Goal: Information Seeking & Learning: Learn about a topic

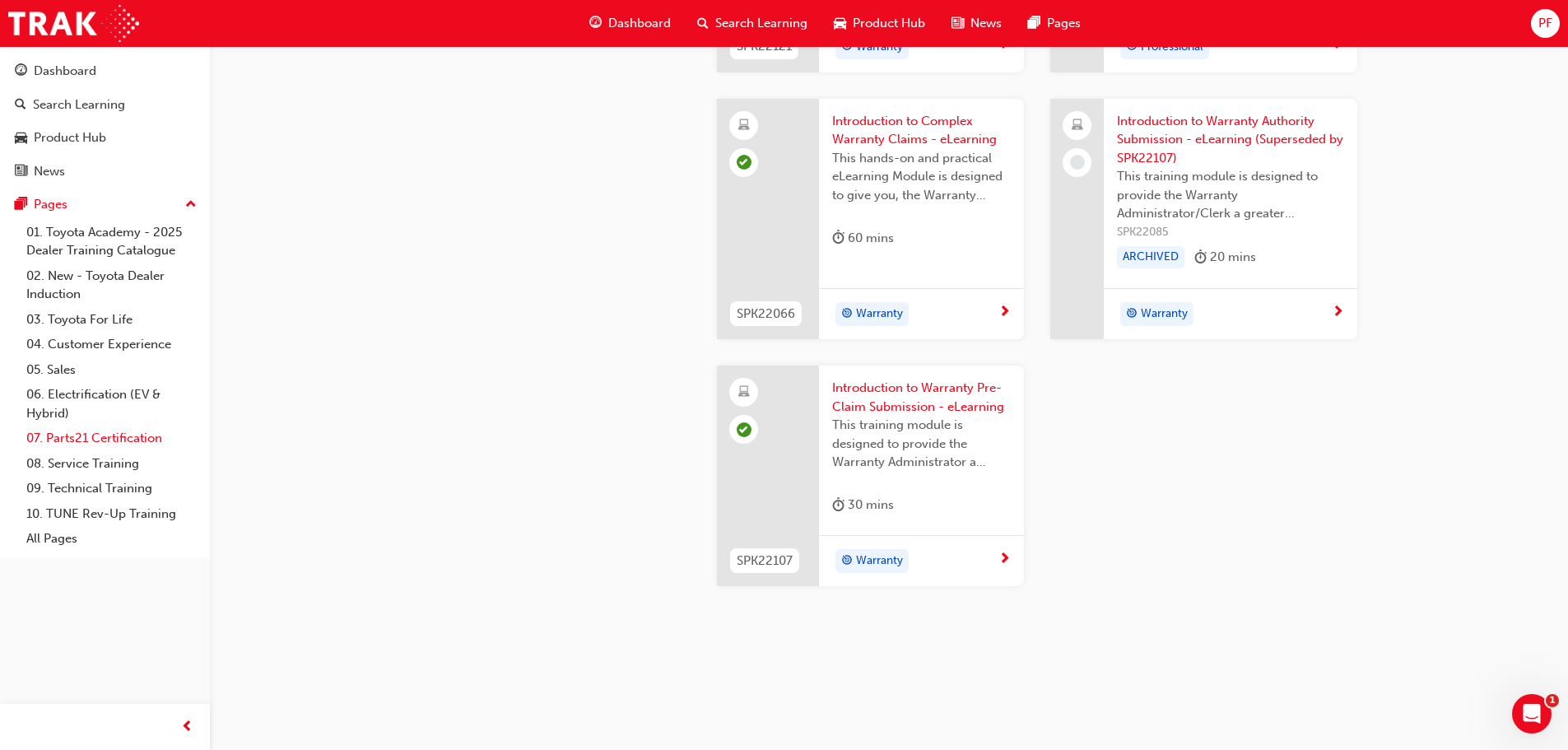
click at [82, 437] on link "07. Parts21 Certification" at bounding box center [112, 438] width 184 height 26
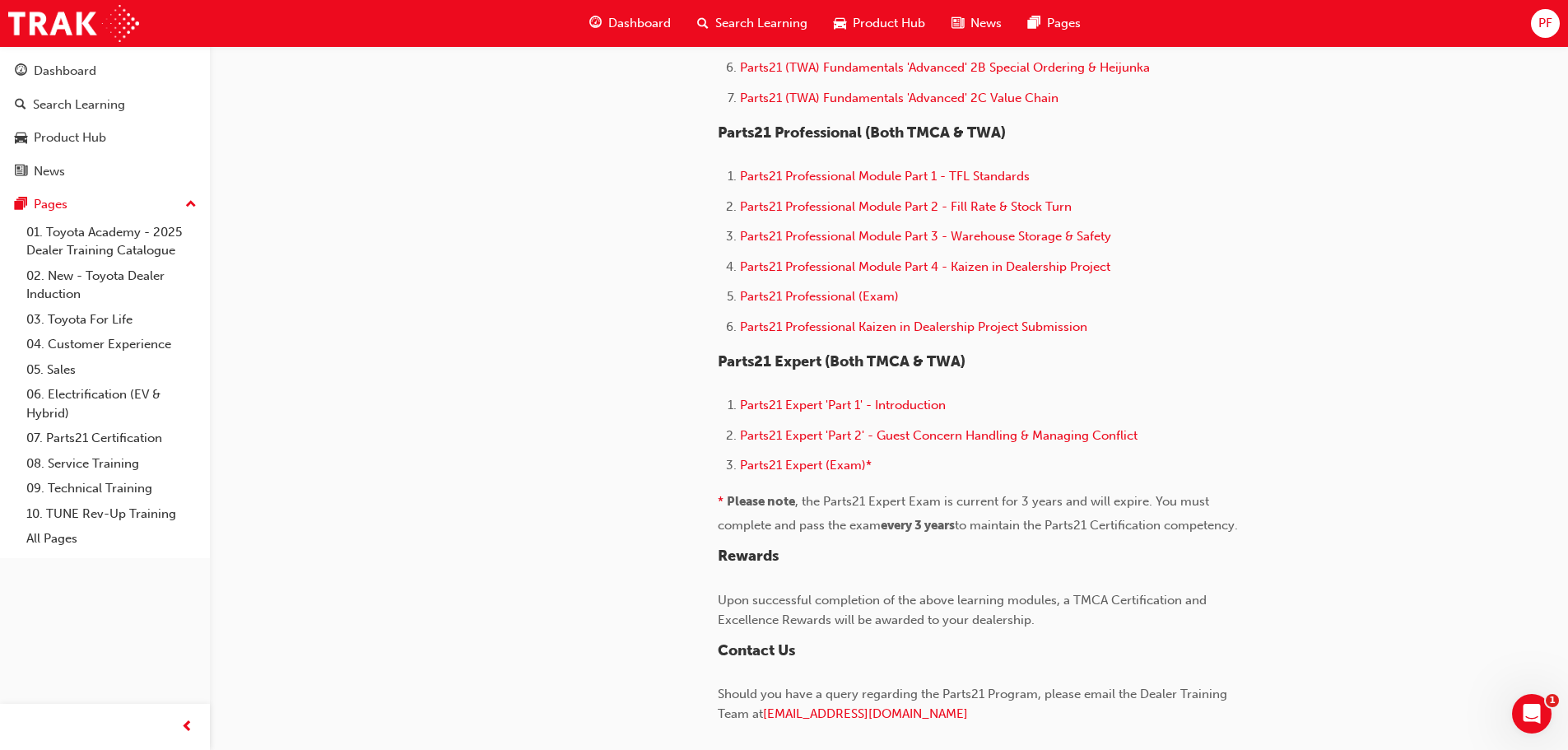
scroll to position [1362, 0]
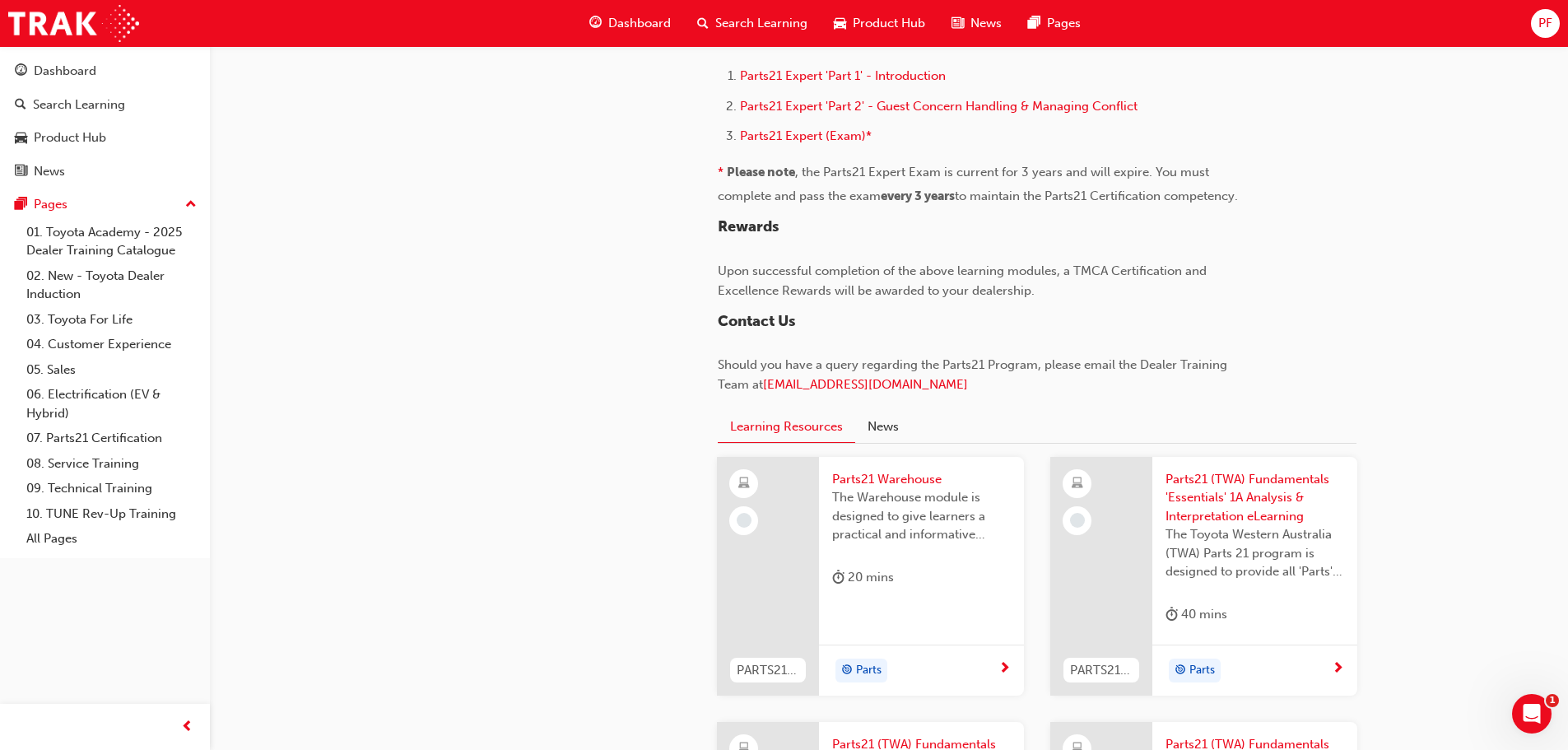
click at [907, 474] on span "Parts21 Warehouse" at bounding box center [921, 479] width 179 height 19
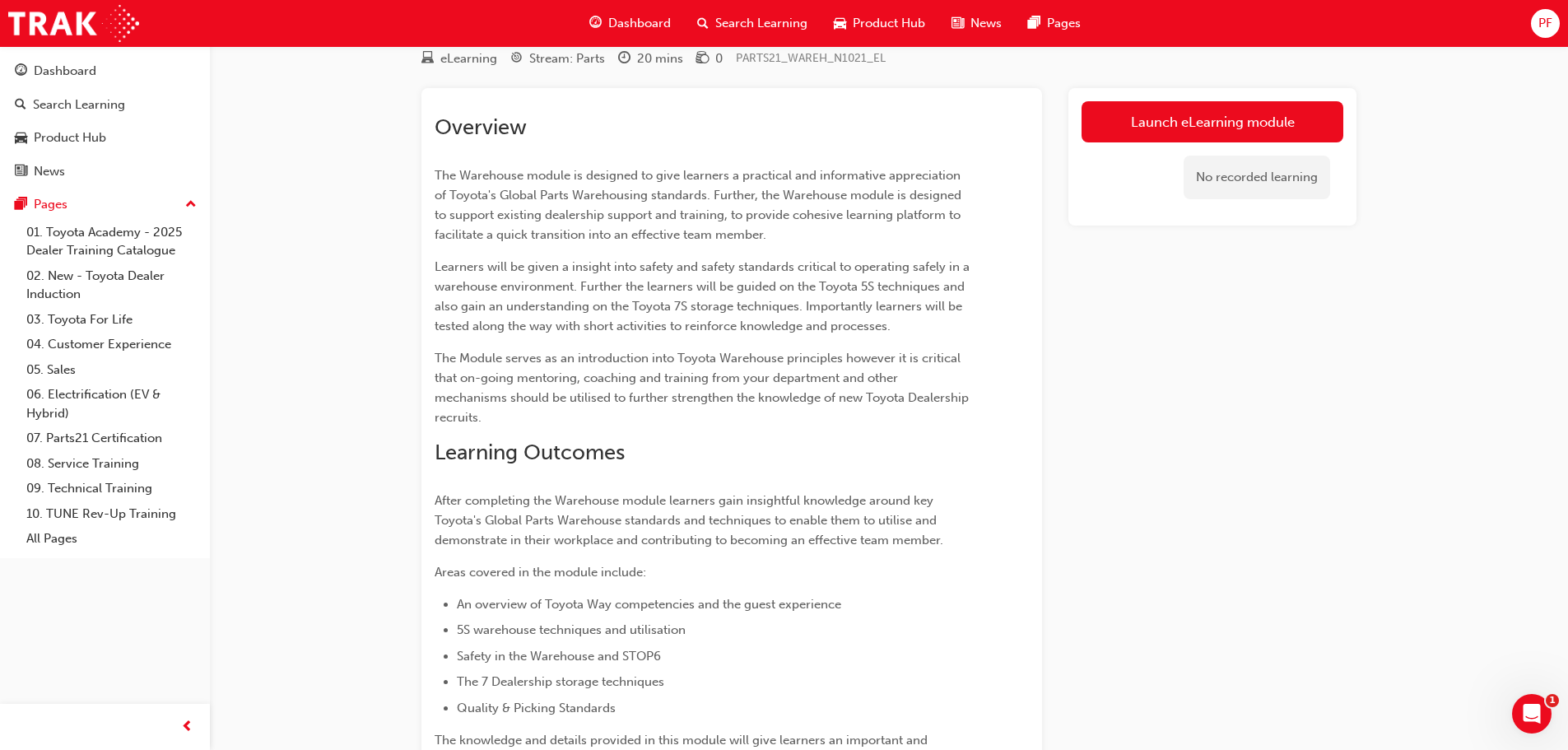
scroll to position [35, 0]
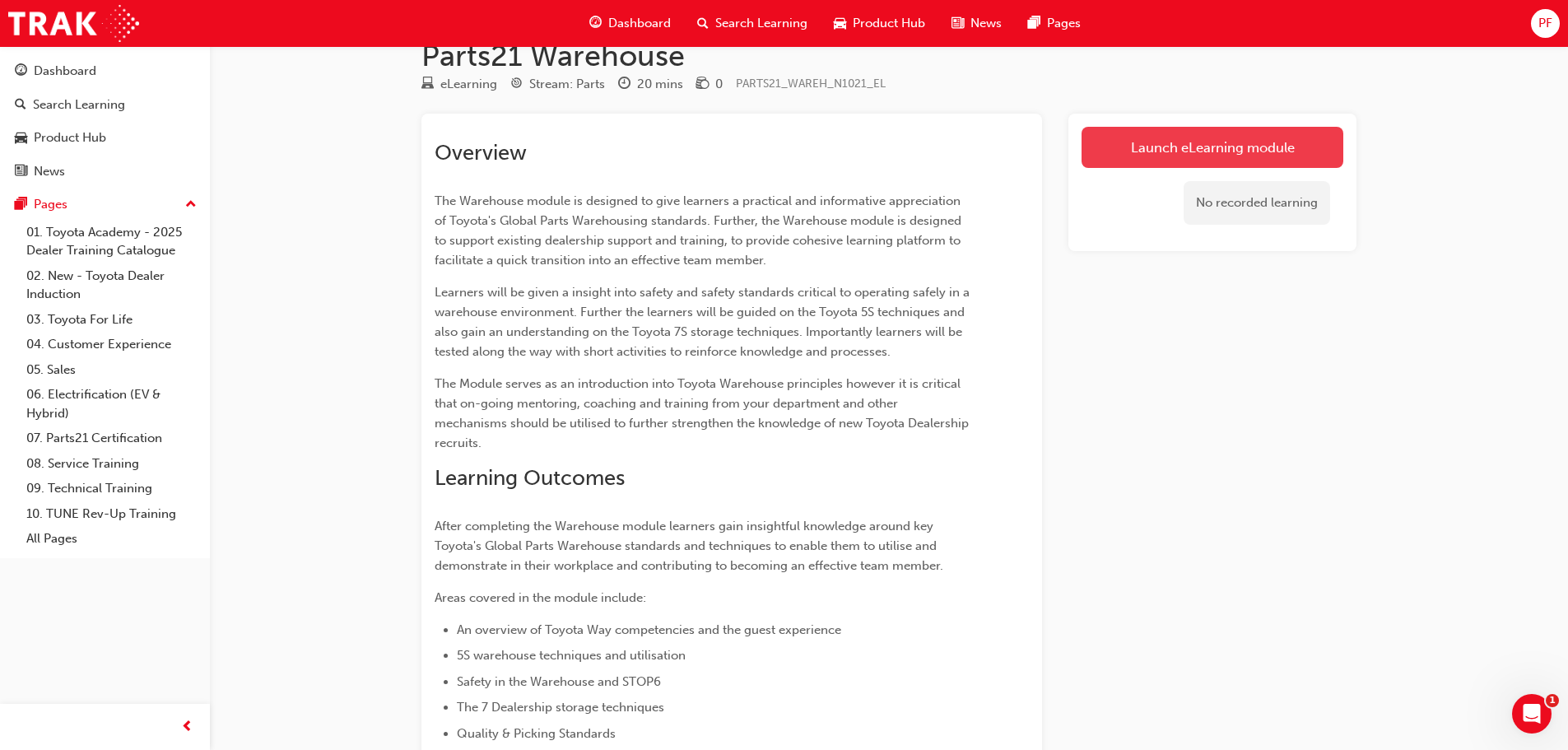
click at [1313, 145] on link "Launch eLearning module" at bounding box center [1213, 147] width 262 height 42
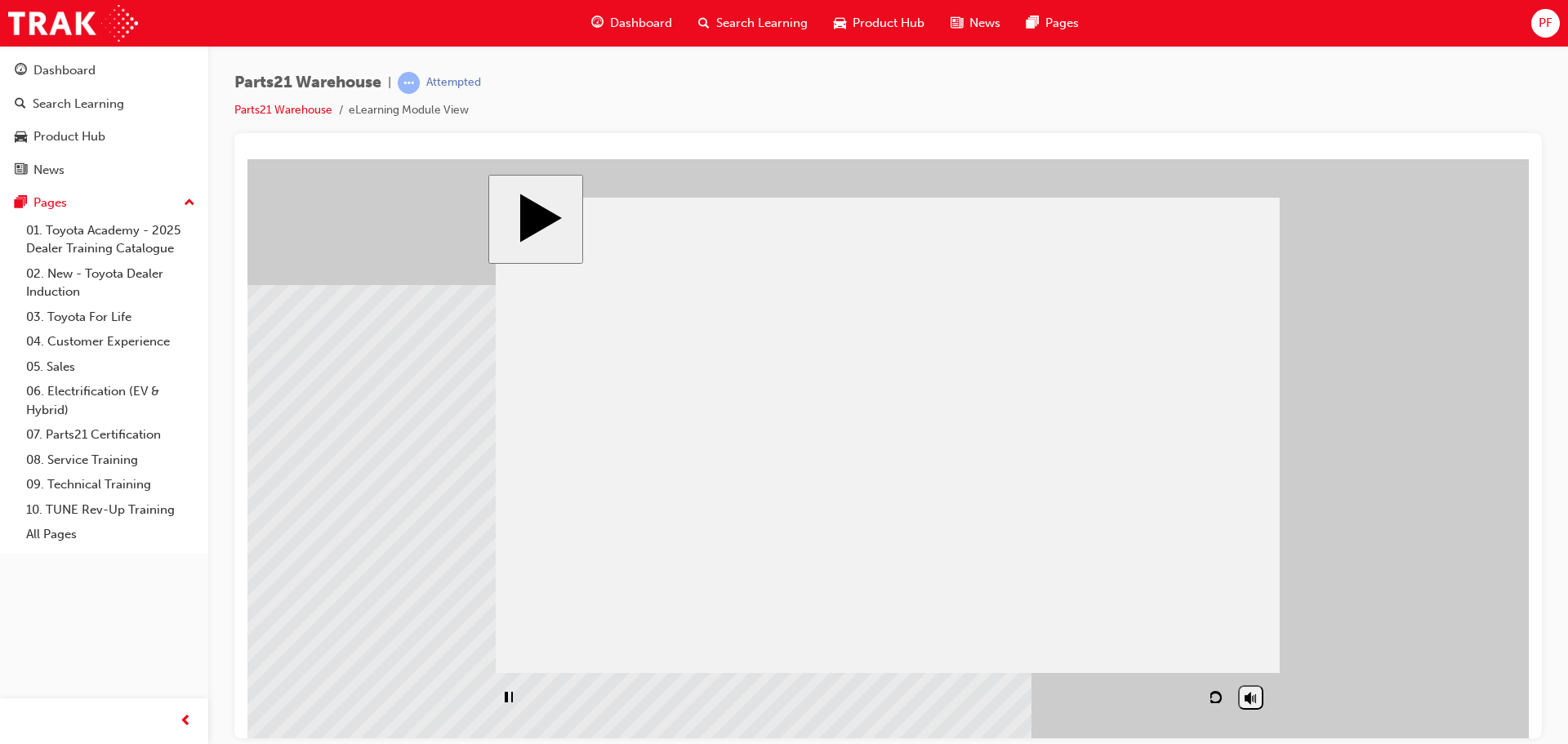
click at [1265, 699] on div "NEXT" at bounding box center [1242, 697] width 45 height 12
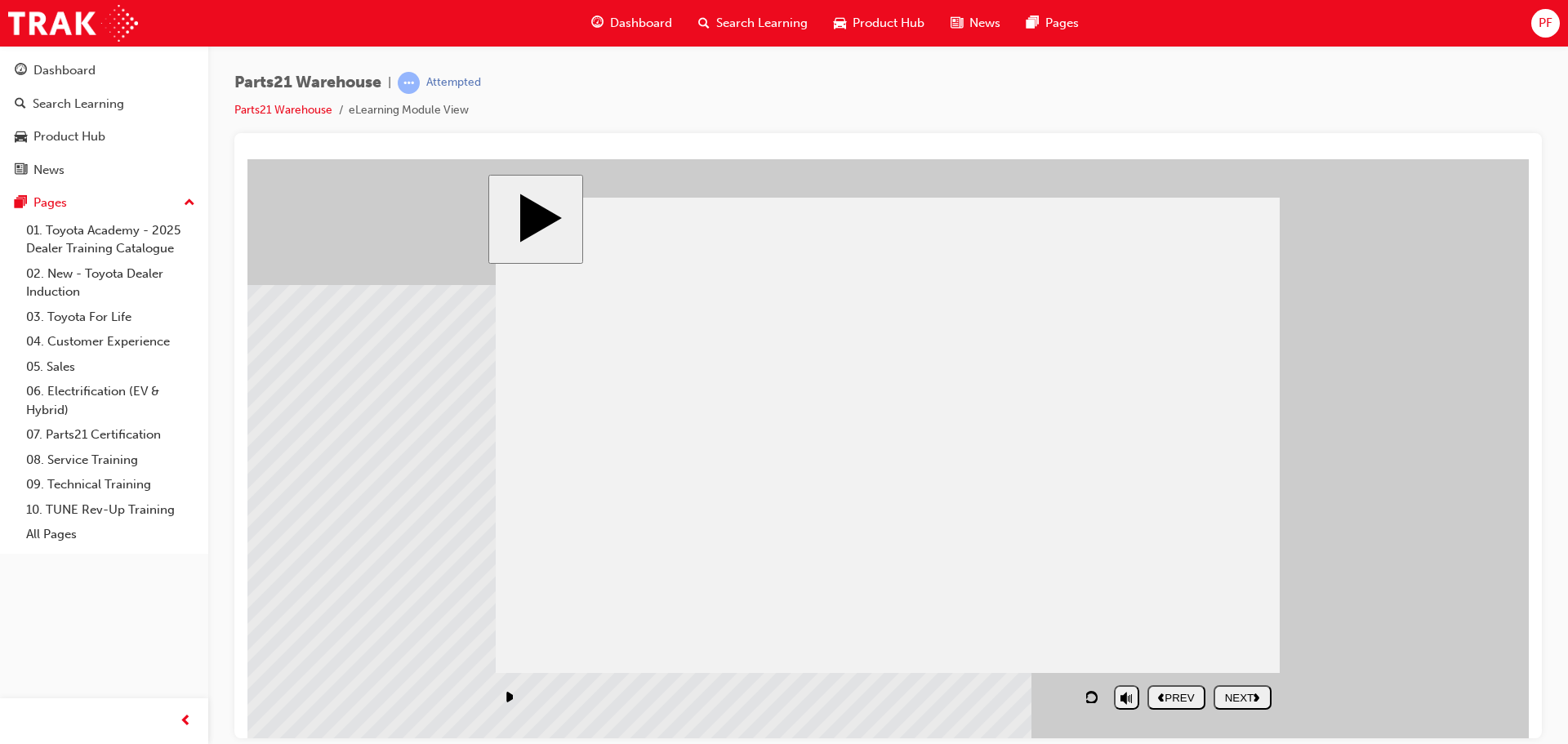
click at [1260, 699] on icon "next" at bounding box center [1256, 696] width 7 height 9
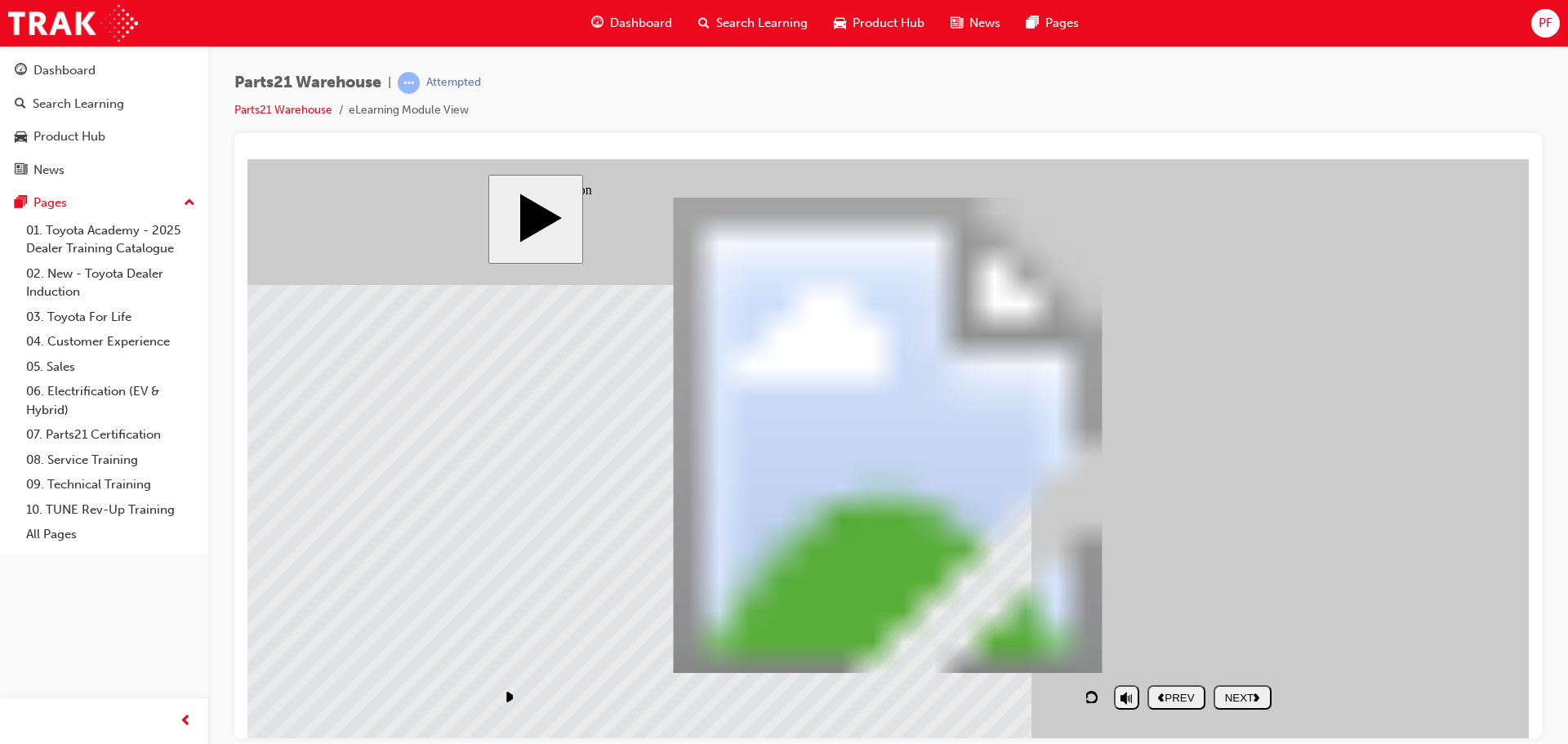
click at [1228, 702] on div "NEXT" at bounding box center [1242, 697] width 45 height 12
click at [1253, 696] on div "NEXT" at bounding box center [1242, 697] width 45 height 12
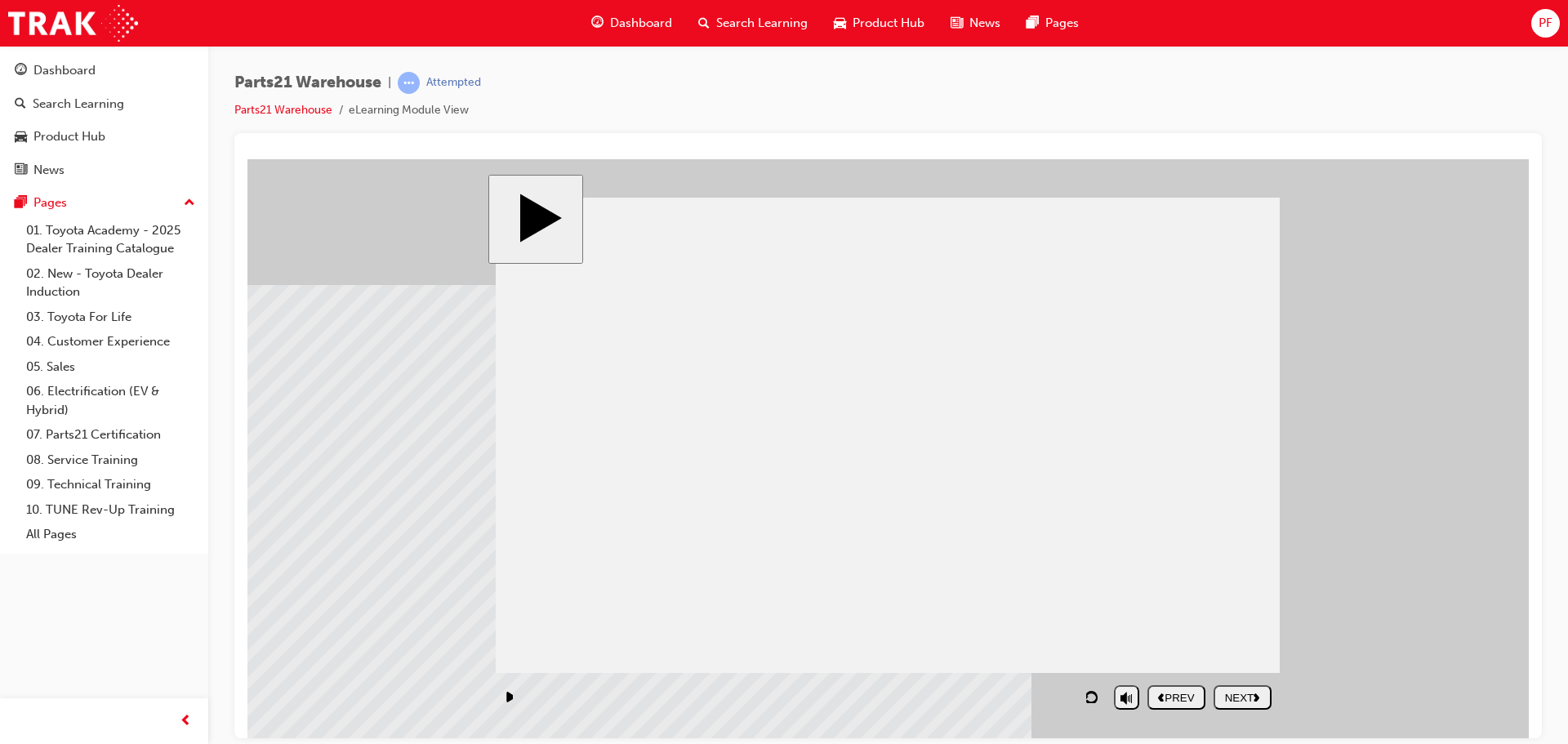
click at [1237, 706] on button "NEXT" at bounding box center [1242, 696] width 58 height 25
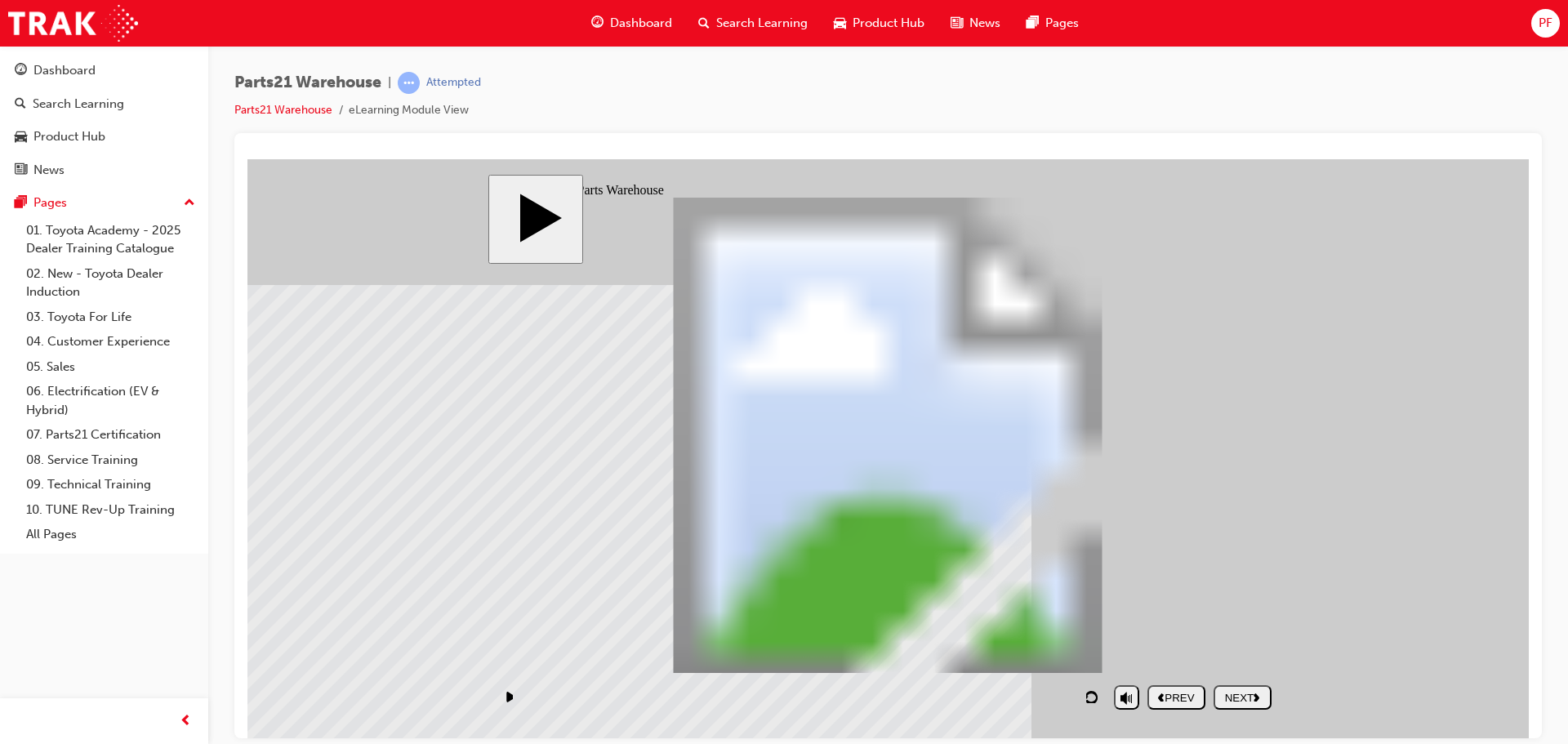
click at [1236, 691] on div "NEXT" at bounding box center [1242, 697] width 45 height 12
click at [1238, 688] on button "NEXT" at bounding box center [1242, 696] width 58 height 25
click at [1231, 700] on div "NEXT" at bounding box center [1242, 697] width 45 height 12
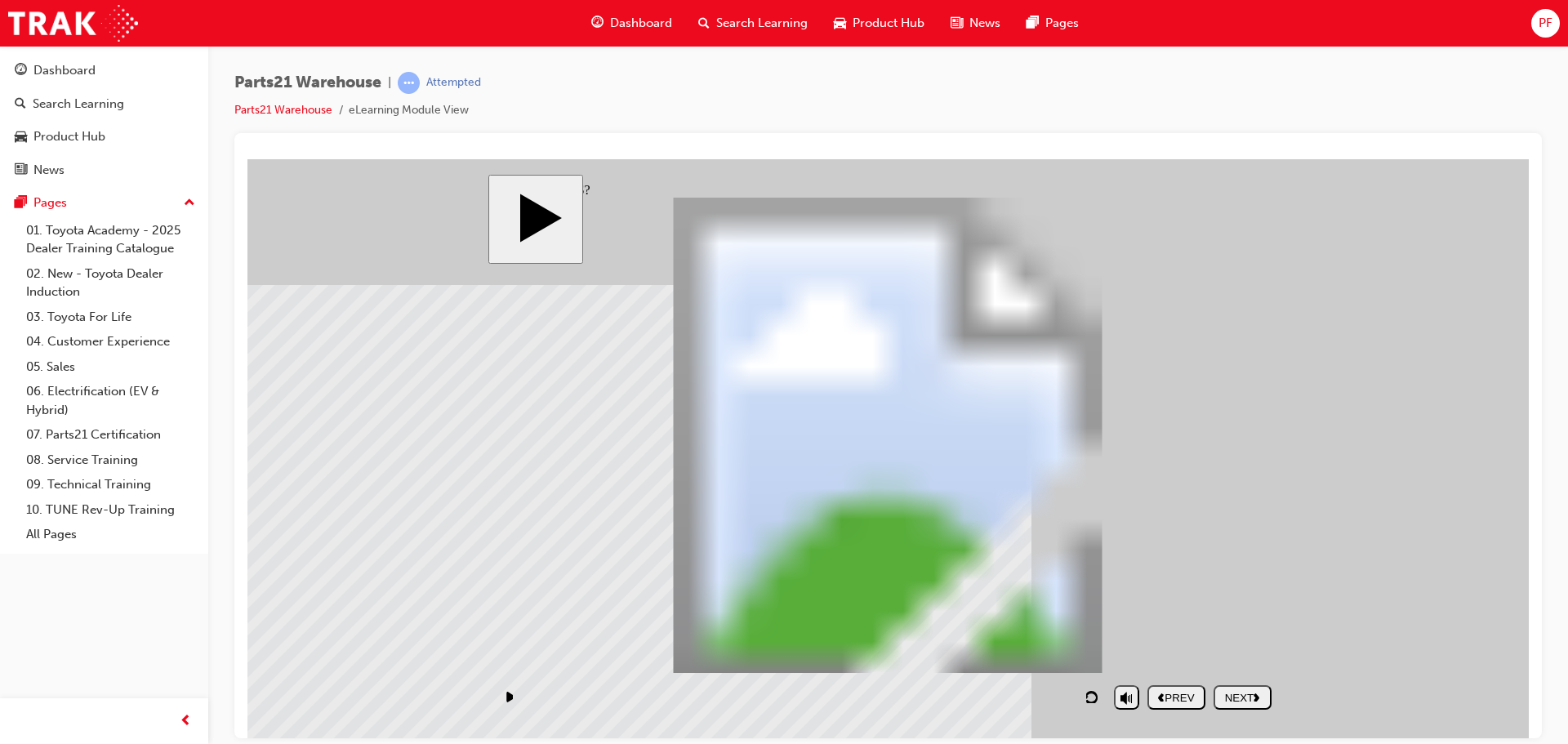
click at [1237, 695] on div "NEXT" at bounding box center [1242, 697] width 45 height 12
click at [1234, 696] on div "NEXT" at bounding box center [1242, 697] width 45 height 12
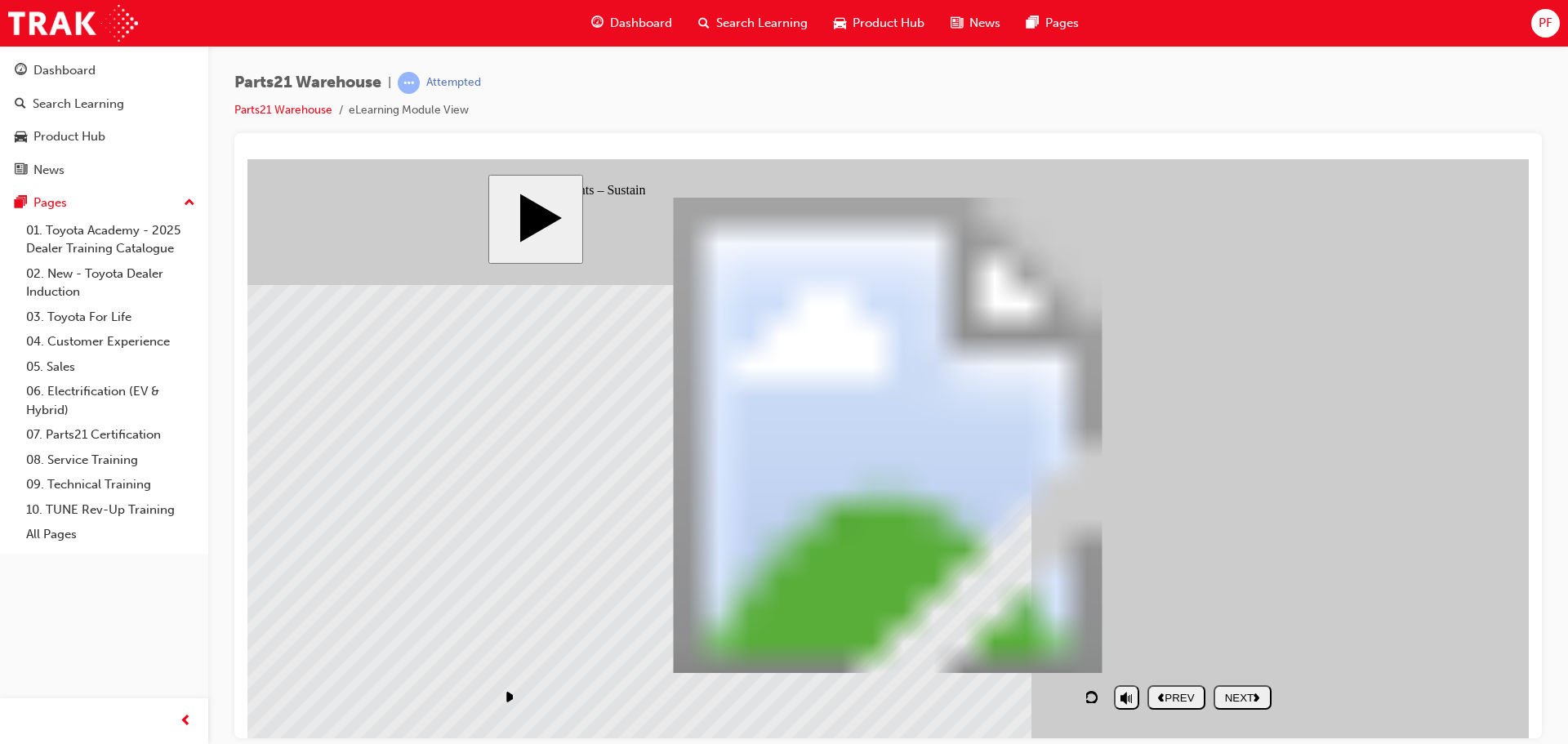
click at [1231, 697] on div "NEXT" at bounding box center [1242, 697] width 45 height 12
click at [1237, 704] on div "NEXT" at bounding box center [1242, 697] width 45 height 12
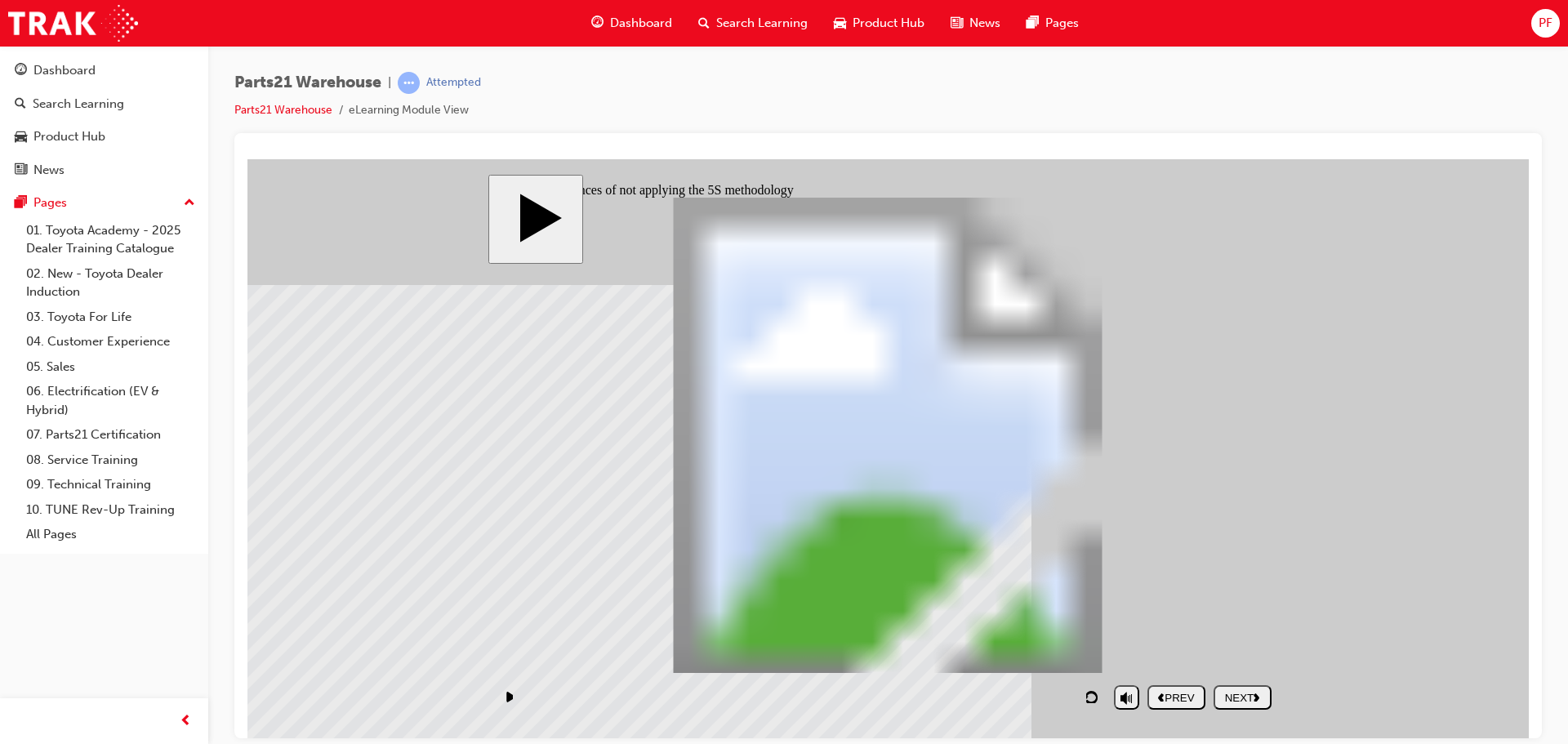
click at [1237, 704] on div "NEXT" at bounding box center [1242, 697] width 45 height 12
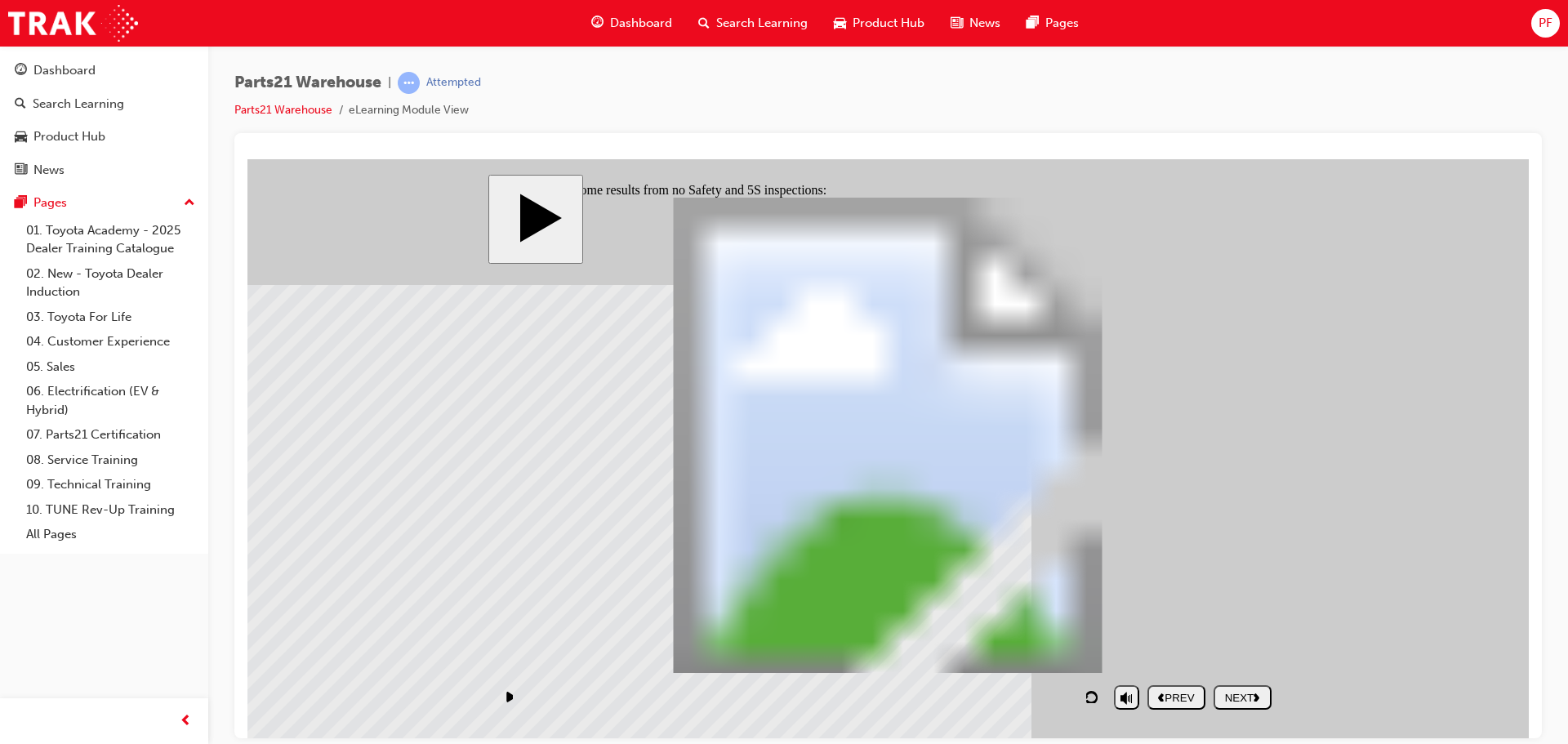
click at [1237, 704] on div "NEXT" at bounding box center [1242, 697] width 45 height 12
click at [1233, 705] on button "NEXT" at bounding box center [1242, 696] width 58 height 25
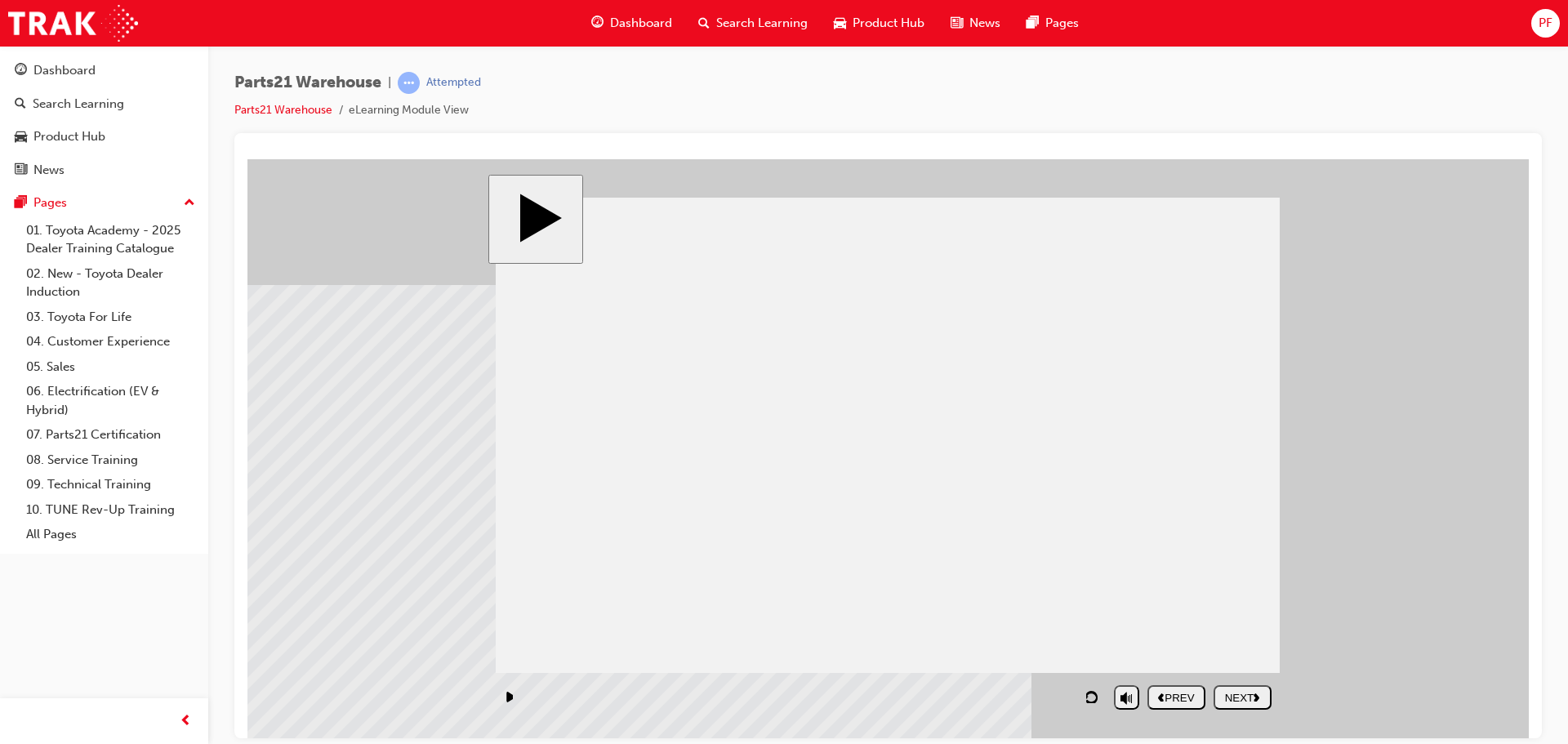
click at [1233, 705] on button "NEXT" at bounding box center [1242, 696] width 58 height 25
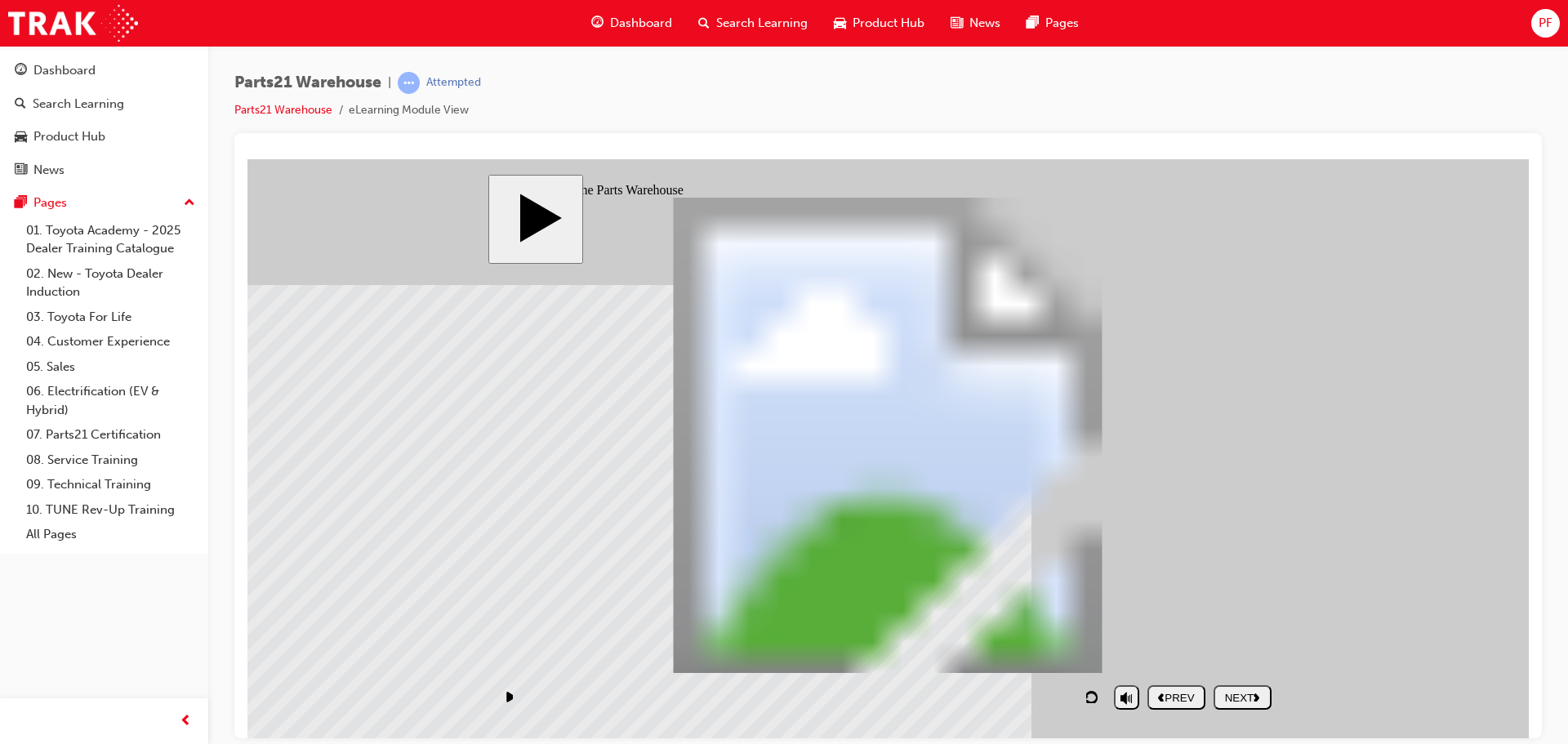
click at [1233, 705] on button "NEXT" at bounding box center [1242, 696] width 58 height 25
click at [1233, 706] on button "NEXT" at bounding box center [1242, 696] width 58 height 25
click at [830, 421] on div "Rectangle 1 Crushed by machines PARTS21 Warehouse (Safety) PARTS21 Warehouse Re…" at bounding box center [887, 442] width 784 height 490
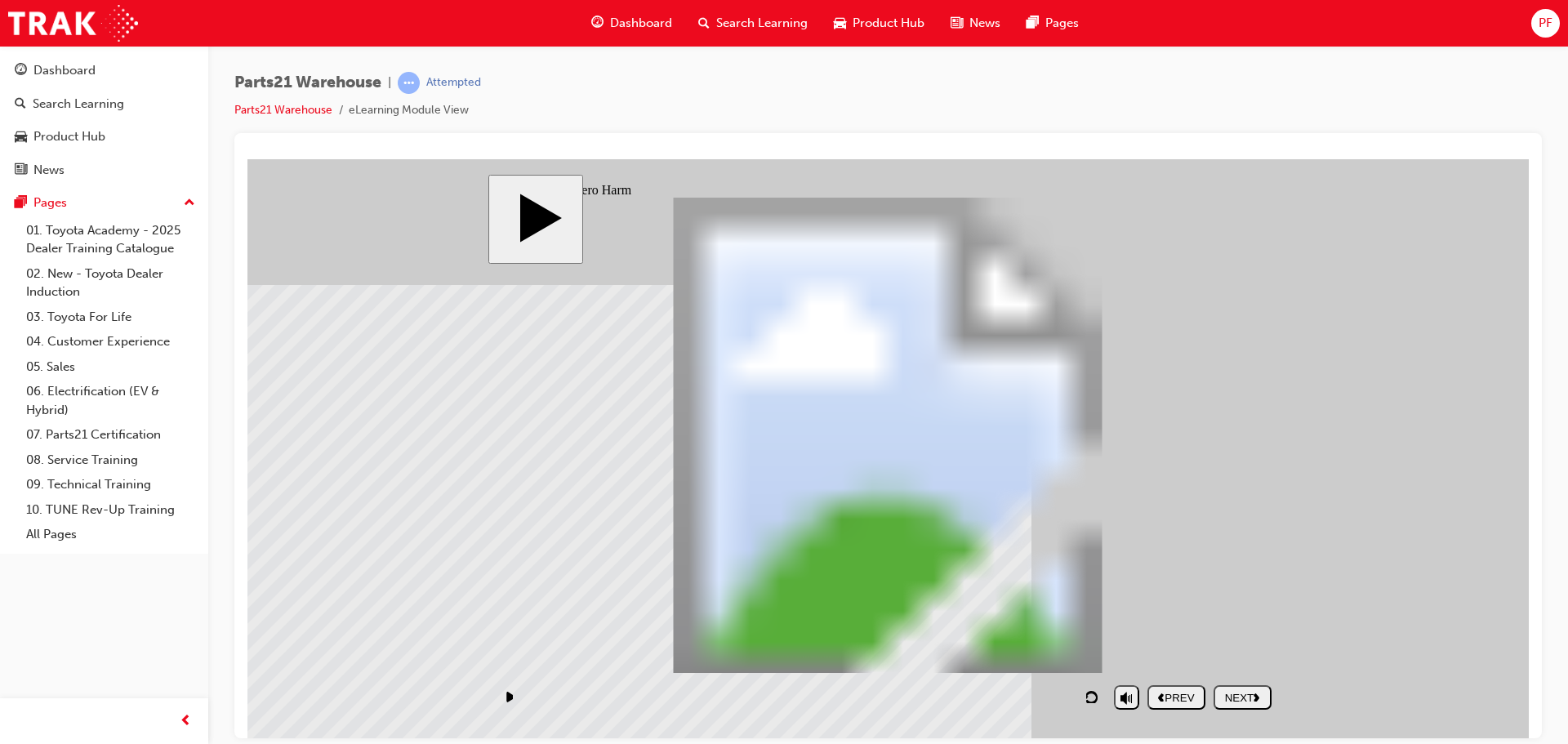
click at [1257, 703] on div "NEXT" at bounding box center [1242, 697] width 45 height 12
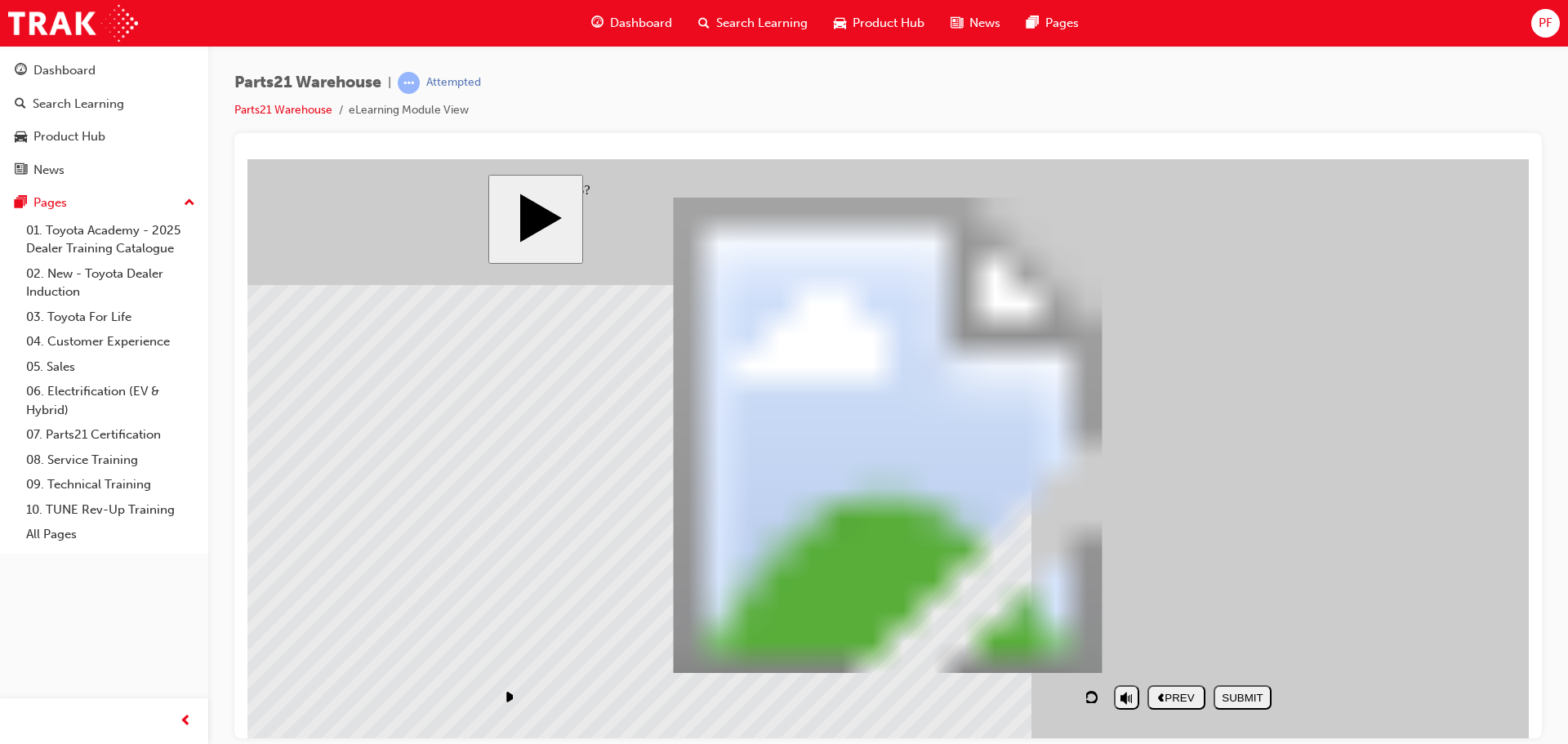
drag, startPoint x: 831, startPoint y: 558, endPoint x: 632, endPoint y: 371, distance: 273.1
drag, startPoint x: 893, startPoint y: 638, endPoint x: 1131, endPoint y: 426, distance: 318.7
drag, startPoint x: 990, startPoint y: 567, endPoint x: 607, endPoint y: 452, distance: 399.9
drag, startPoint x: 1086, startPoint y: 638, endPoint x: 587, endPoint y: 331, distance: 585.9
drag, startPoint x: 1200, startPoint y: 558, endPoint x: 1210, endPoint y: 369, distance: 189.3
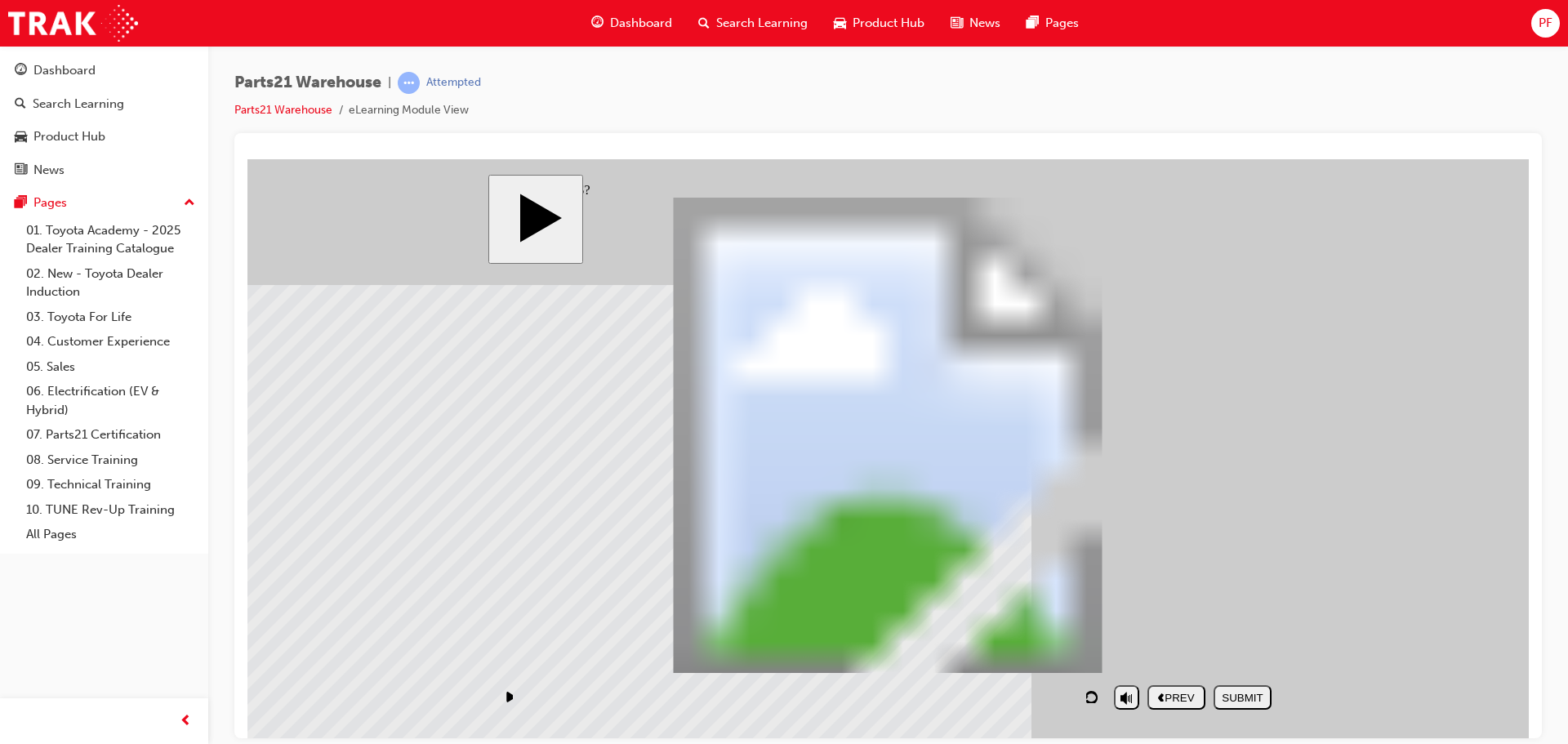
click at [1248, 699] on div "SUBMIT" at bounding box center [1242, 697] width 45 height 12
click at [1239, 692] on div "NEXT" at bounding box center [1242, 697] width 45 height 12
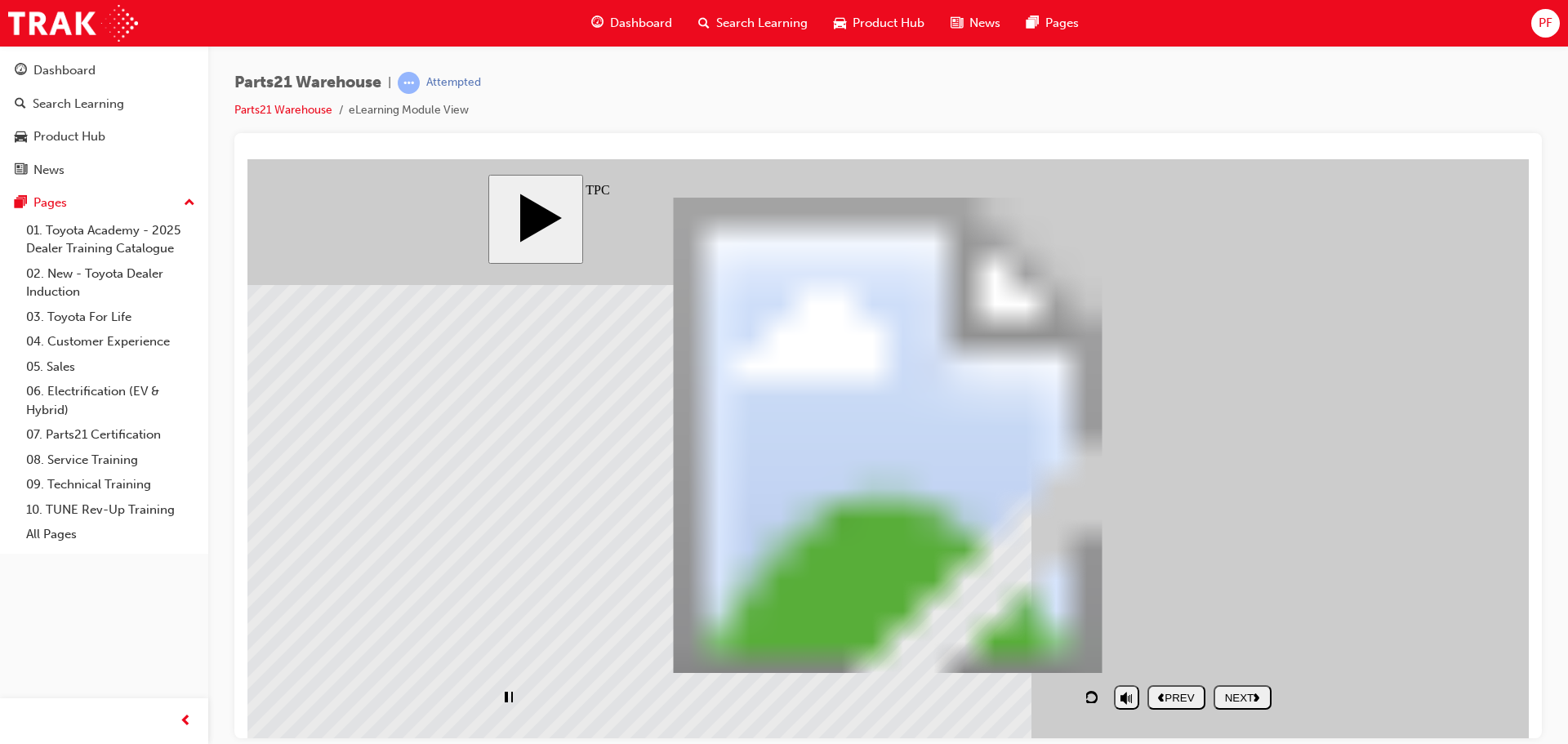
click at [1231, 704] on button "NEXT" at bounding box center [1242, 696] width 58 height 25
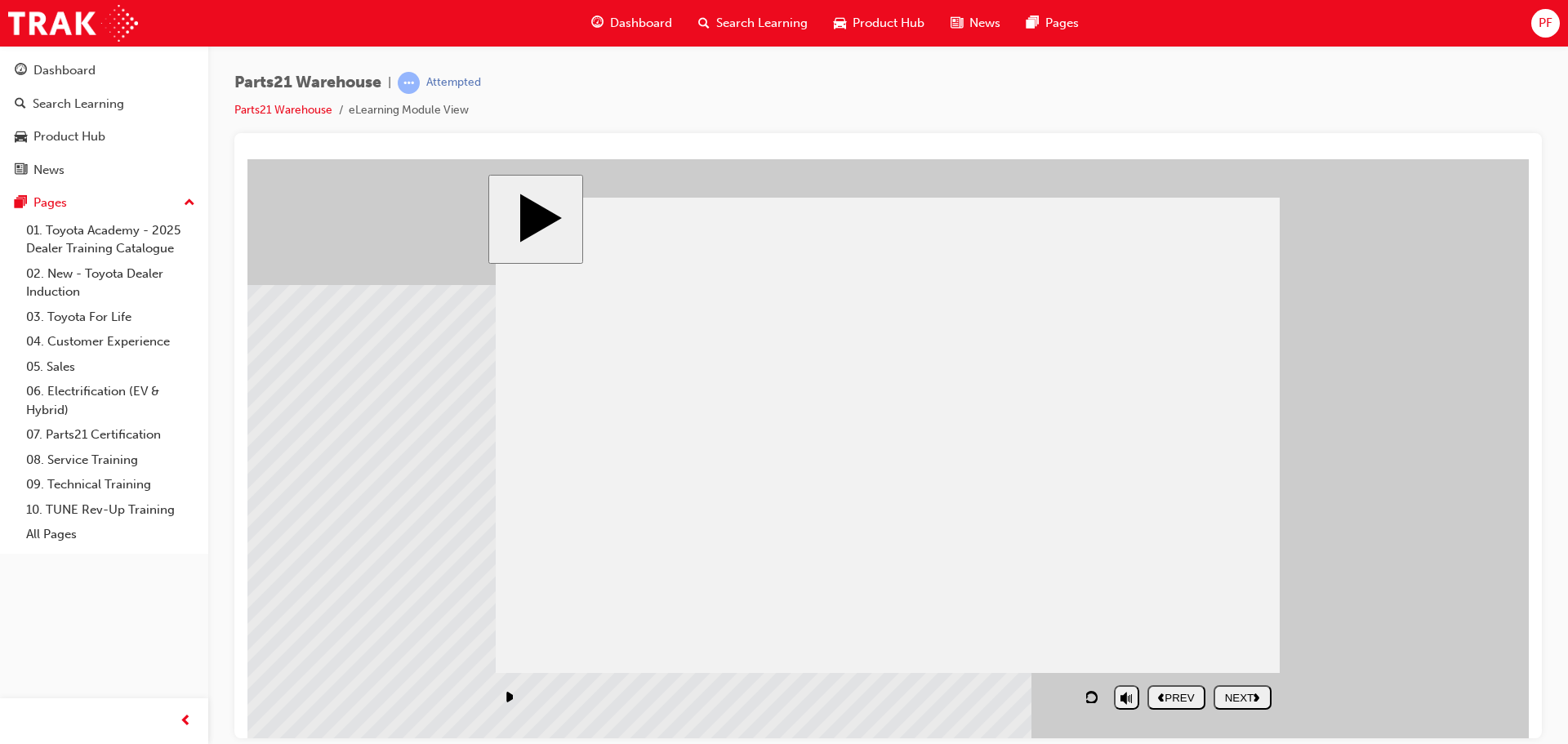
click at [1232, 694] on div "NEXT" at bounding box center [1242, 697] width 45 height 12
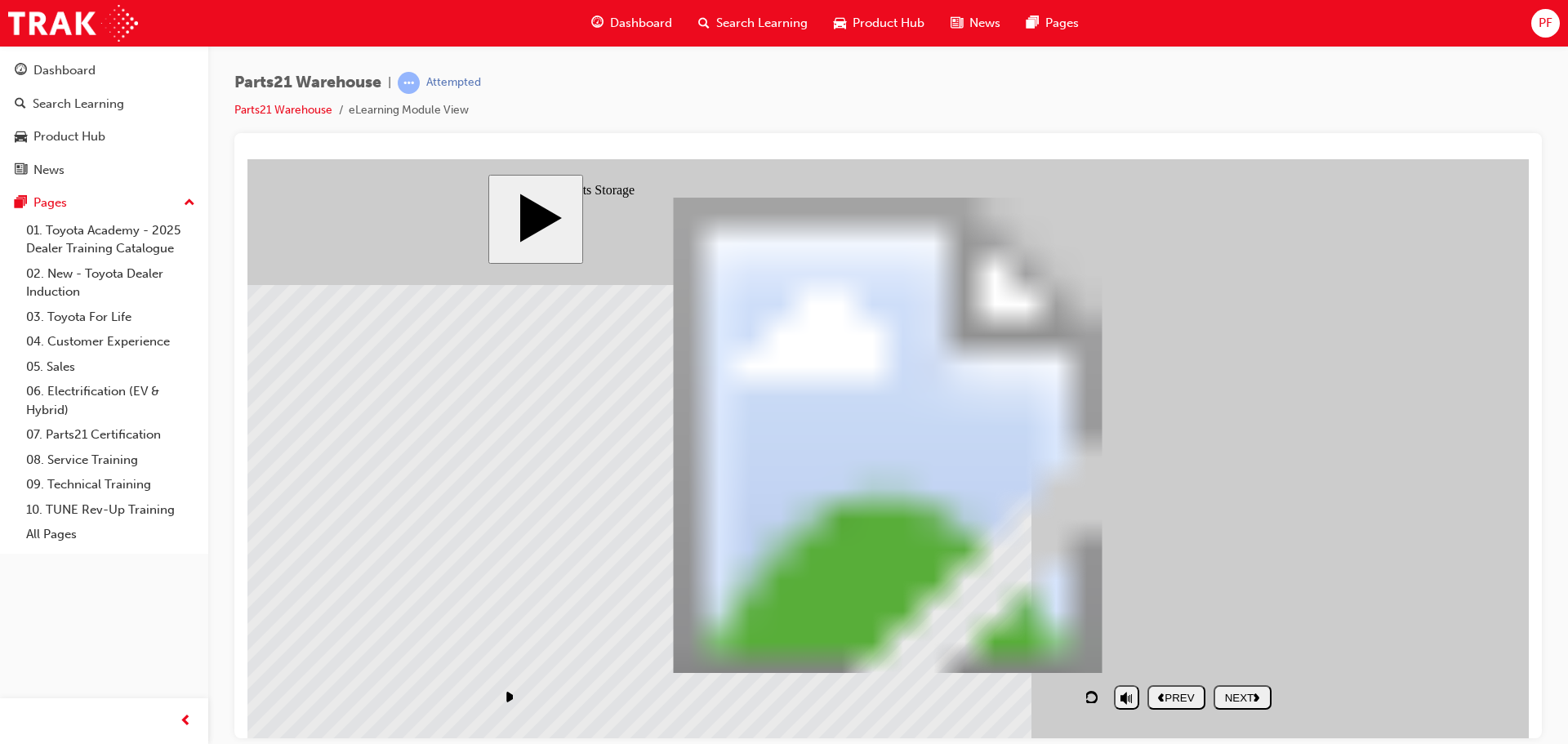
click at [1232, 694] on div "NEXT" at bounding box center [1242, 697] width 45 height 12
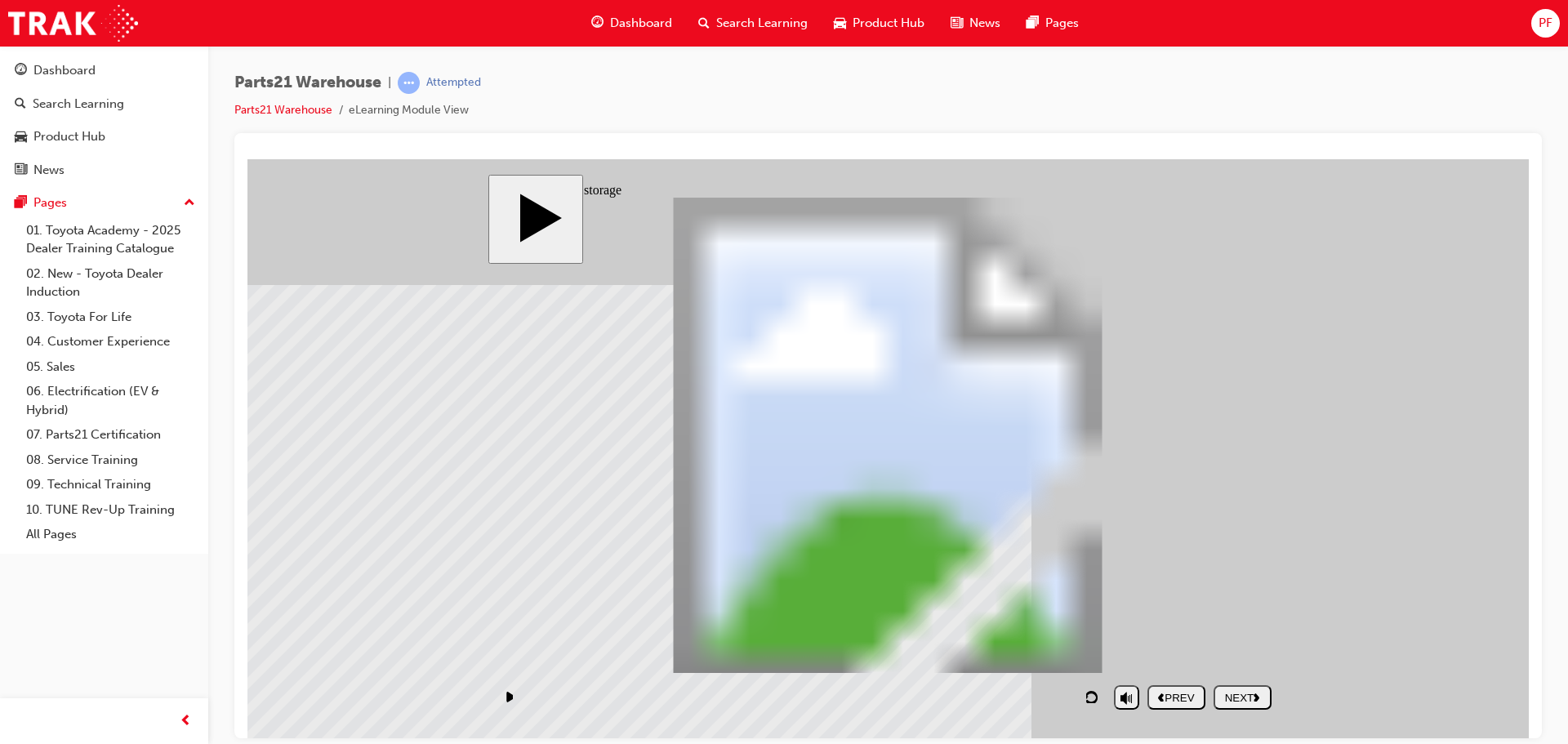
click at [1248, 704] on div "NEXT" at bounding box center [1242, 697] width 45 height 12
click at [1243, 700] on div "NEXT" at bounding box center [1242, 697] width 45 height 12
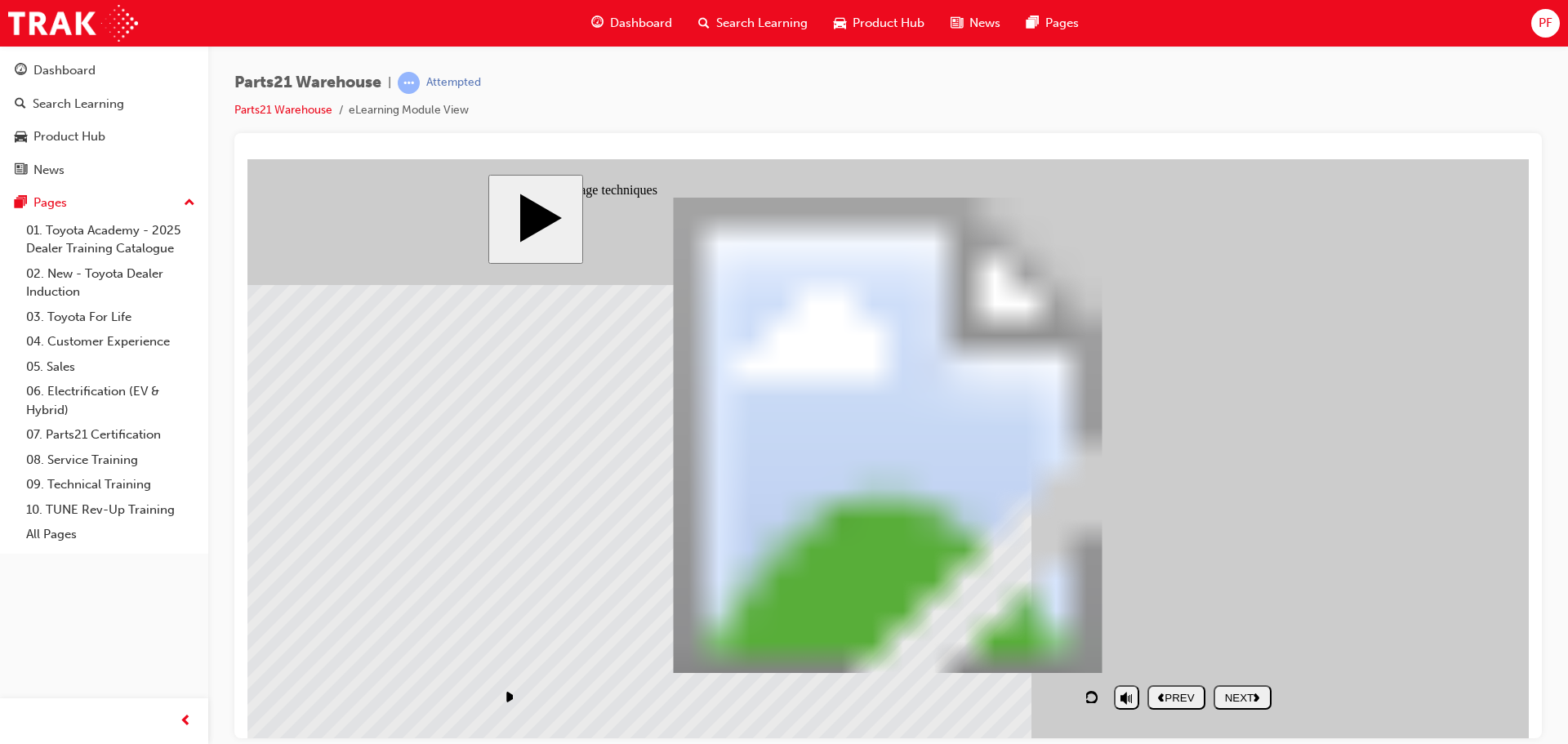
click at [1243, 688] on button "NEXT" at bounding box center [1242, 696] width 58 height 25
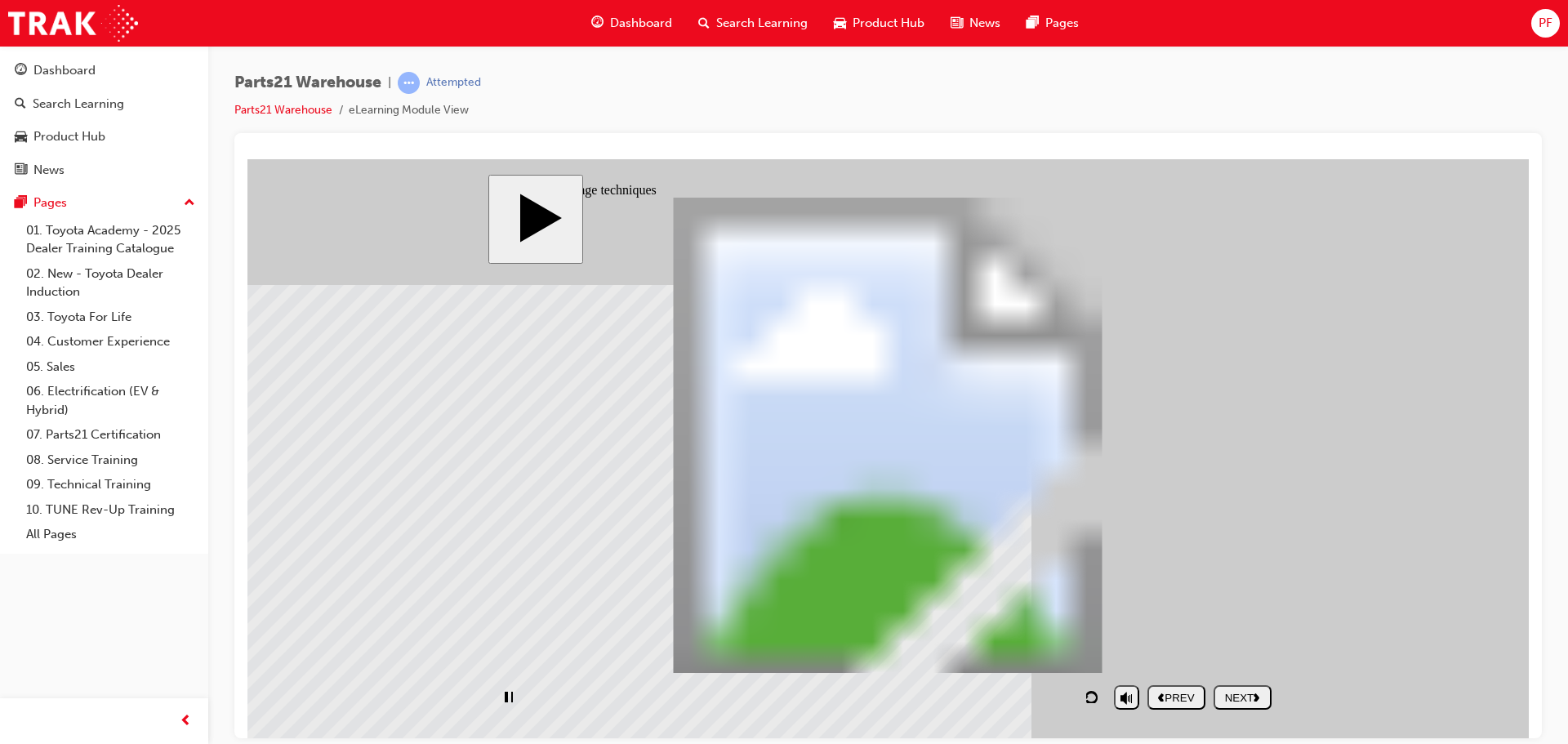
click at [1235, 698] on div "NEXT" at bounding box center [1242, 697] width 45 height 12
click at [1230, 688] on button "NEXT" at bounding box center [1242, 696] width 58 height 25
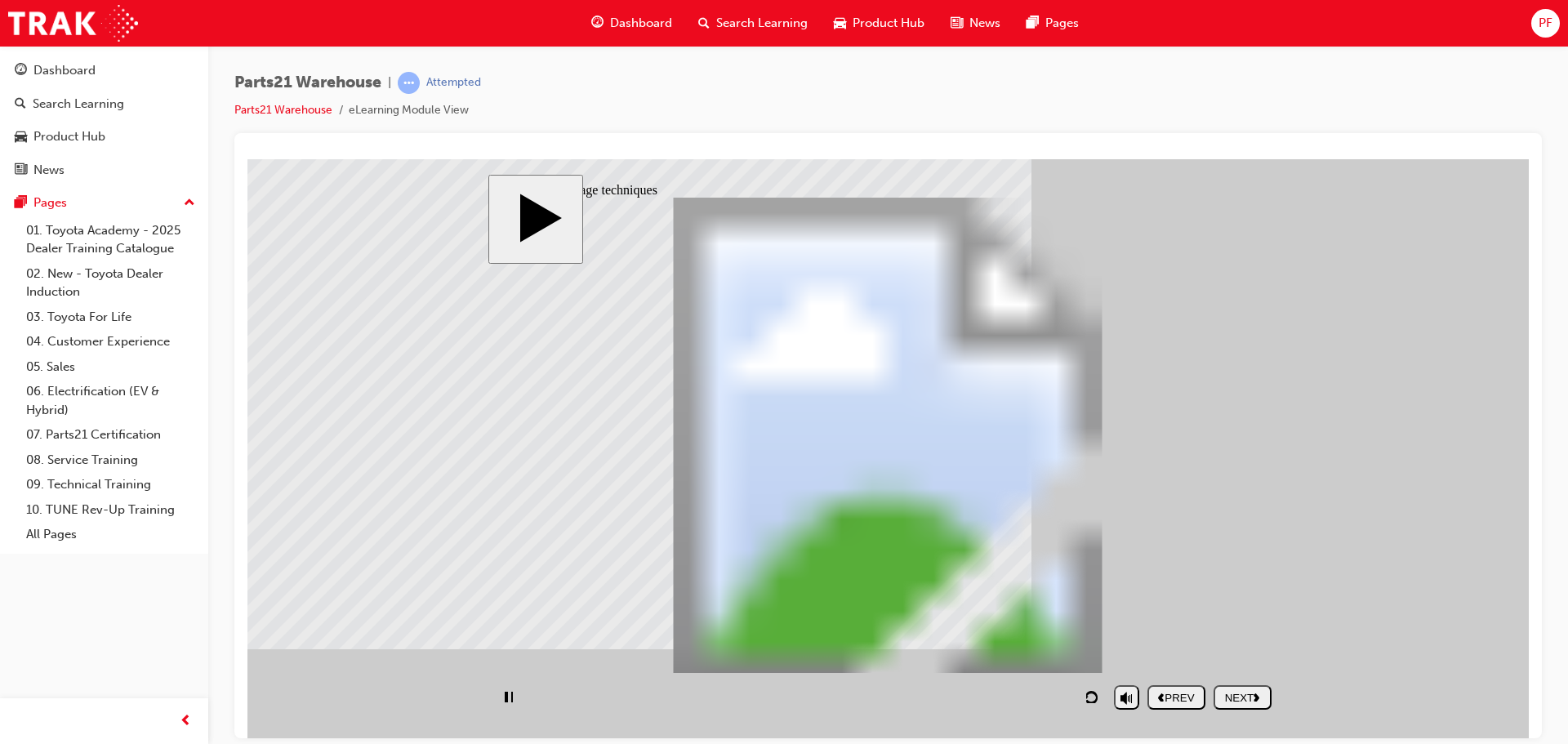
type input "250"
click at [1257, 698] on polygon "next" at bounding box center [1256, 697] width 6 height 8
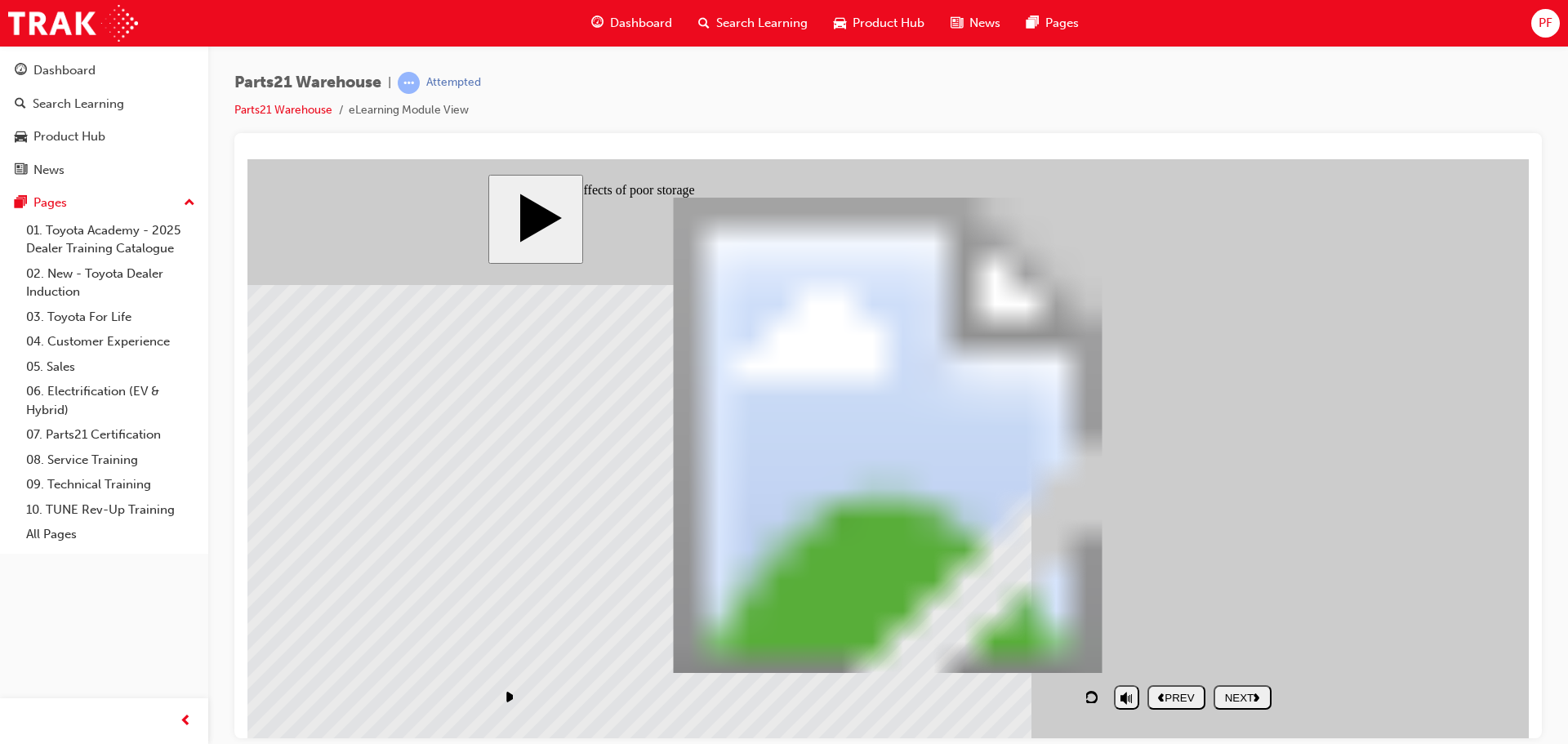
click at [1254, 699] on div "NEXT" at bounding box center [1242, 697] width 45 height 12
click at [1236, 699] on div "NEXT" at bounding box center [1242, 697] width 45 height 12
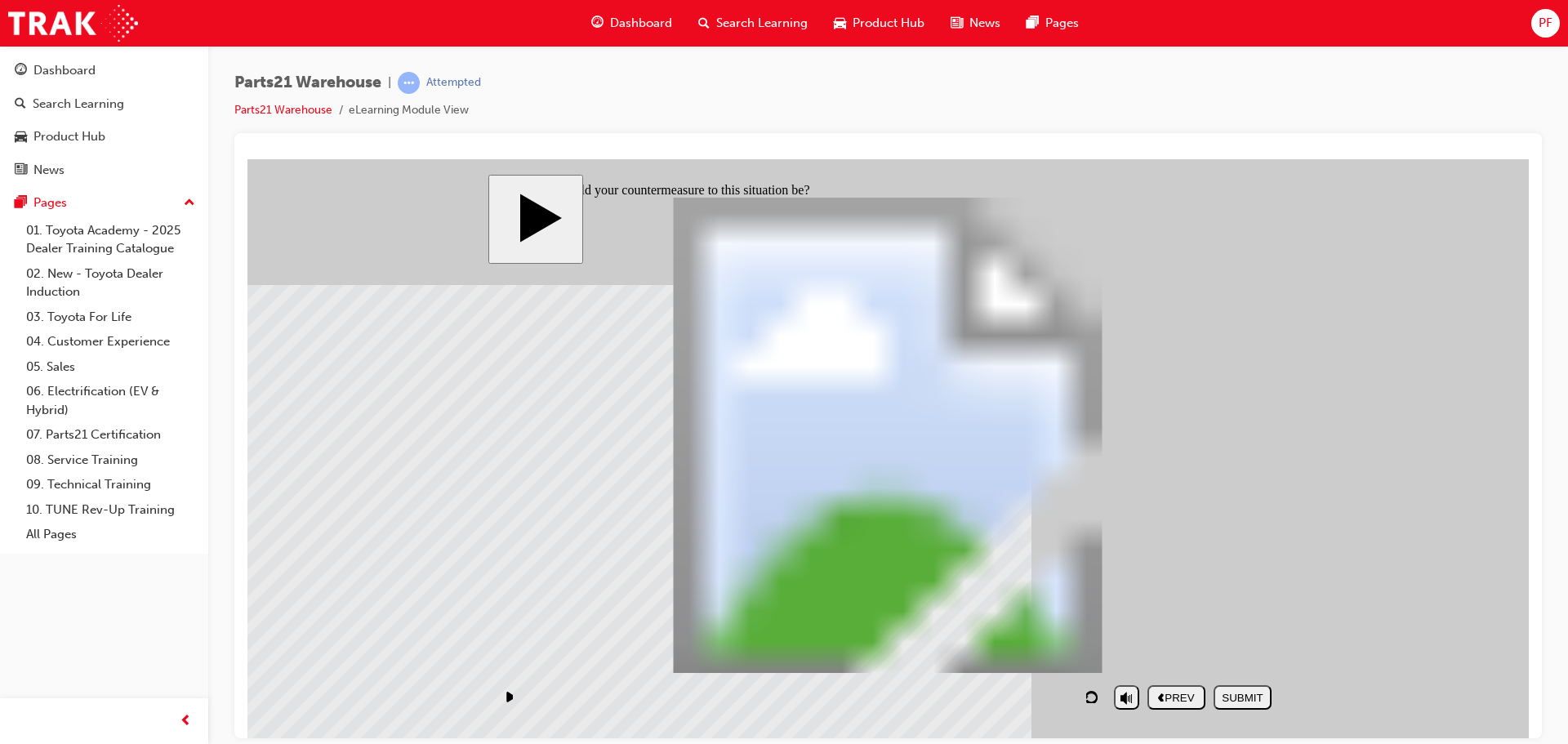
checkbox input "true"
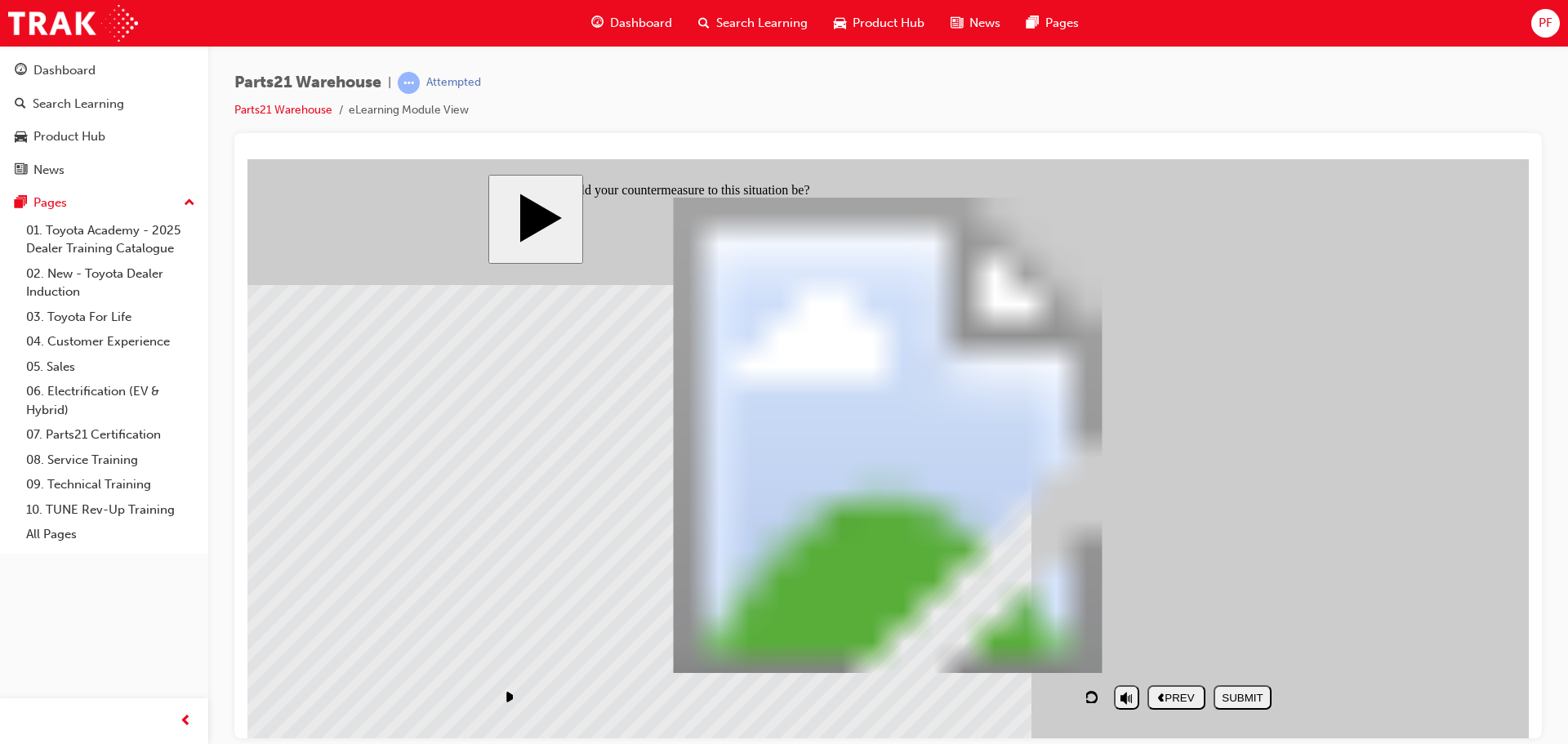
checkbox input "true"
click at [1229, 700] on div "SUBMIT" at bounding box center [1242, 697] width 45 height 12
checkbox input "false"
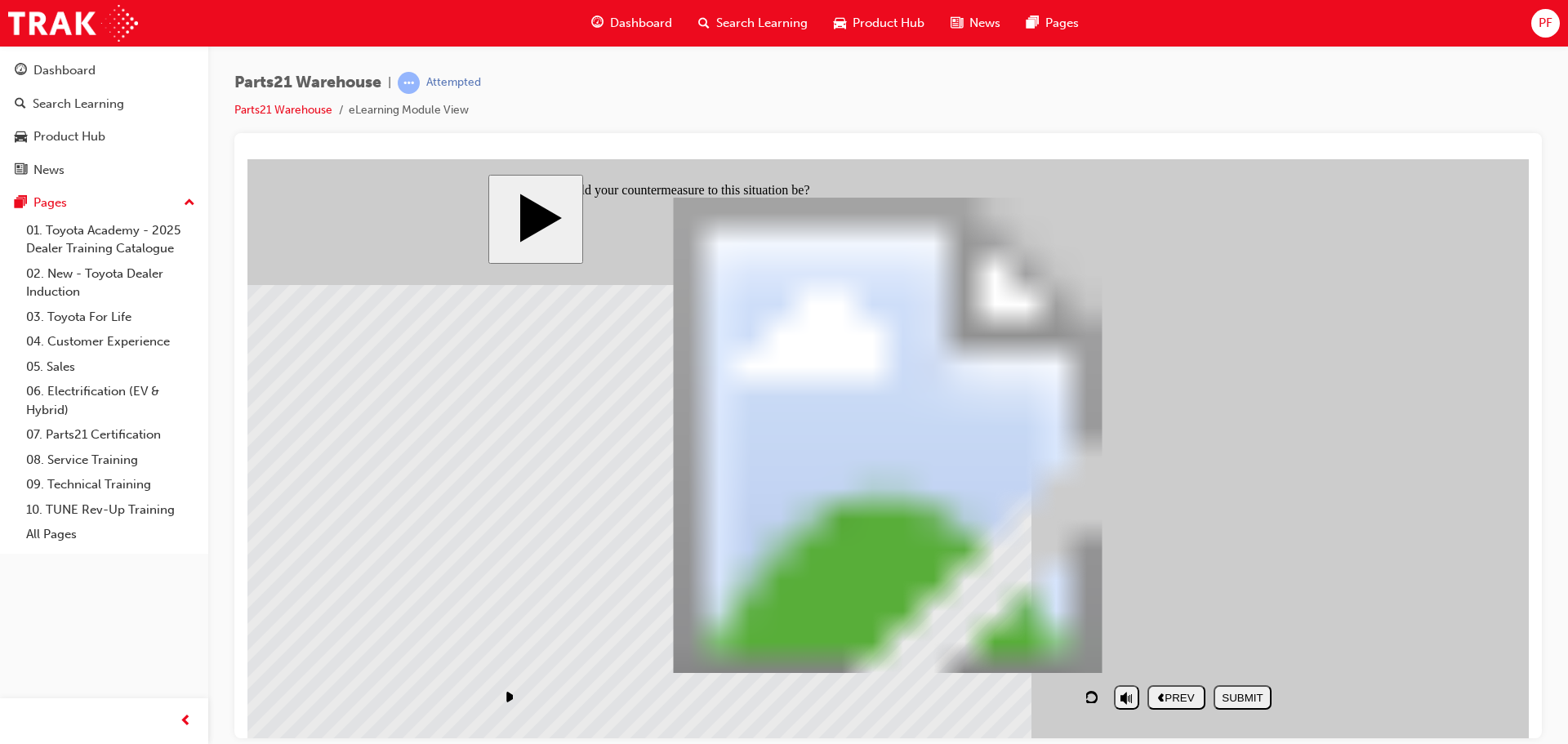
checkbox input "false"
checkbox input "true"
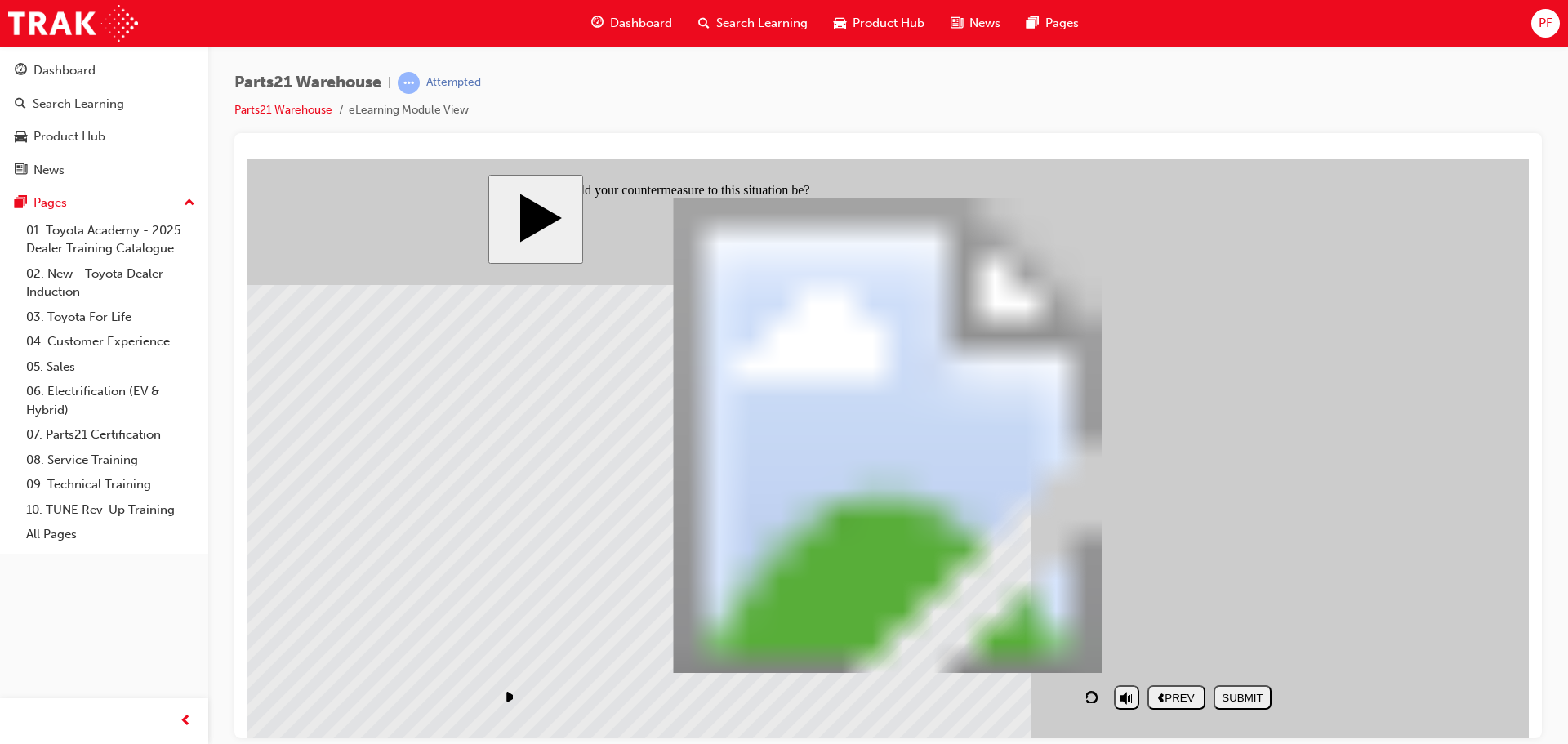
drag, startPoint x: 888, startPoint y: 638, endPoint x: 919, endPoint y: 666, distance: 41.8
checkbox input "true"
click at [1244, 705] on button "SUBMIT" at bounding box center [1242, 696] width 58 height 25
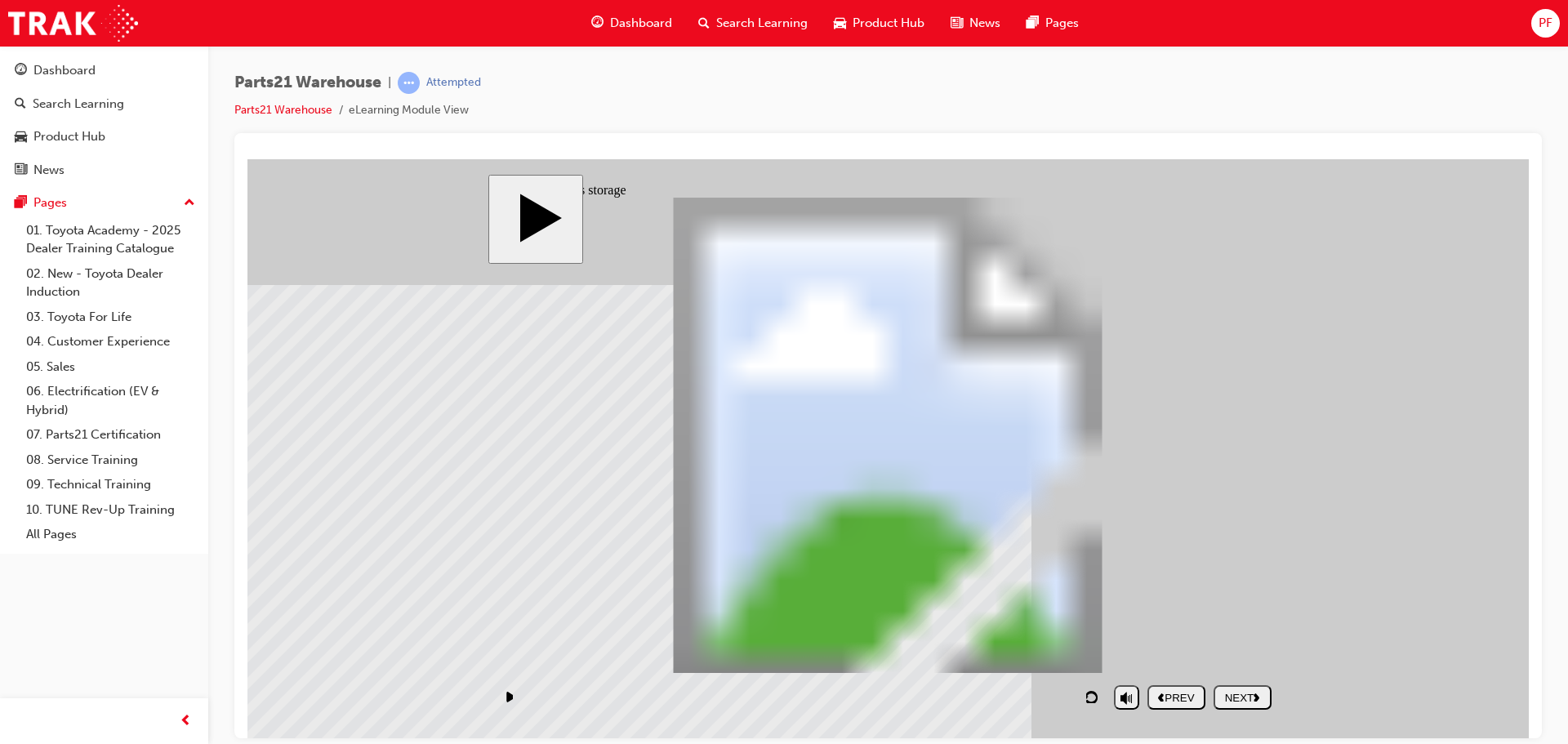
click at [1238, 699] on div "NEXT" at bounding box center [1242, 697] width 45 height 12
click at [1250, 699] on div "NEXT" at bounding box center [1242, 697] width 45 height 12
click at [1251, 699] on div "NEXT" at bounding box center [1242, 697] width 45 height 12
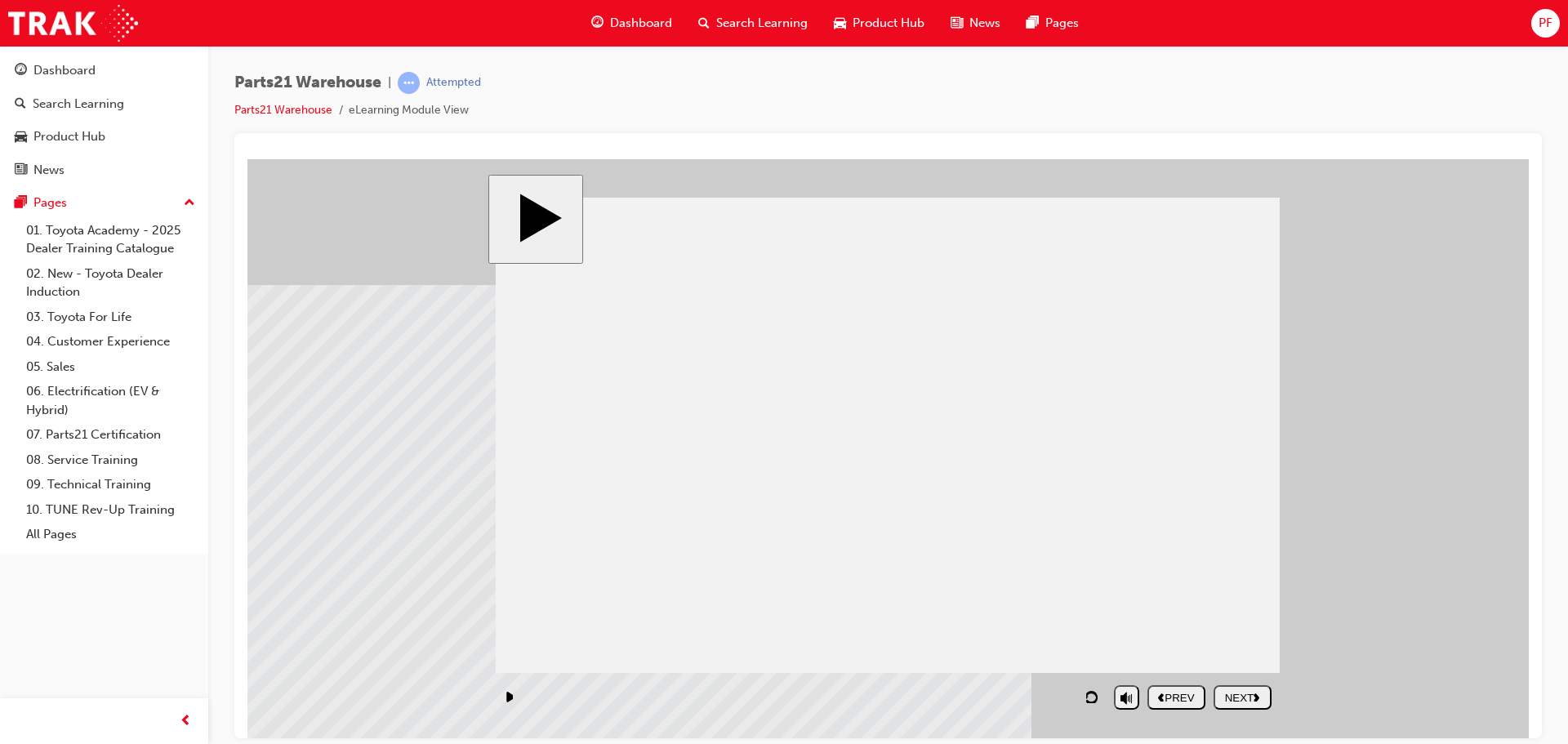
click at [1251, 699] on div "NEXT" at bounding box center [1242, 697] width 45 height 12
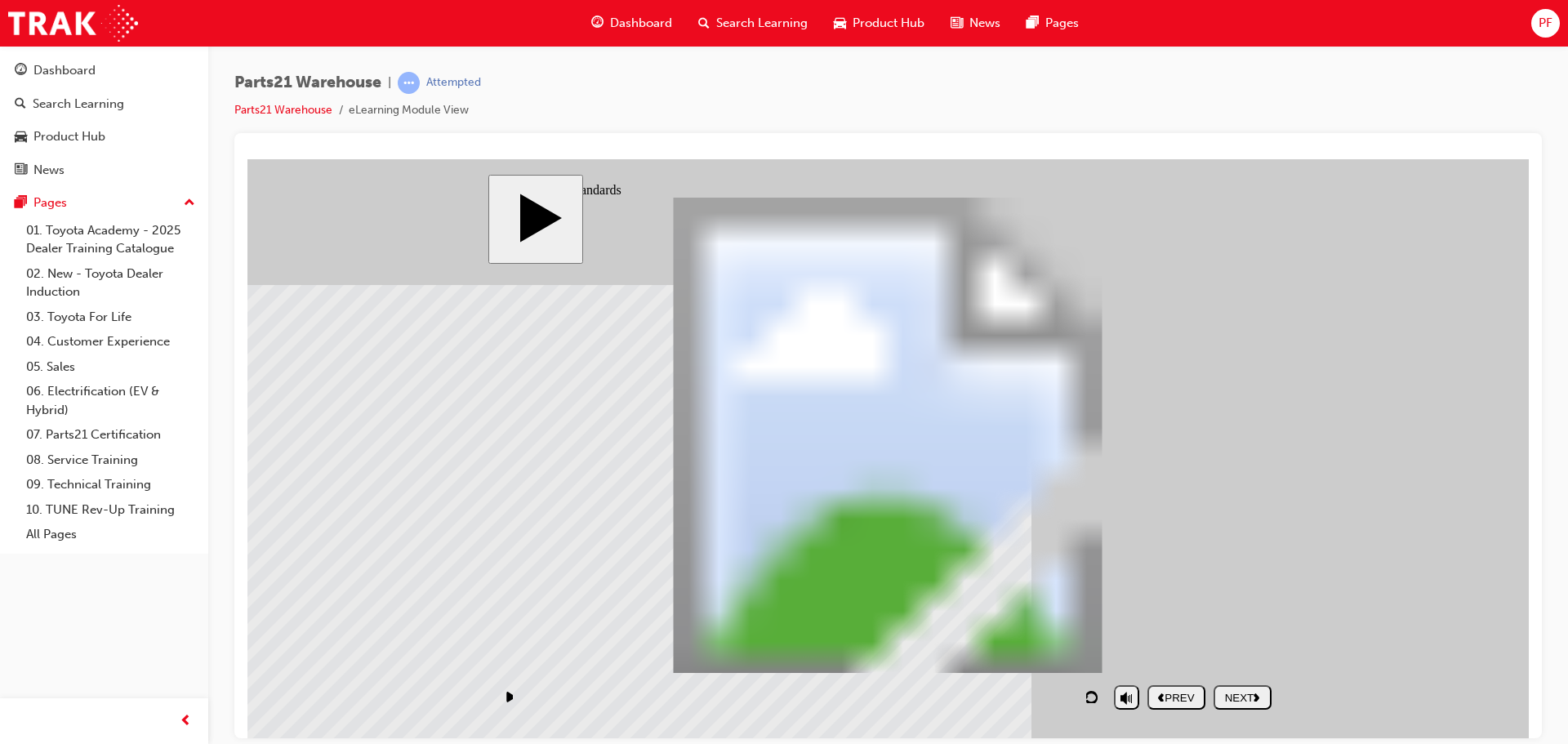
click at [1251, 699] on div "NEXT" at bounding box center [1242, 697] width 45 height 12
click at [1252, 698] on div "NEXT" at bounding box center [1242, 697] width 45 height 12
drag, startPoint x: 1176, startPoint y: 521, endPoint x: 1071, endPoint y: 451, distance: 126.2
drag, startPoint x: 980, startPoint y: 532, endPoint x: 981, endPoint y: 363, distance: 169.0
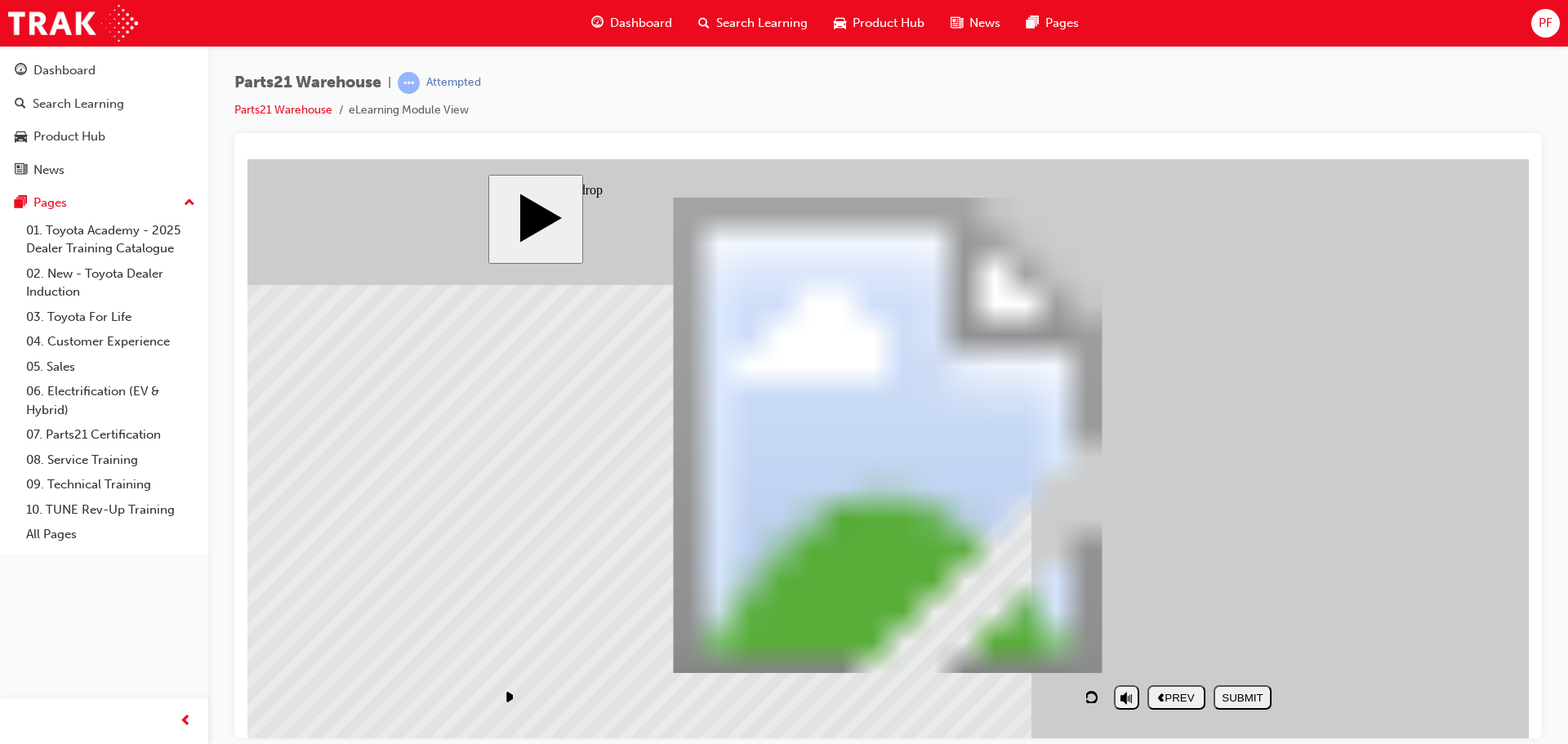
drag, startPoint x: 1142, startPoint y: 353, endPoint x: 980, endPoint y: 537, distance: 245.2
click at [1262, 706] on button "SUBMIT" at bounding box center [1242, 696] width 58 height 25
drag, startPoint x: 1200, startPoint y: 553, endPoint x: 993, endPoint y: 361, distance: 282.3
drag, startPoint x: 1127, startPoint y: 368, endPoint x: 969, endPoint y: 522, distance: 220.6
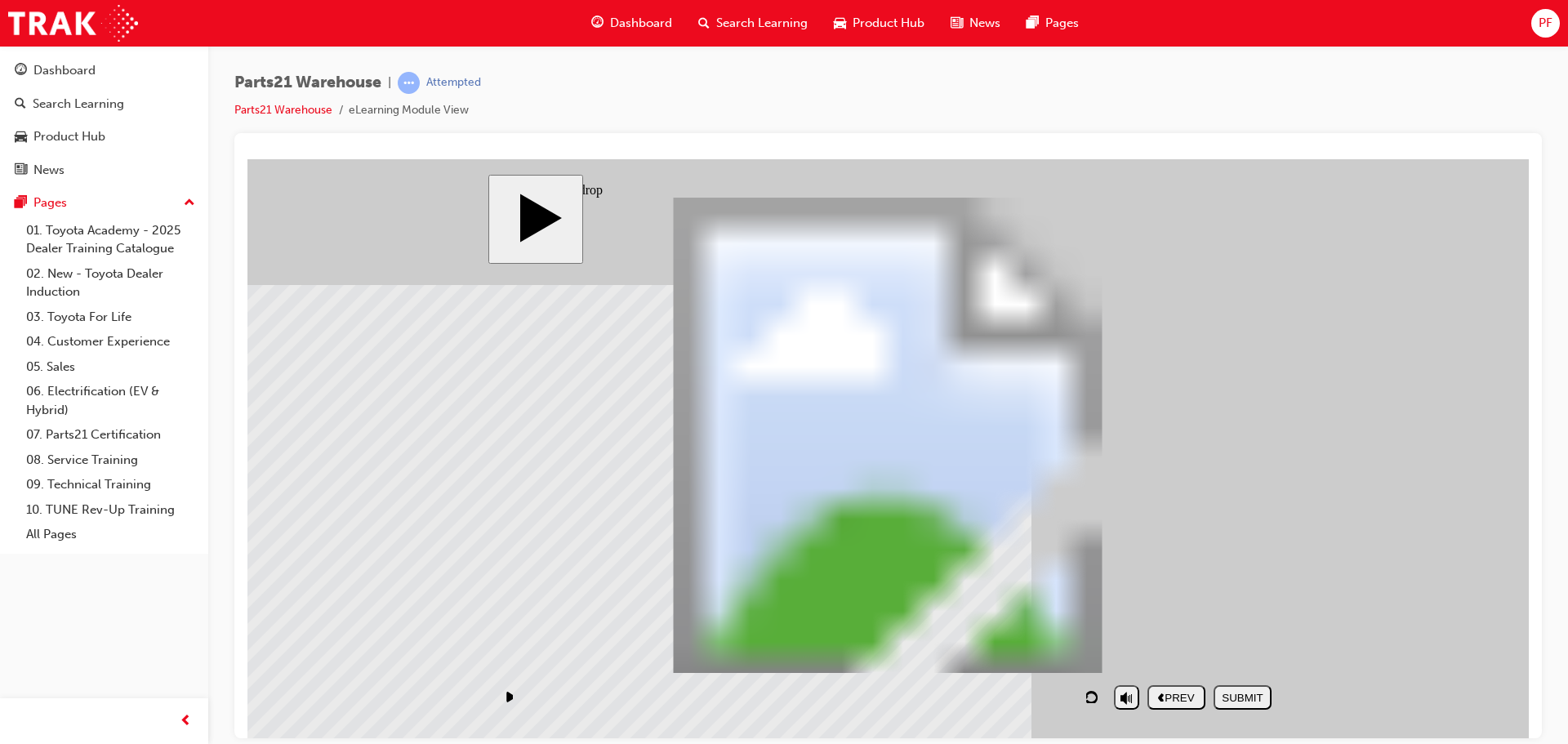
click at [1245, 700] on div "SUBMIT" at bounding box center [1242, 697] width 45 height 12
drag, startPoint x: 1176, startPoint y: 348, endPoint x: 1015, endPoint y: 533, distance: 245.2
drag, startPoint x: 1157, startPoint y: 531, endPoint x: 979, endPoint y: 347, distance: 256.0
click at [1248, 691] on div "SUBMIT" at bounding box center [1242, 697] width 45 height 12
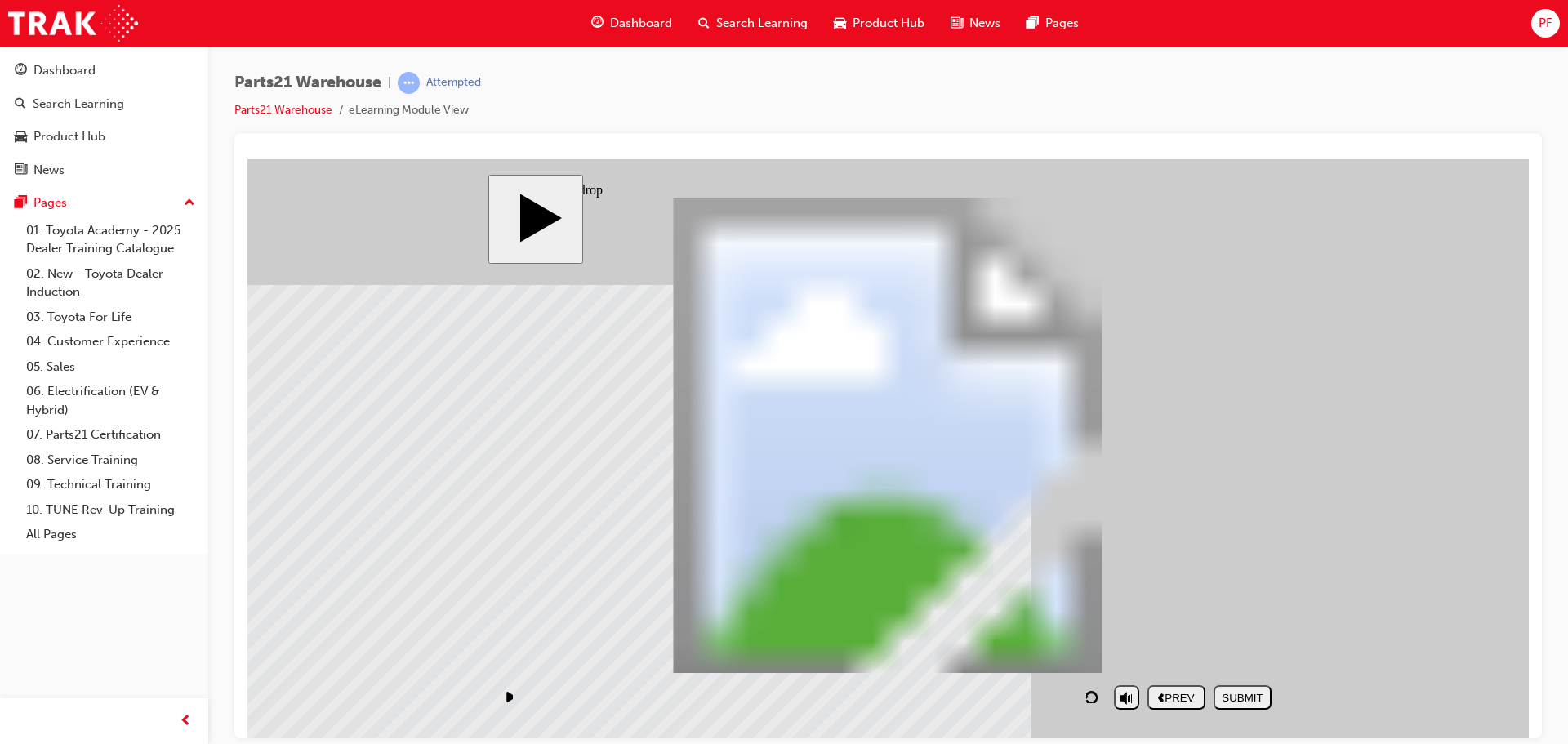
drag, startPoint x: 1146, startPoint y: 348, endPoint x: 1009, endPoint y: 502, distance: 206.1
drag, startPoint x: 1180, startPoint y: 528, endPoint x: 1004, endPoint y: 378, distance: 231.2
click at [1228, 694] on div "SUBMIT" at bounding box center [1242, 697] width 45 height 12
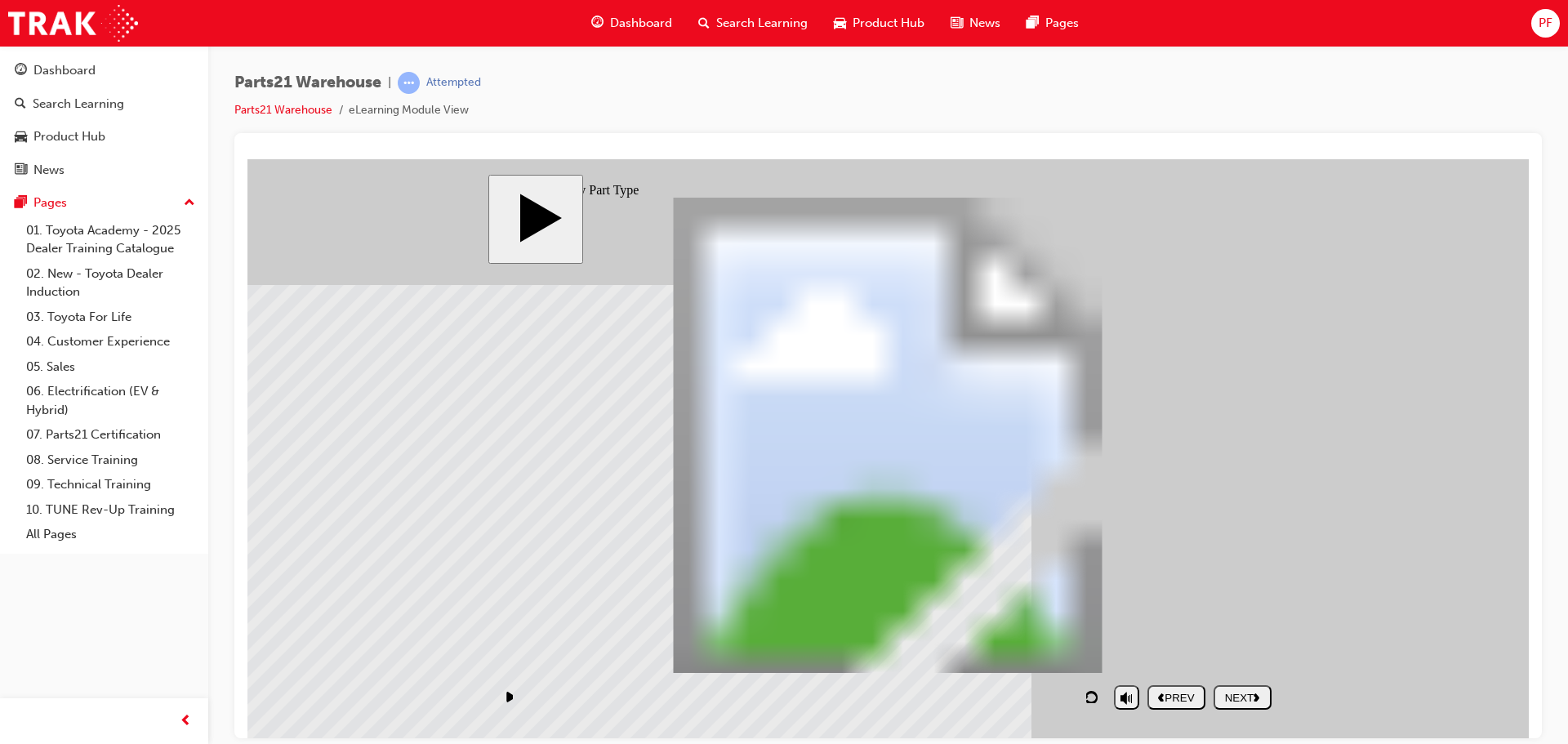
click at [1235, 691] on div "NEXT" at bounding box center [1242, 697] width 45 height 12
drag, startPoint x: 1179, startPoint y: 583, endPoint x: 1179, endPoint y: 500, distance: 83.0
drag, startPoint x: 1032, startPoint y: 578, endPoint x: 1034, endPoint y: 508, distance: 70.0
drag, startPoint x: 561, startPoint y: 609, endPoint x: 566, endPoint y: 524, distance: 85.1
drag, startPoint x: 830, startPoint y: 608, endPoint x: 818, endPoint y: 528, distance: 80.9
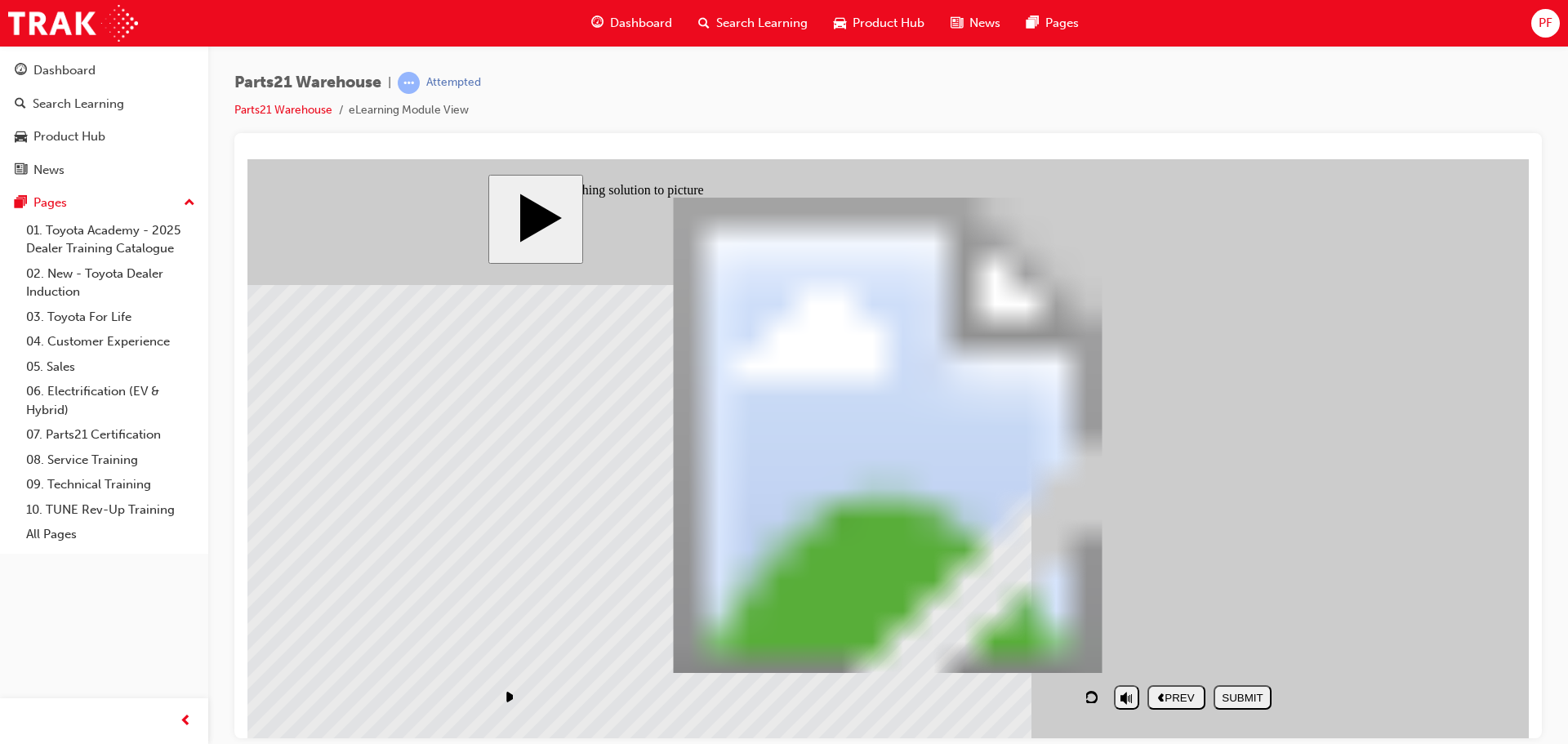
click at [1253, 699] on div "SUBMIT" at bounding box center [1242, 697] width 45 height 12
click at [1220, 694] on div "NEXT" at bounding box center [1242, 697] width 45 height 12
click at [1236, 697] on div "NEXT" at bounding box center [1242, 697] width 45 height 12
click at [1246, 703] on div "NEXT" at bounding box center [1242, 697] width 45 height 12
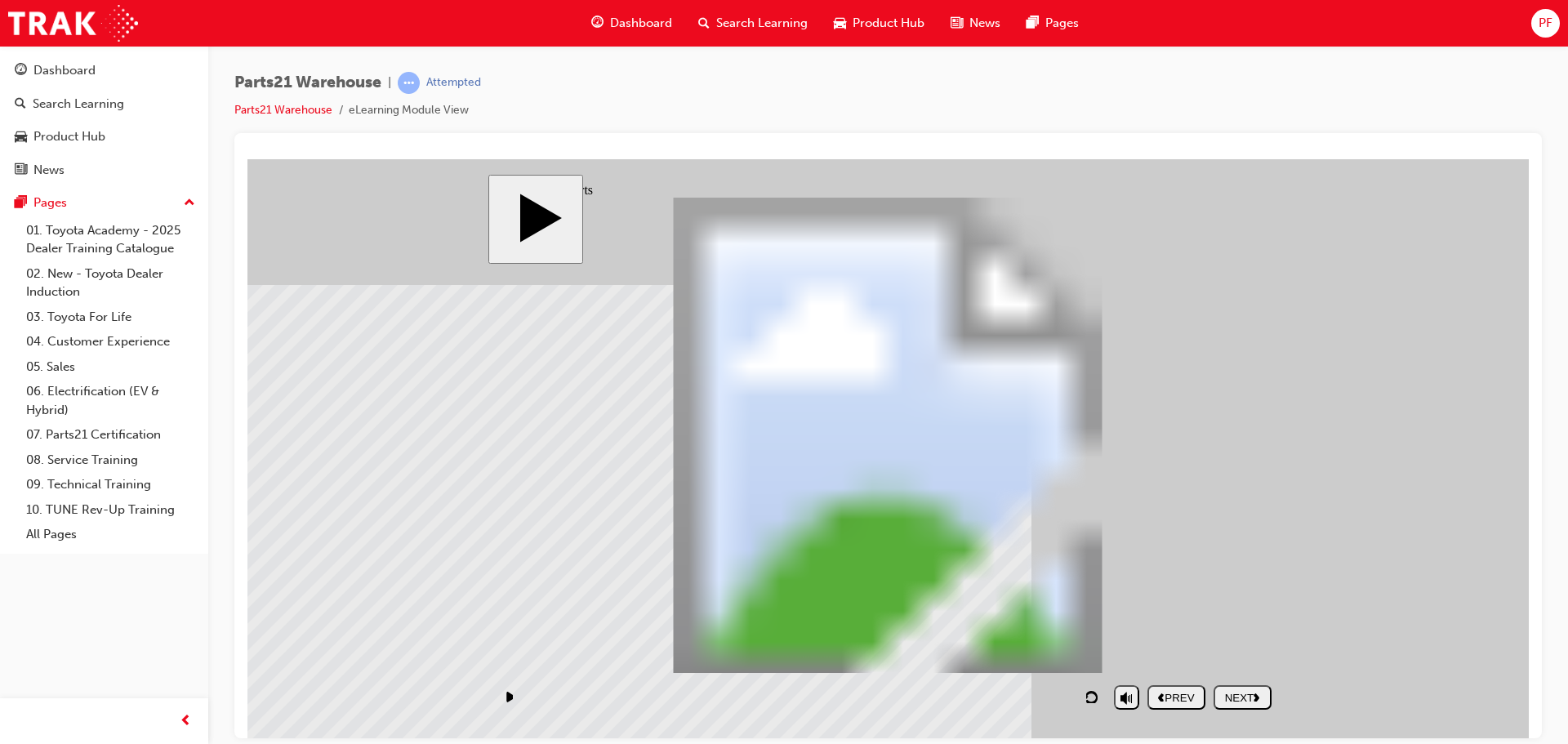
click at [1250, 702] on div "NEXT" at bounding box center [1242, 697] width 45 height 12
click at [1242, 707] on button "NEXT" at bounding box center [1242, 696] width 58 height 25
click at [1238, 699] on div "NEXT" at bounding box center [1242, 697] width 45 height 12
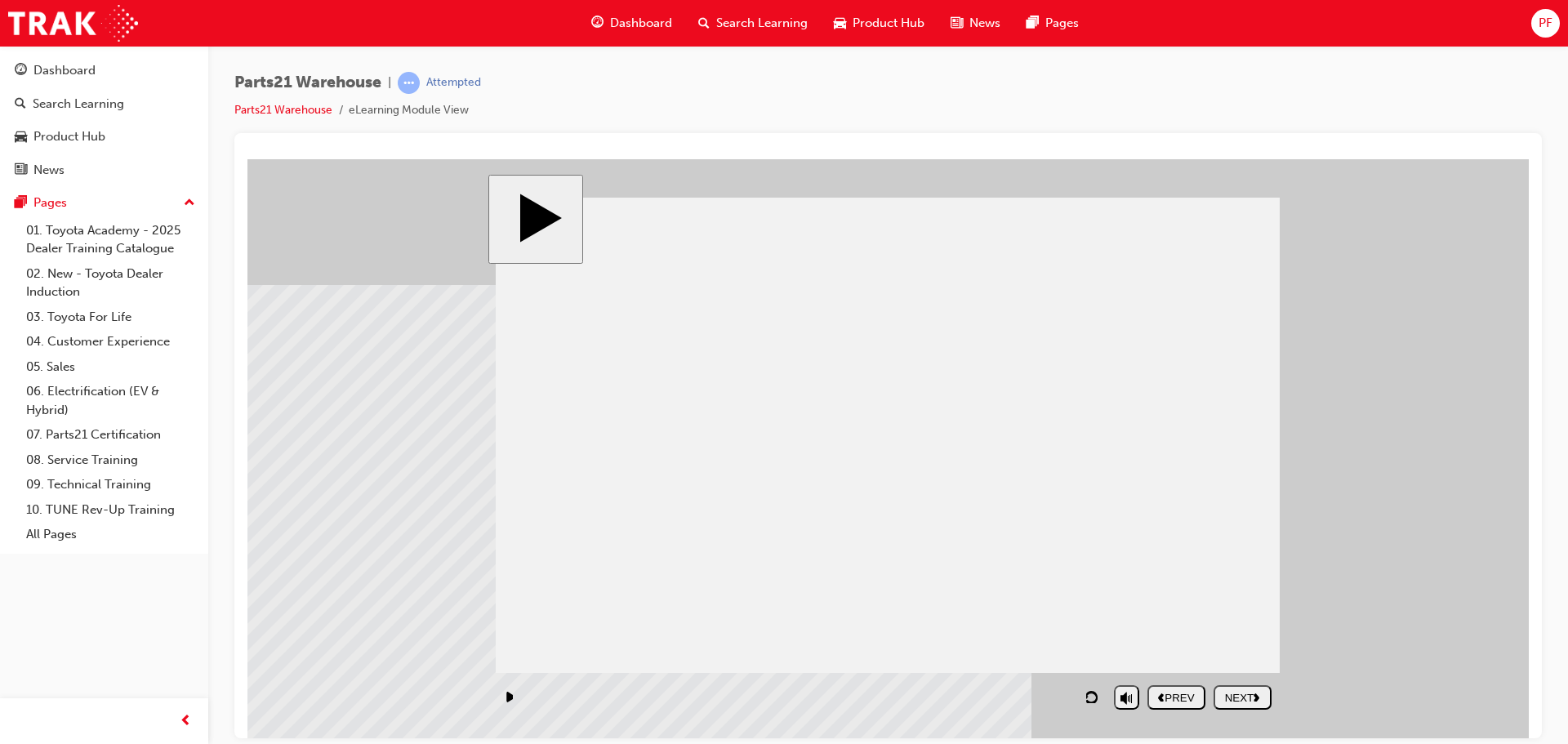
click at [1238, 699] on div "NEXT" at bounding box center [1242, 697] width 45 height 12
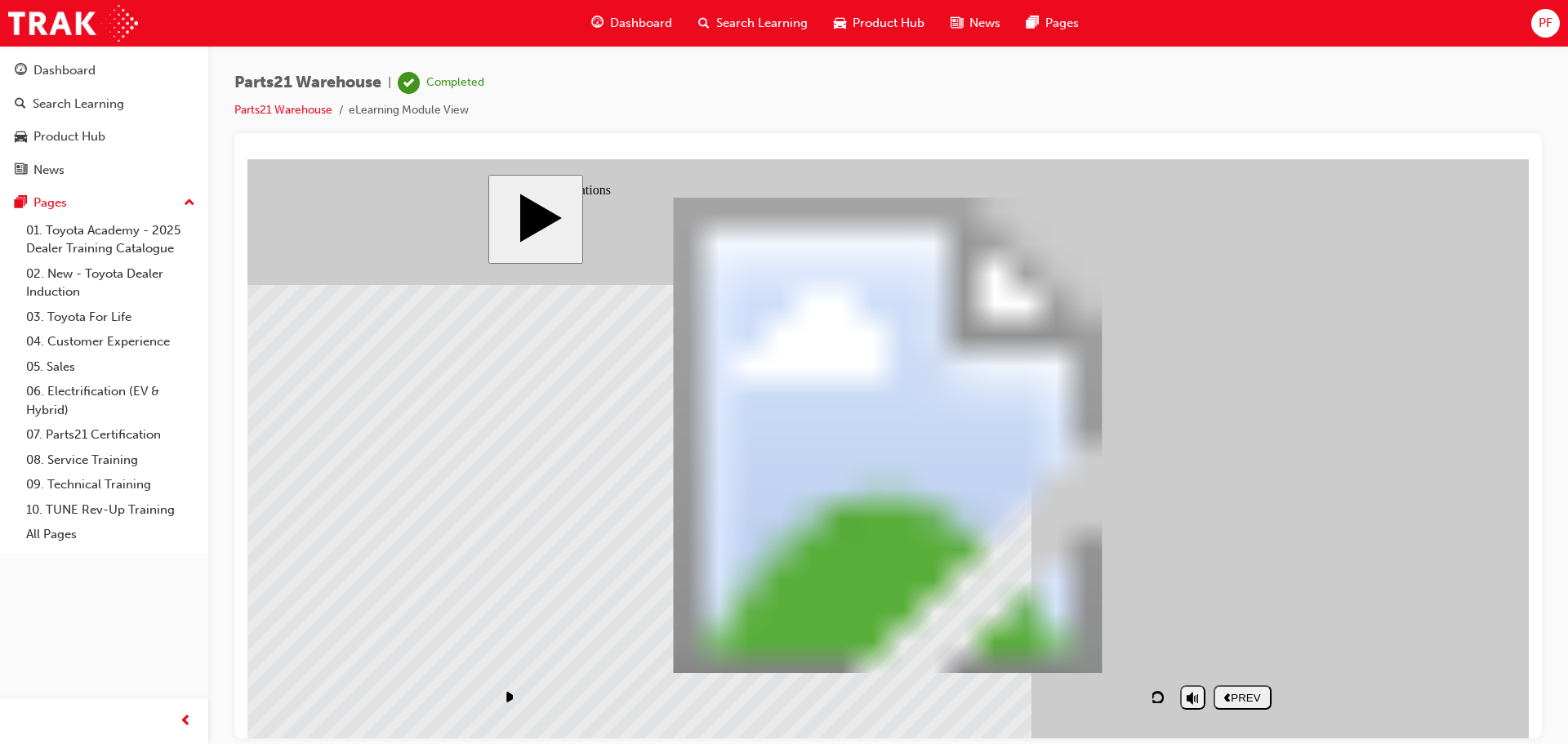
click at [1248, 698] on div "PREV" at bounding box center [1242, 697] width 45 height 12
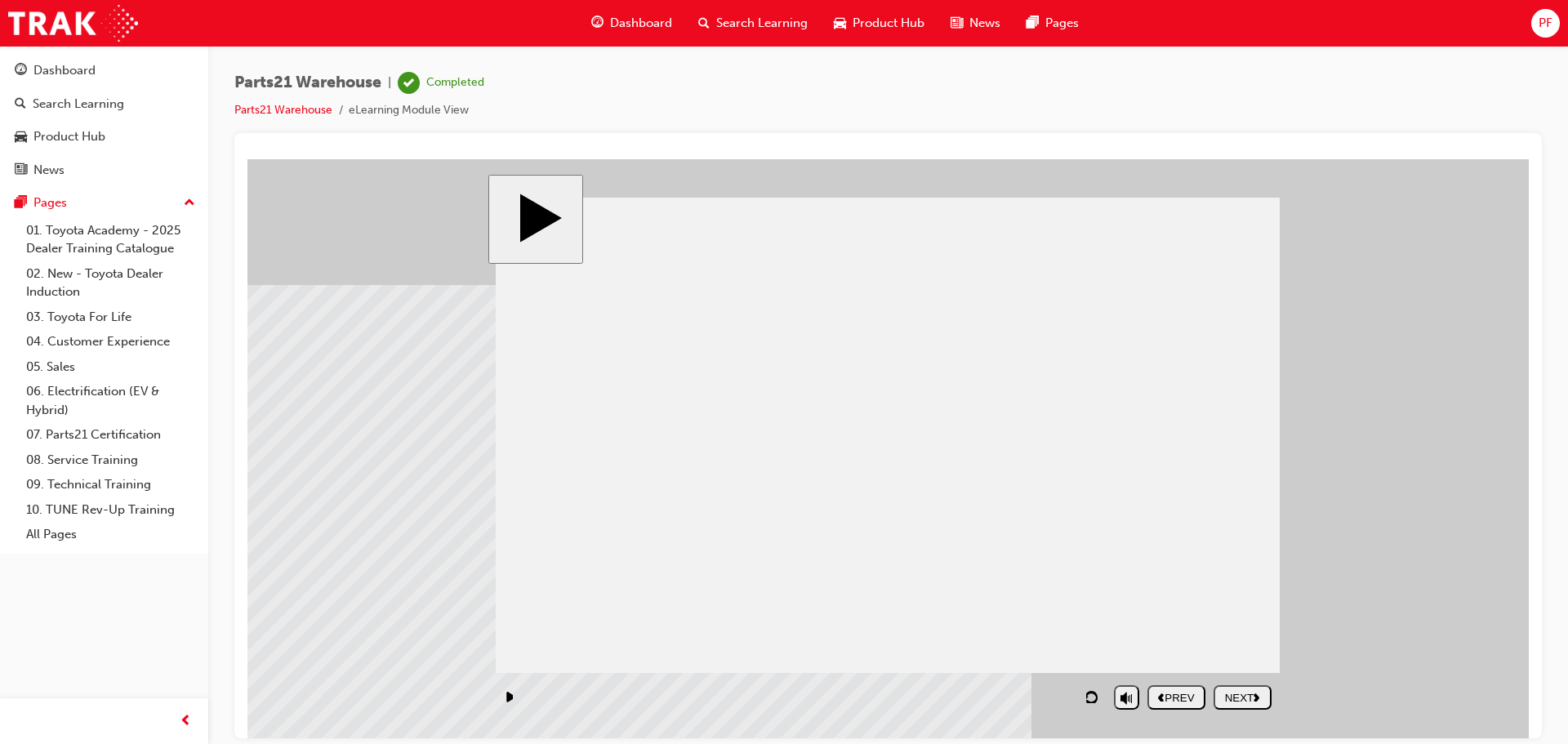
click at [1165, 695] on icon "previous" at bounding box center [1161, 696] width 7 height 9
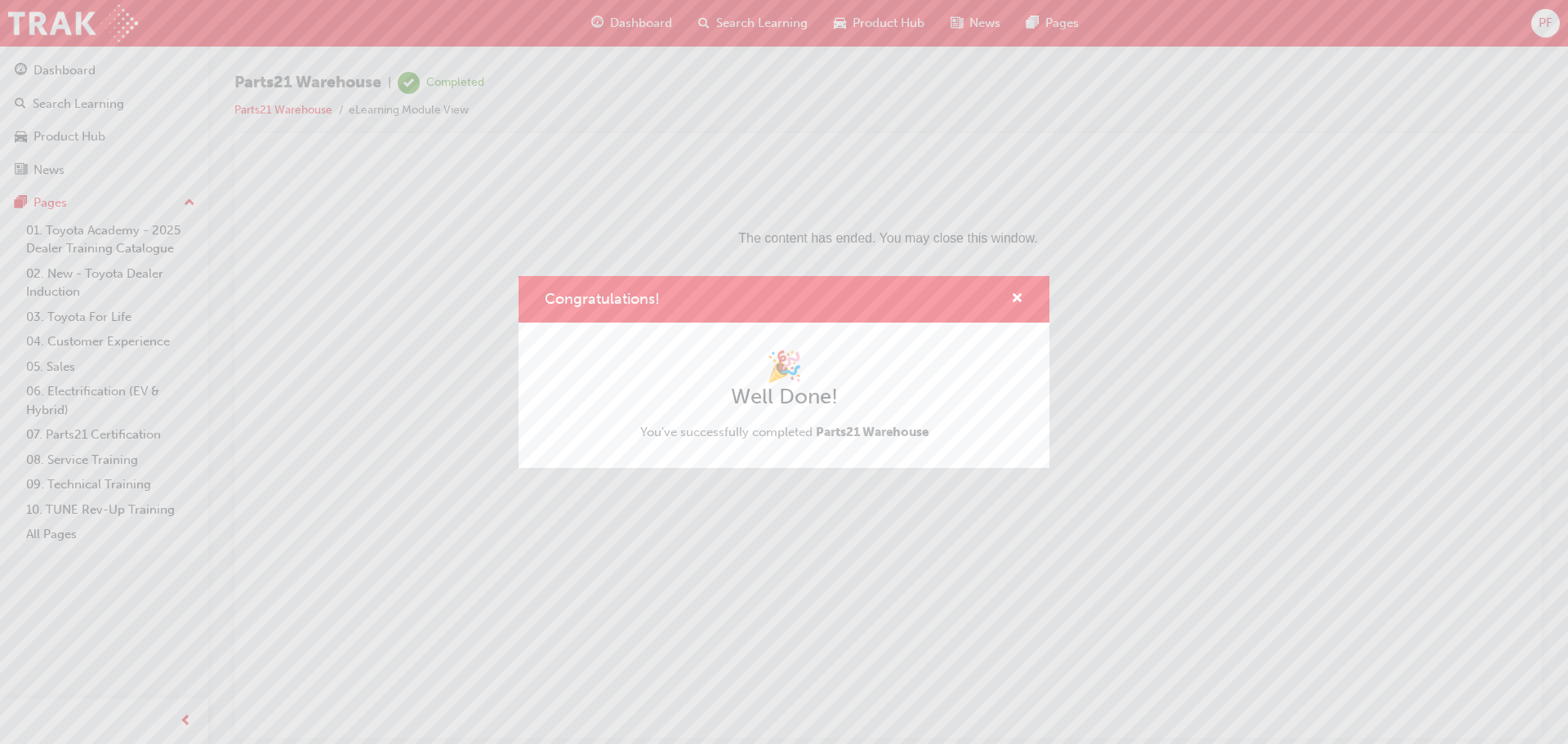
click at [104, 428] on div "Congratulations! 🎉 Well Done! You've successfully completed Parts21 Warehouse" at bounding box center [784, 372] width 1568 height 744
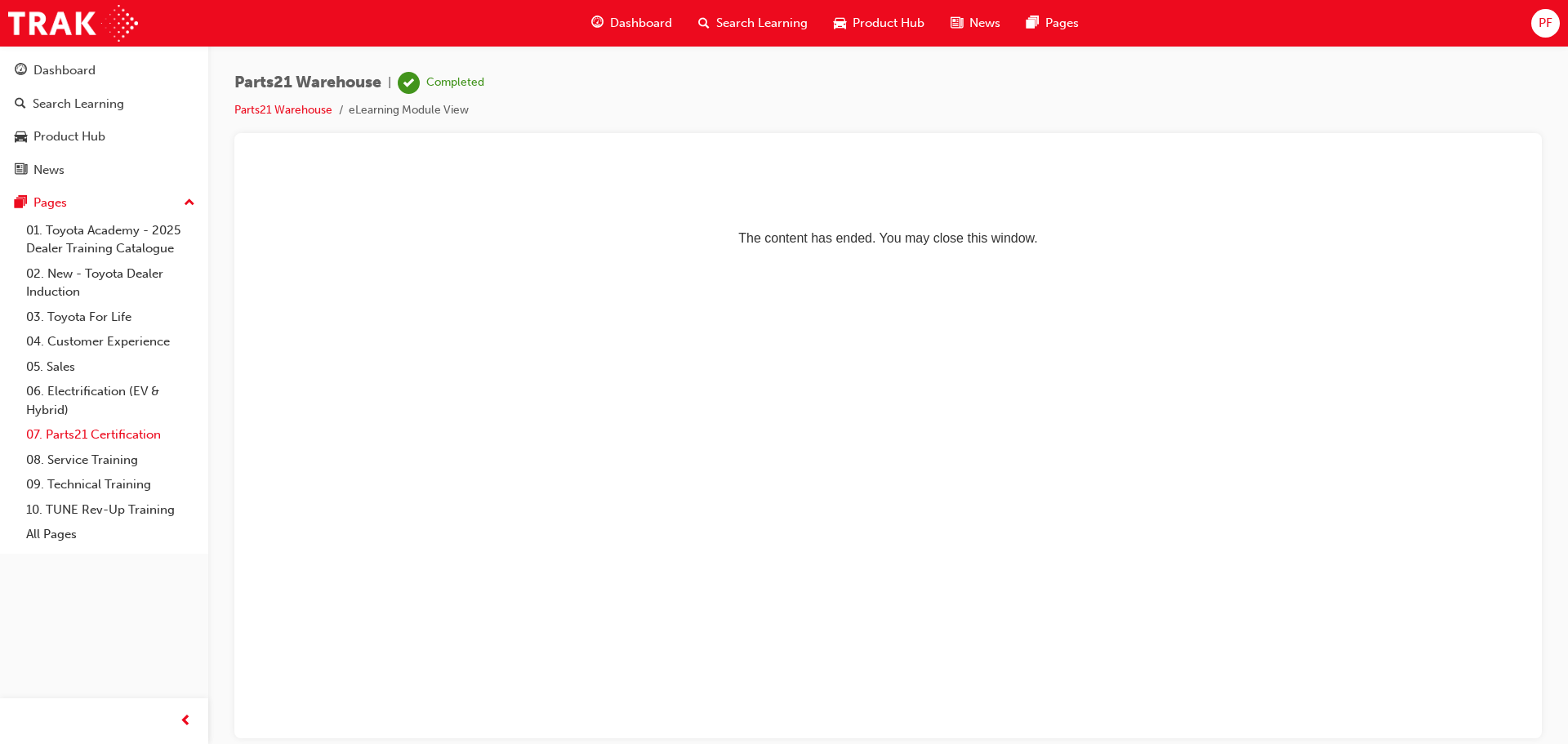
click at [91, 441] on link "07. Parts21 Certification" at bounding box center [111, 435] width 183 height 26
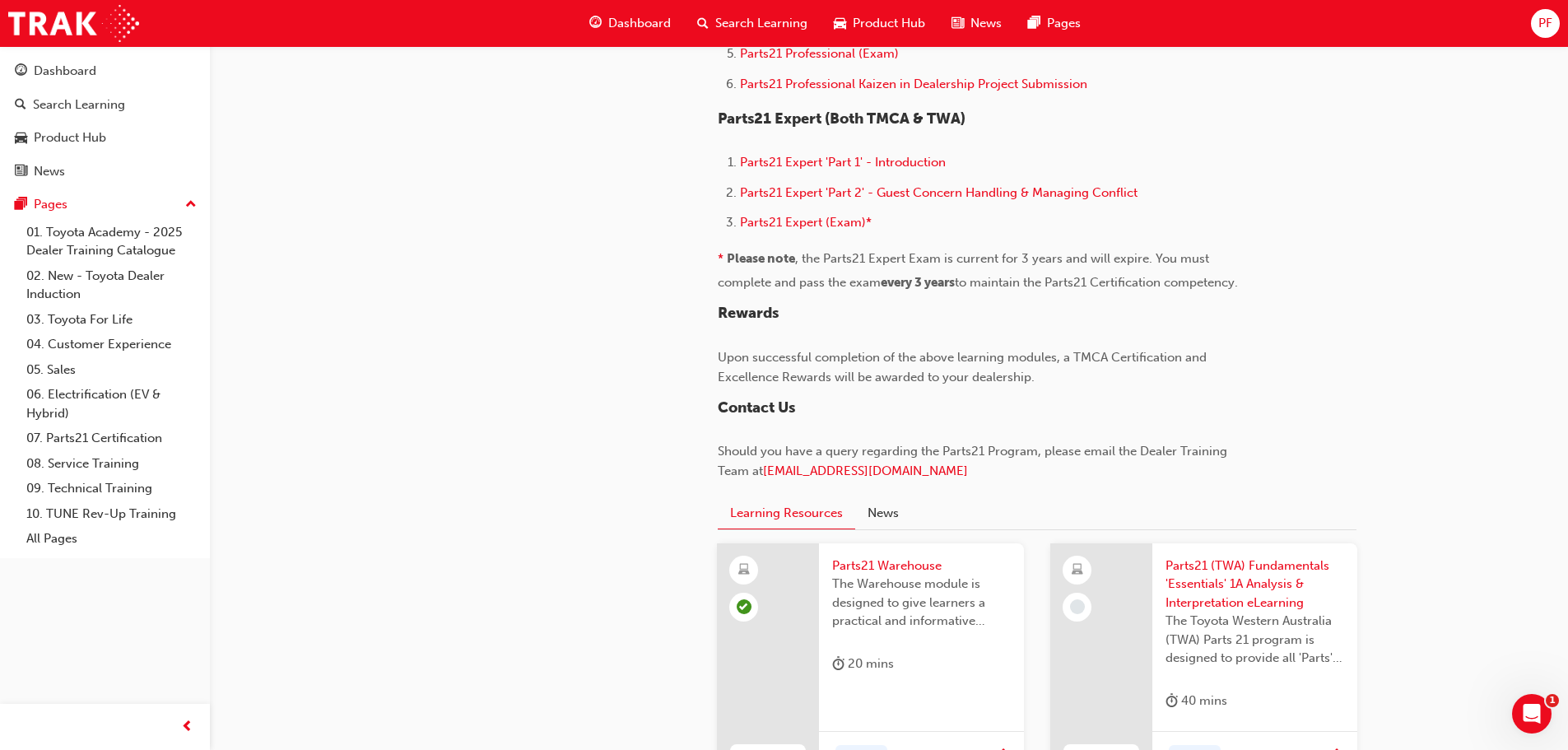
scroll to position [1400, 0]
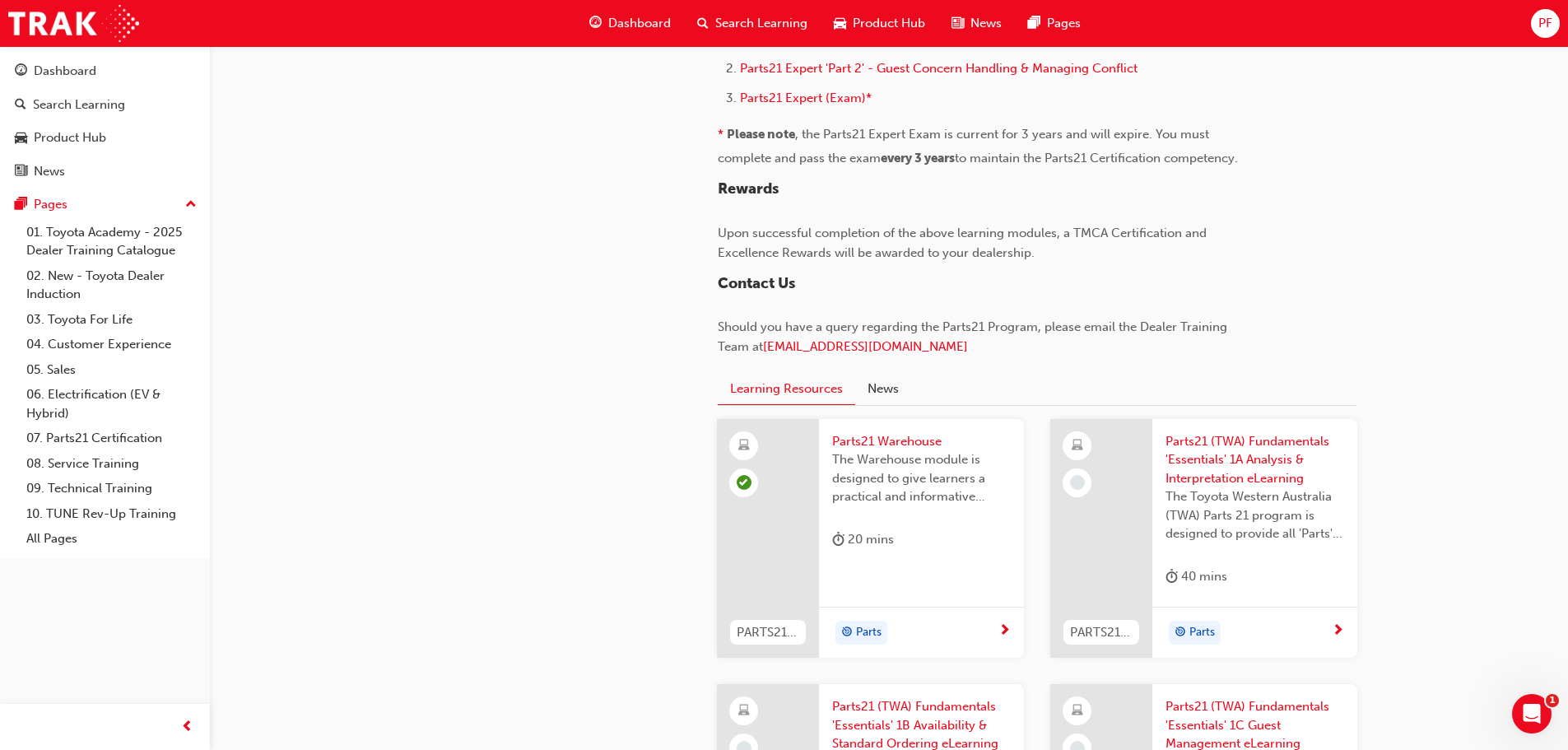
click at [1210, 455] on span "Parts21 (TWA) Fundamentals 'Essentials' 1A Analysis & Interpretation eLearning" at bounding box center [1254, 460] width 179 height 56
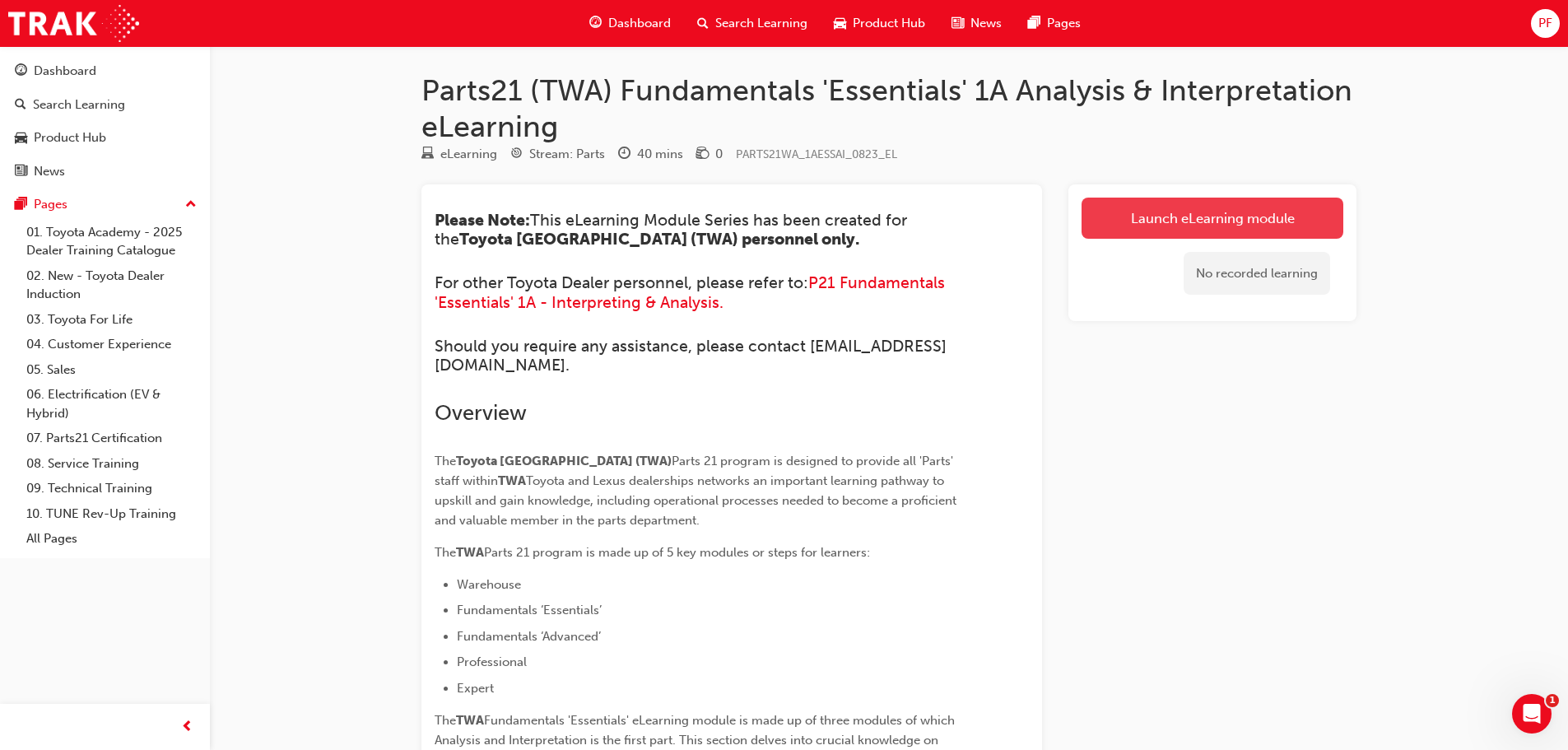
click at [1240, 226] on link "Launch eLearning module" at bounding box center [1213, 219] width 262 height 42
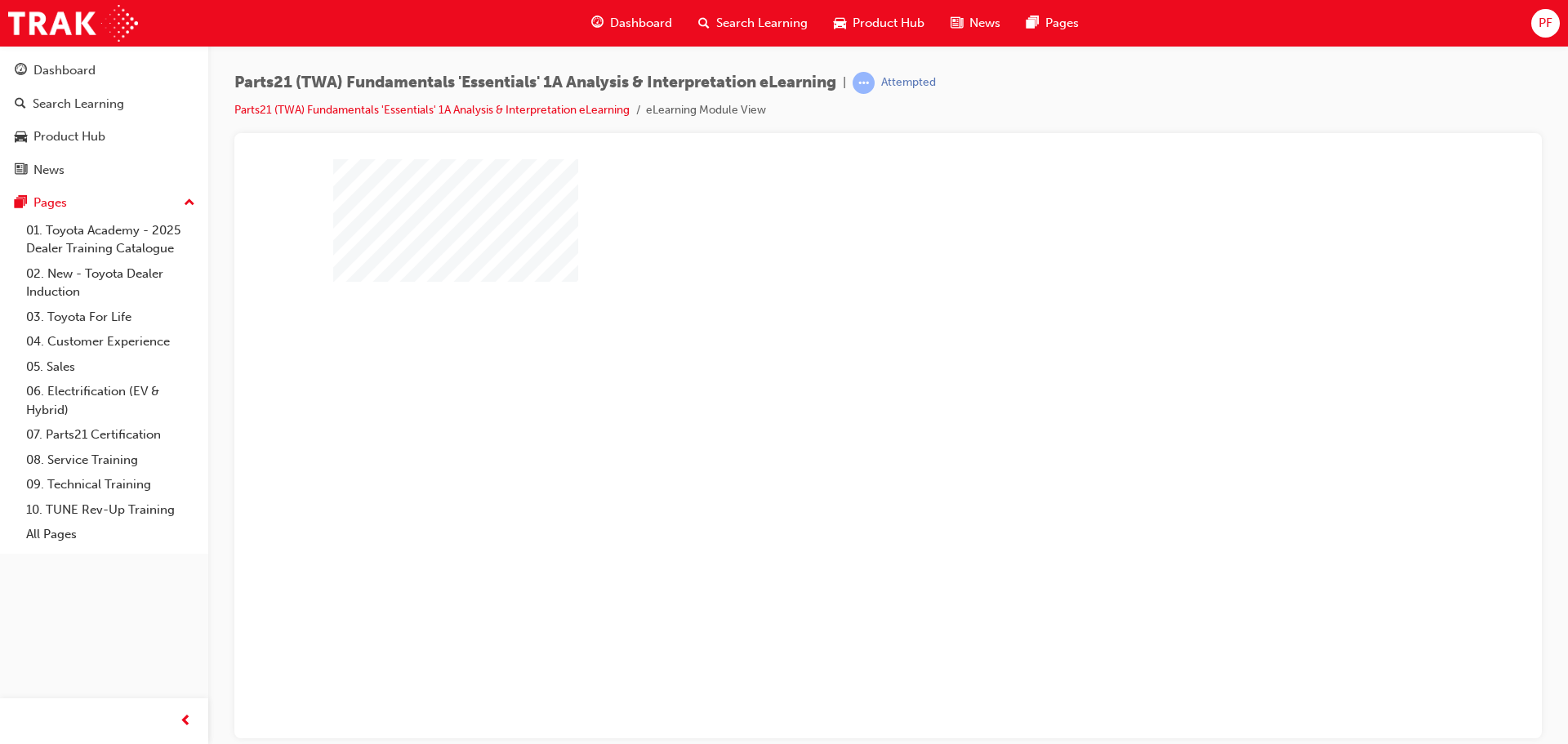
click at [841, 401] on div "play" at bounding box center [841, 401] width 0 height 0
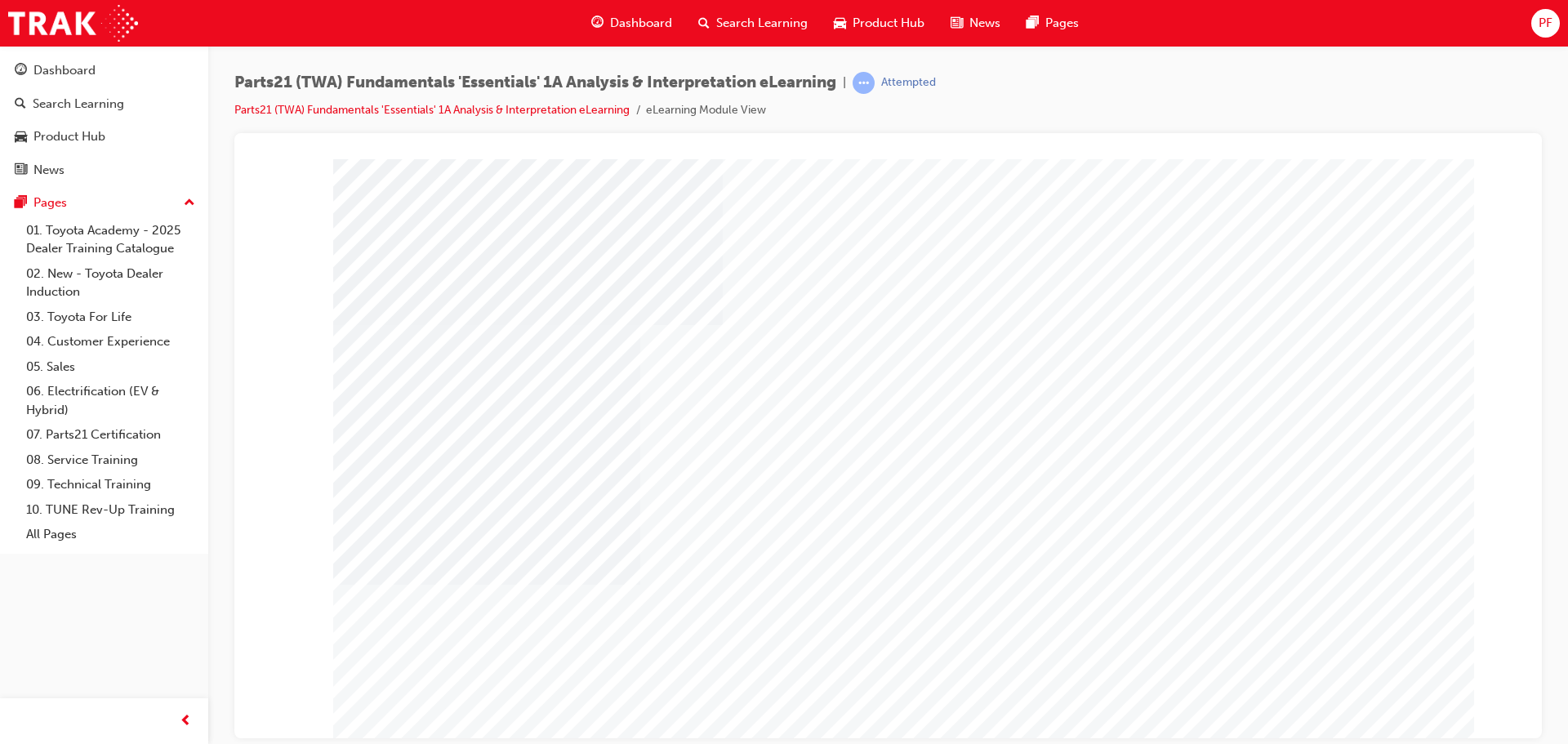
type input "[PERSON_NAME]"
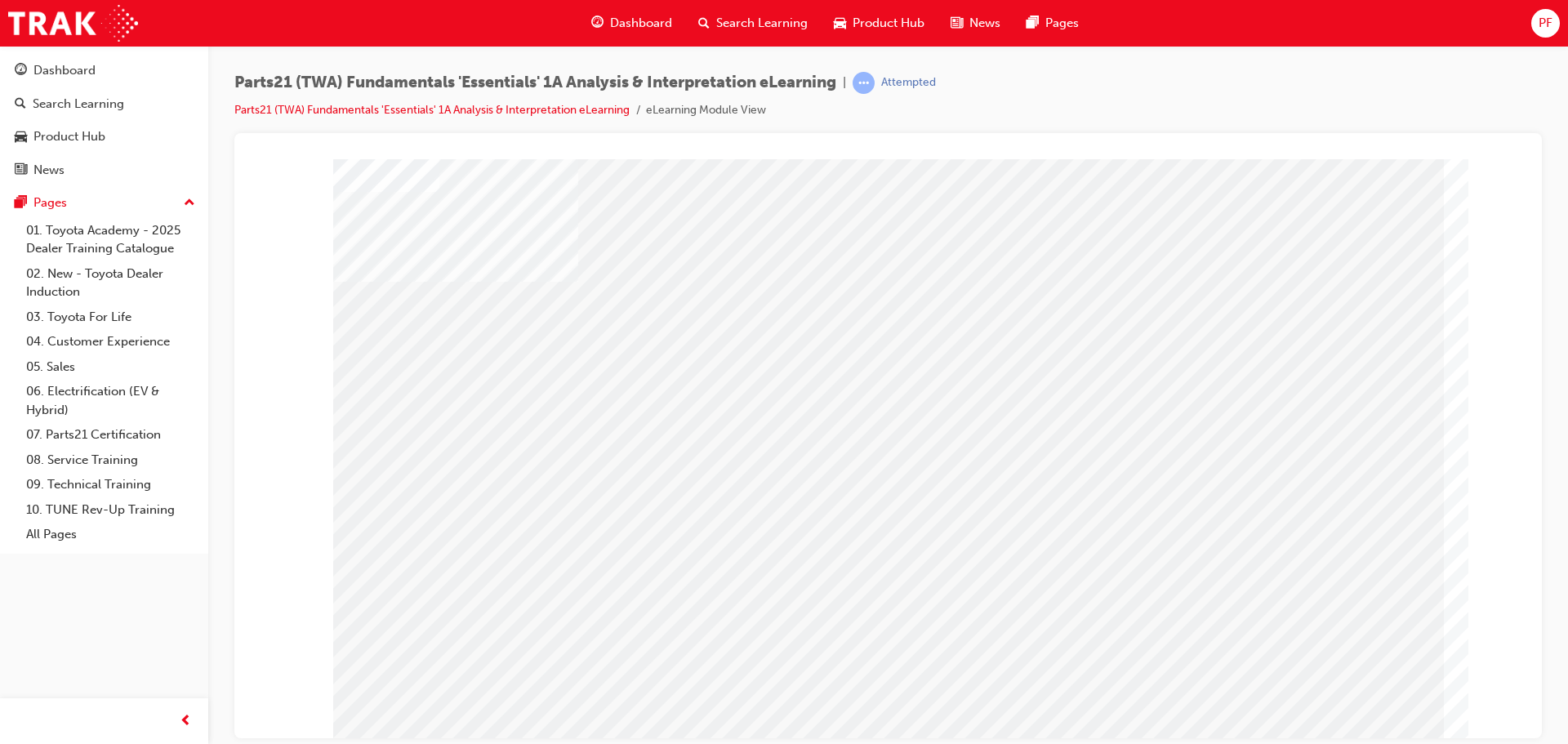
drag, startPoint x: 1215, startPoint y: 418, endPoint x: 1201, endPoint y: 442, distance: 27.8
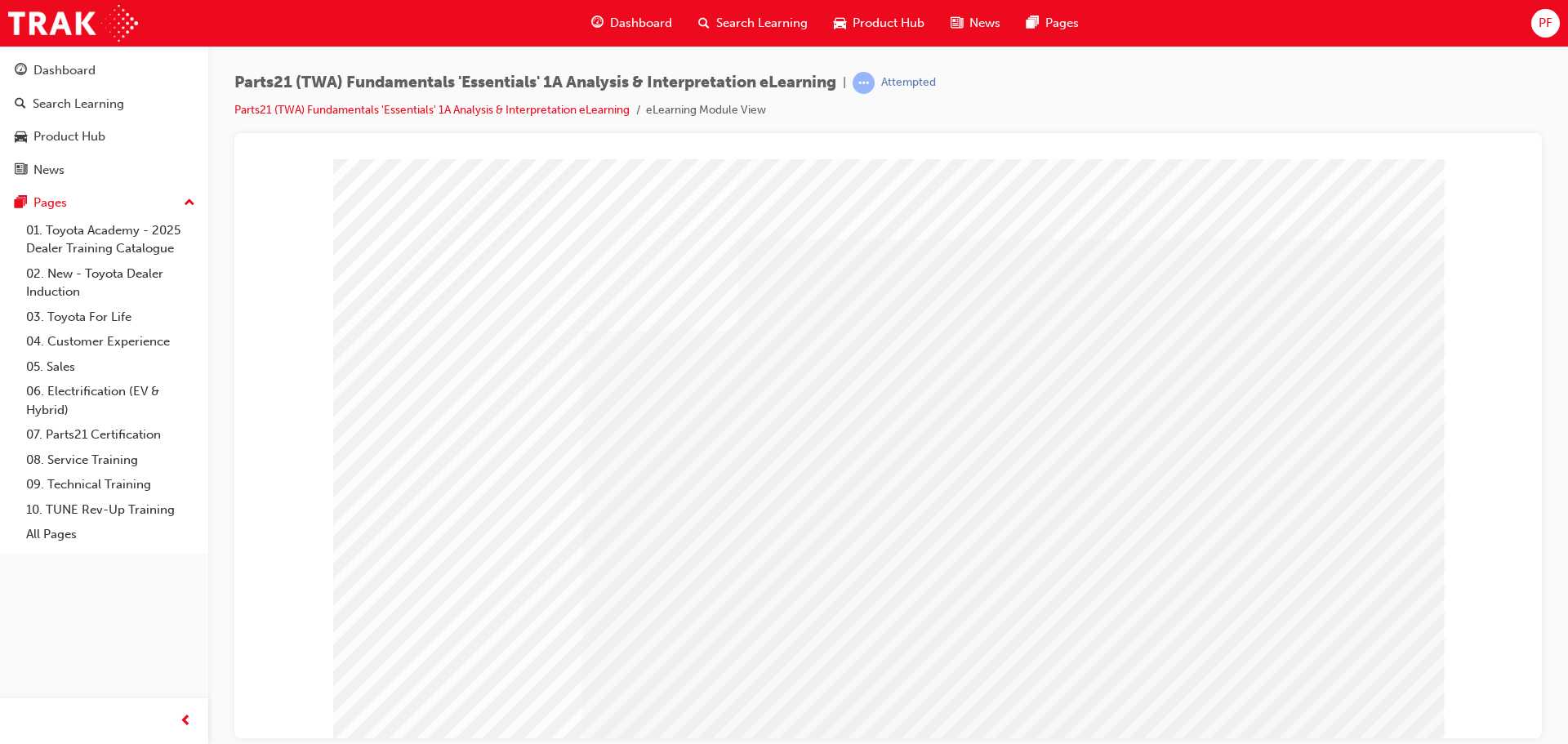
click at [1069, 306] on div "Play" at bounding box center [1063, 306] width 620 height 0
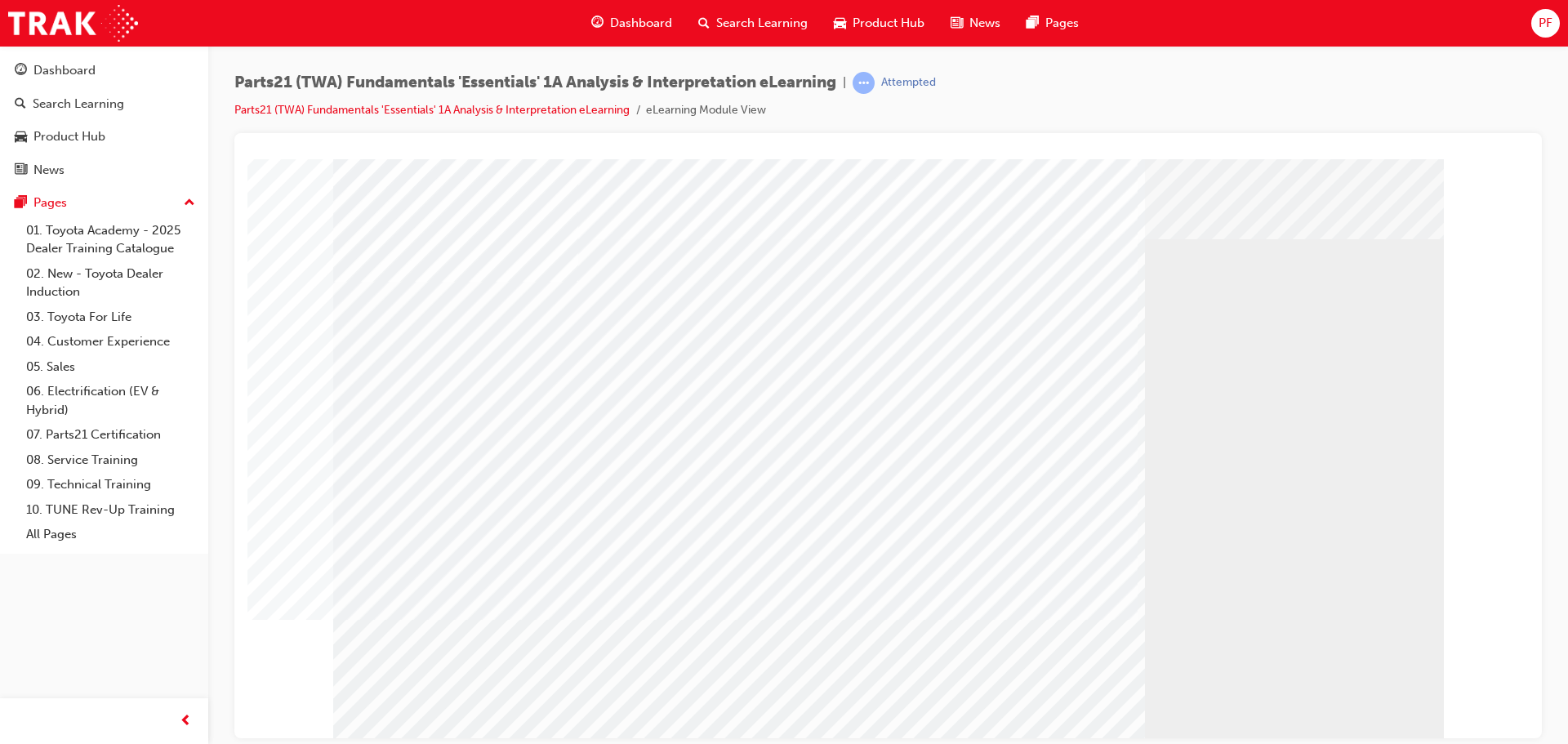
click at [1199, 609] on div "Video" at bounding box center [1063, 480] width 620 height 348
click at [1066, 306] on div "Play" at bounding box center [1063, 306] width 620 height 0
click at [1070, 306] on div "Play" at bounding box center [1063, 306] width 620 height 0
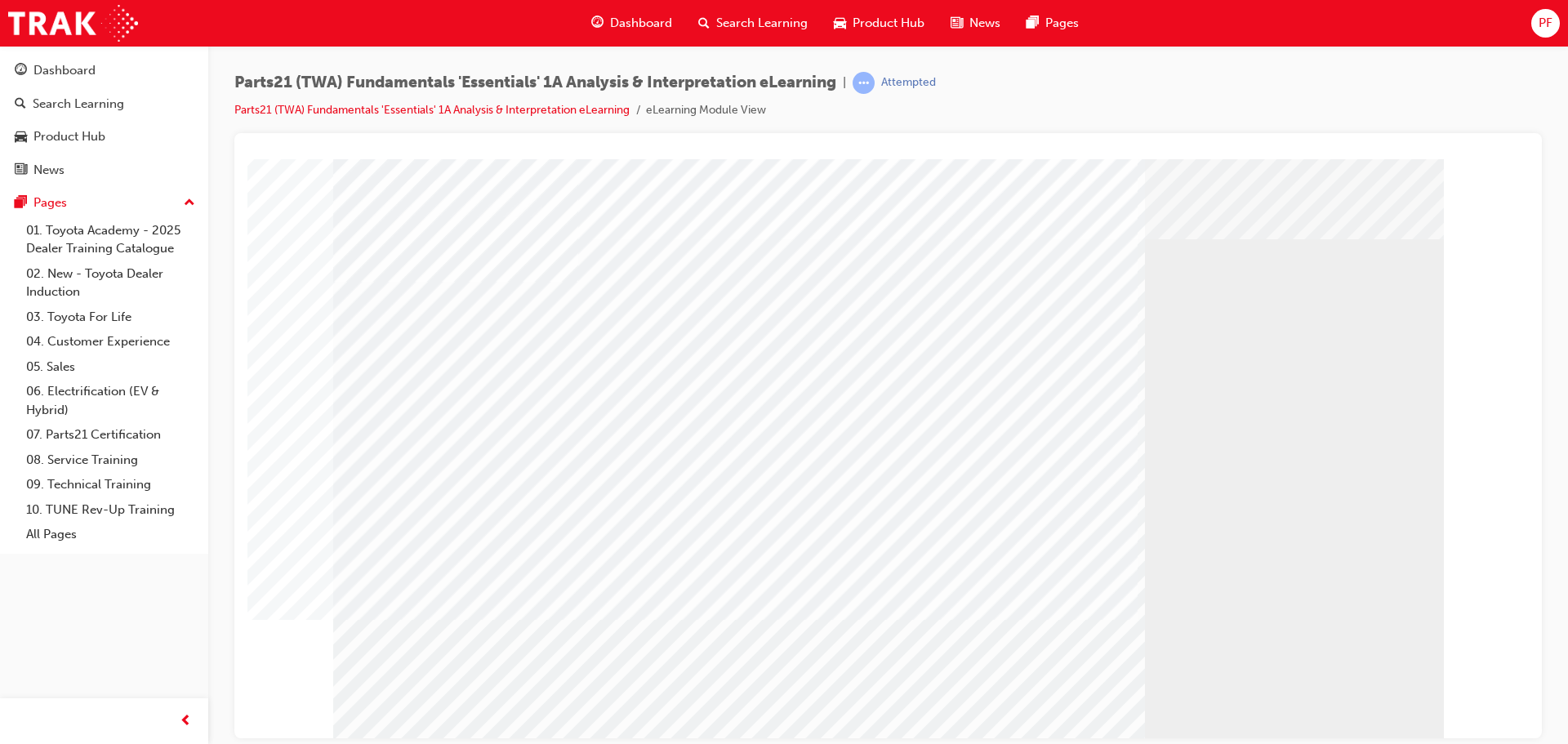
click at [1074, 306] on div "Play" at bounding box center [1063, 306] width 620 height 0
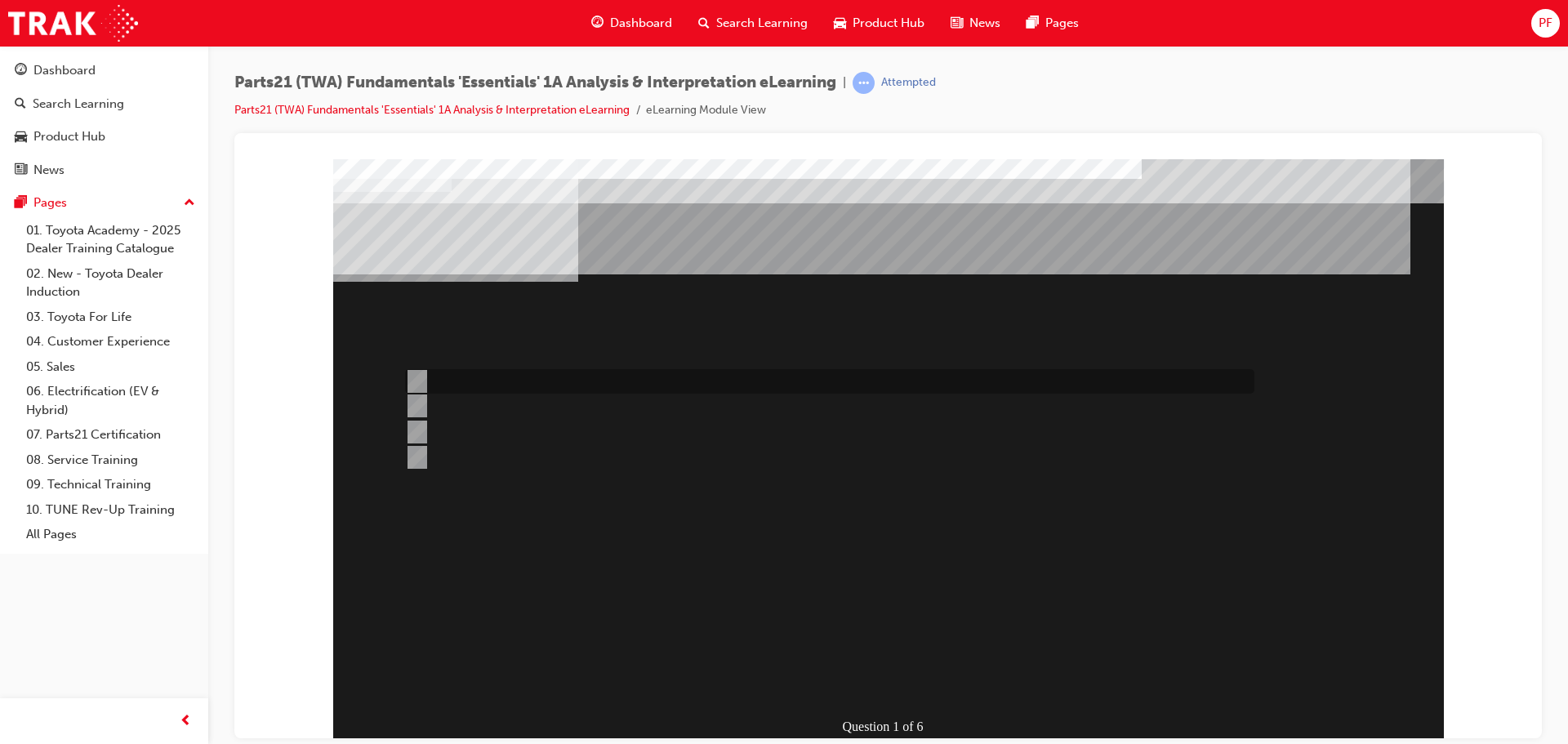
click at [417, 376] on input "TAPS" at bounding box center [414, 381] width 18 height 18
radio input "true"
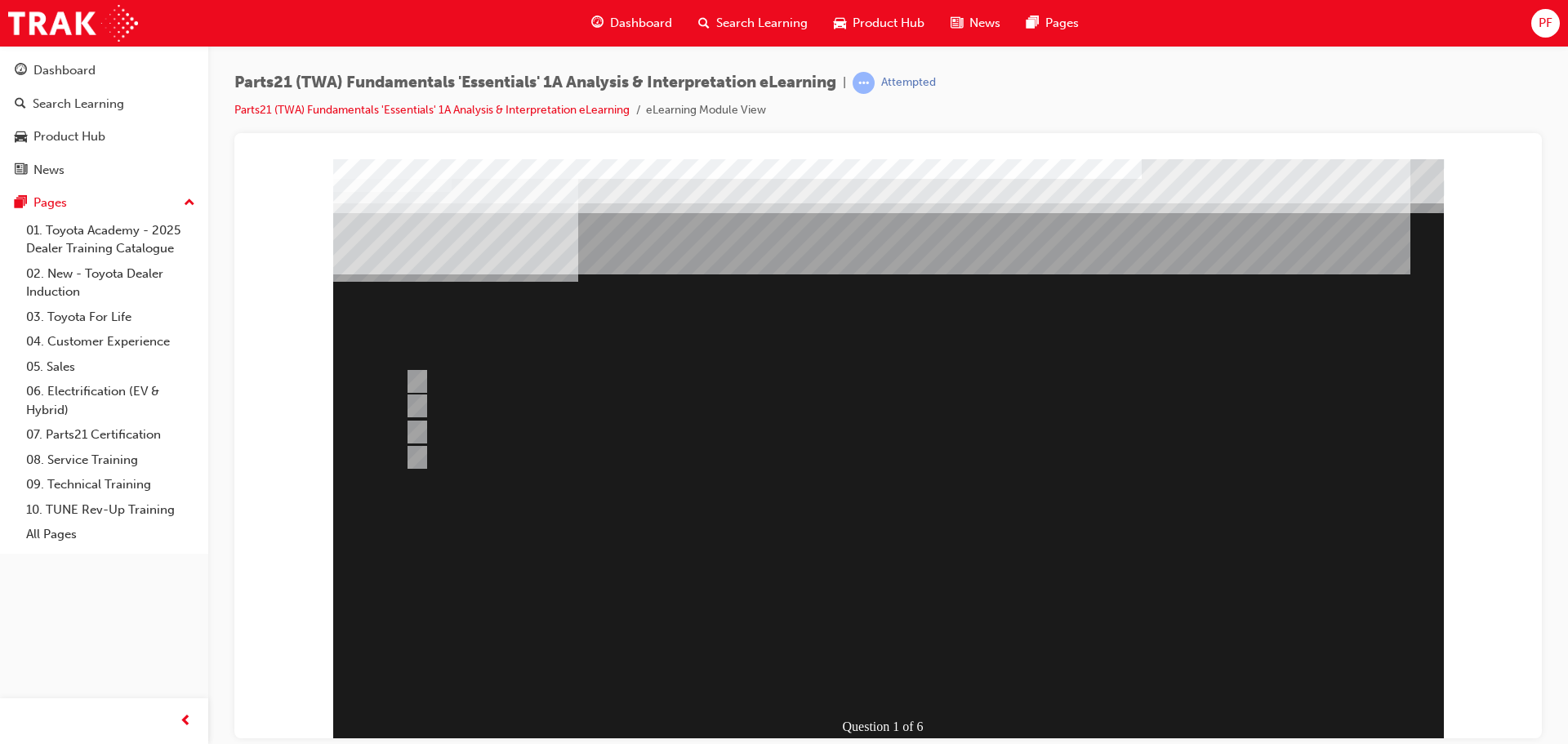
drag, startPoint x: 420, startPoint y: 401, endPoint x: 436, endPoint y: 415, distance: 21.3
click at [422, 404] on div at bounding box center [889, 452] width 1111 height 588
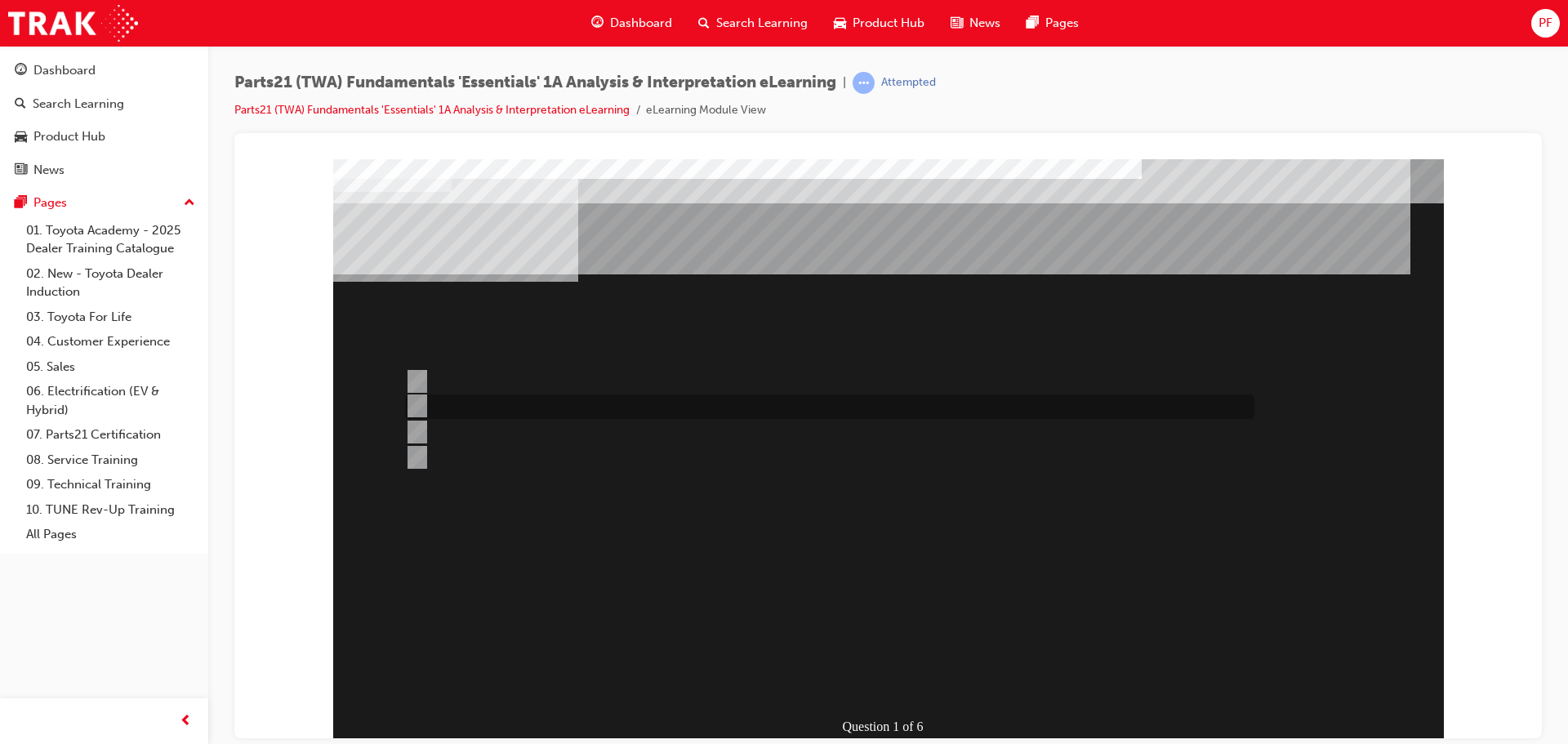
click at [416, 406] on input "Microcat" at bounding box center [414, 405] width 18 height 18
radio input "true"
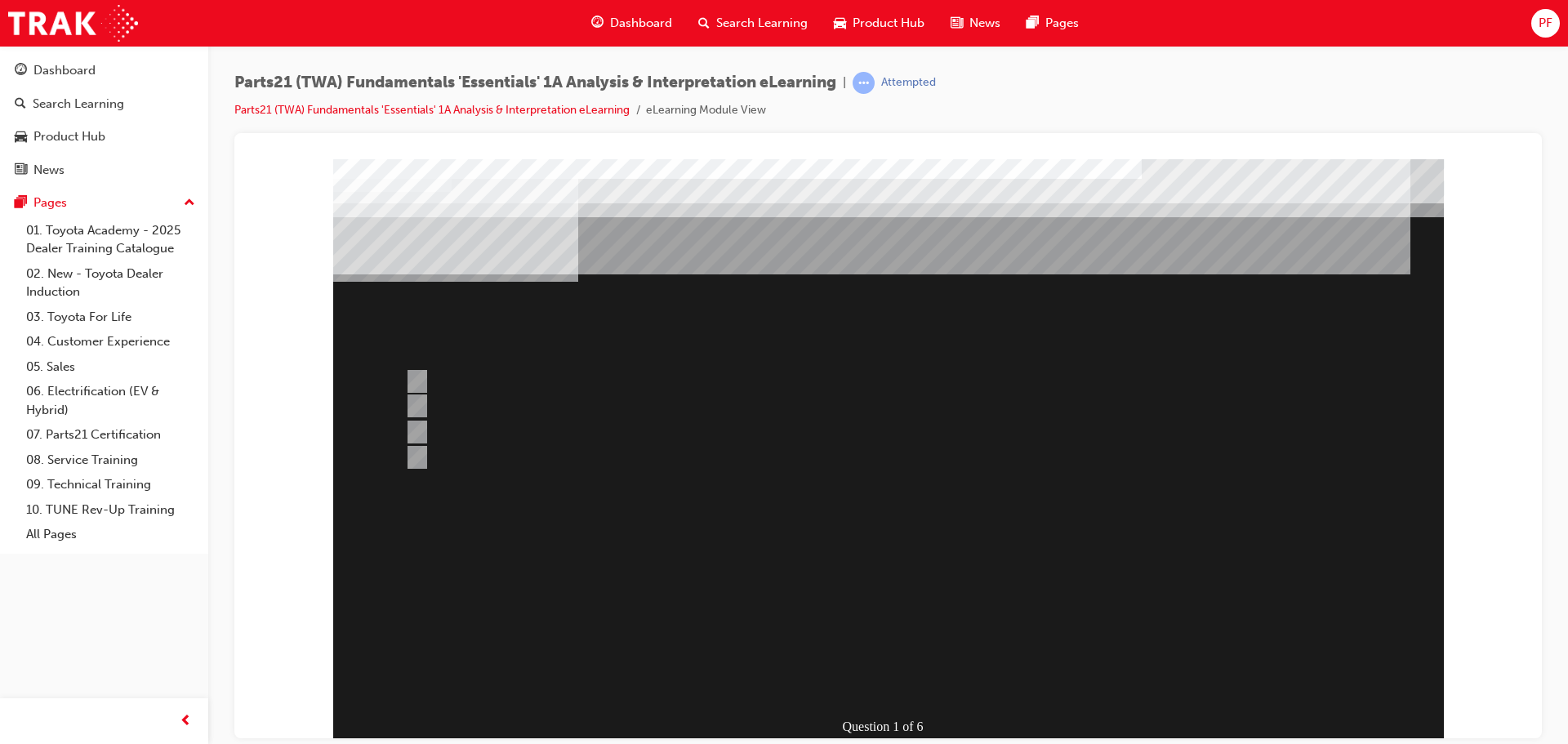
click at [907, 639] on div at bounding box center [889, 452] width 1111 height 588
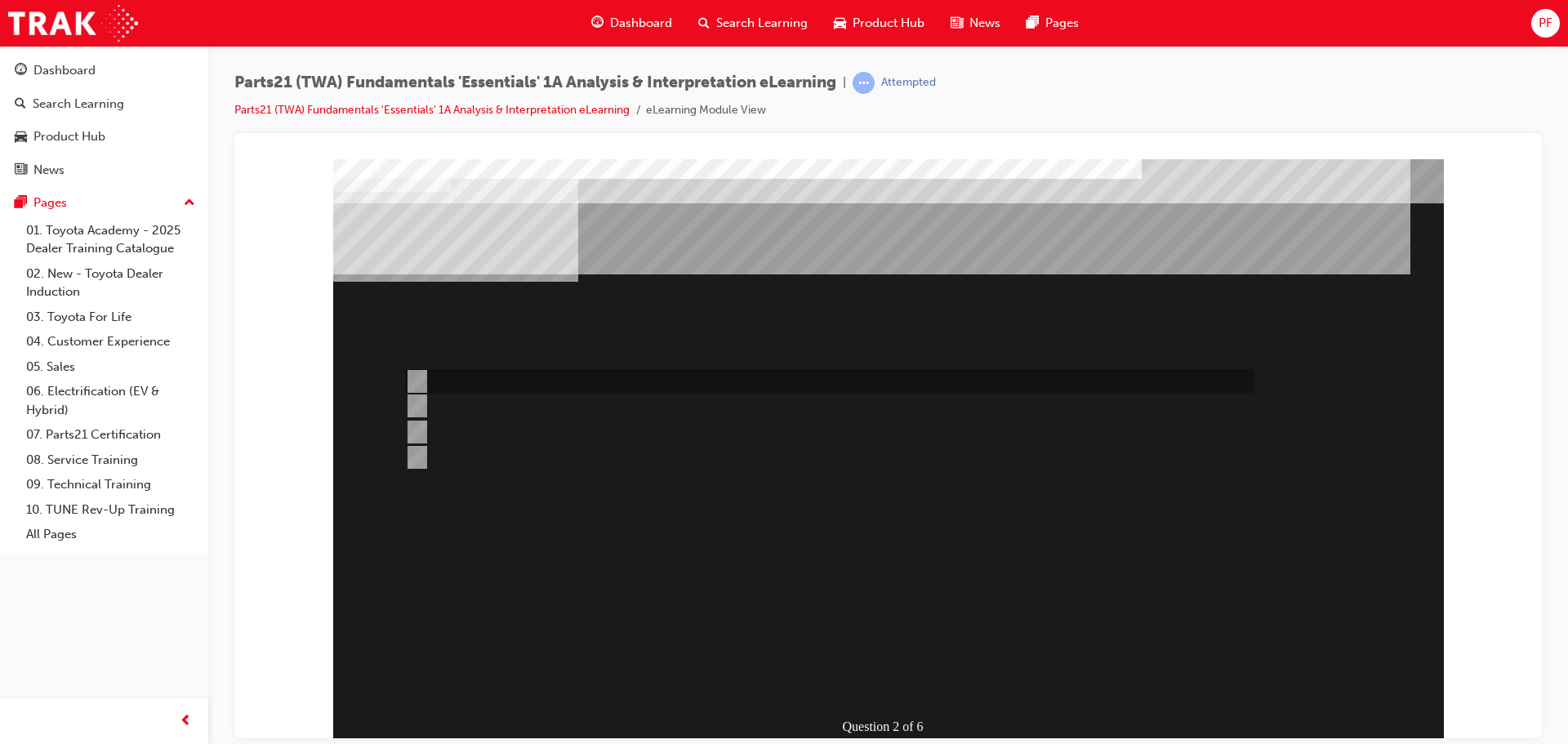
click at [419, 380] on input "Oil Filter" at bounding box center [414, 381] width 18 height 18
radio input "true"
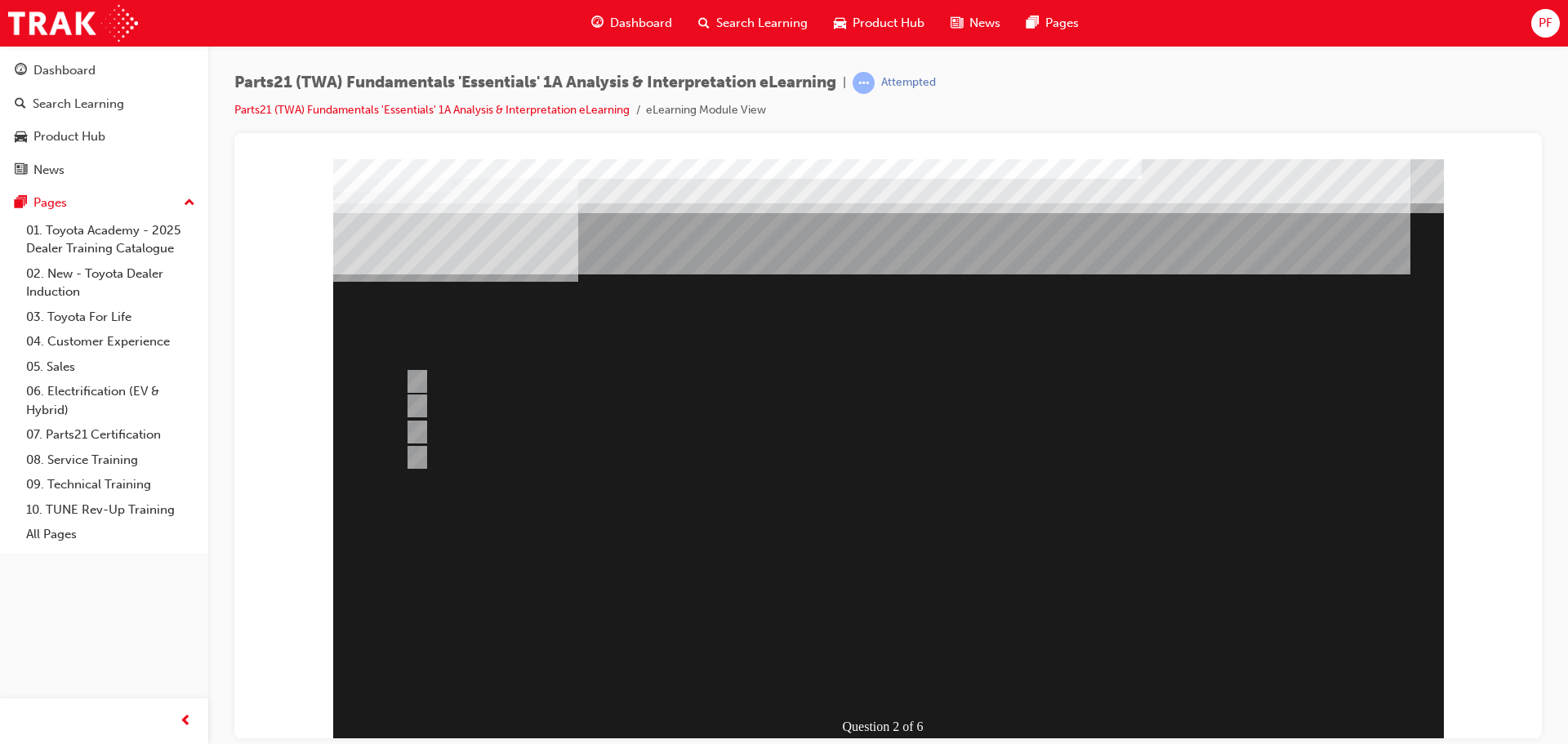
click at [888, 638] on div at bounding box center [889, 452] width 1111 height 588
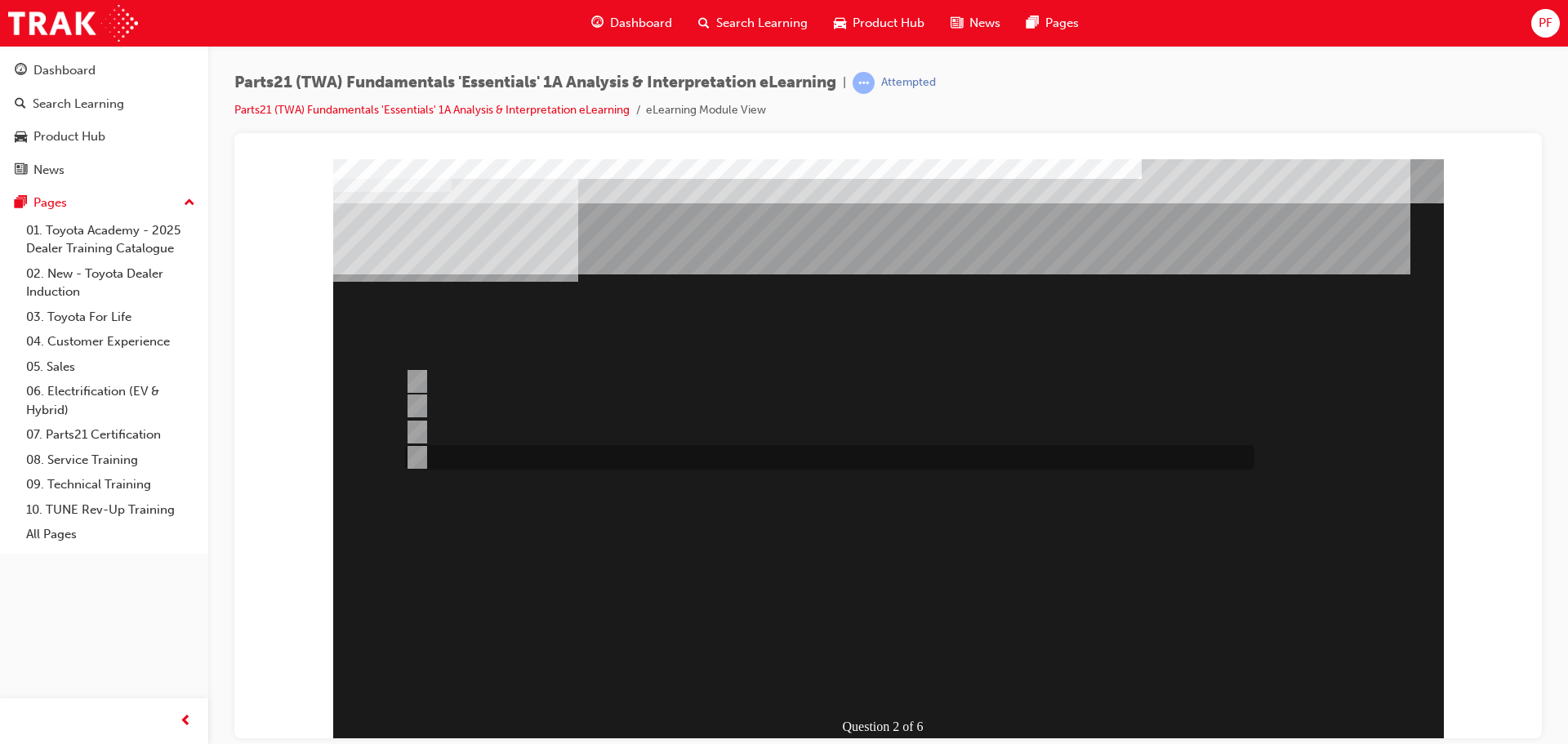
click at [418, 451] on input "Bonnet Protector Fitting Kit" at bounding box center [414, 457] width 18 height 18
radio input "true"
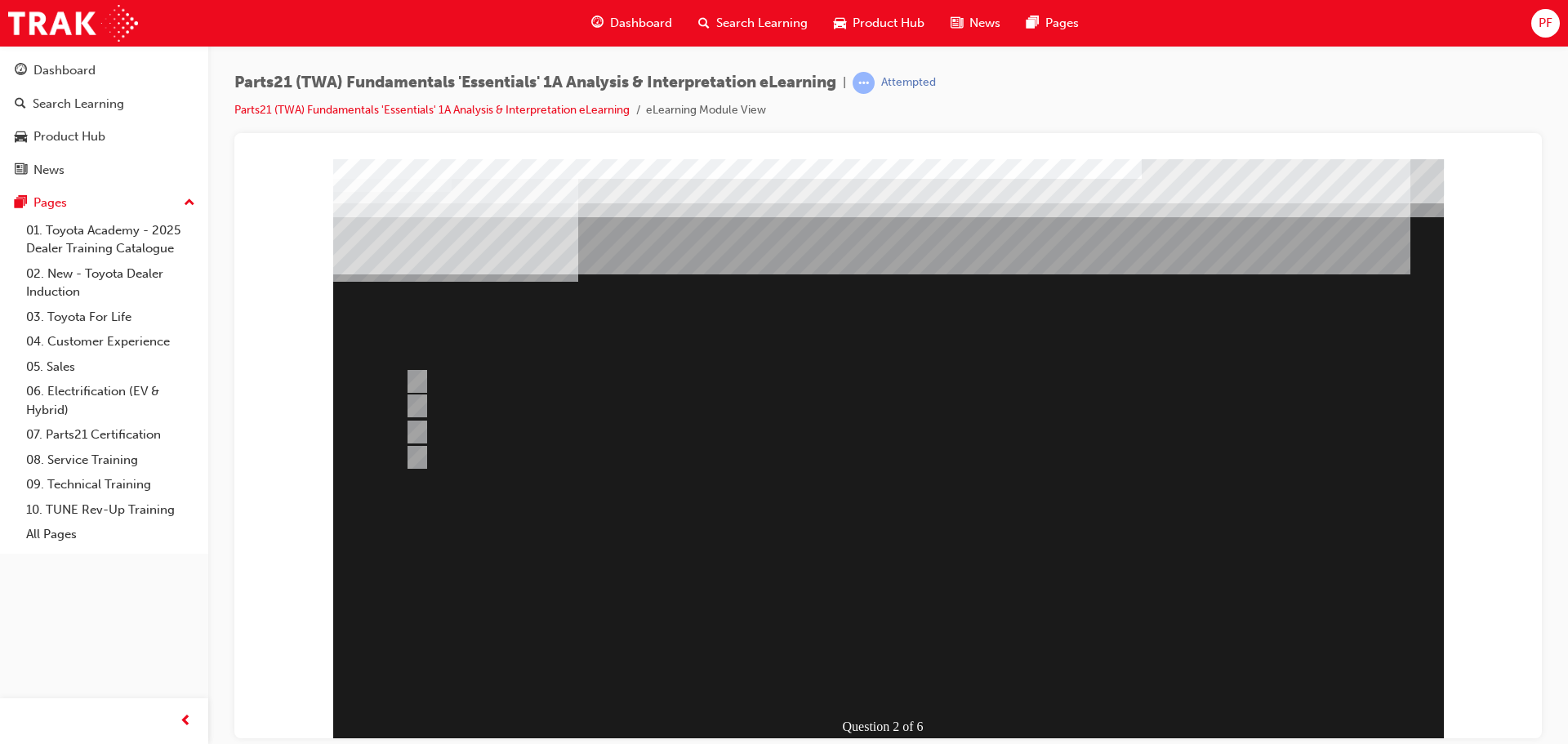
click at [880, 641] on div at bounding box center [889, 452] width 1111 height 588
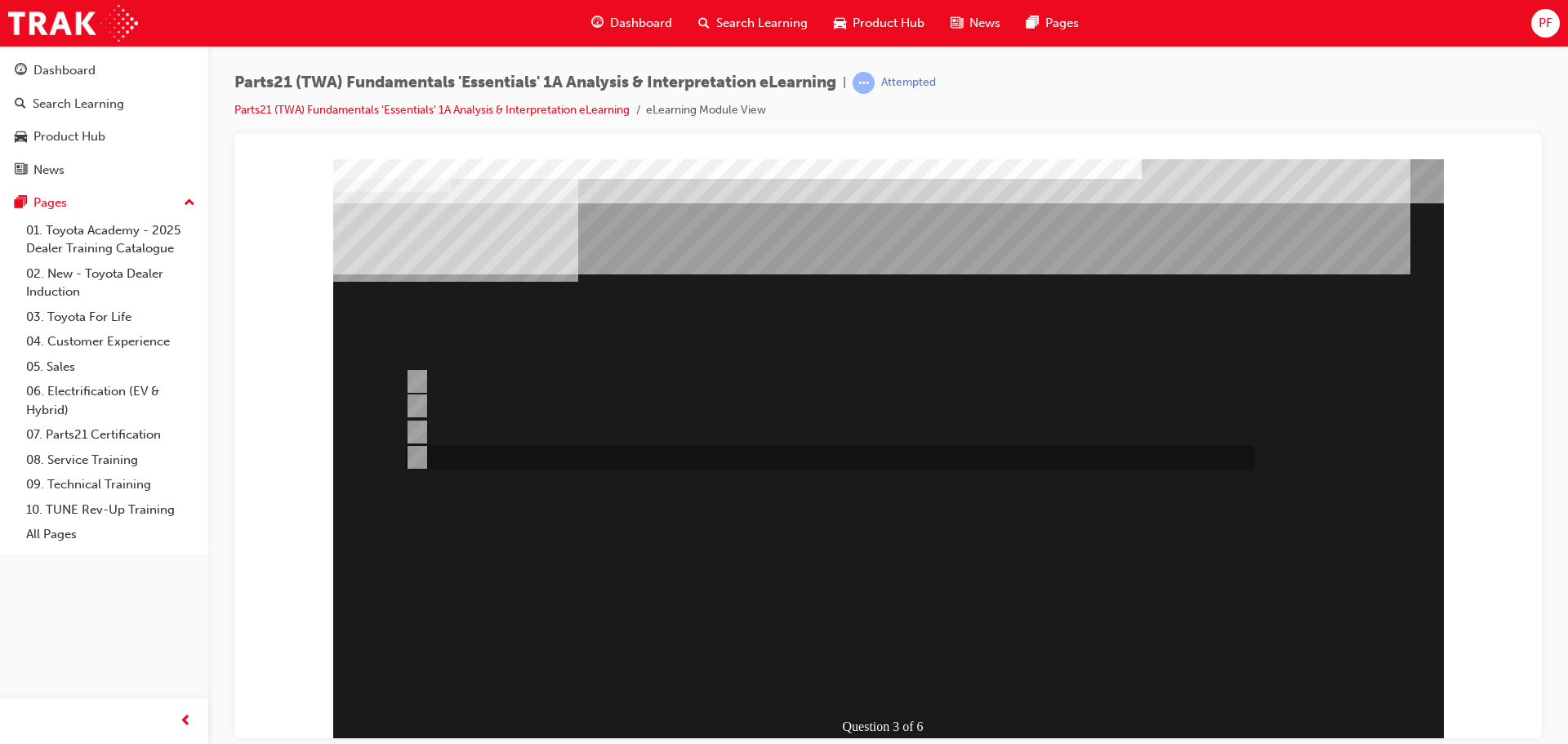
click at [425, 456] on div at bounding box center [826, 457] width 850 height 25
radio input "true"
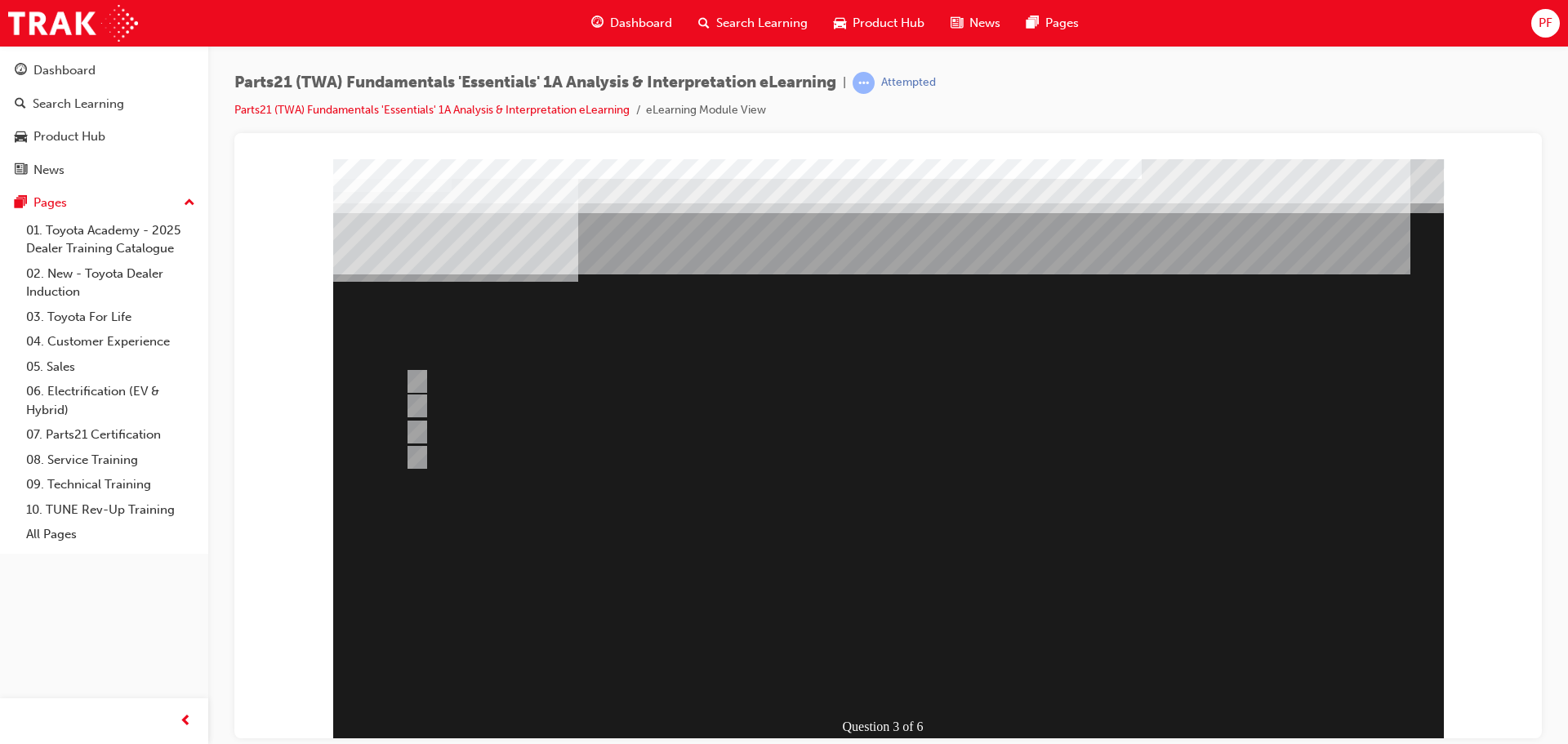
click at [902, 635] on div at bounding box center [889, 452] width 1111 height 588
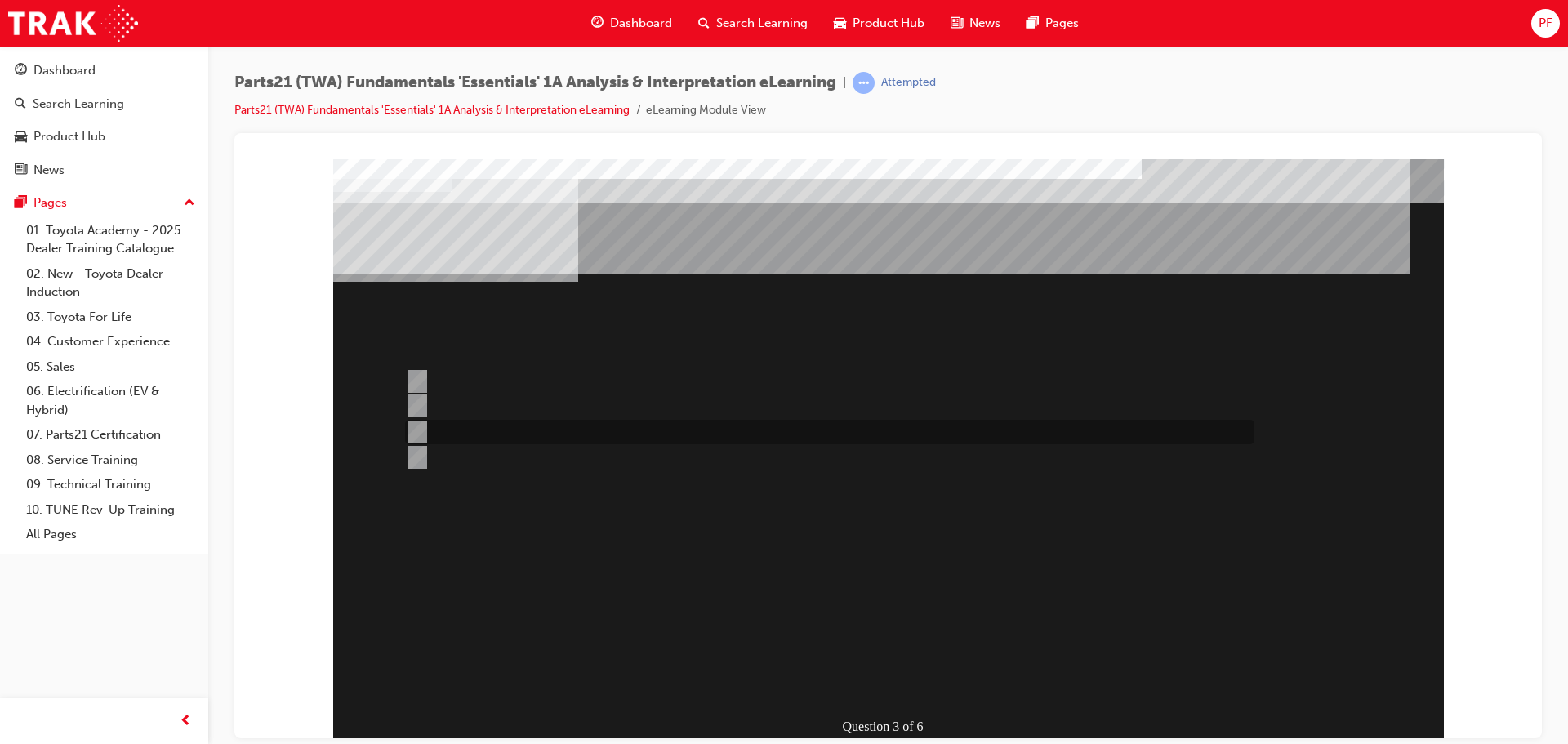
click at [421, 431] on input "TASS" at bounding box center [414, 432] width 18 height 18
radio input "true"
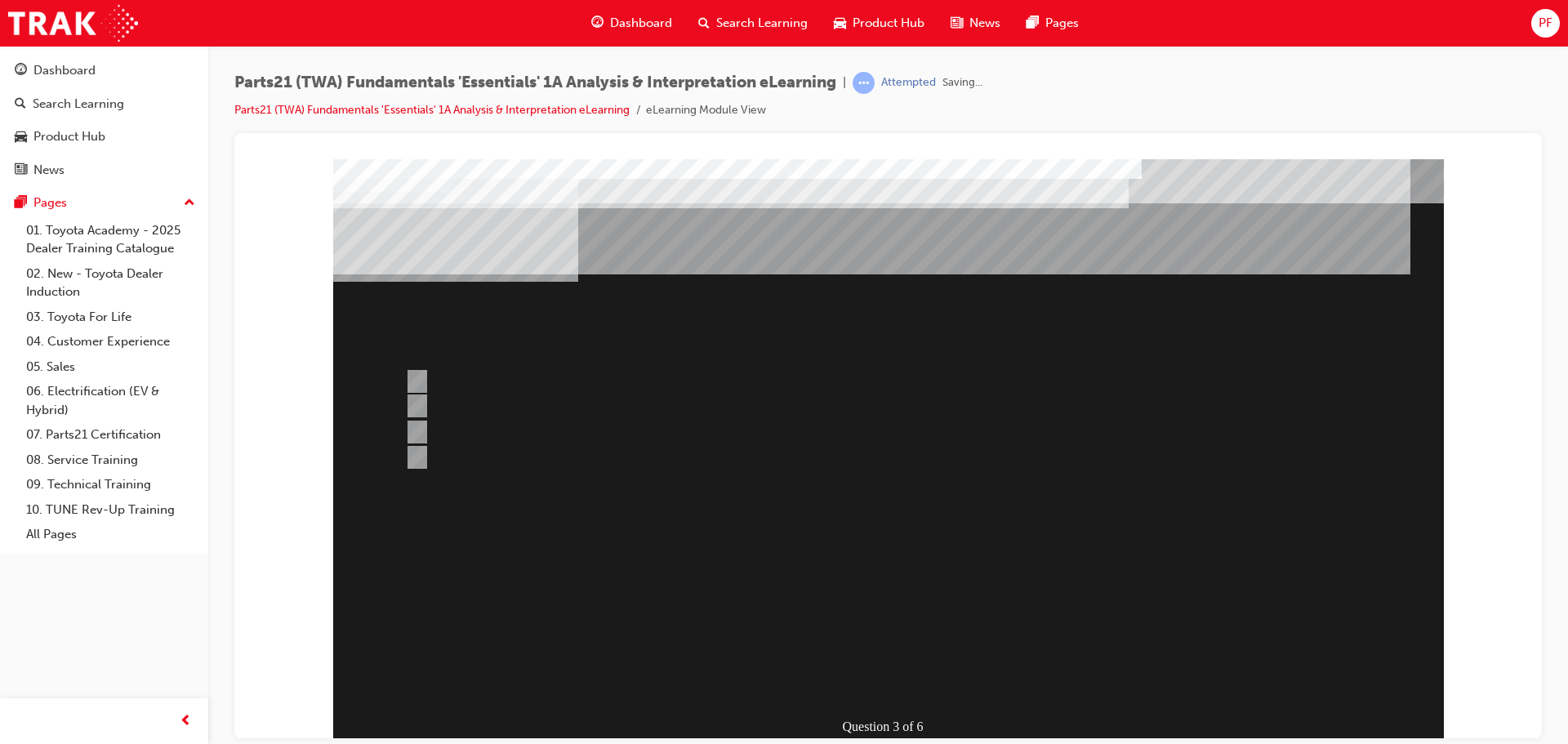
click at [898, 643] on div at bounding box center [889, 452] width 1111 height 588
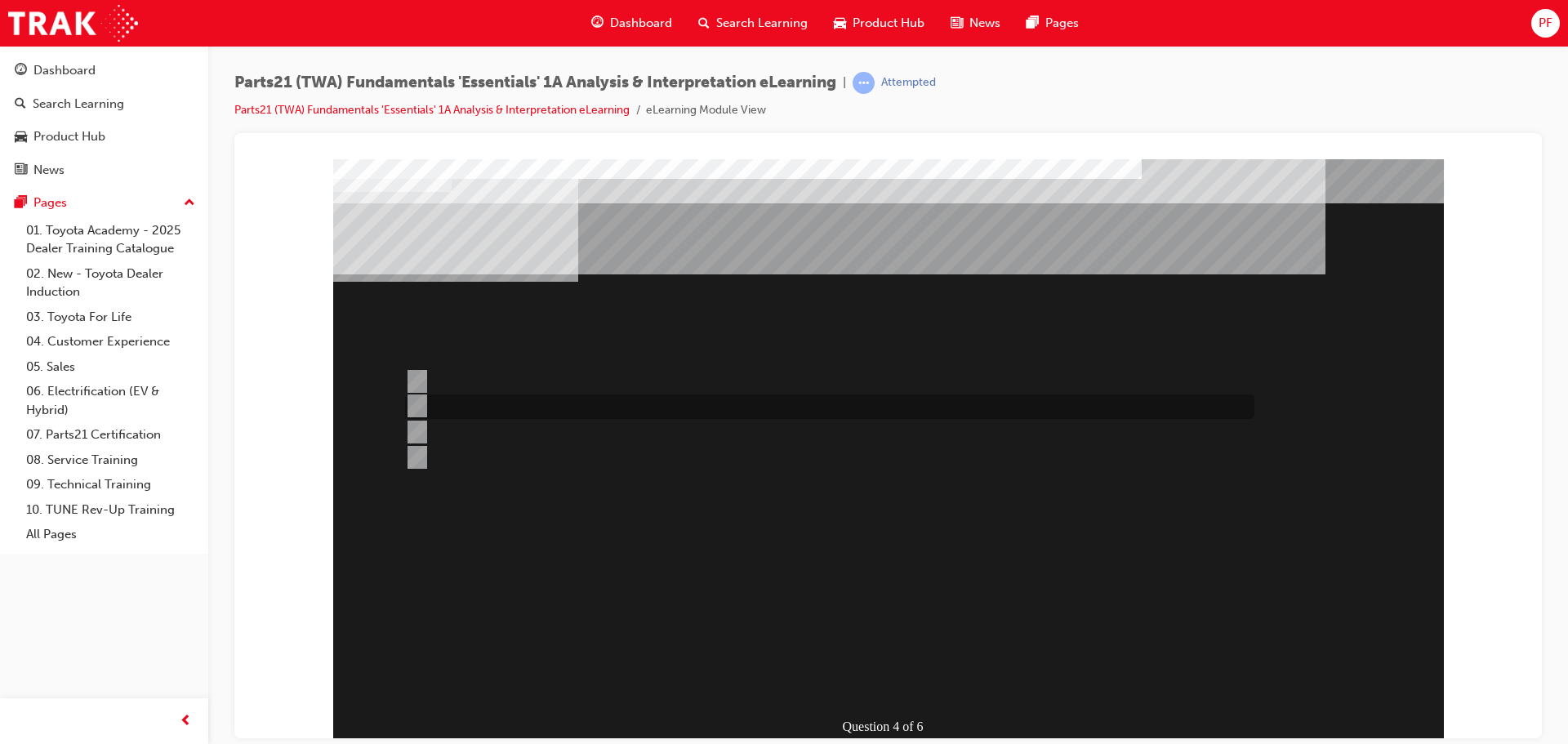
click at [406, 401] on input "Microcat - JPIO" at bounding box center [414, 405] width 18 height 18
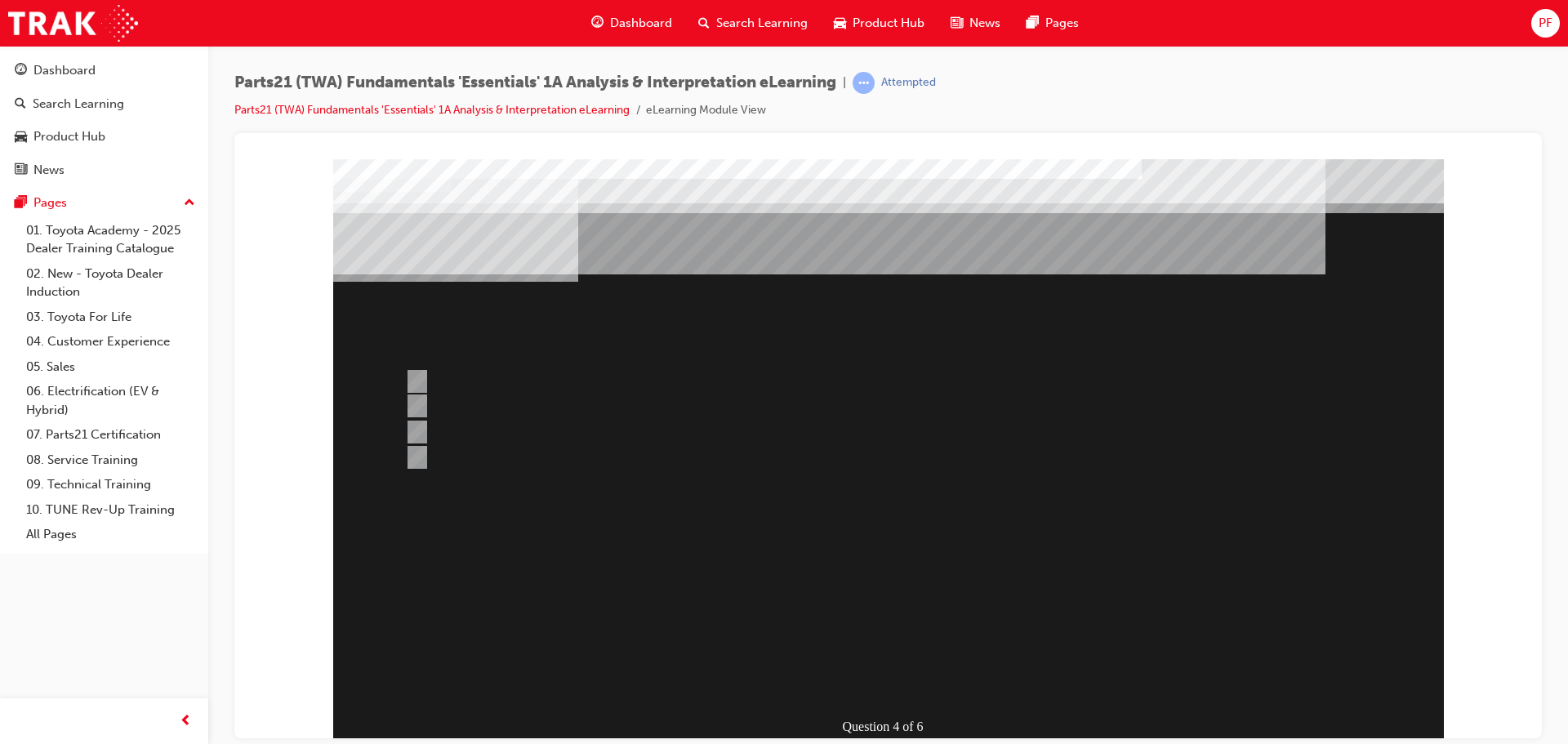
click at [883, 639] on div at bounding box center [889, 452] width 1111 height 588
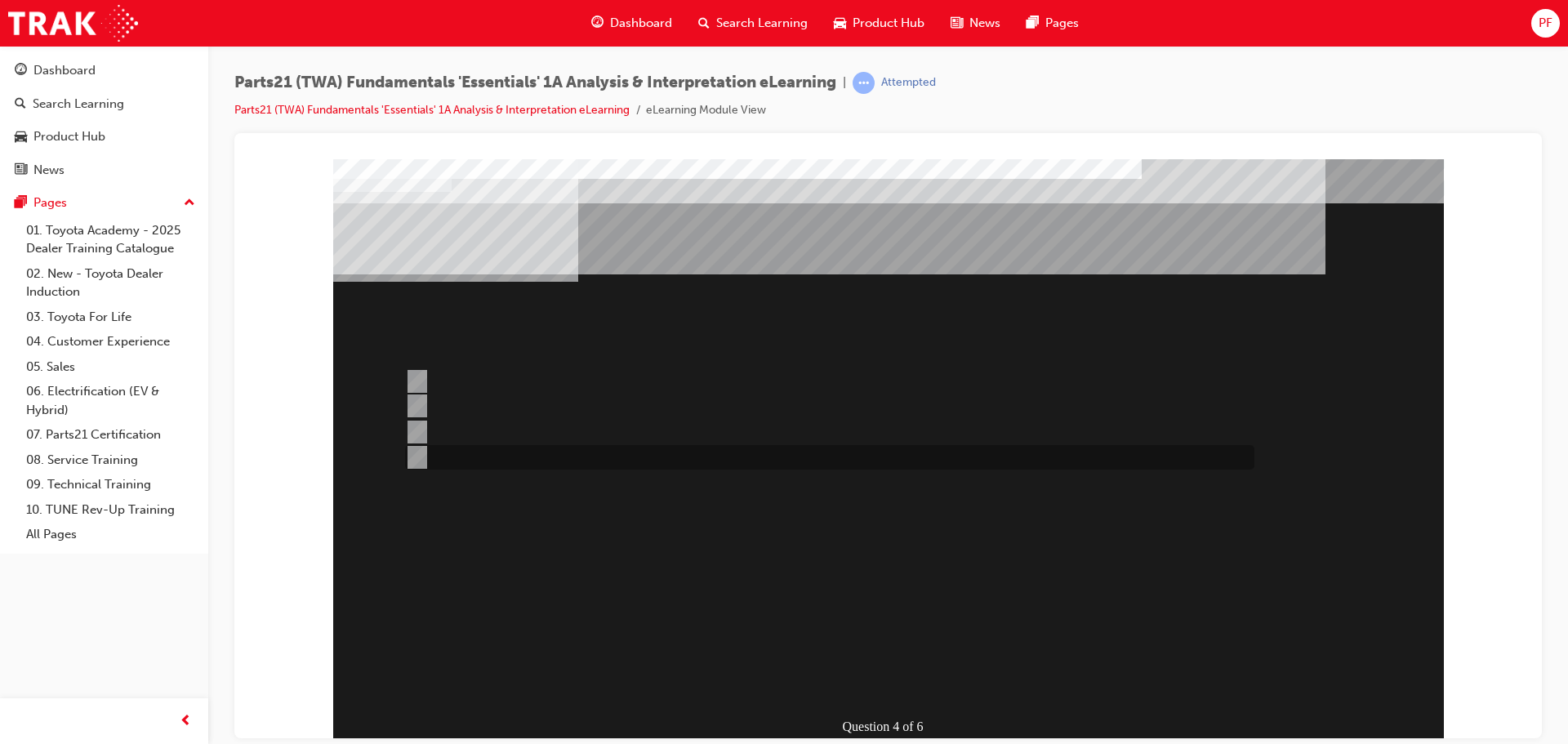
click at [586, 462] on div at bounding box center [826, 457] width 850 height 25
radio input "false"
radio input "true"
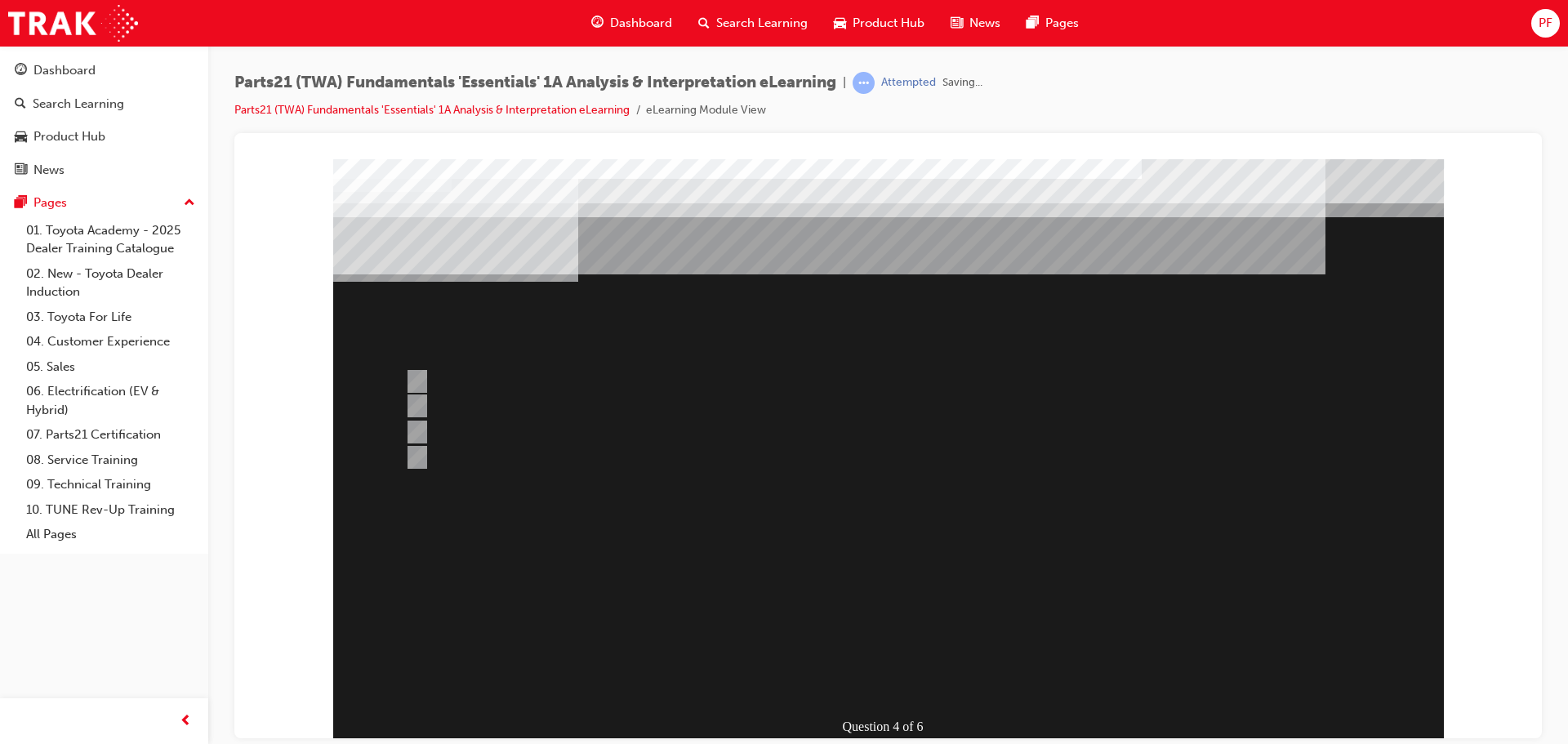
click at [915, 639] on div at bounding box center [889, 452] width 1111 height 588
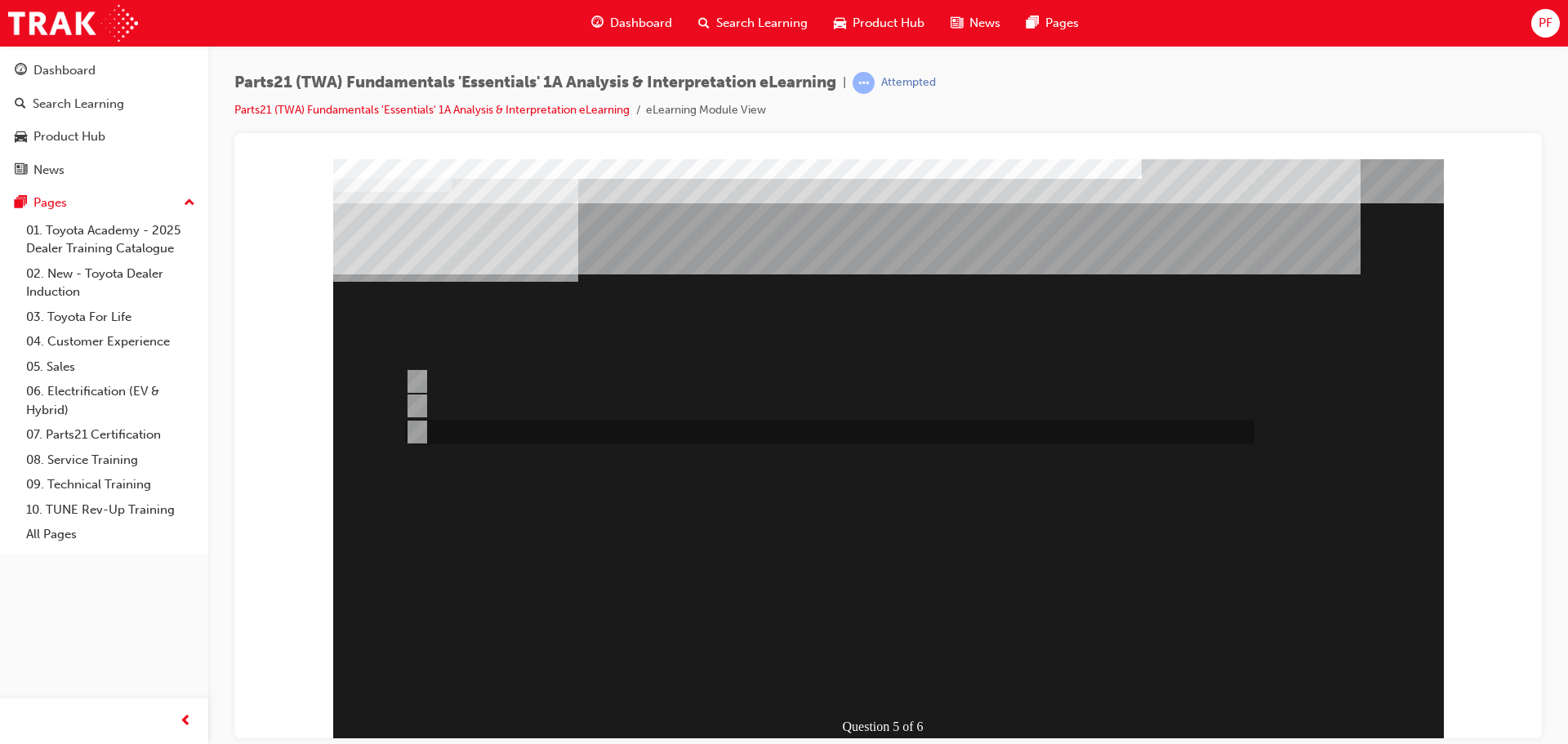
drag, startPoint x: 417, startPoint y: 426, endPoint x: 586, endPoint y: 508, distance: 187.8
click at [417, 427] on input "Both" at bounding box center [414, 432] width 18 height 18
radio input "true"
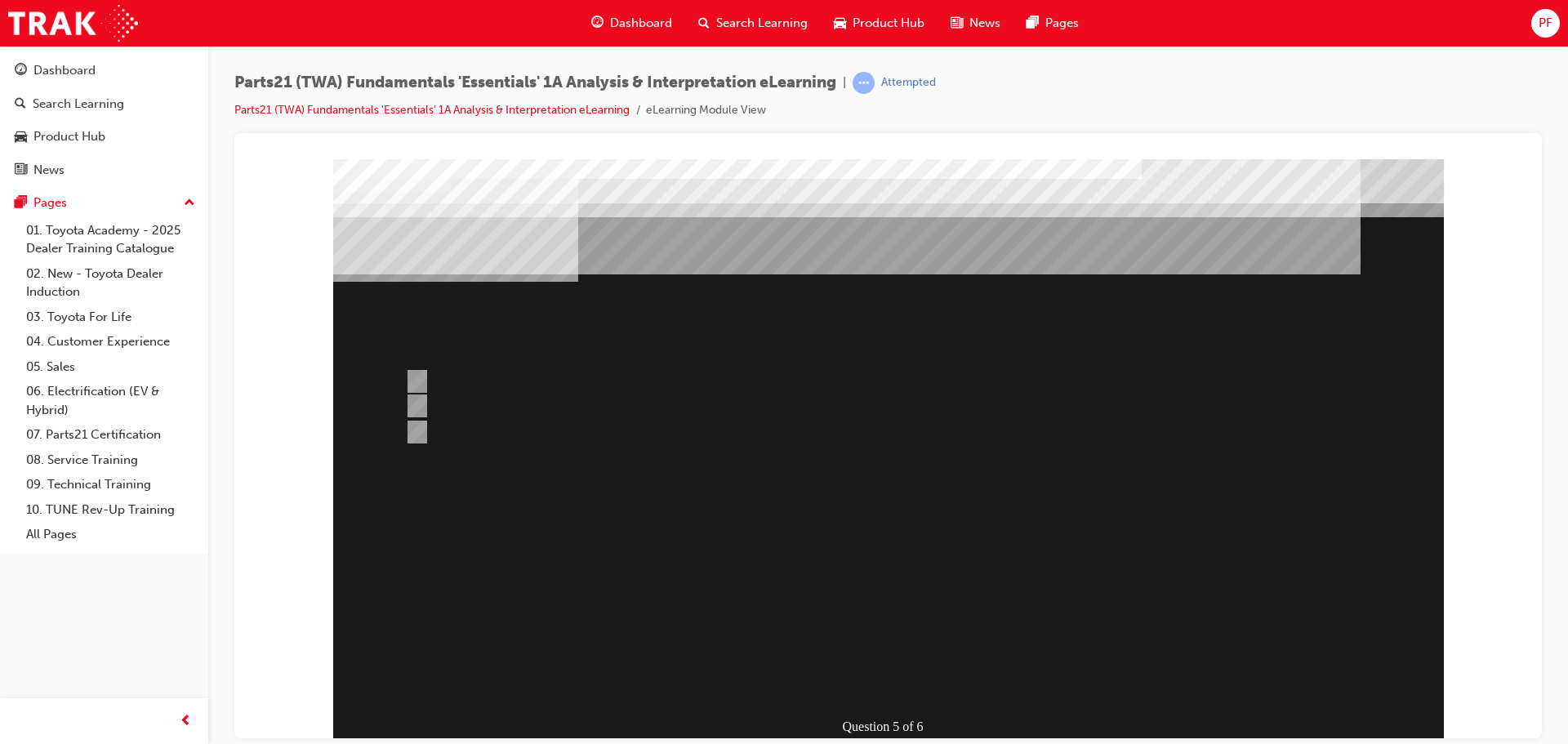
click at [908, 644] on div at bounding box center [889, 452] width 1111 height 588
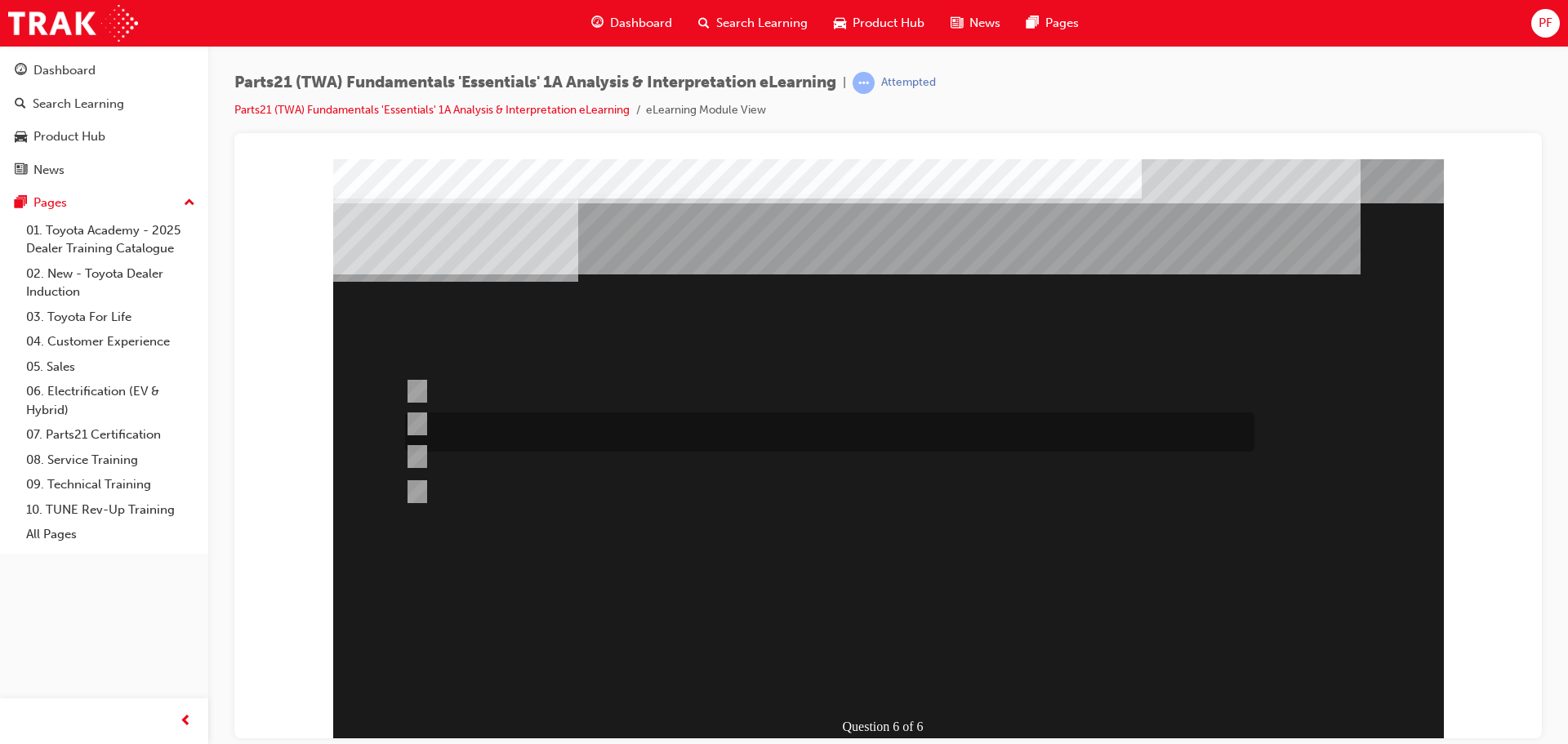
click at [426, 421] on div at bounding box center [826, 432] width 850 height 39
radio input "true"
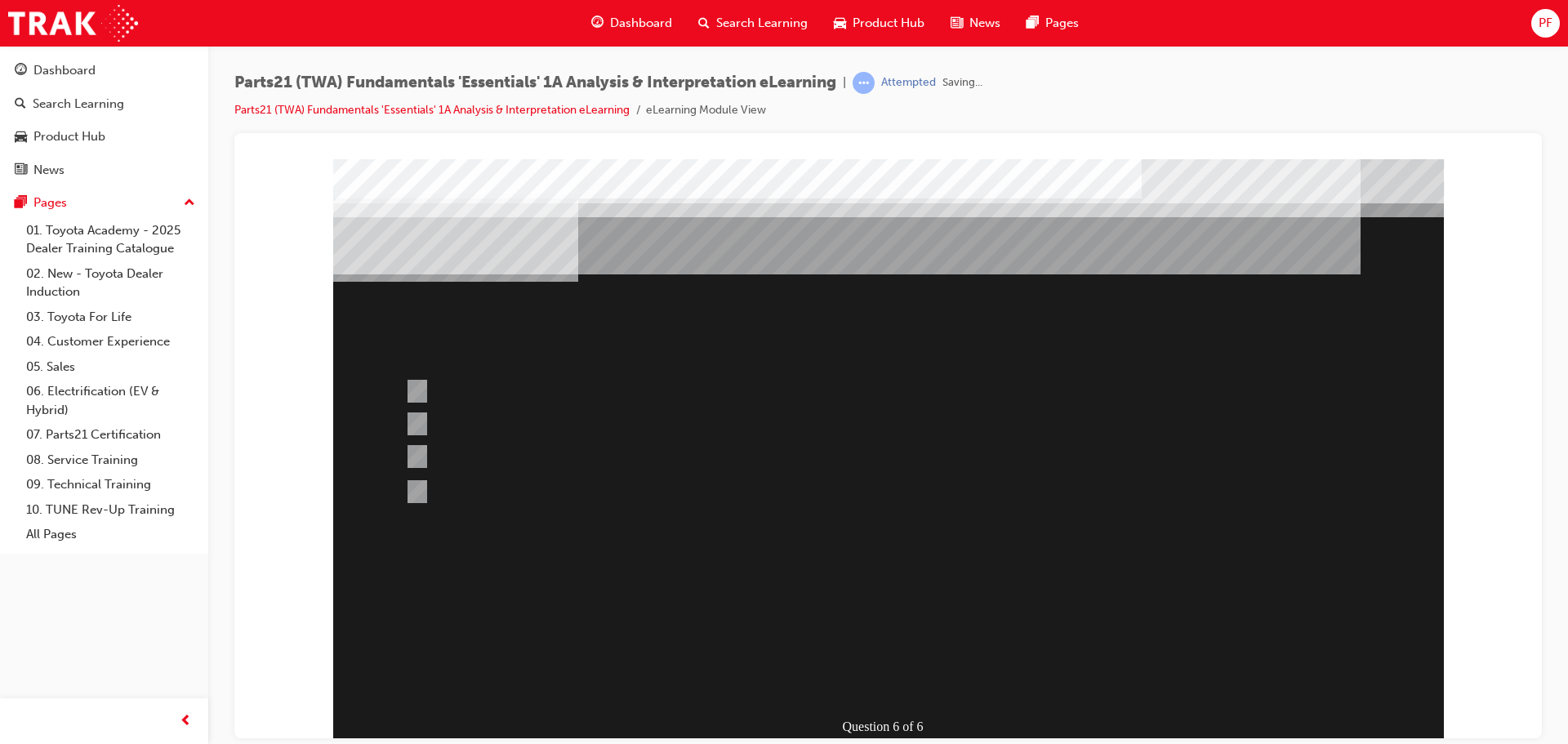
click at [916, 643] on div at bounding box center [889, 452] width 1111 height 588
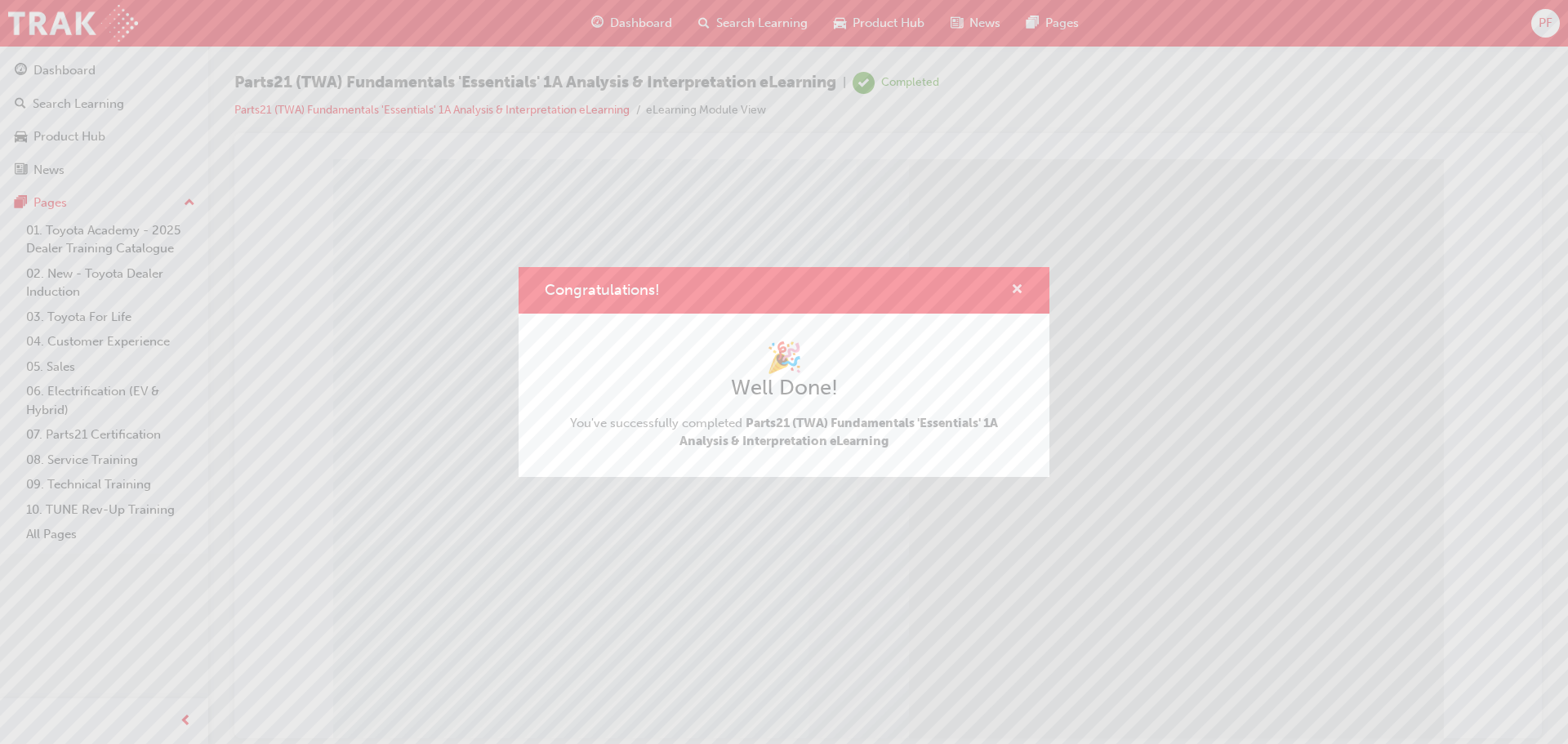
click at [1015, 285] on span "cross-icon" at bounding box center [1017, 291] width 12 height 15
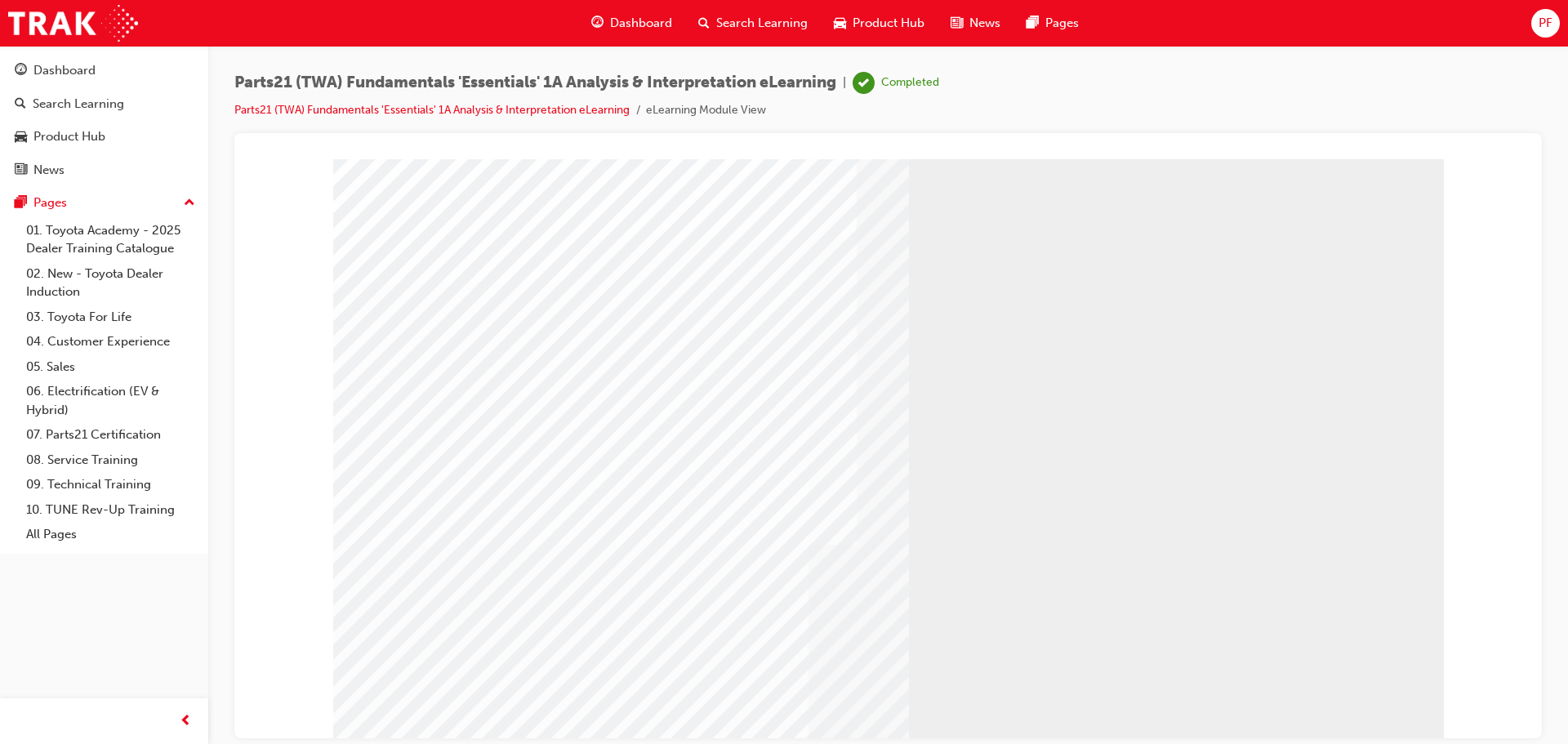
drag, startPoint x: 1532, startPoint y: 520, endPoint x: 970, endPoint y: 110, distance: 695.7
click at [970, 110] on div "Parts21 (TWA) Fundamentals 'Essentials' 1A Analysis & Interpretation eLearning …" at bounding box center [888, 102] width 1307 height 61
click at [74, 424] on link "07. Parts21 Certification" at bounding box center [111, 435] width 183 height 26
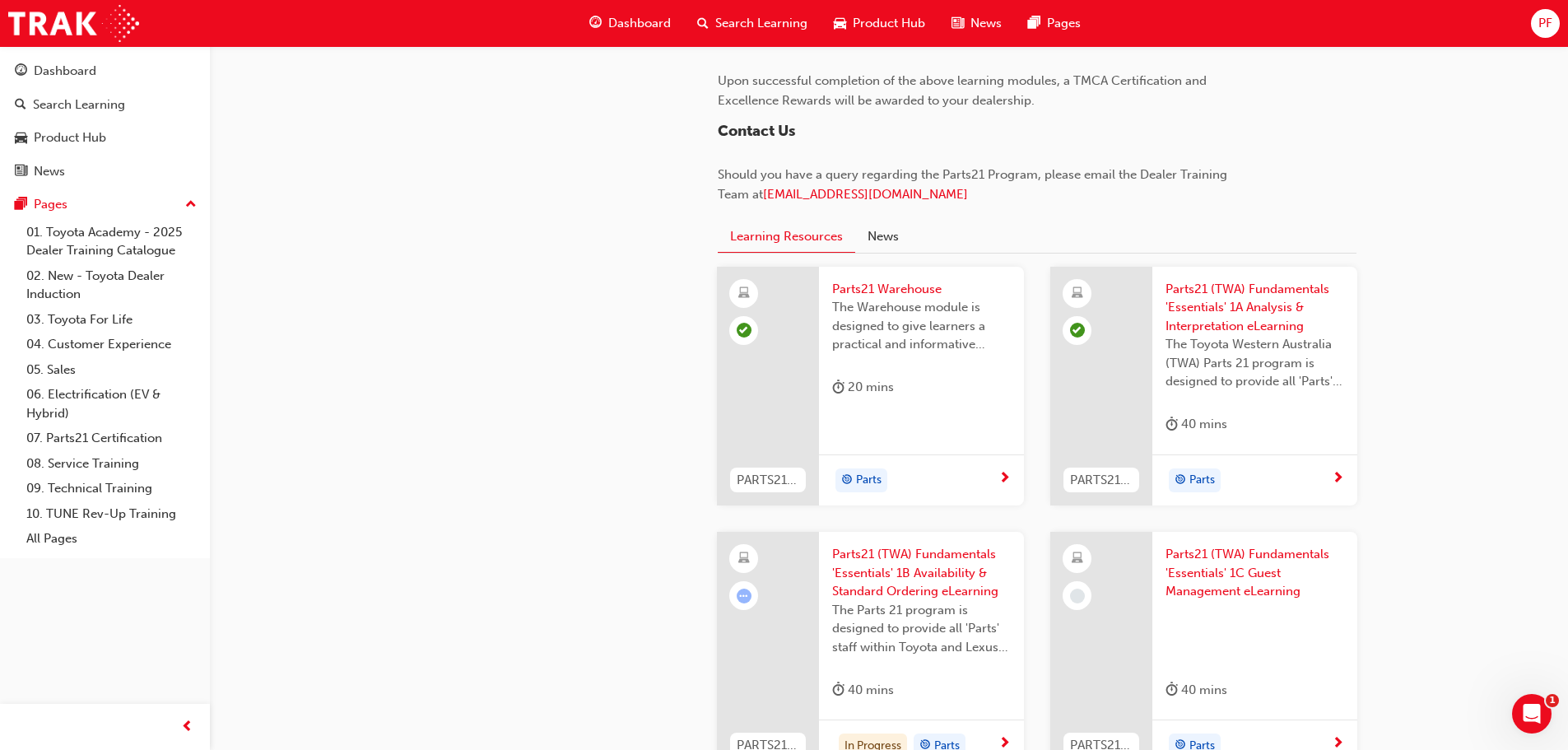
scroll to position [1730, 0]
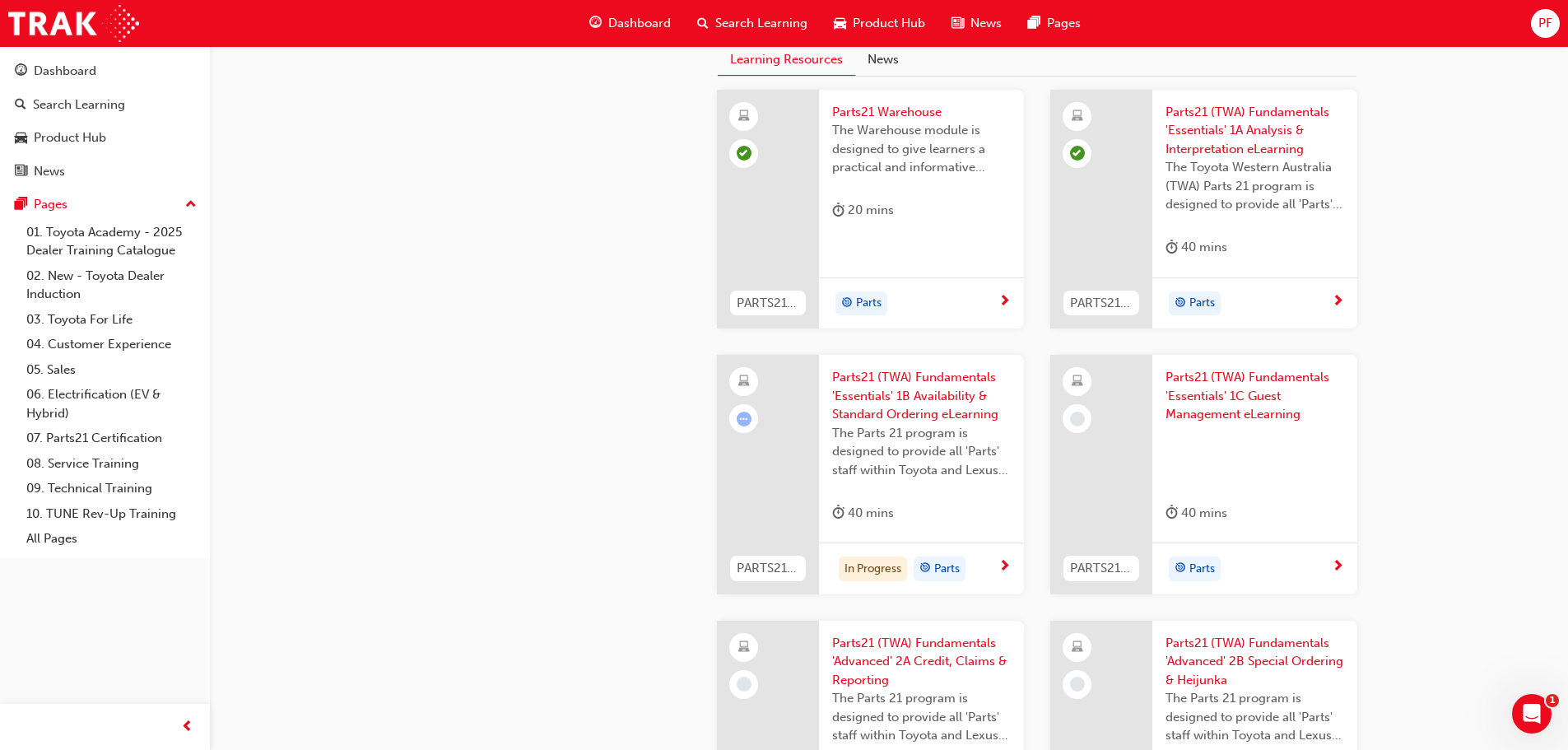
click at [903, 394] on span "Parts21 (TWA) Fundamentals 'Essentials' 1B Availability & Standard Ordering eLe…" at bounding box center [921, 396] width 179 height 56
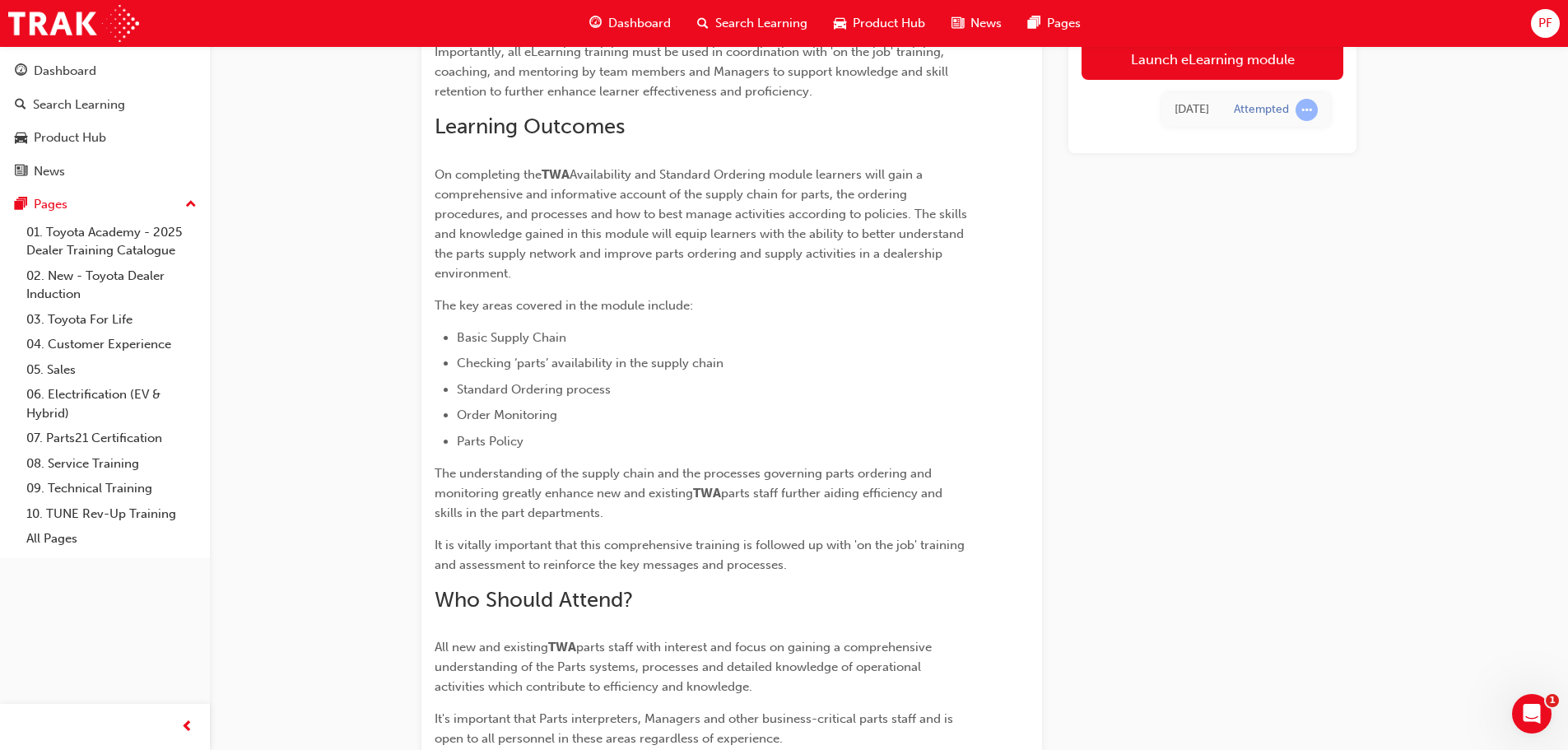
scroll to position [1273, 0]
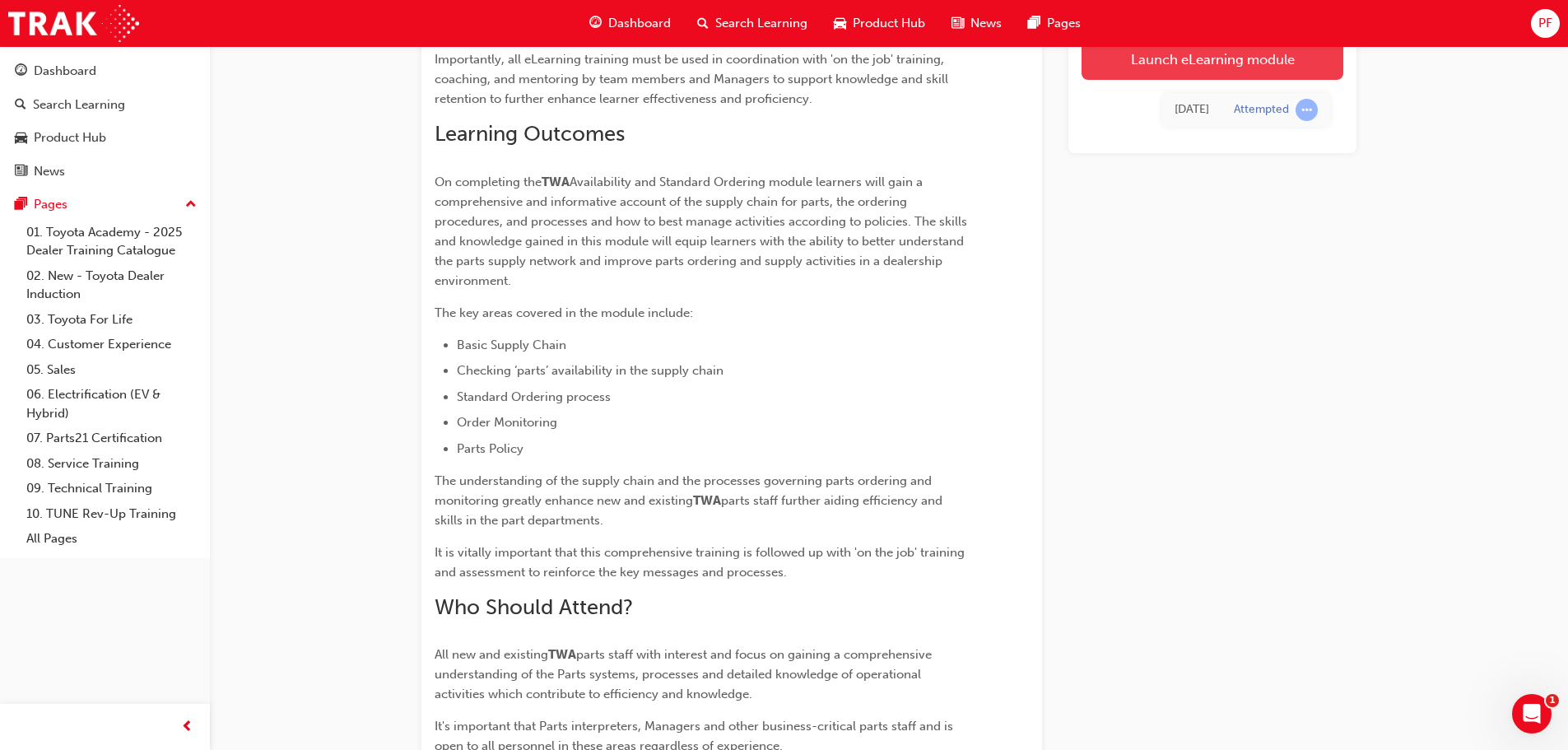
click at [1261, 56] on link "Launch eLearning module" at bounding box center [1213, 58] width 262 height 42
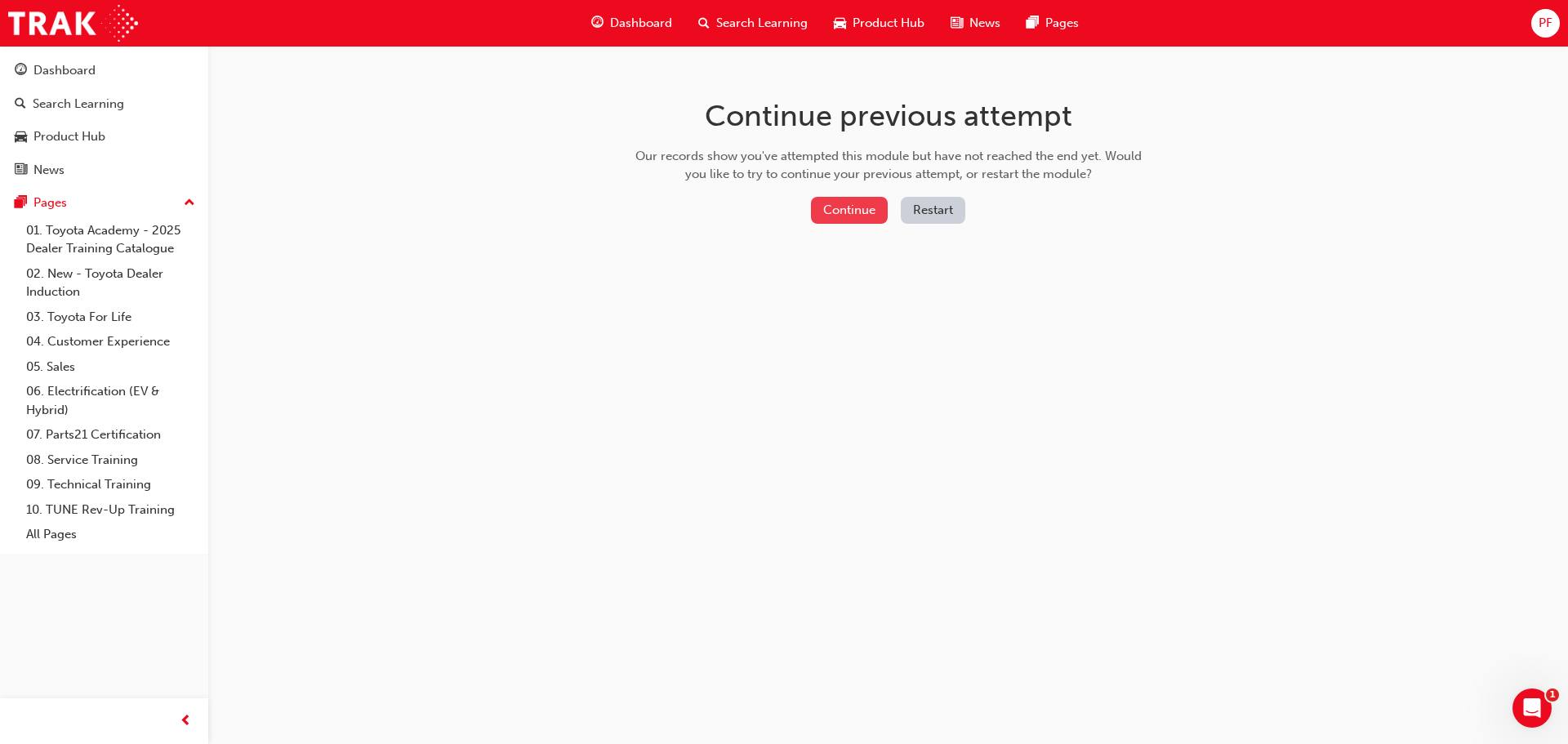
click at [850, 207] on button "Continue" at bounding box center [849, 210] width 77 height 27
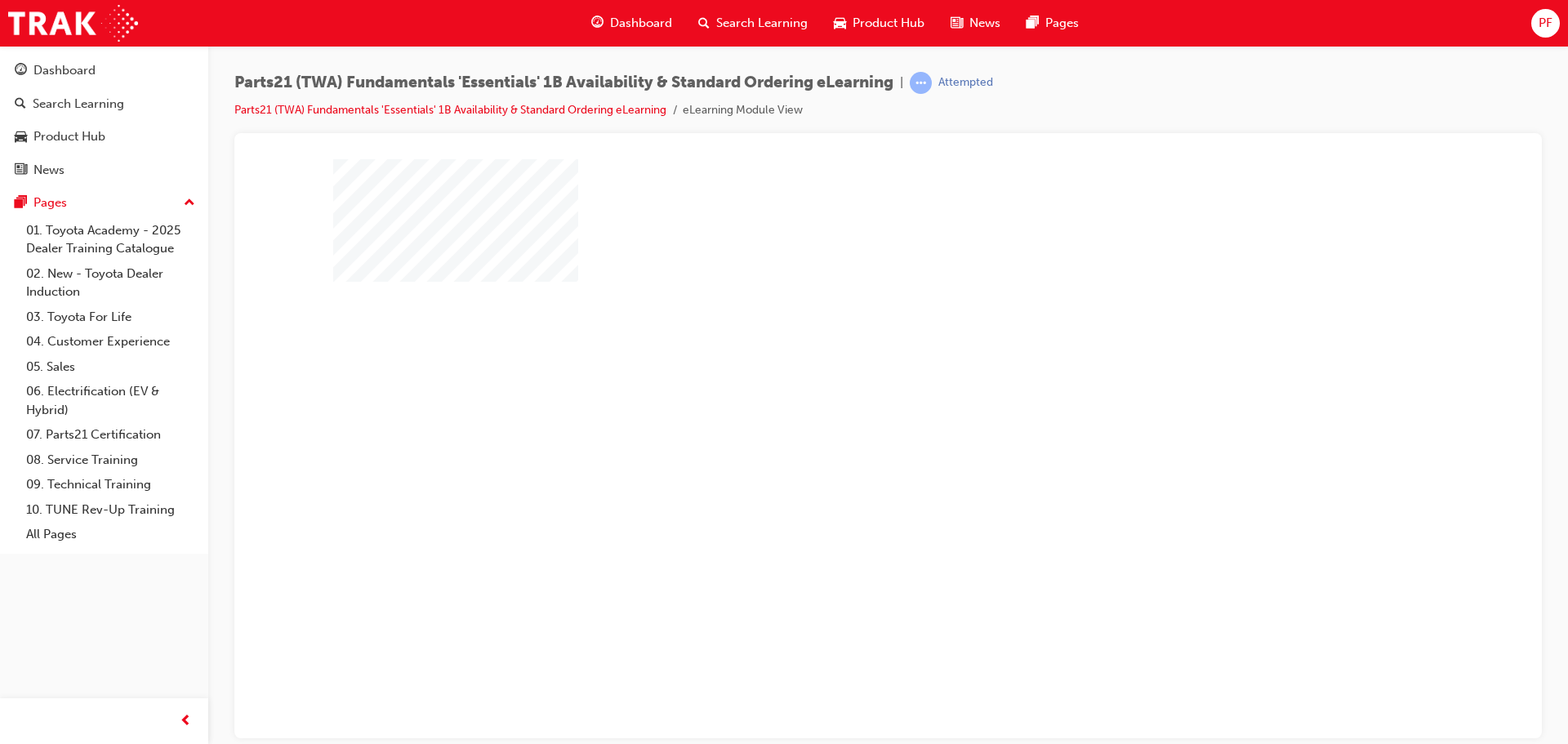
drag, startPoint x: 901, startPoint y: 434, endPoint x: 903, endPoint y: 414, distance: 20.1
click at [841, 401] on div "play" at bounding box center [841, 401] width 0 height 0
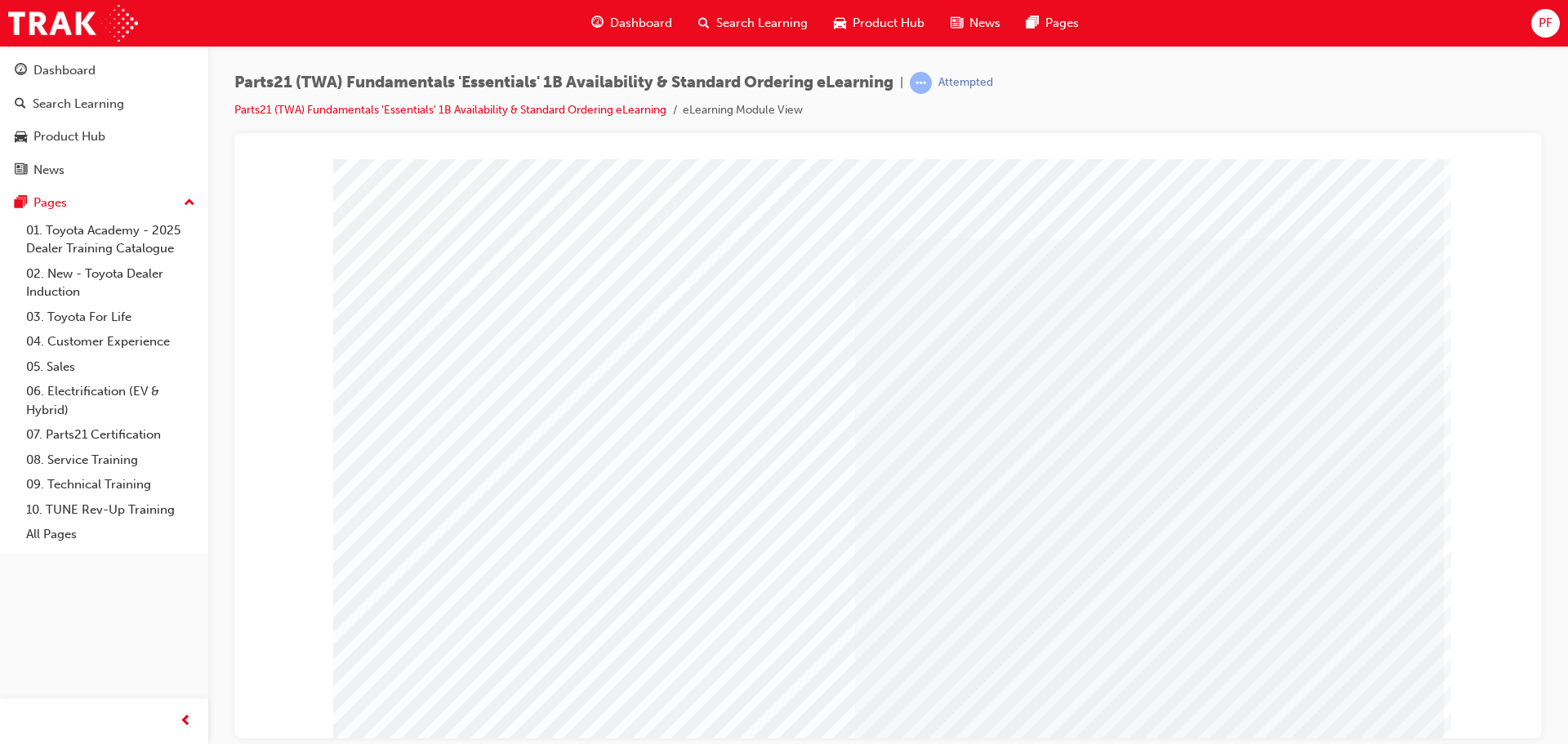
type input "[PERSON_NAME]"
drag, startPoint x: 1358, startPoint y: 712, endPoint x: 1379, endPoint y: 711, distance: 21.0
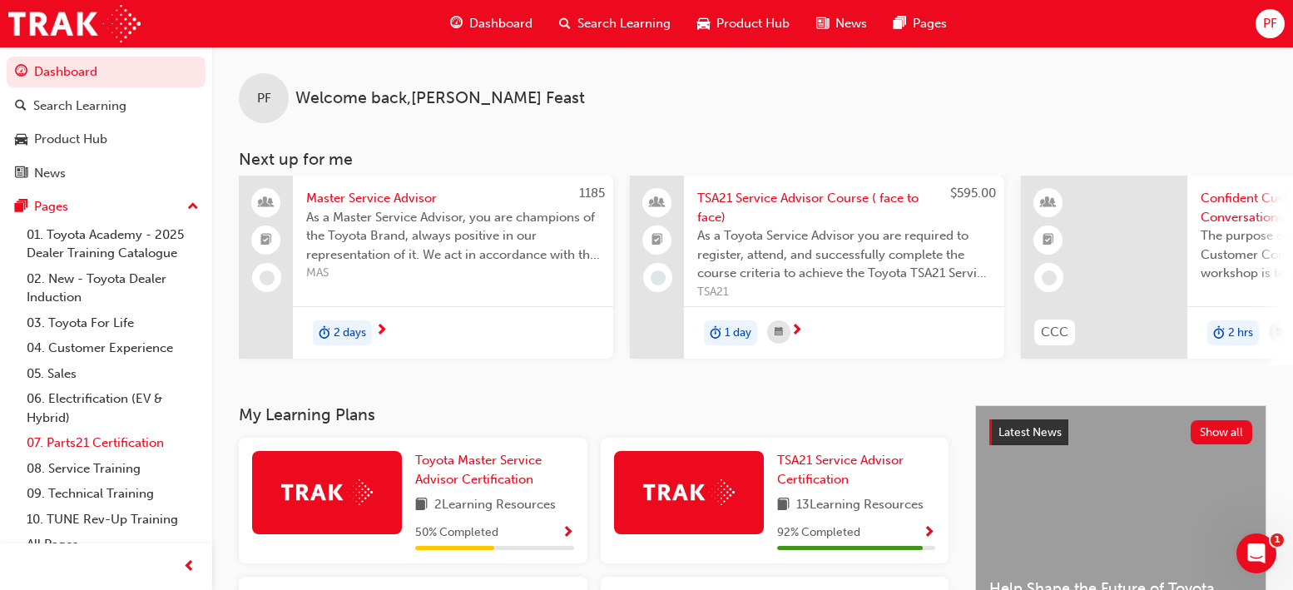
click at [71, 439] on link "07. Parts21 Certification" at bounding box center [113, 443] width 186 height 26
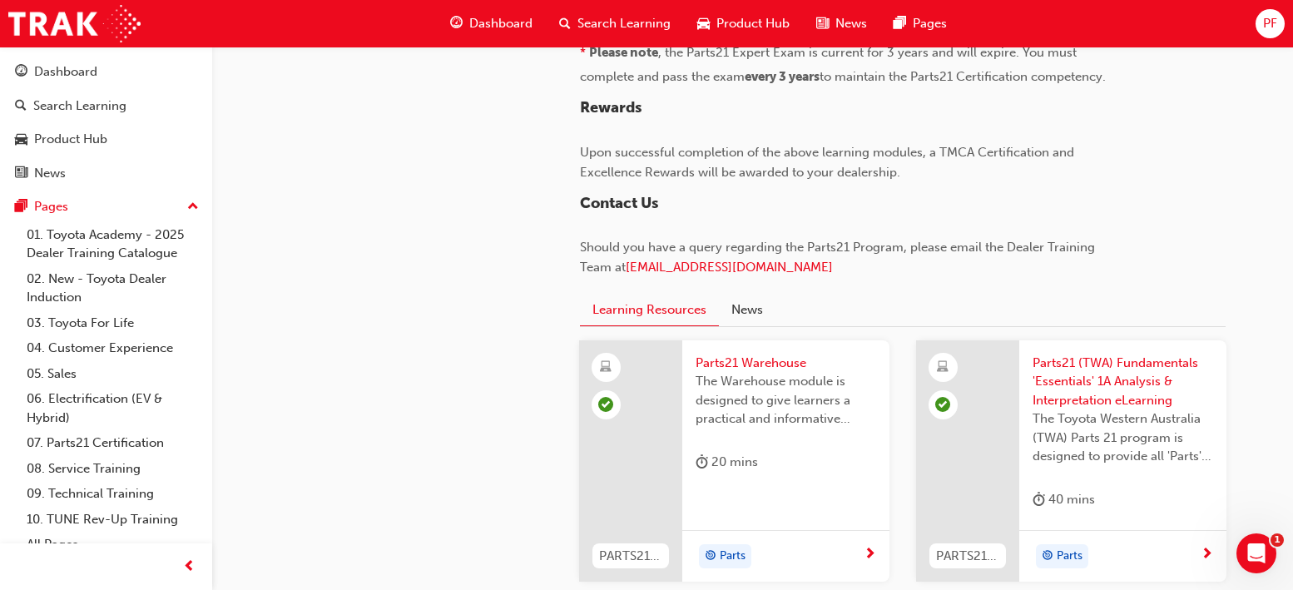
scroll to position [1831, 0]
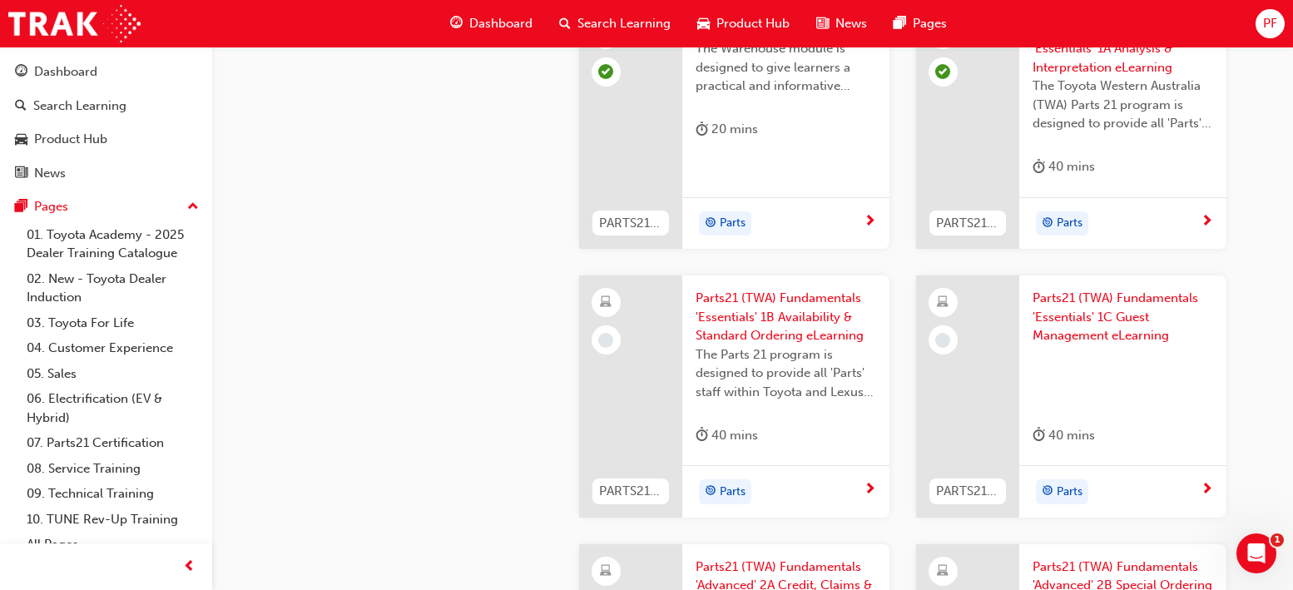
click at [735, 310] on span "Parts21 (TWA) Fundamentals 'Essentials' 1B Availability & Standard Ordering eLe…" at bounding box center [786, 317] width 181 height 57
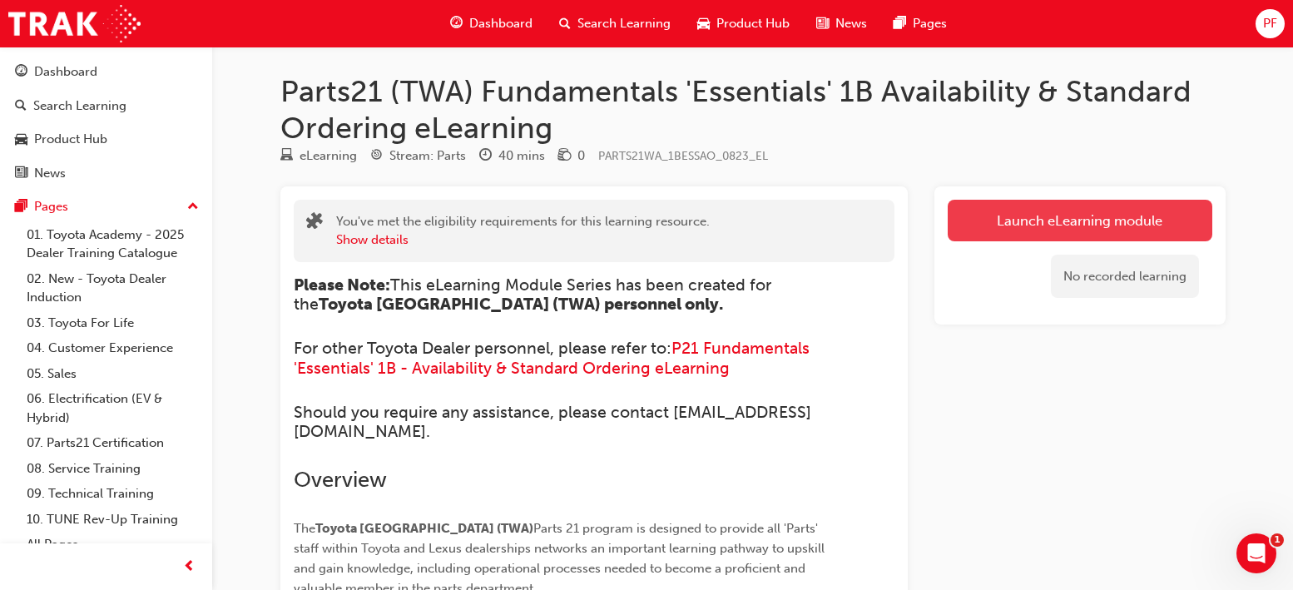
click at [1014, 226] on link "Launch eLearning module" at bounding box center [1080, 221] width 265 height 42
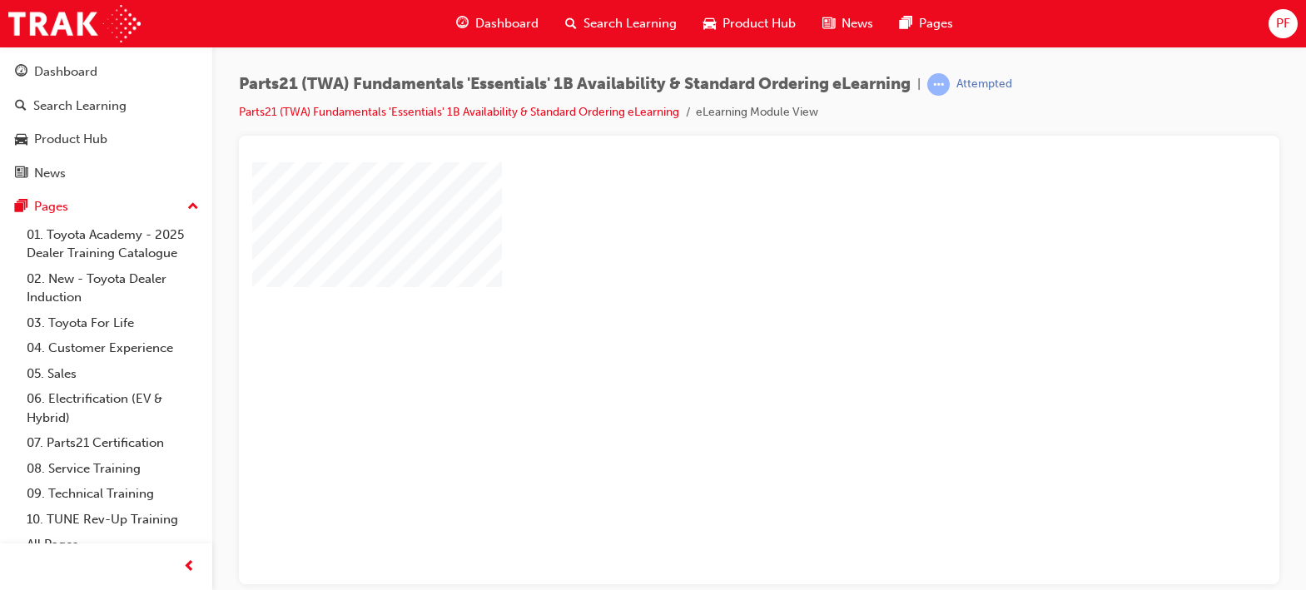
click at [711, 325] on div "play" at bounding box center [711, 325] width 0 height 0
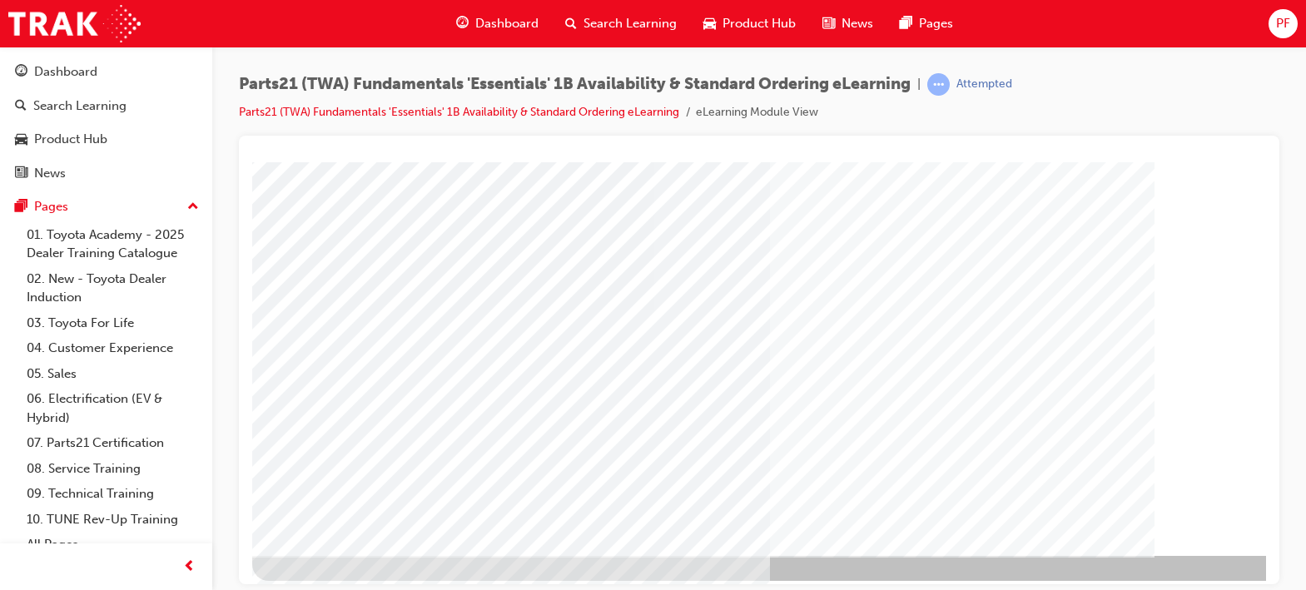
scroll to position [215, 0]
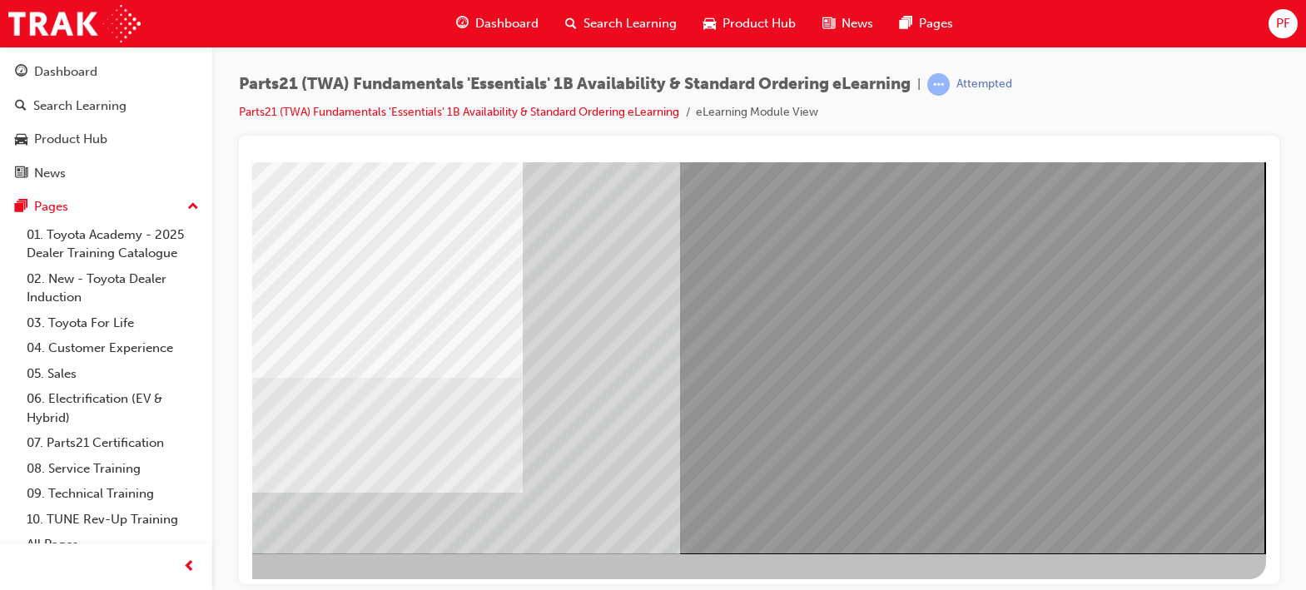
scroll to position [215, 131]
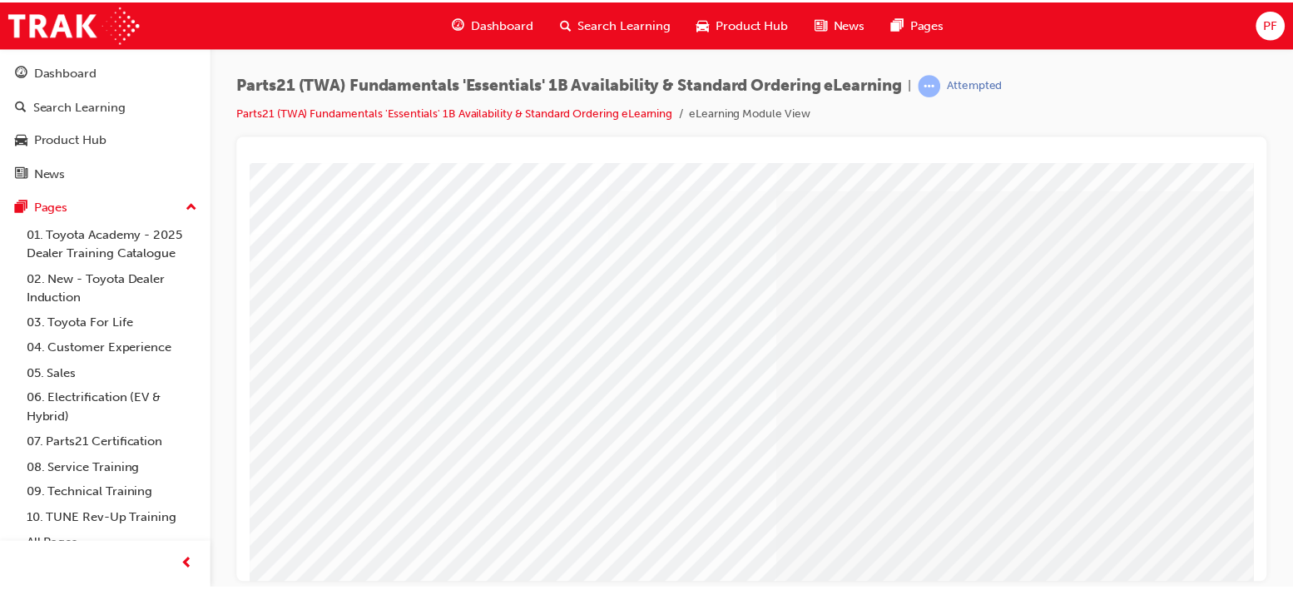
scroll to position [83, 0]
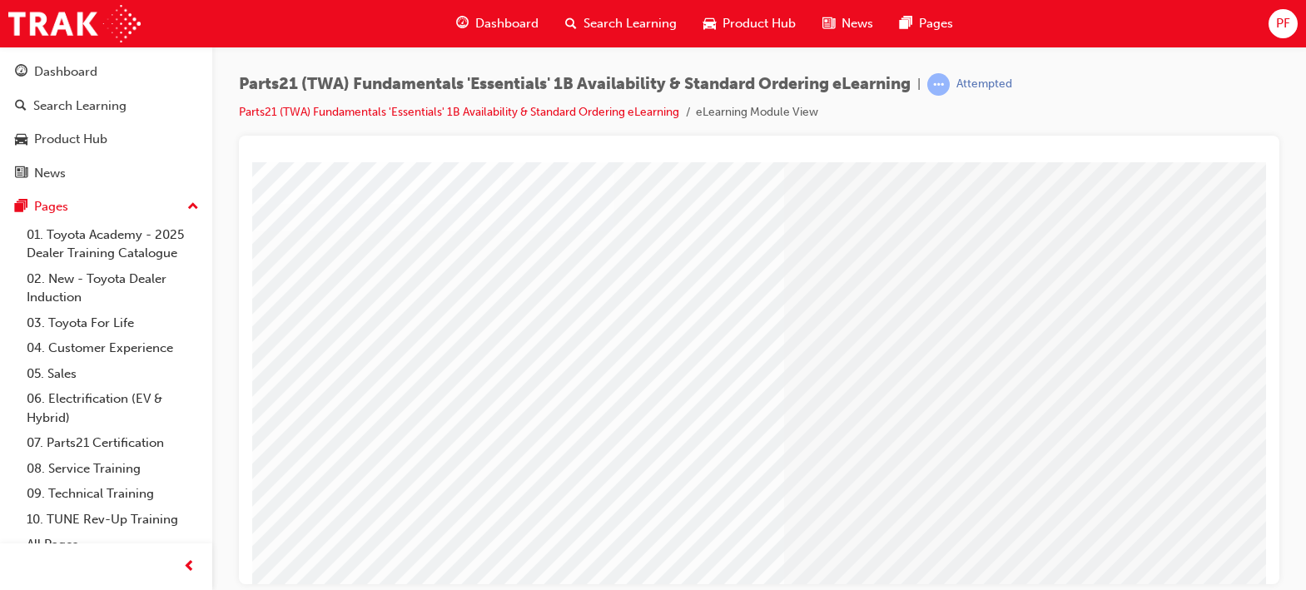
click at [67, 436] on link "07. Parts21 Certification" at bounding box center [113, 443] width 186 height 26
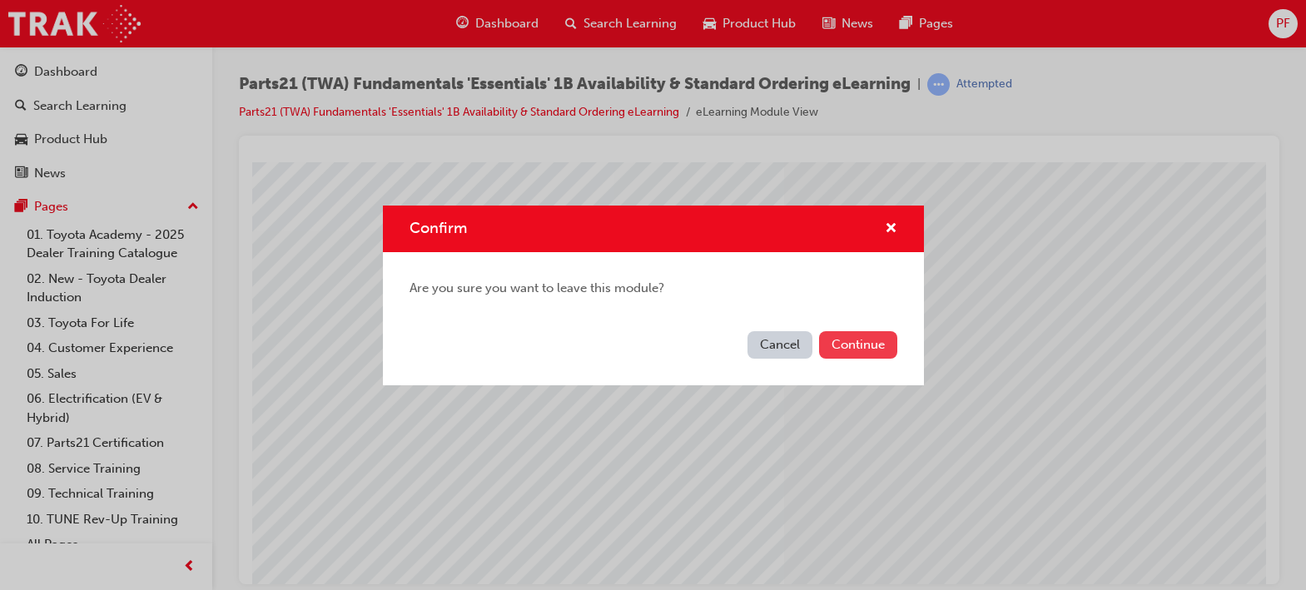
click at [840, 344] on button "Continue" at bounding box center [858, 344] width 78 height 27
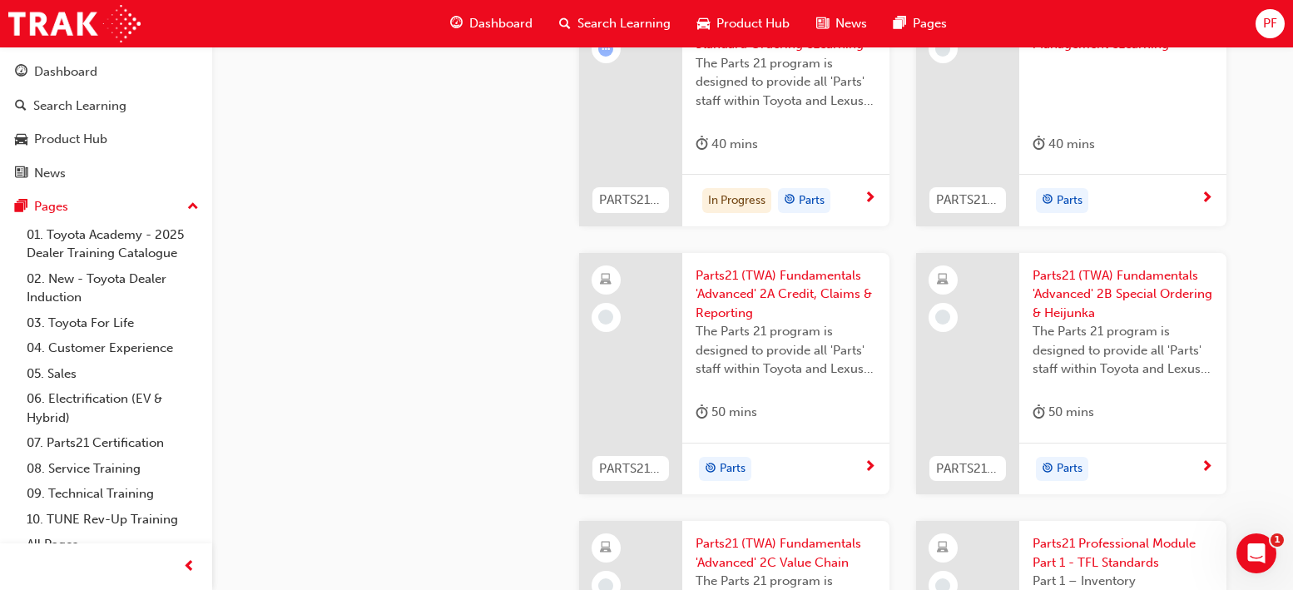
scroll to position [2247, 0]
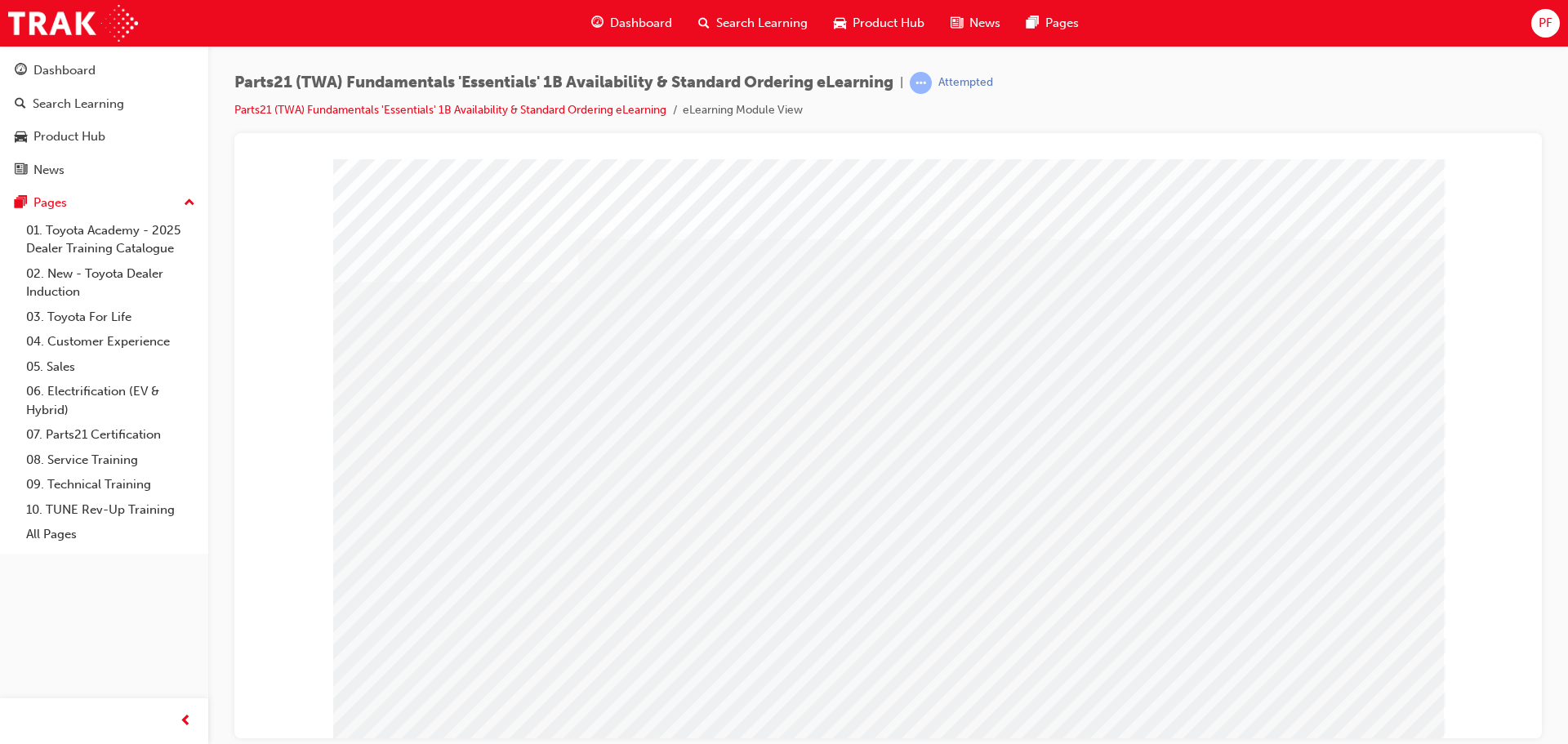
drag, startPoint x: 1334, startPoint y: 709, endPoint x: 1333, endPoint y: 700, distance: 9.1
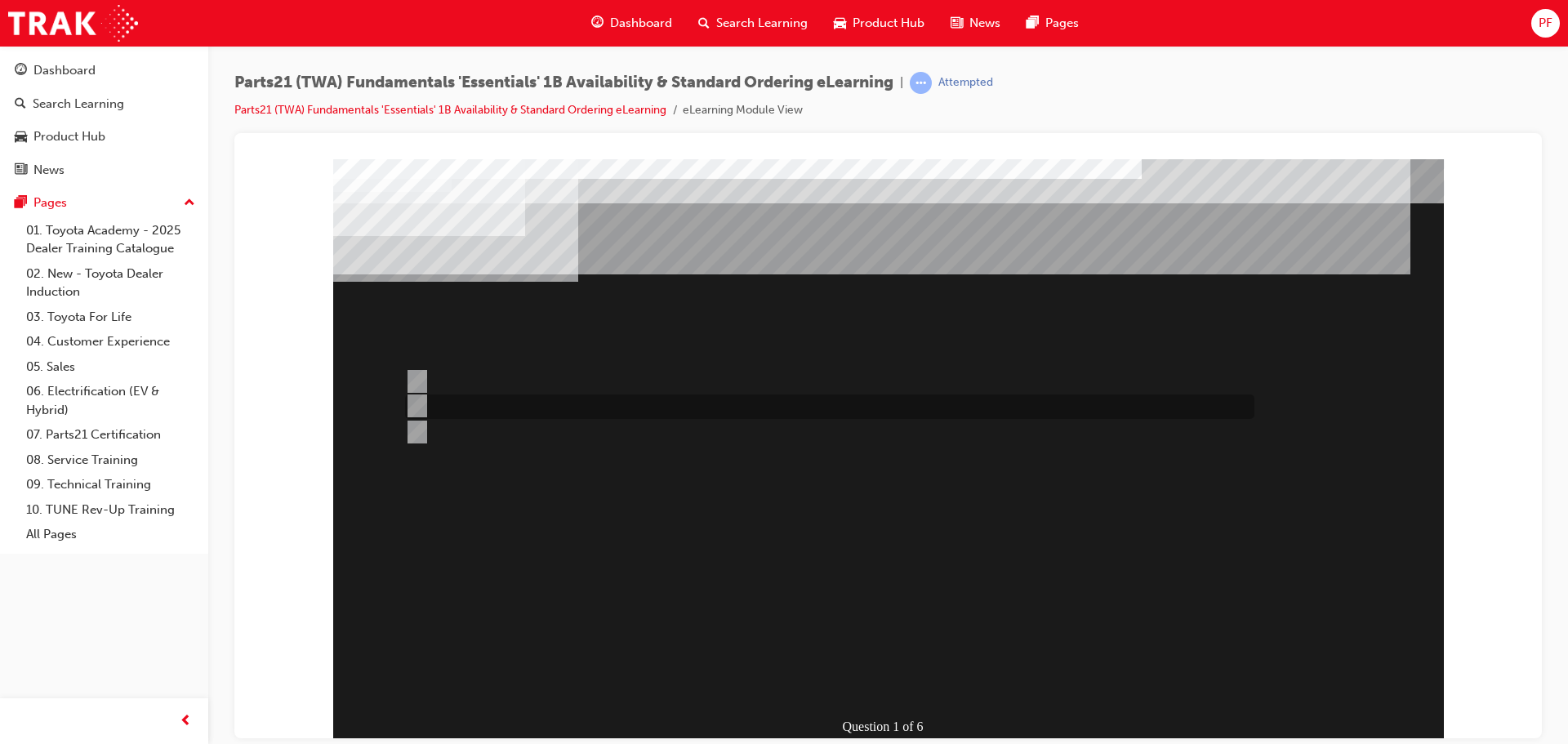
click at [504, 406] on div at bounding box center [826, 406] width 850 height 25
radio input "true"
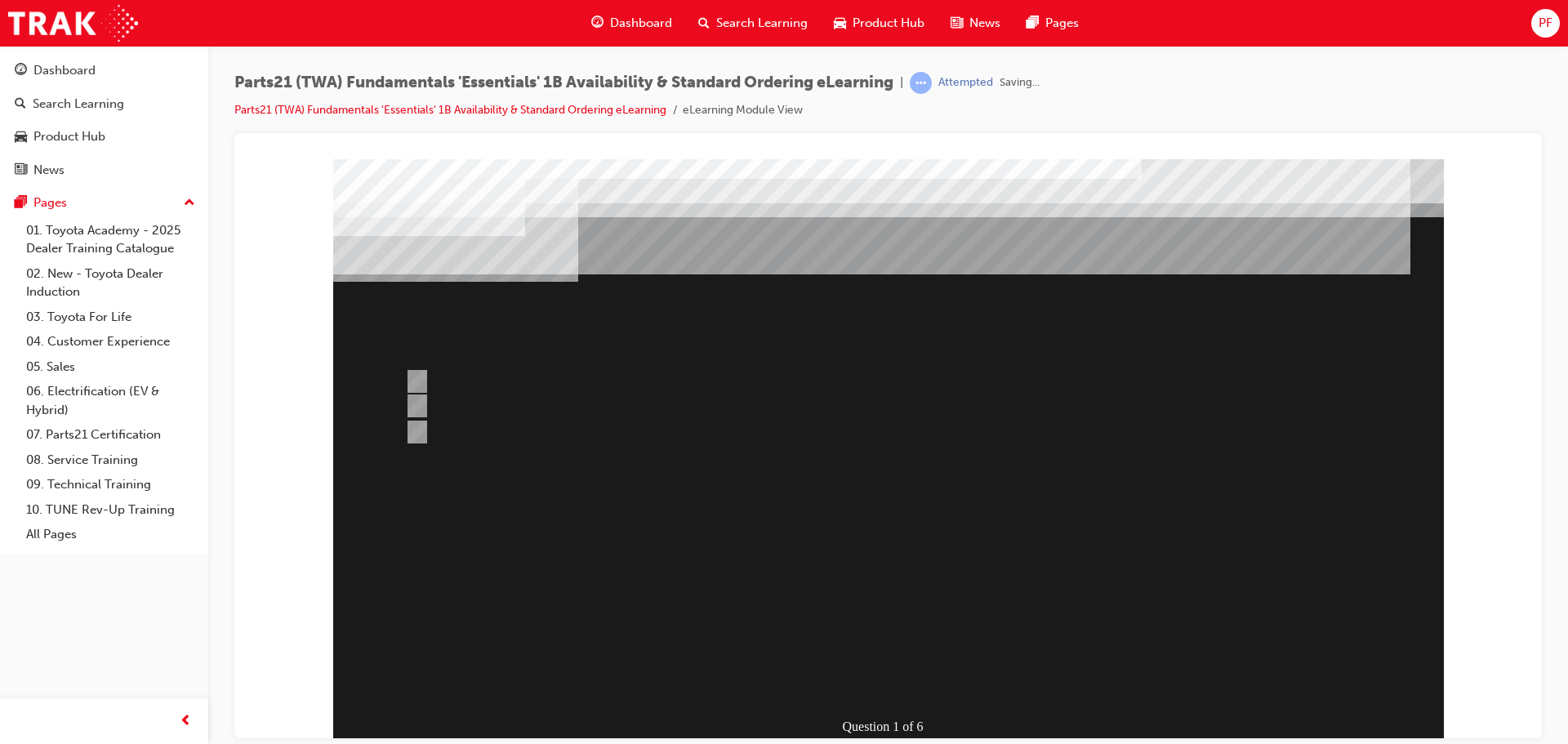
click at [900, 646] on div at bounding box center [889, 452] width 1111 height 588
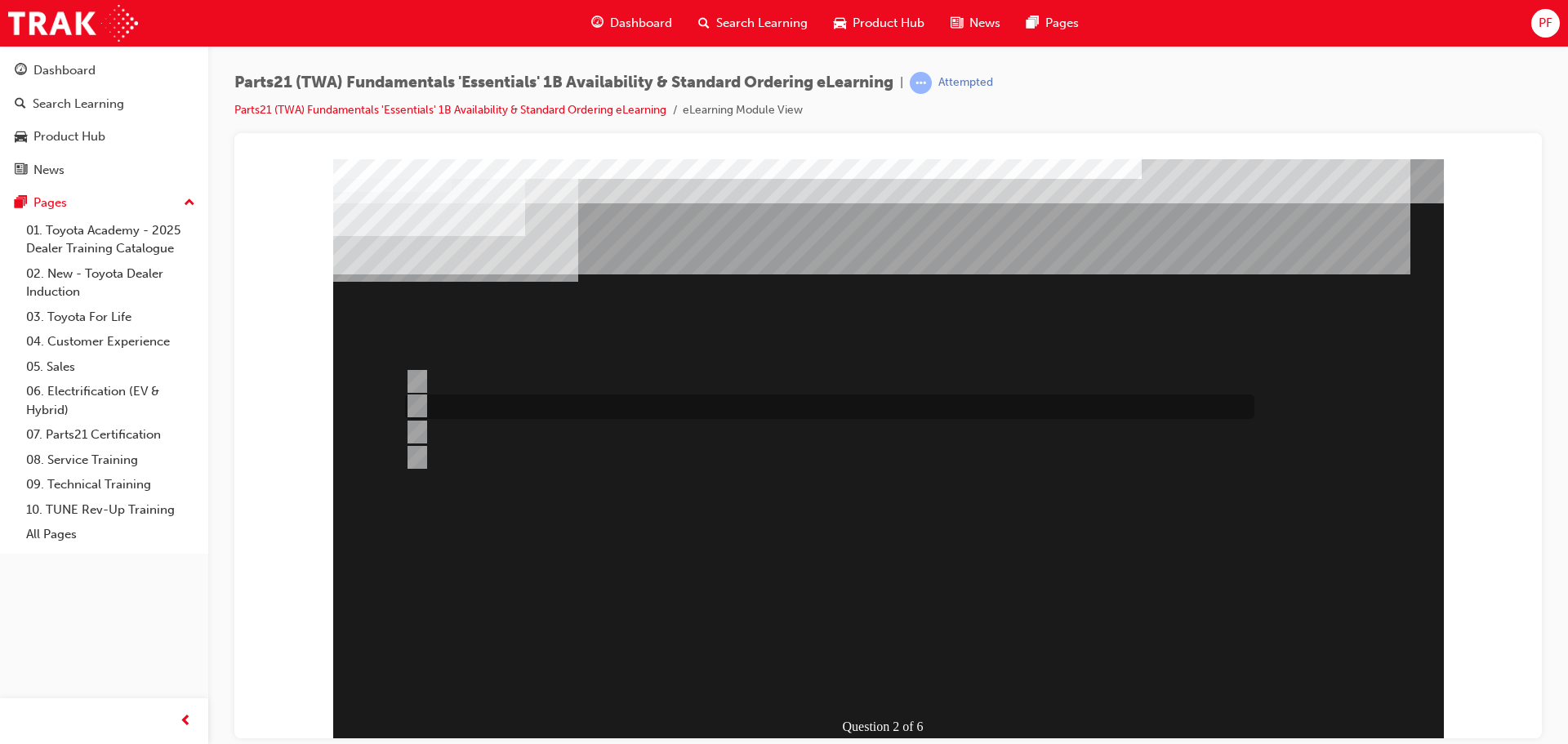
click at [492, 409] on div at bounding box center [826, 406] width 850 height 25
radio input "true"
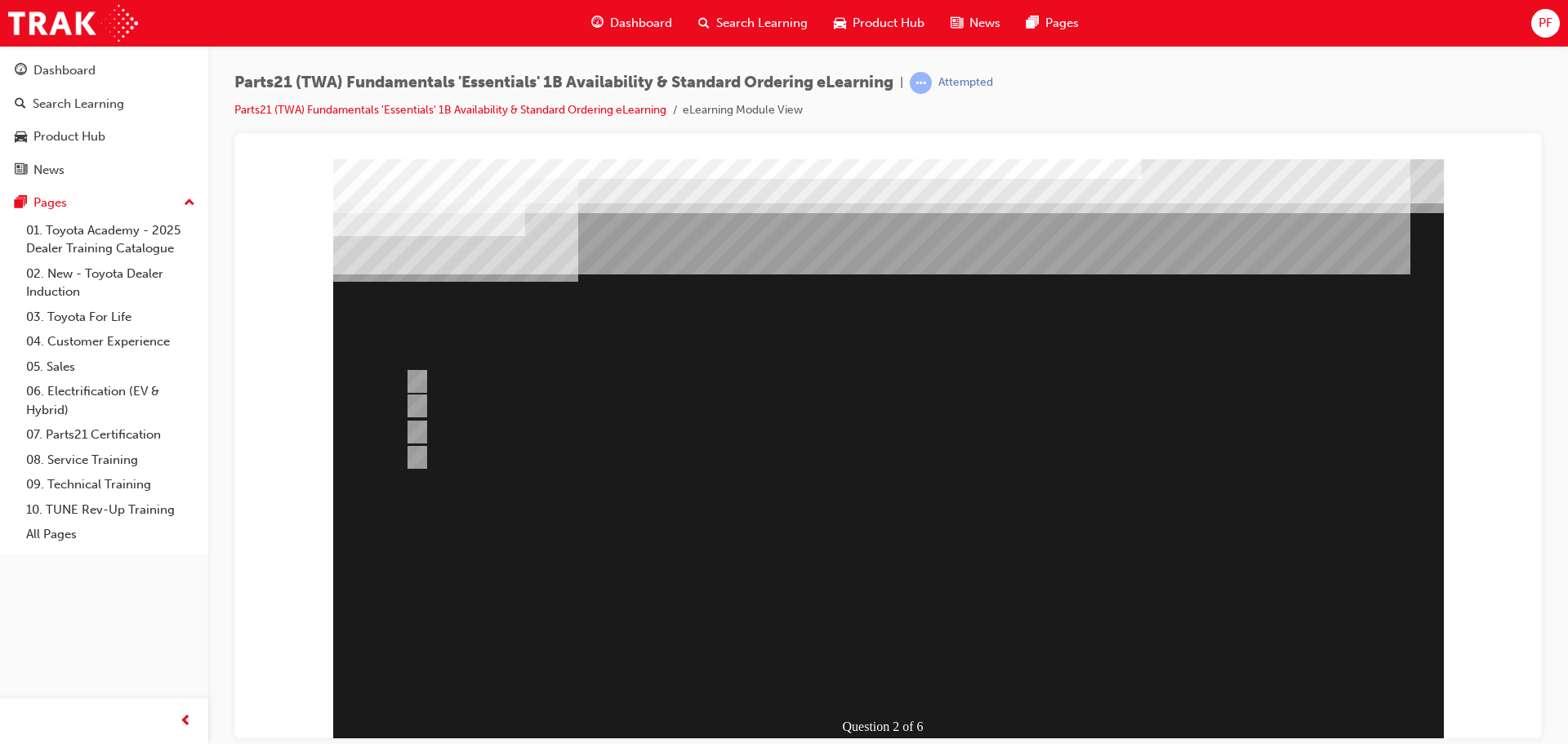
click at [873, 642] on div at bounding box center [889, 452] width 1111 height 588
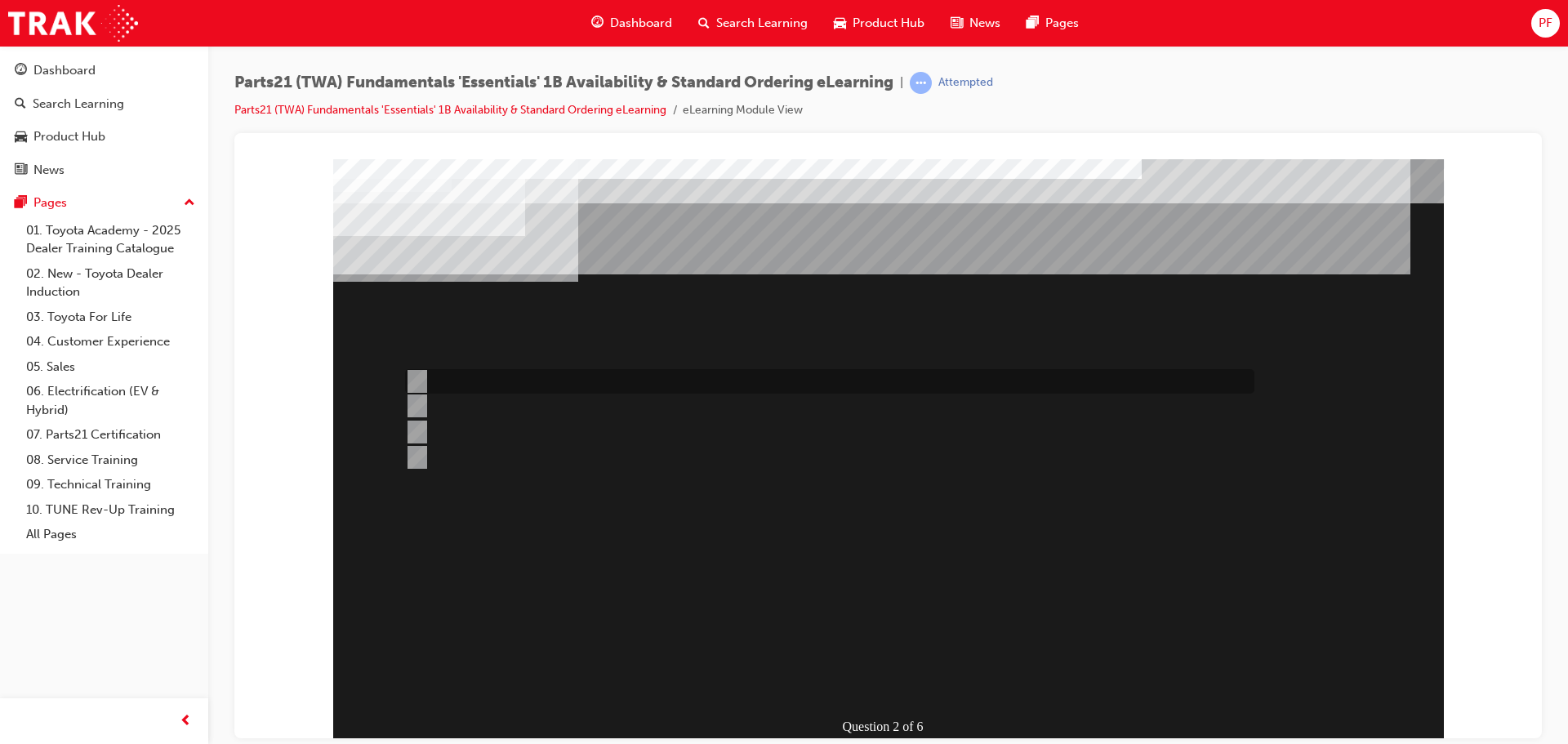
click at [553, 377] on div at bounding box center [826, 381] width 850 height 25
radio input "true"
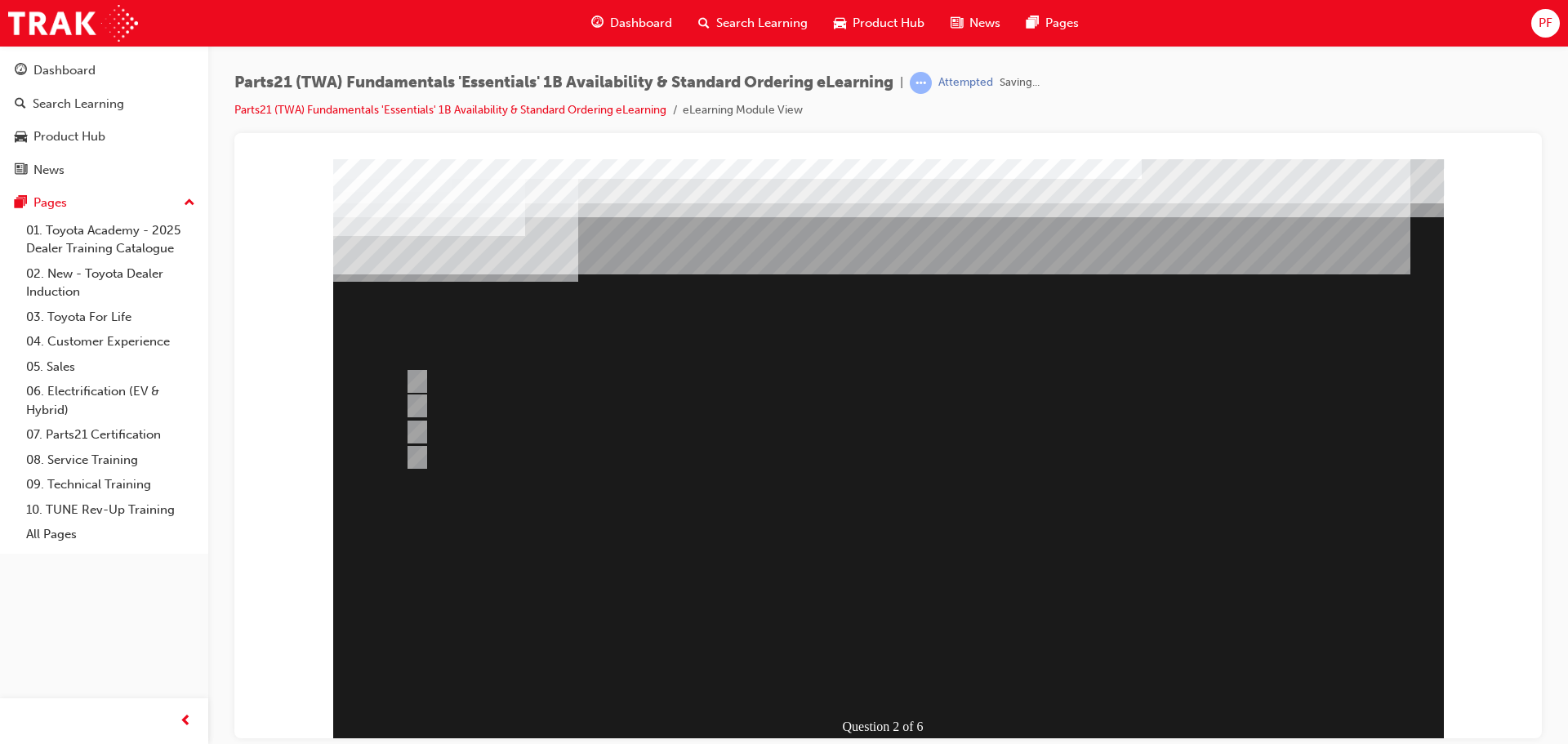
click at [897, 635] on div at bounding box center [889, 452] width 1111 height 588
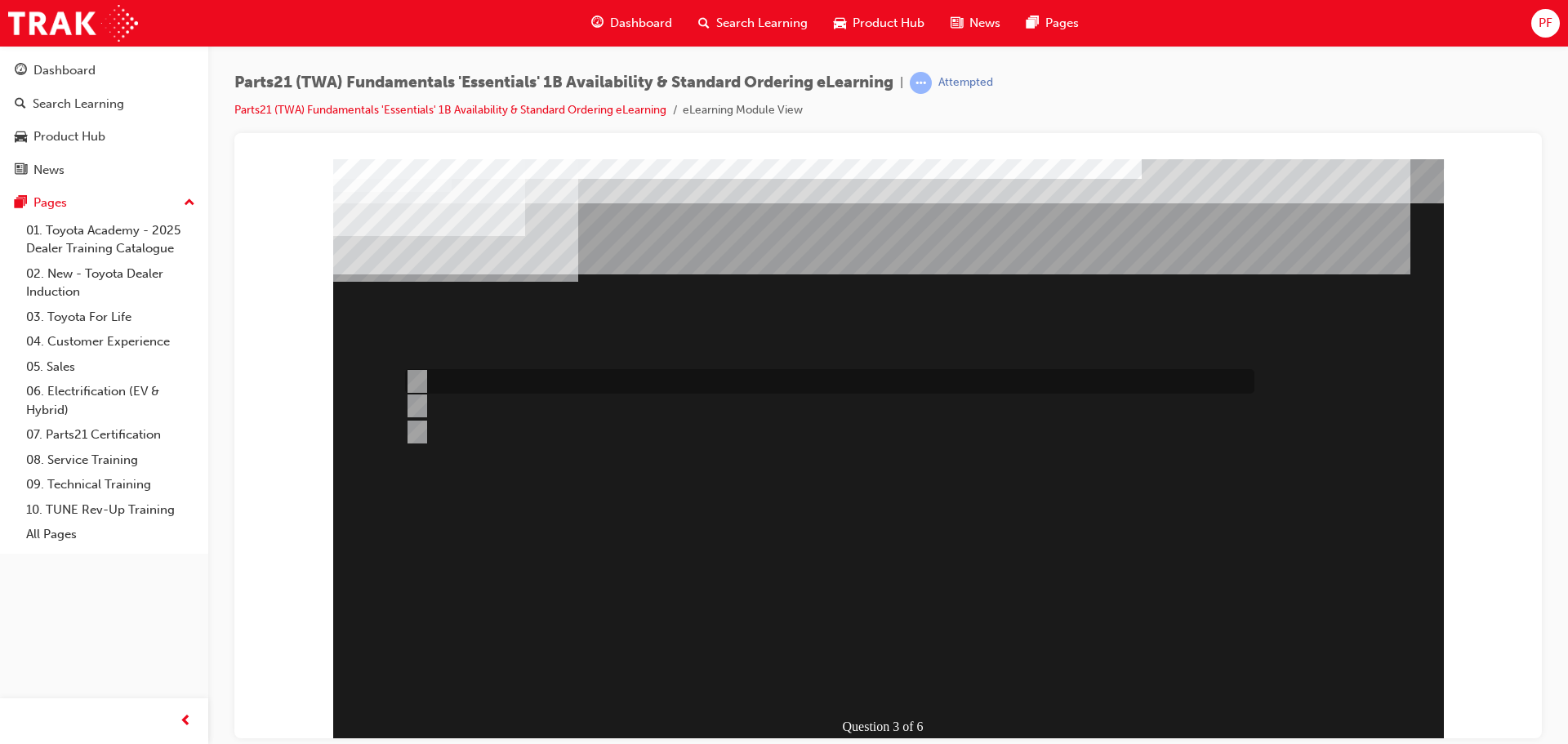
click at [419, 381] on input "Navision" at bounding box center [414, 381] width 18 height 18
radio input "true"
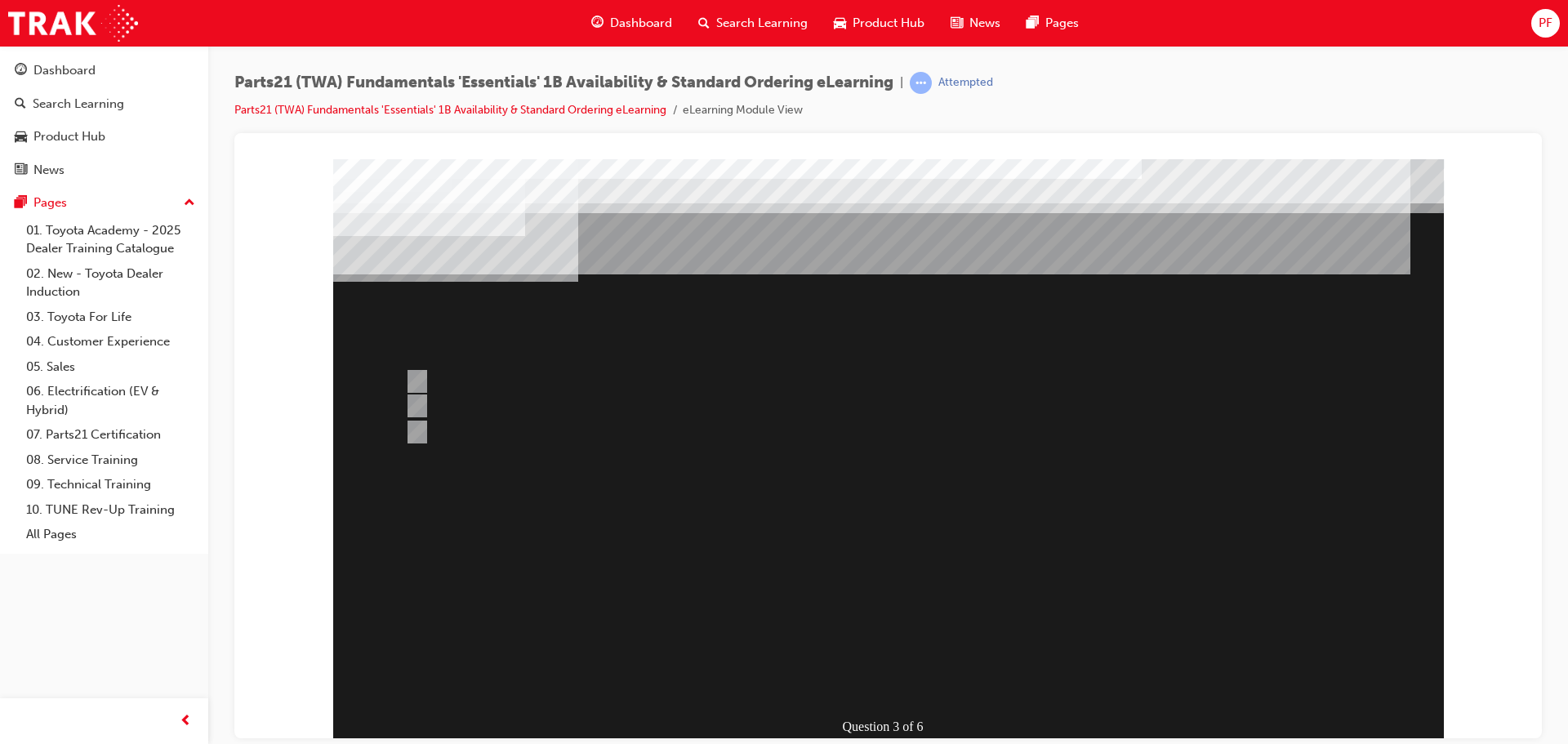
click at [884, 650] on div at bounding box center [889, 452] width 1111 height 588
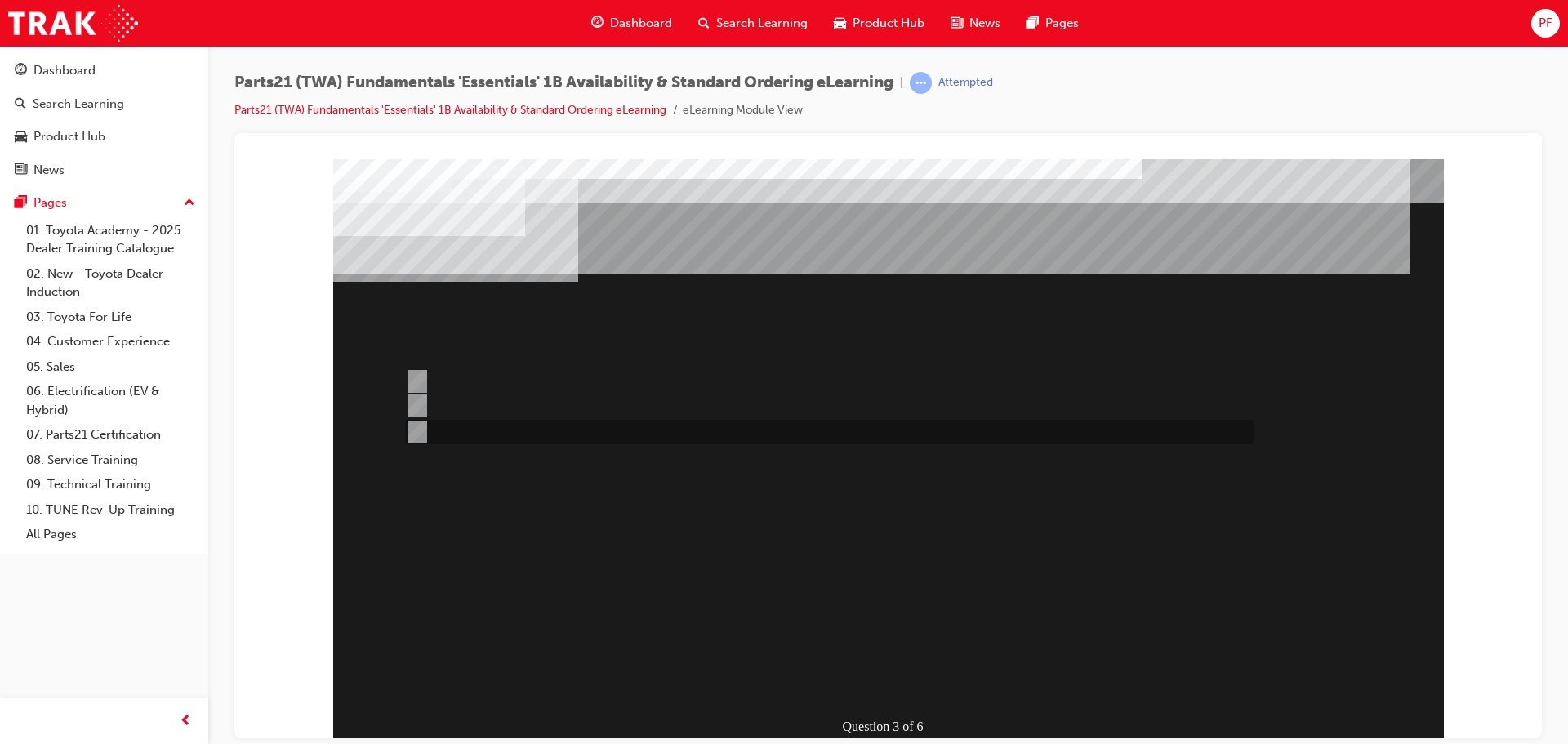
click at [421, 439] on input "Both" at bounding box center [414, 432] width 18 height 18
radio input "true"
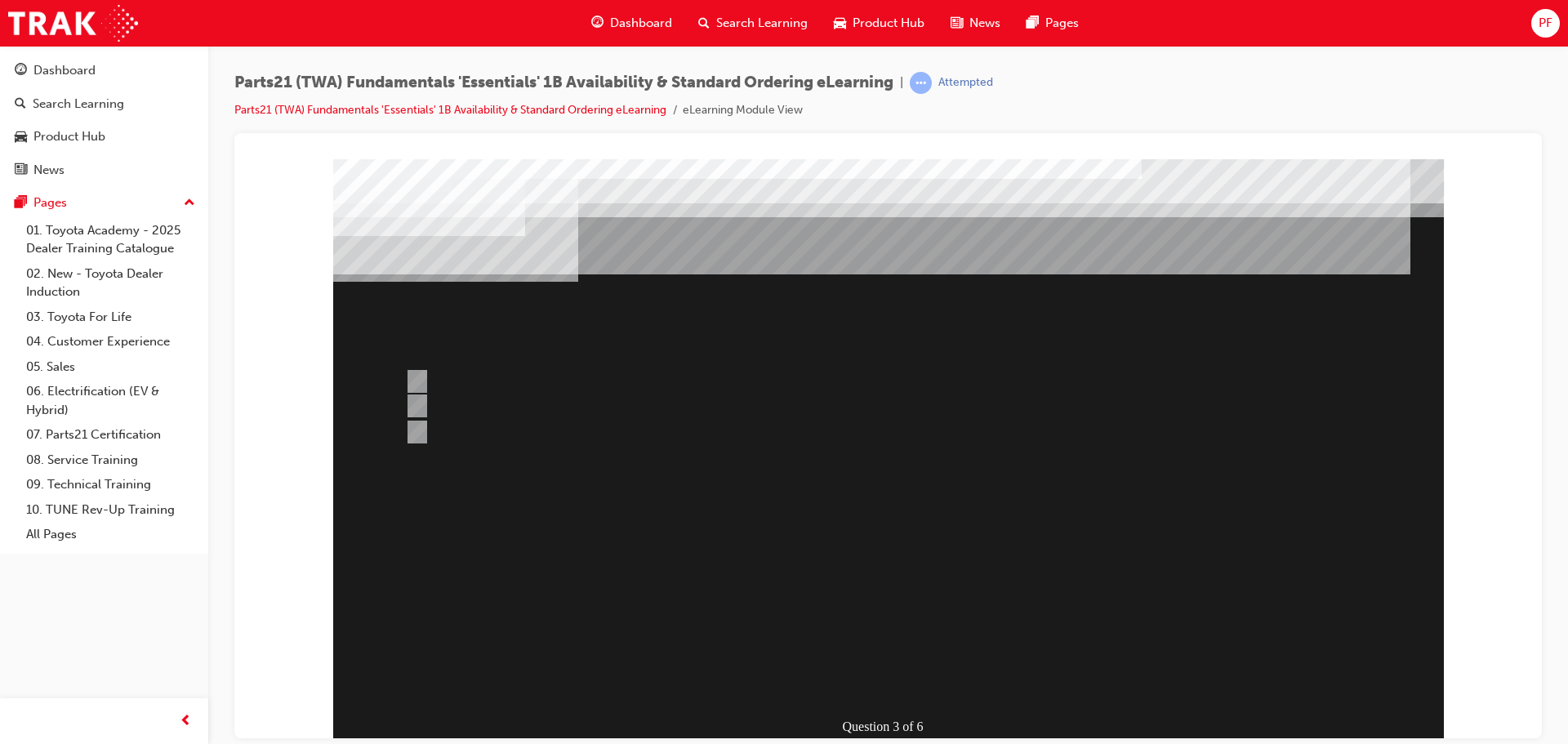
click at [905, 640] on div at bounding box center [889, 452] width 1111 height 588
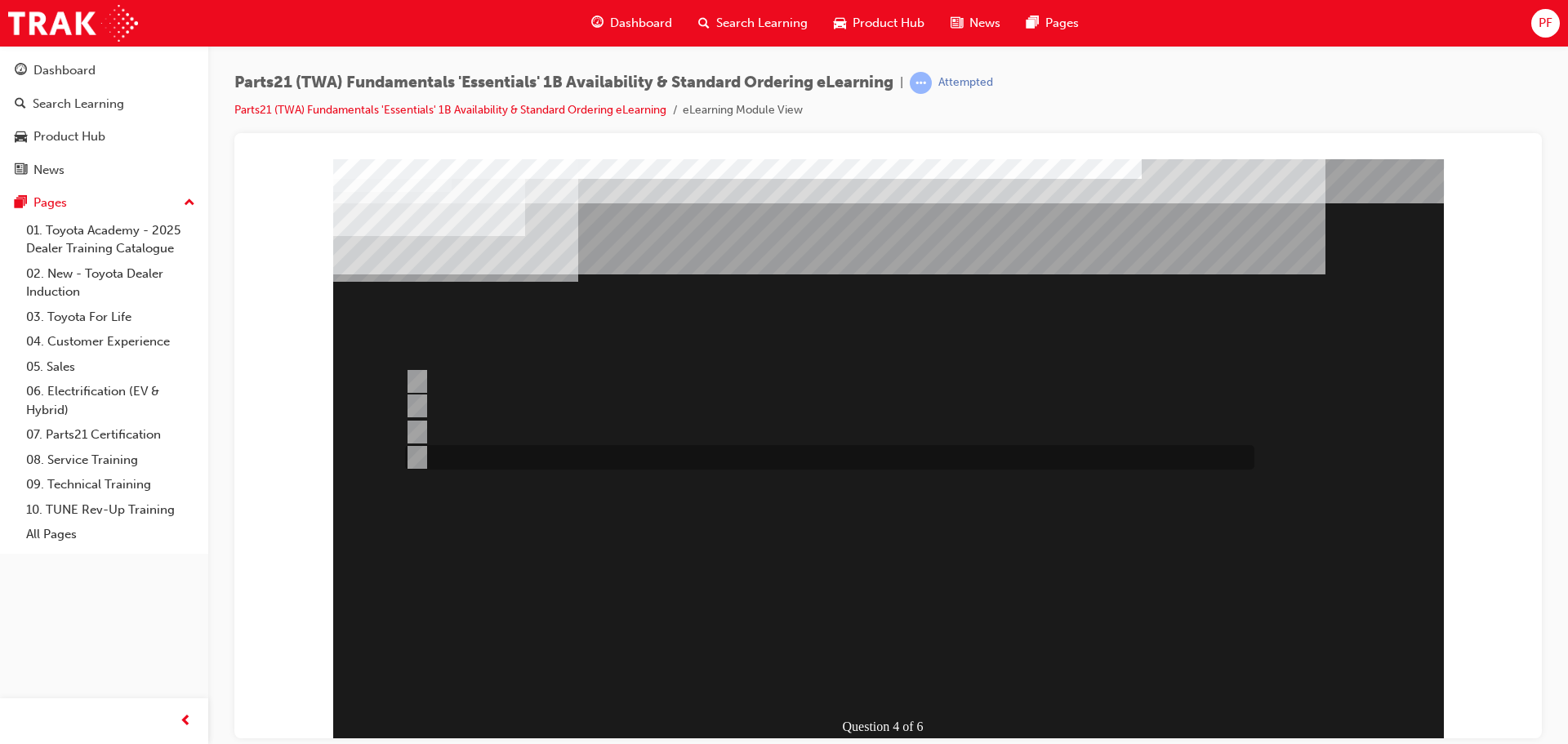
click at [416, 451] on input "4" at bounding box center [414, 457] width 18 height 18
radio input "true"
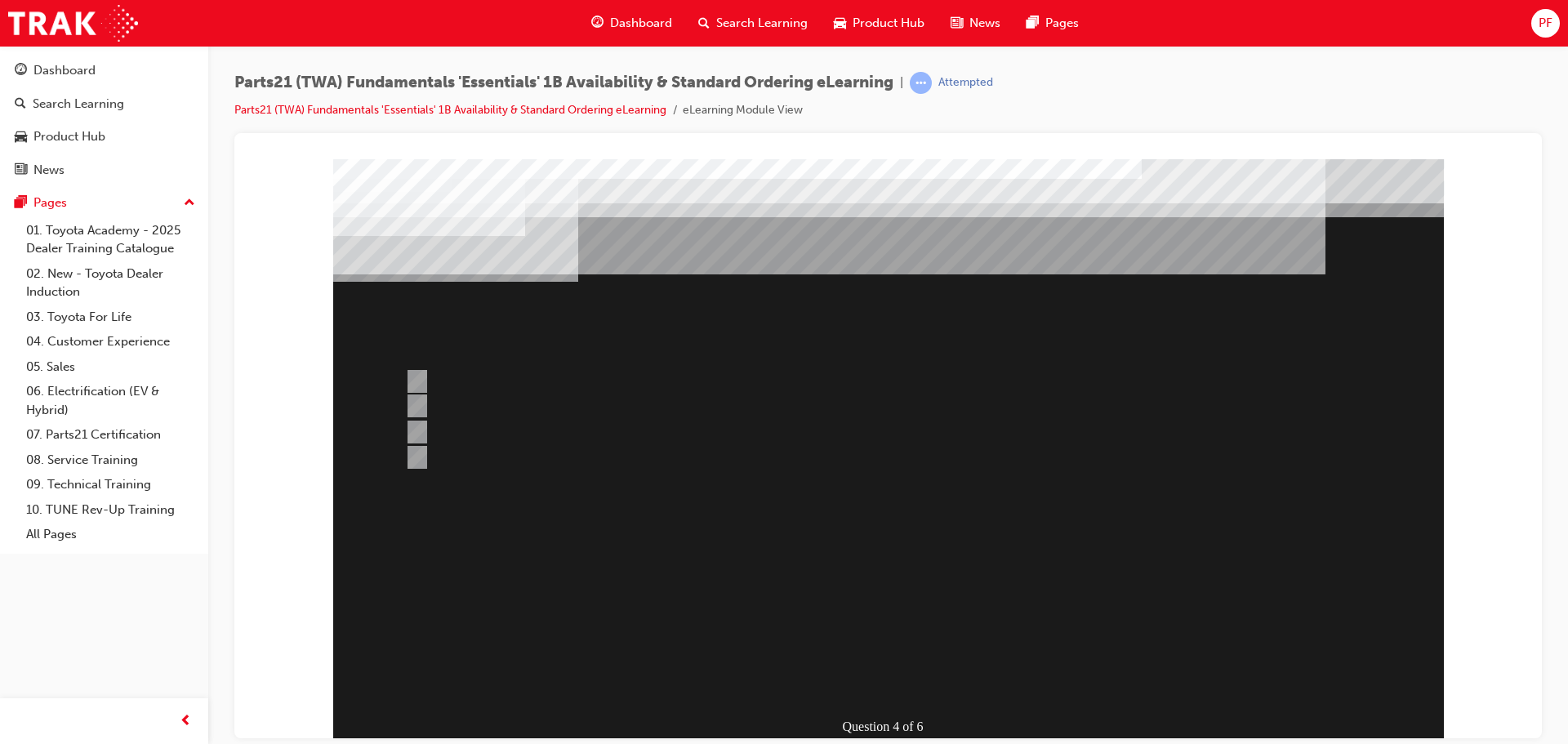
click at [901, 635] on div at bounding box center [889, 452] width 1111 height 588
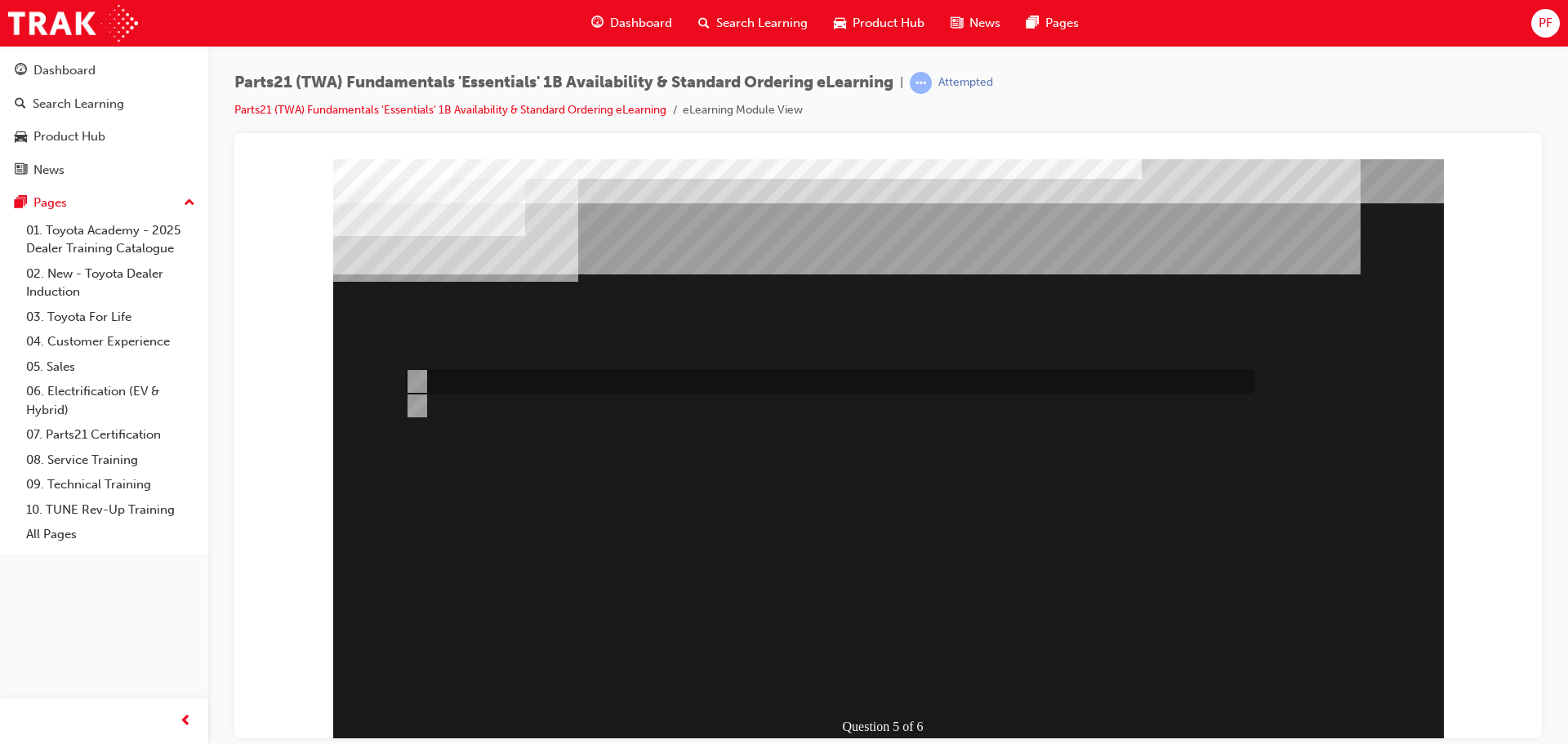
click at [527, 380] on div at bounding box center [826, 381] width 850 height 25
radio input "true"
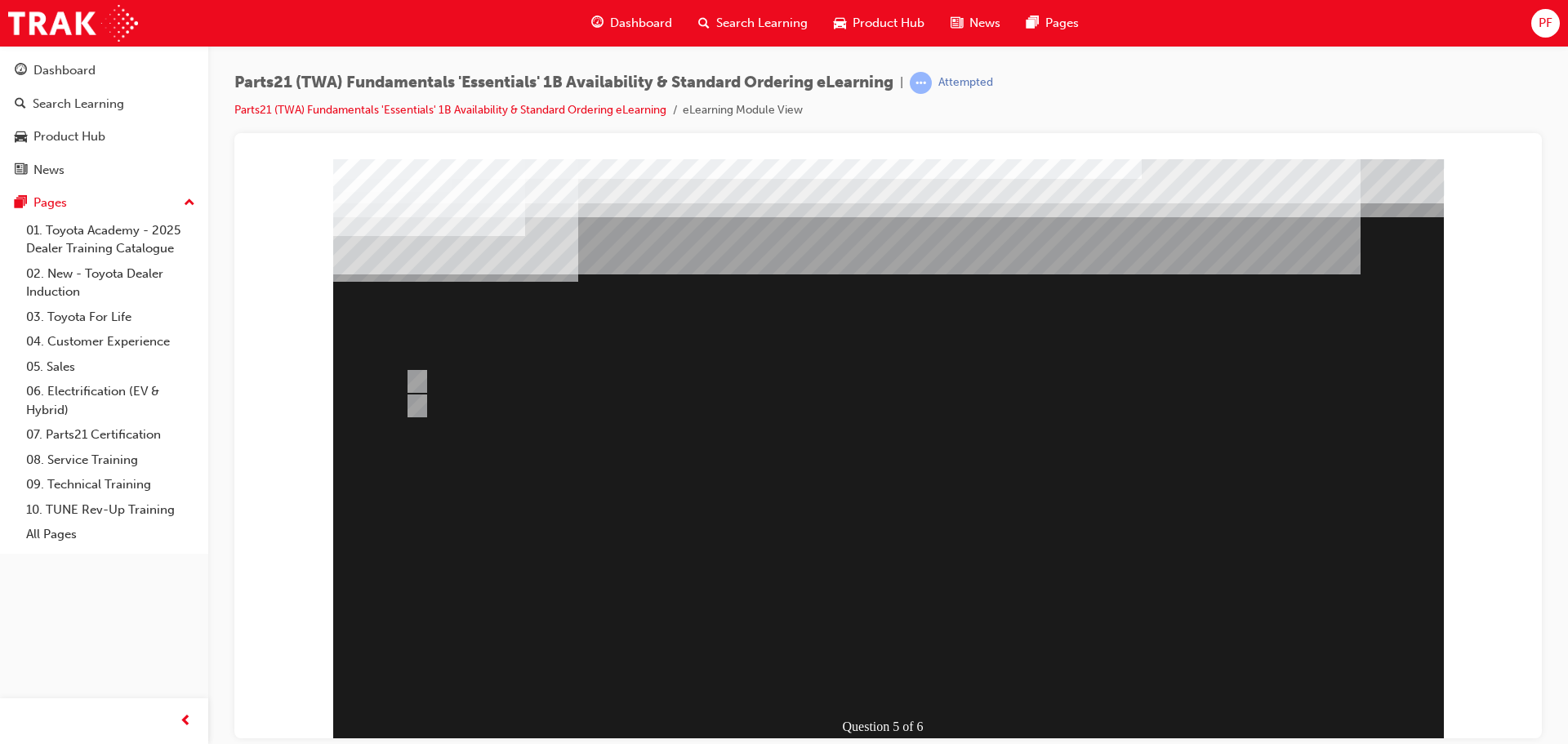
click at [909, 643] on div at bounding box center [889, 452] width 1111 height 588
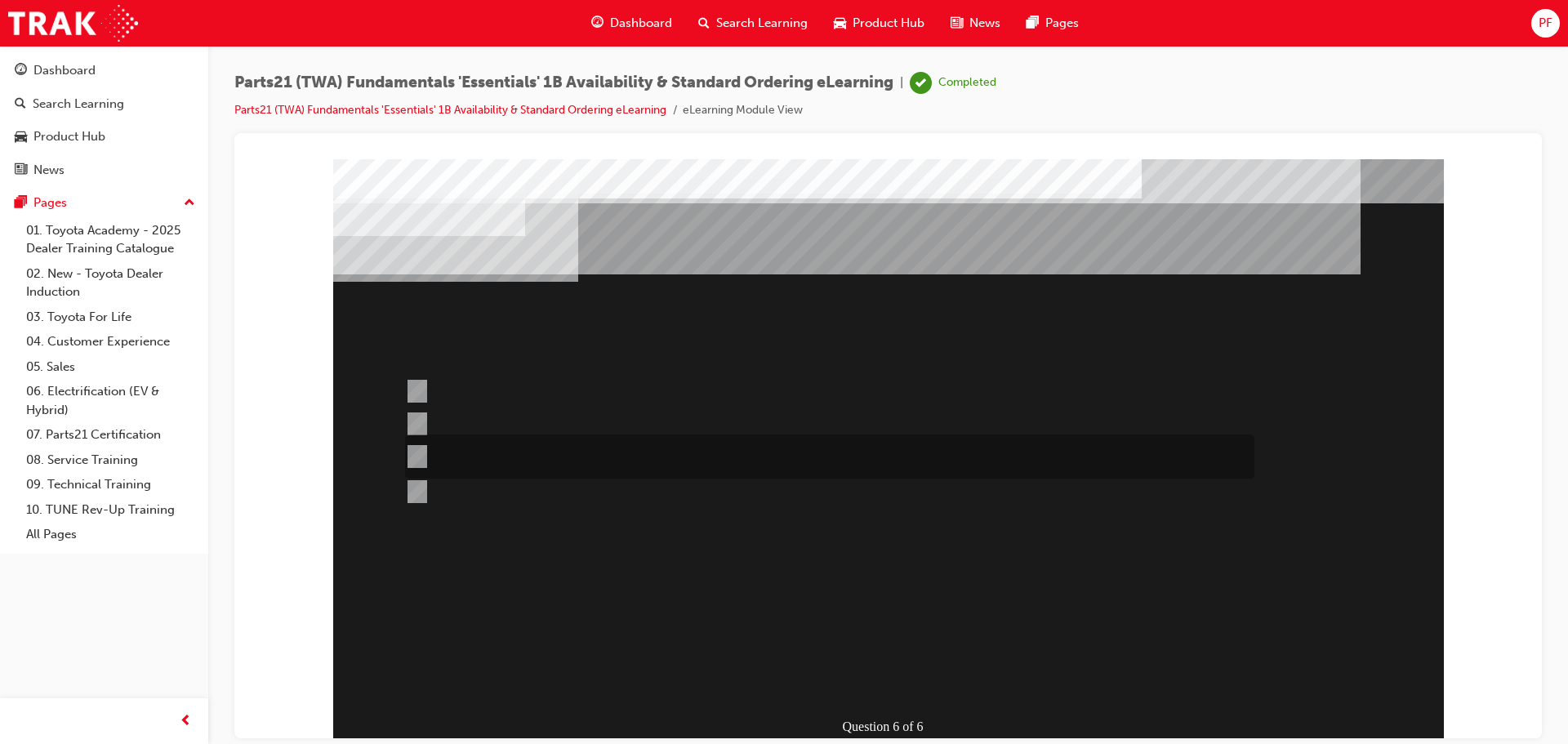
click at [656, 465] on div at bounding box center [826, 456] width 850 height 44
radio input "true"
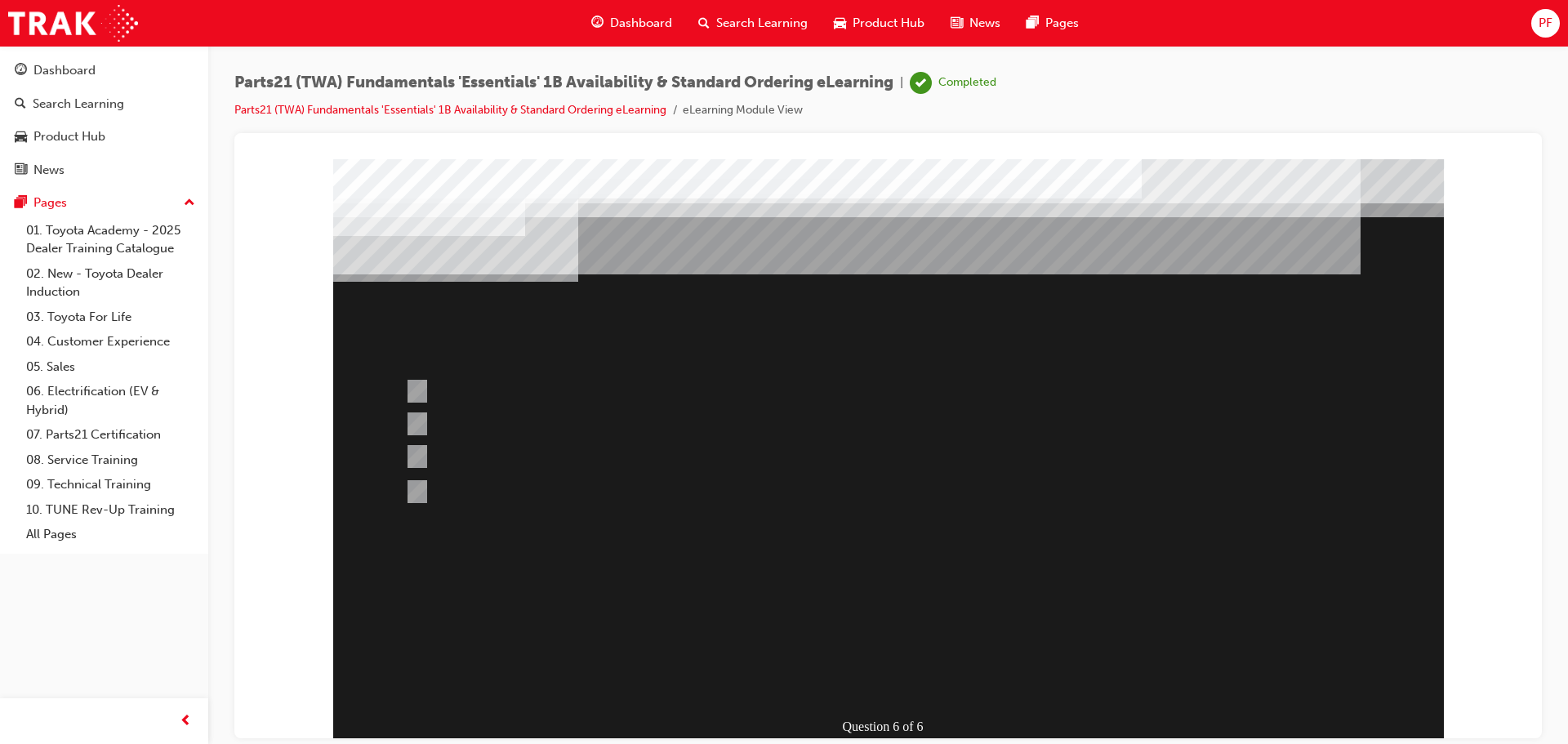
click at [925, 637] on div at bounding box center [889, 452] width 1111 height 588
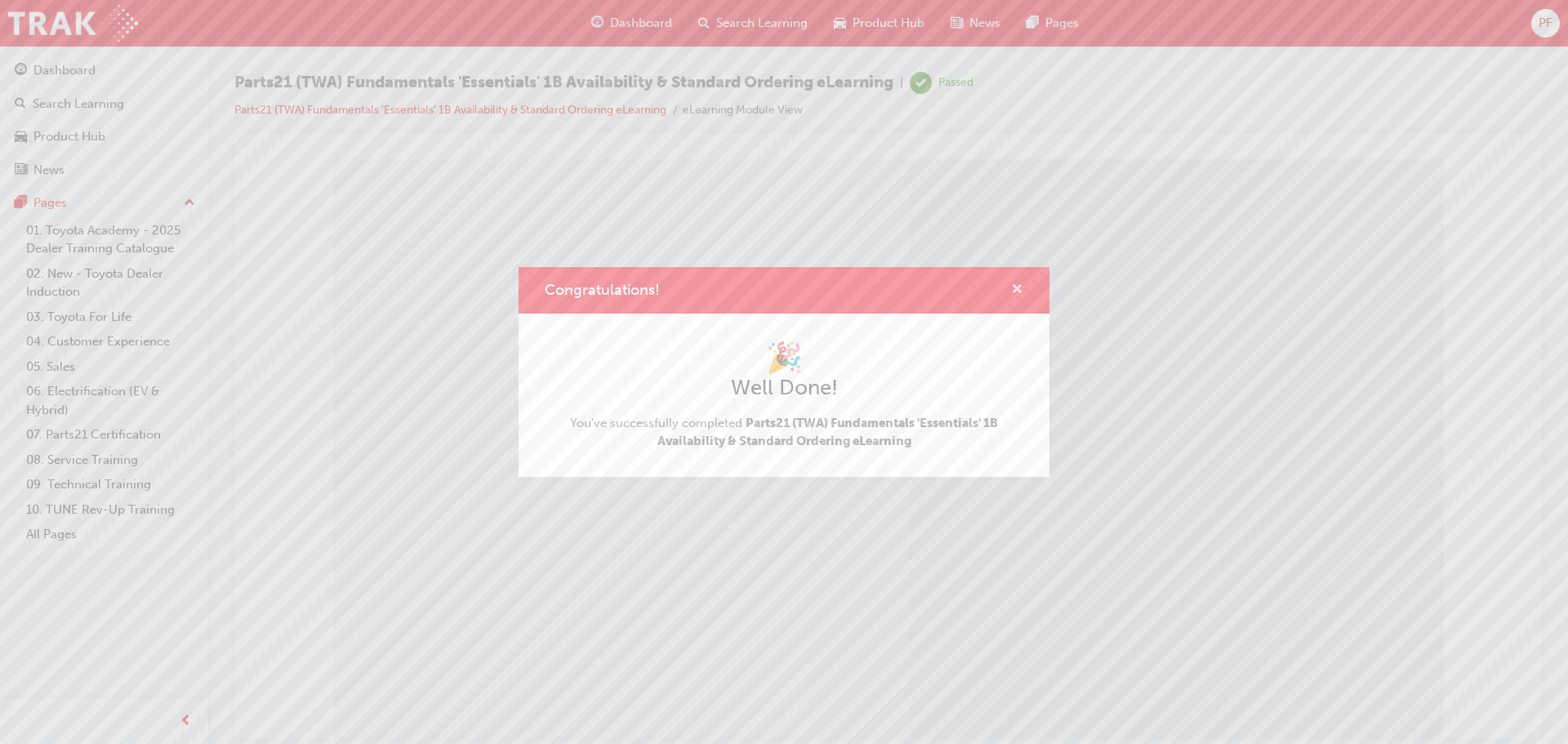
click at [1018, 289] on span "cross-icon" at bounding box center [1017, 291] width 12 height 15
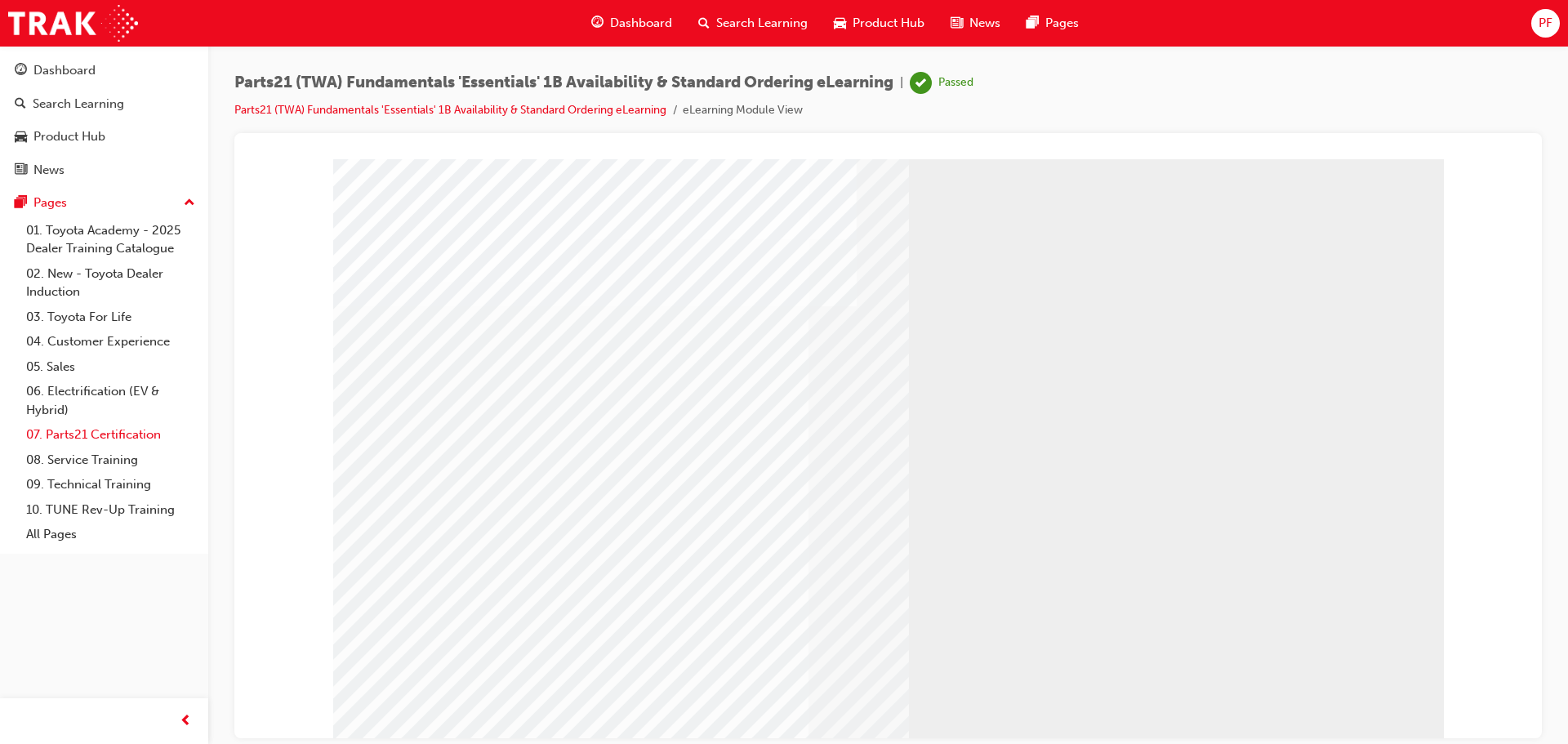
click at [67, 436] on link "07. Parts21 Certification" at bounding box center [111, 435] width 183 height 26
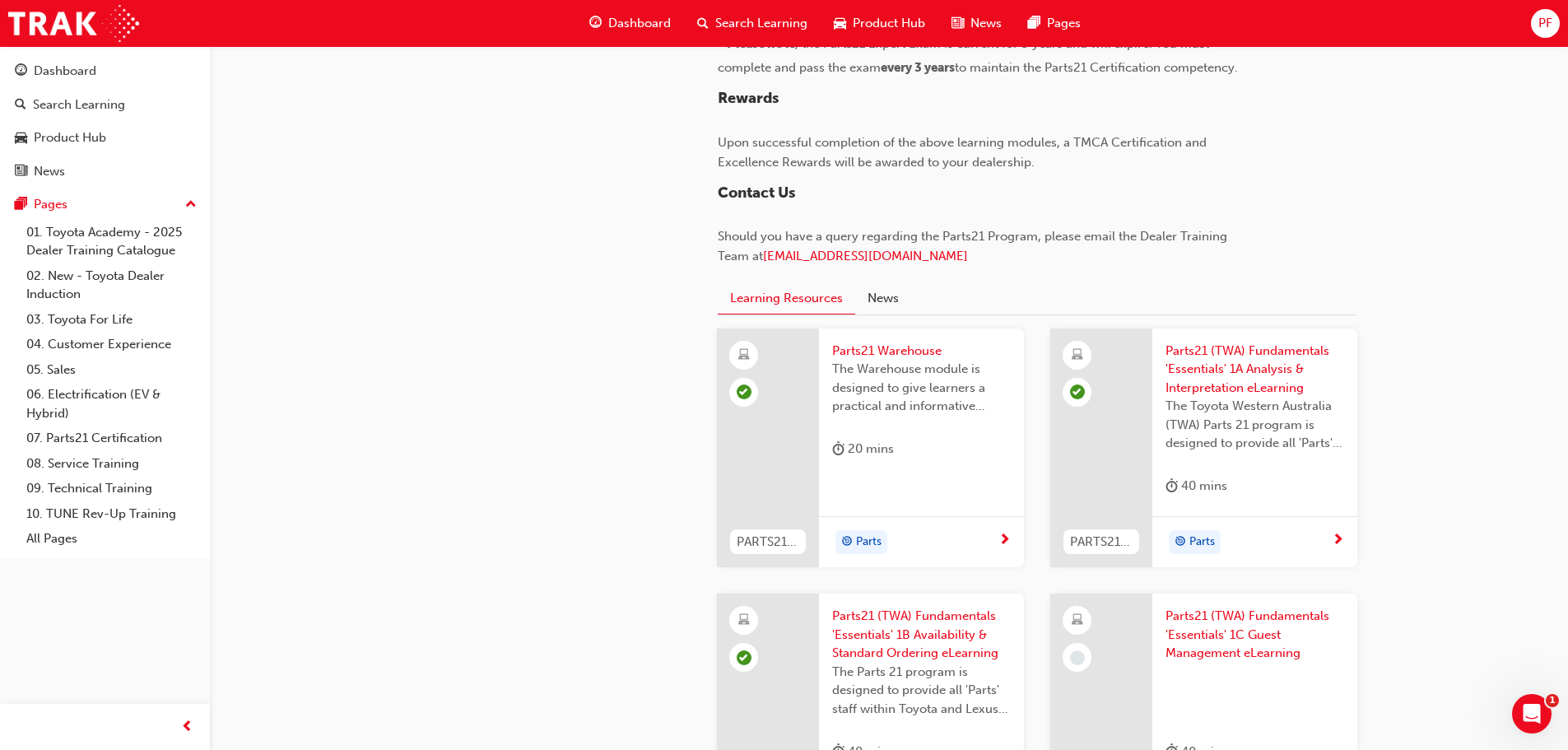
scroll to position [1646, 0]
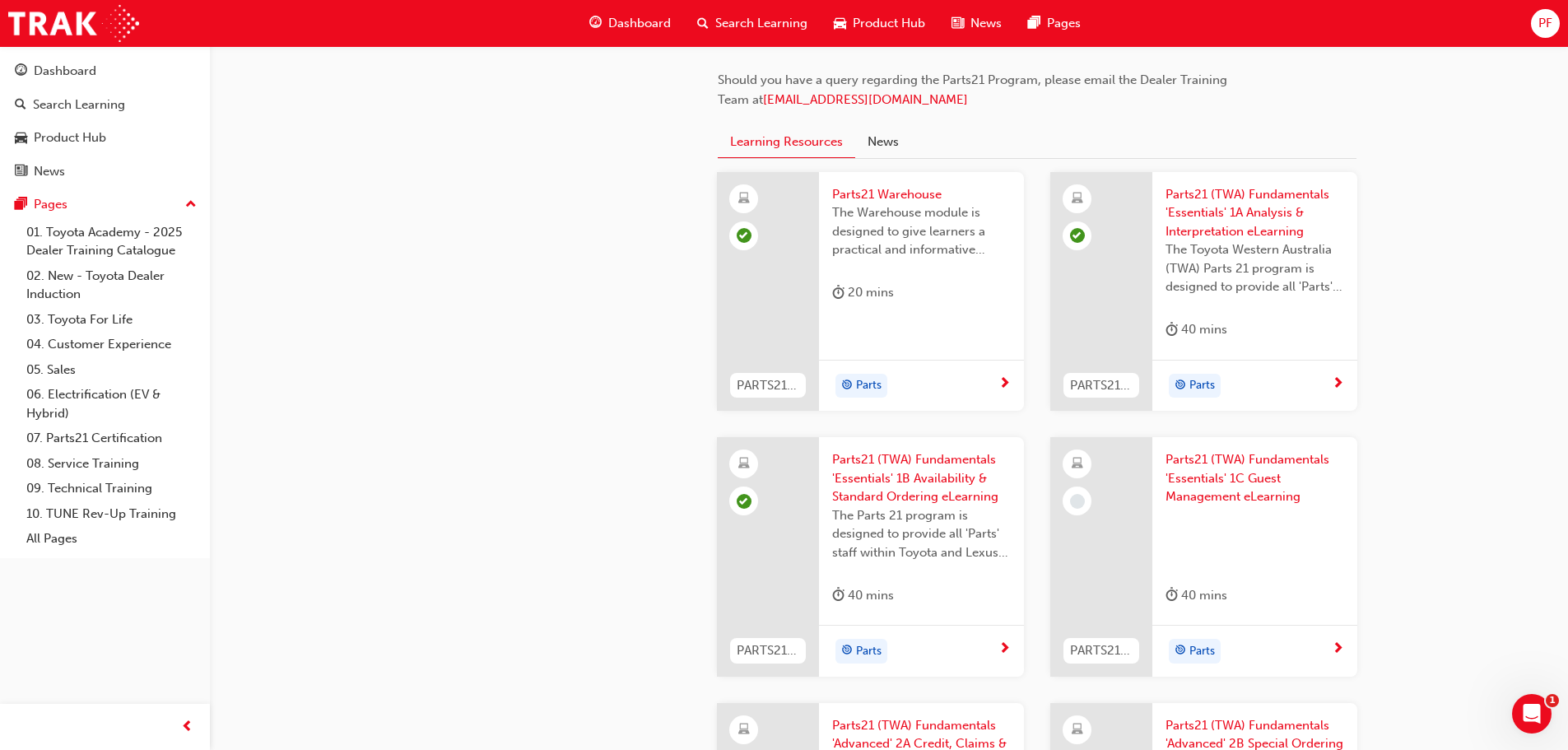
click at [1254, 486] on span "Parts21 (TWA) Fundamentals 'Essentials' 1C Guest Management eLearning" at bounding box center [1254, 478] width 179 height 56
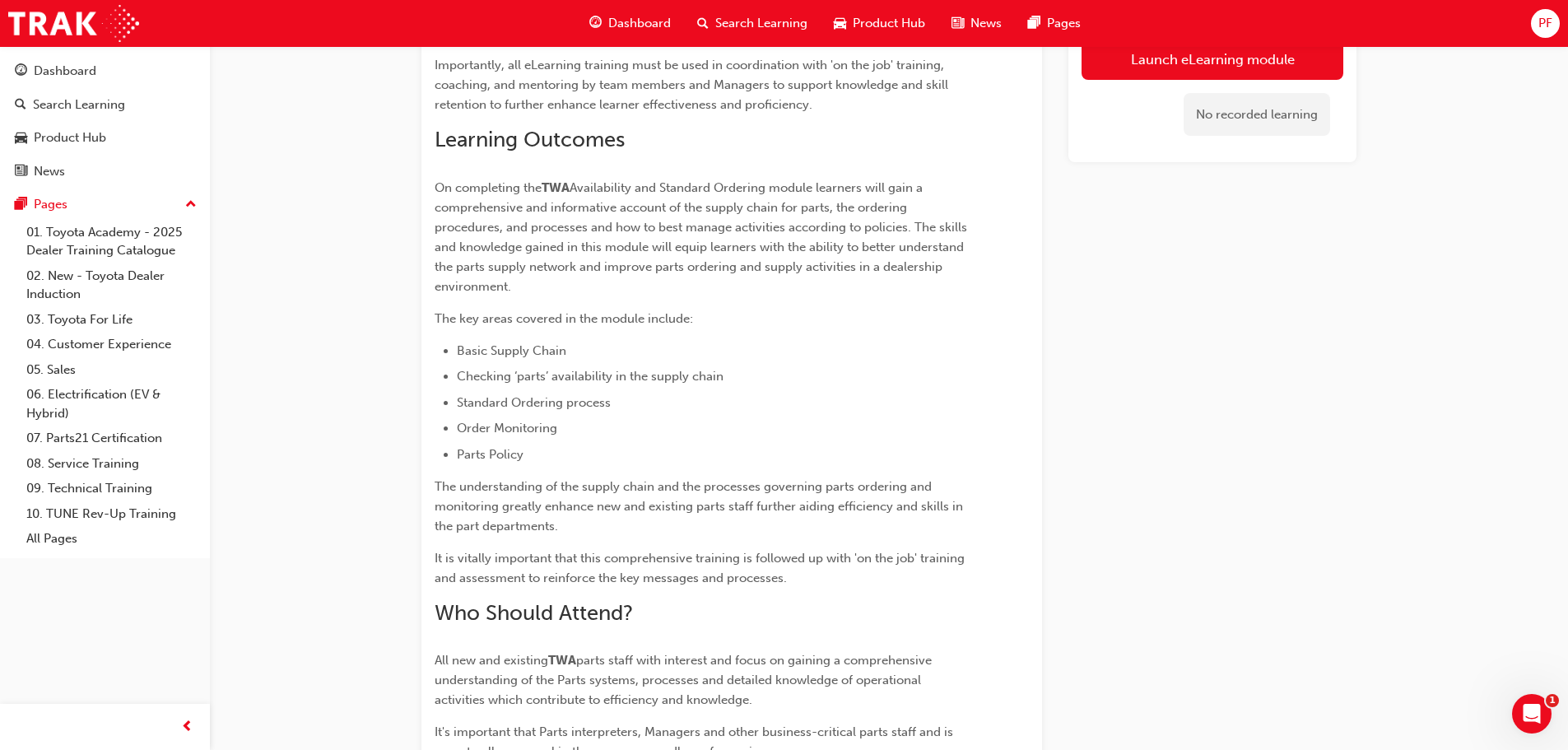
scroll to position [1084, 0]
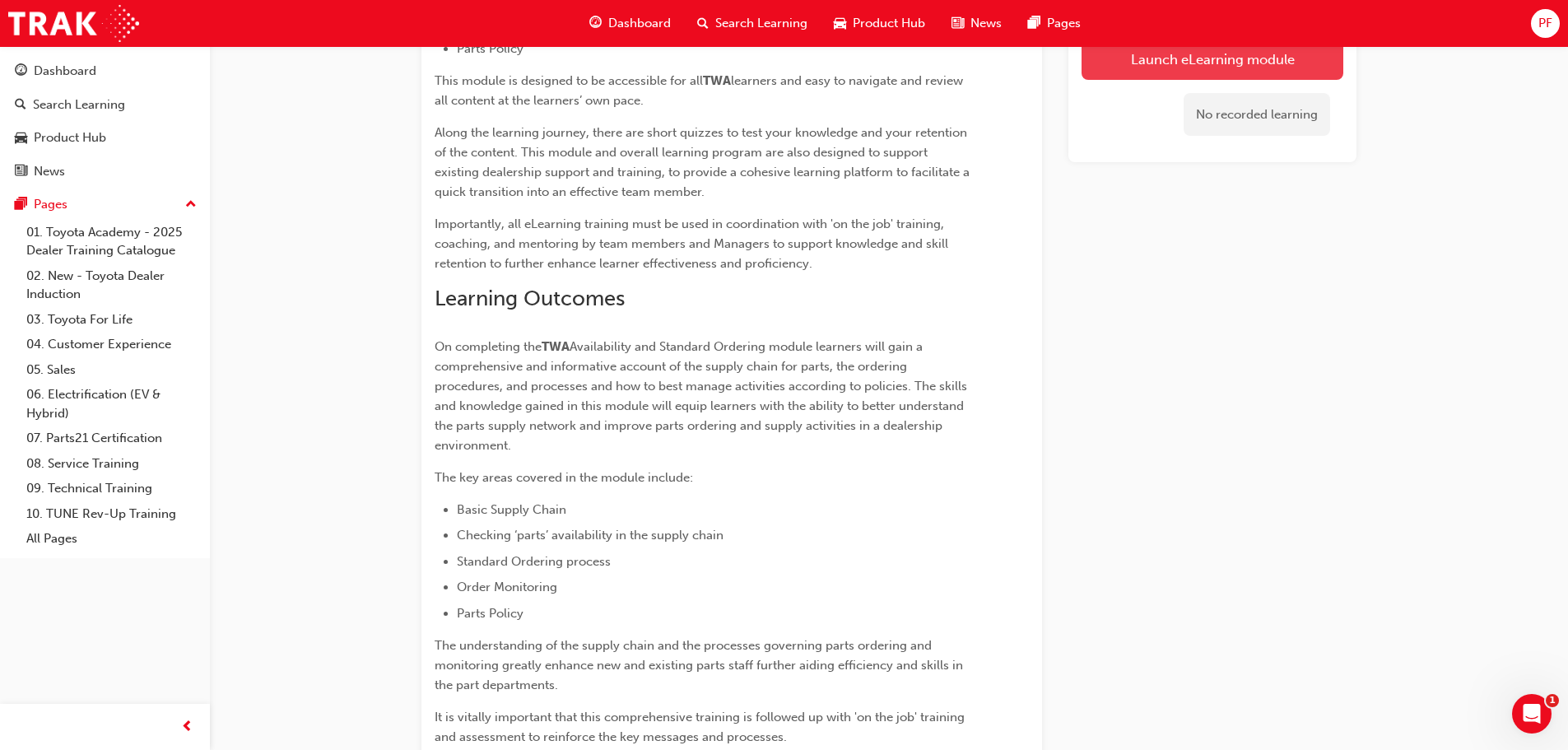
click at [1166, 56] on link "Launch eLearning module" at bounding box center [1213, 58] width 262 height 42
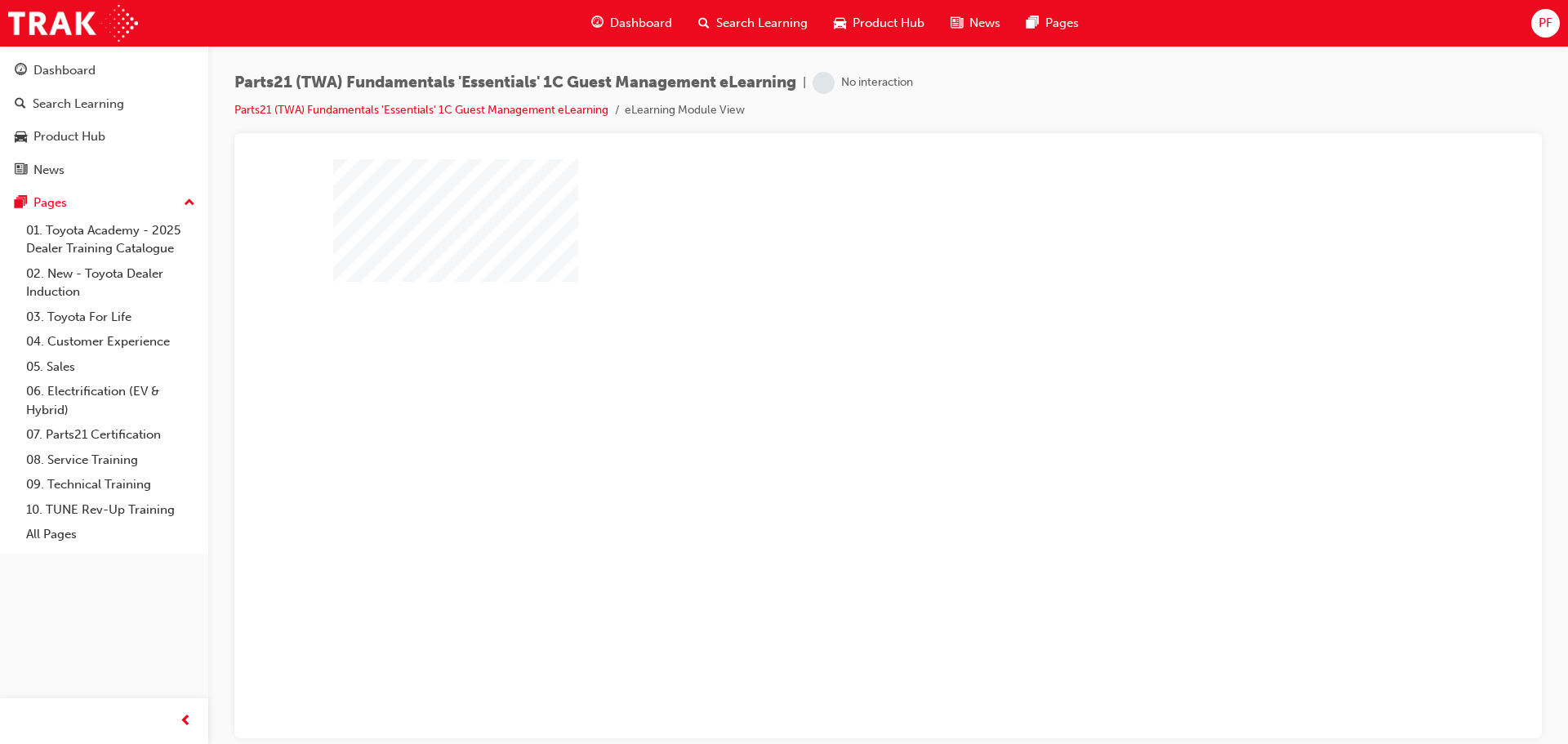
click at [841, 401] on div "play" at bounding box center [841, 401] width 0 height 0
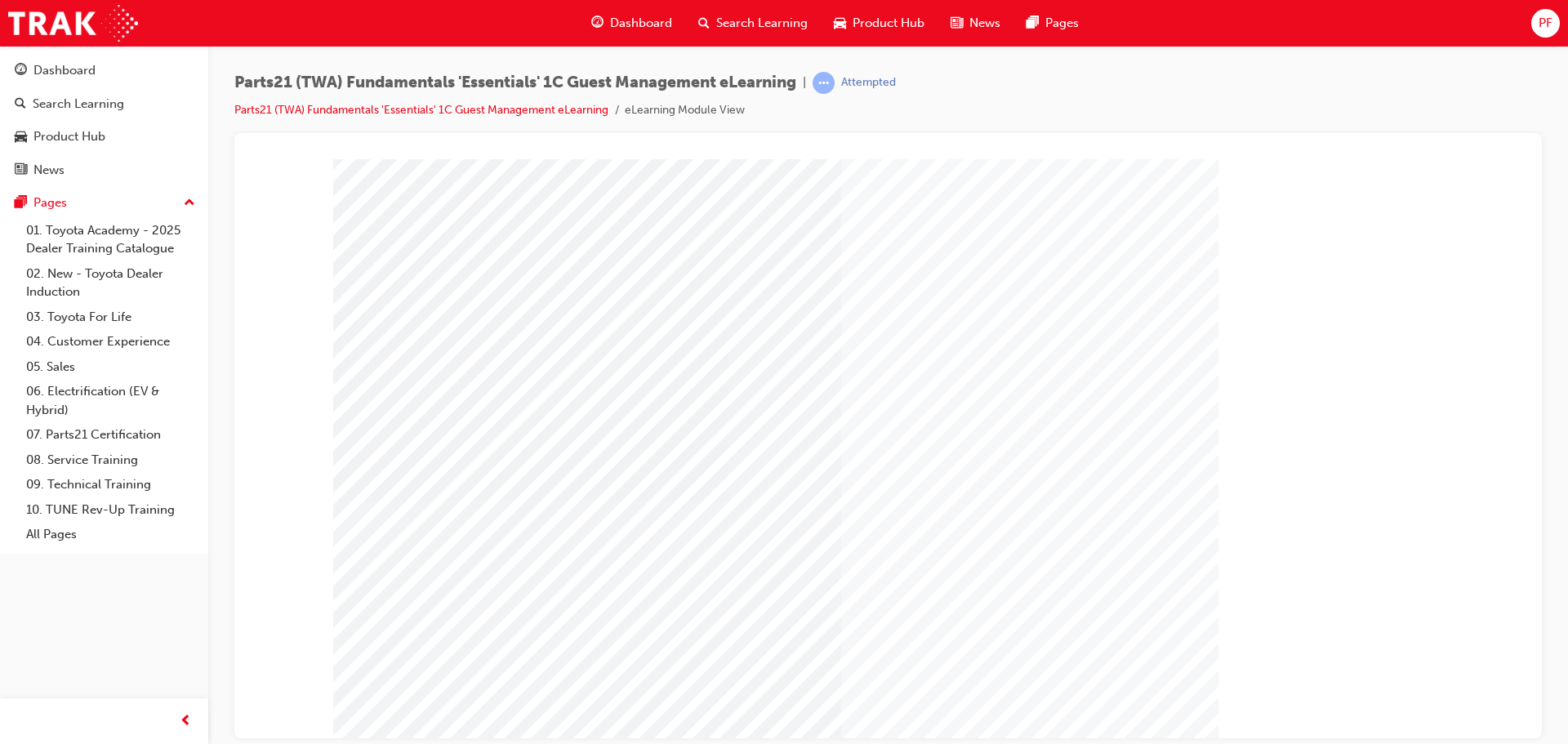
scroll to position [33, 0]
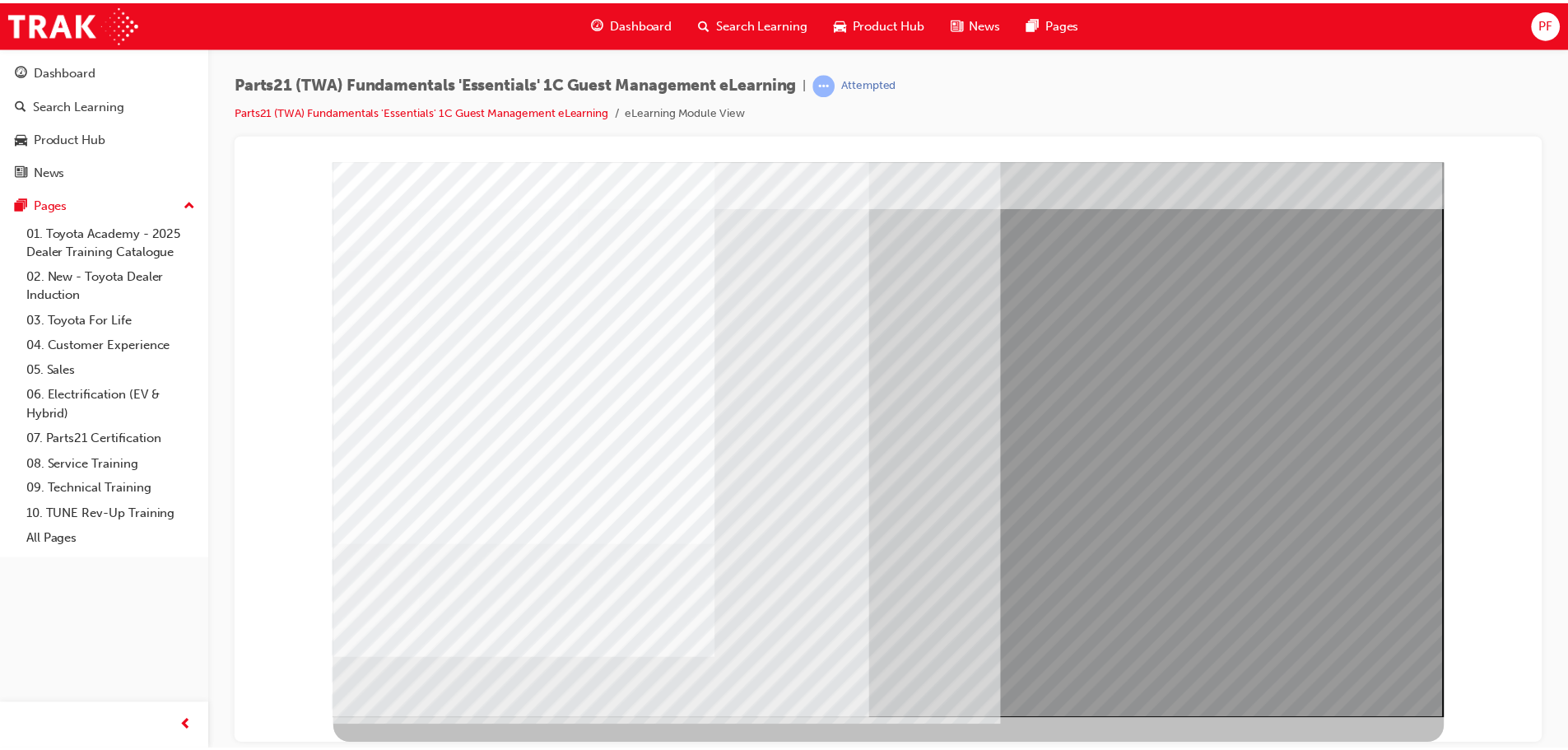
scroll to position [0, 0]
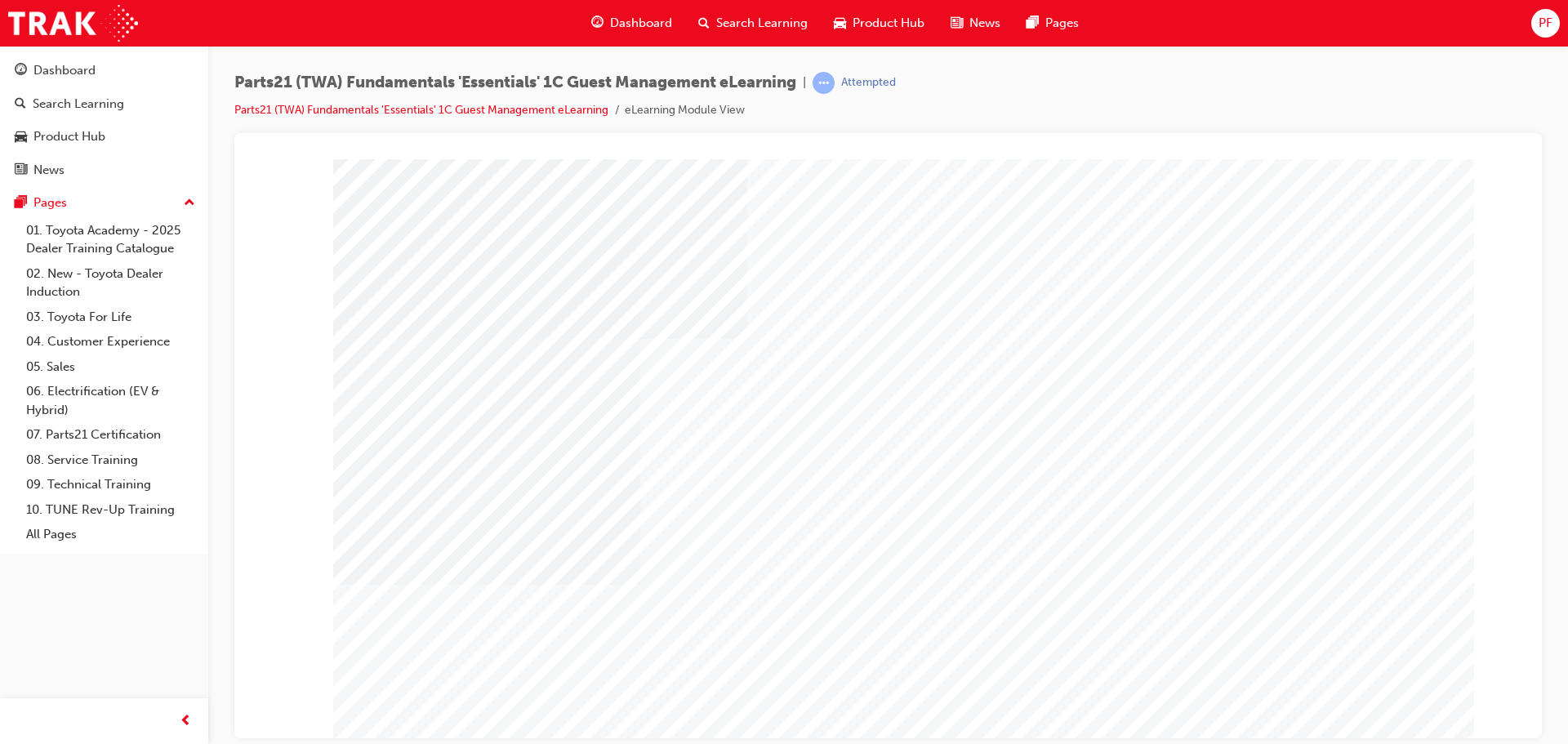
drag, startPoint x: 634, startPoint y: 449, endPoint x: 632, endPoint y: 439, distance: 10.2
click at [632, 441] on div at bounding box center [889, 452] width 1111 height 588
type input "[PERSON_NAME]"
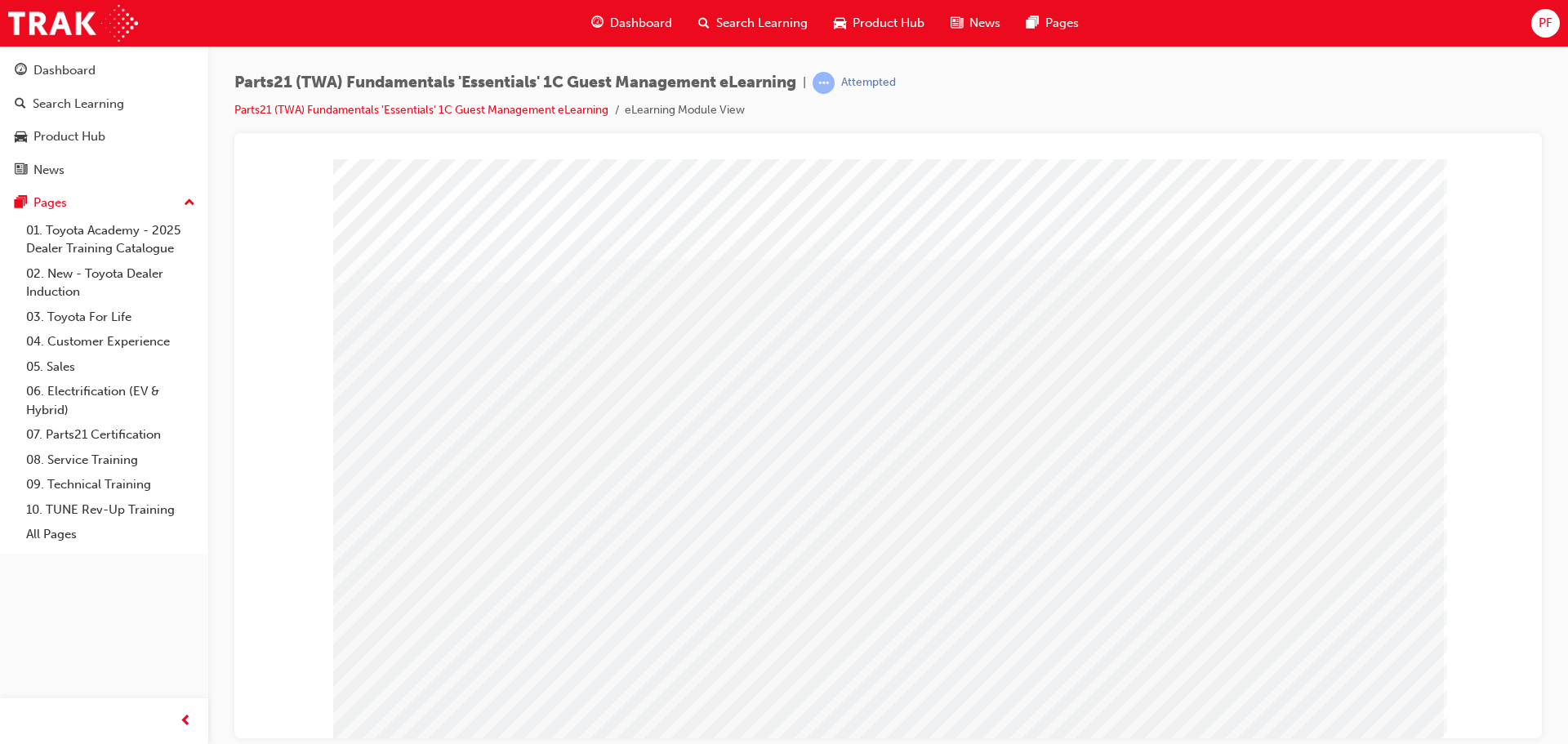
drag, startPoint x: 1366, startPoint y: 709, endPoint x: 1372, endPoint y: 699, distance: 11.7
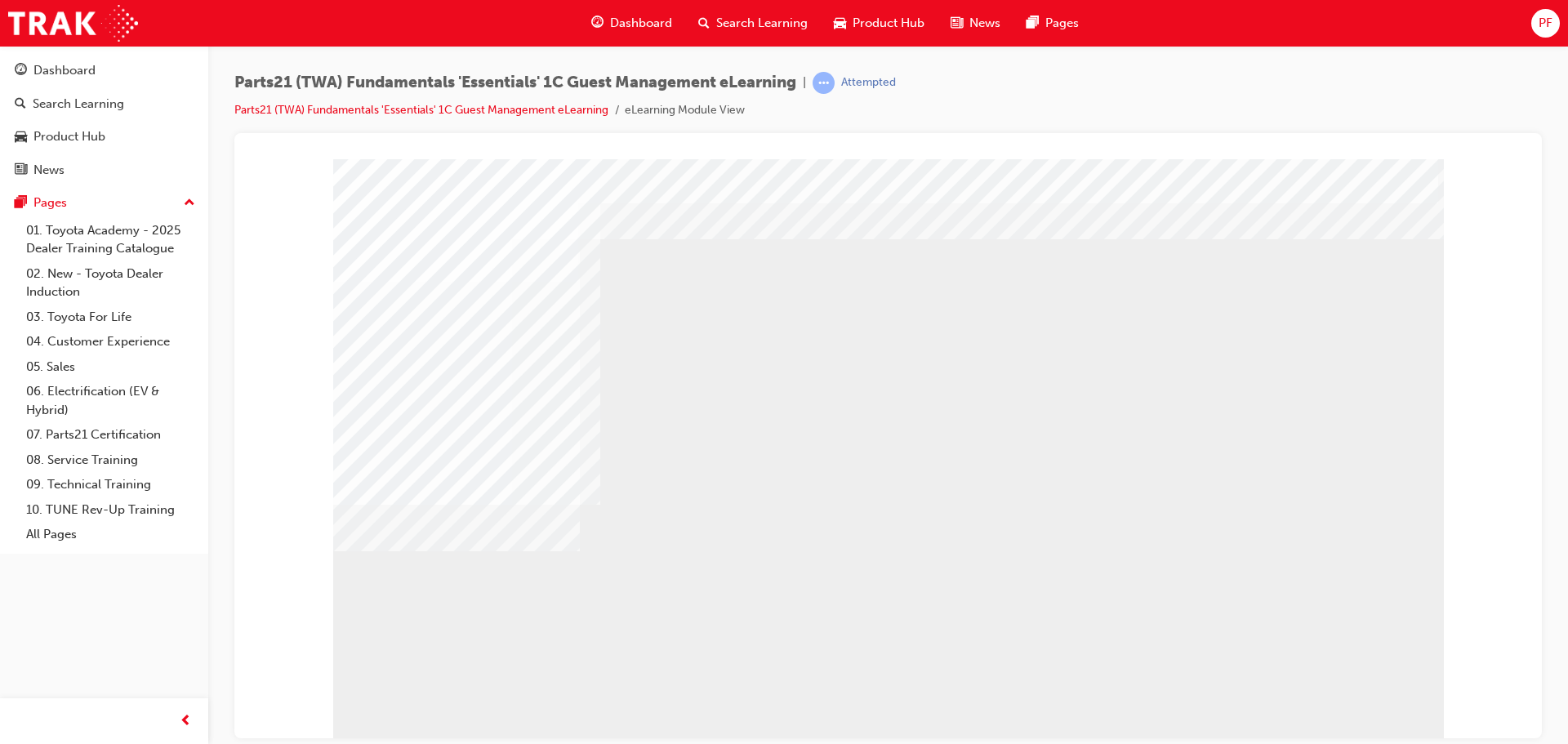
drag, startPoint x: 839, startPoint y: 492, endPoint x: 872, endPoint y: 503, distance: 34.8
click at [1332, 726] on div "multistate" at bounding box center [889, 452] width 1111 height 588
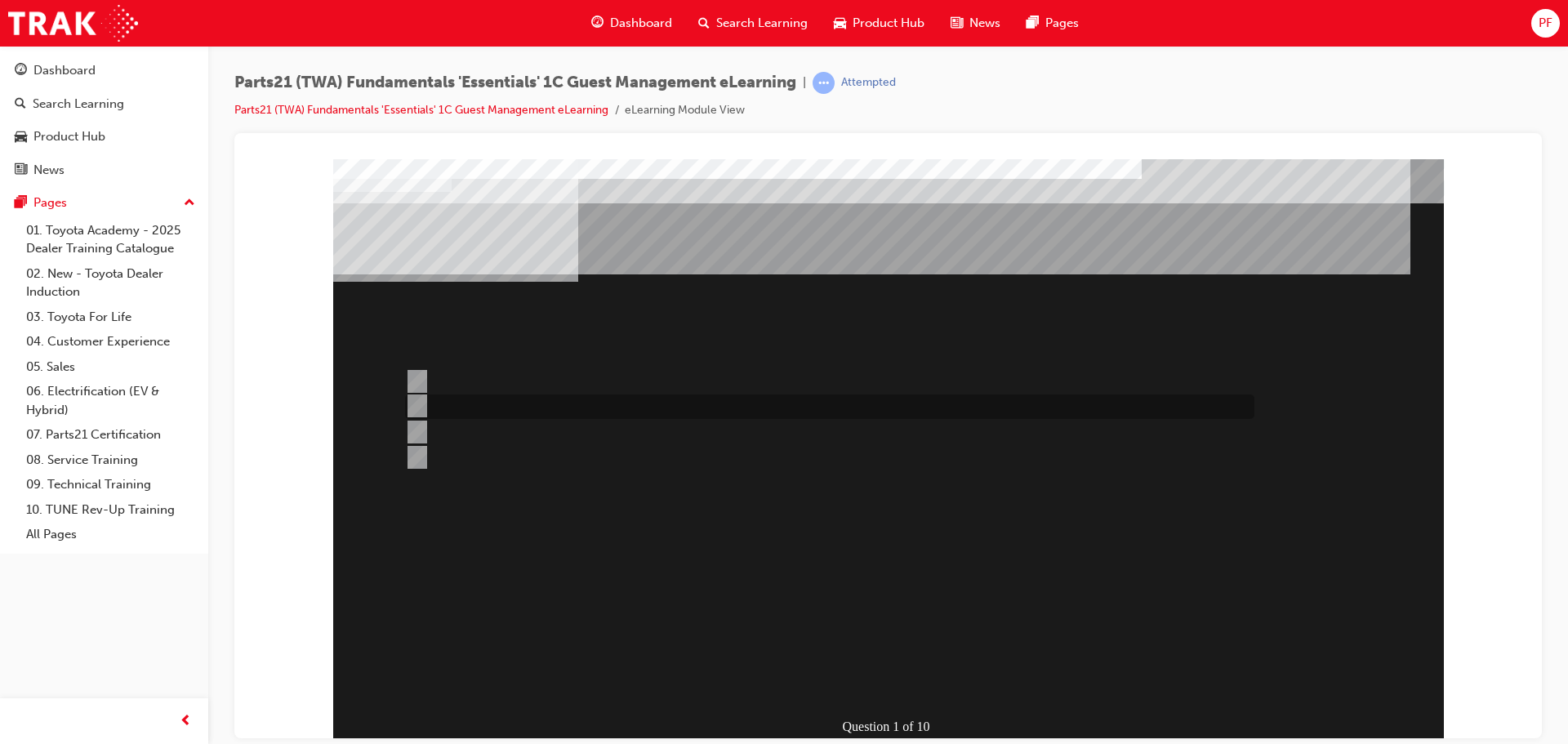
click at [422, 403] on input "Issues not covered by the other case types." at bounding box center [414, 405] width 18 height 18
radio input "true"
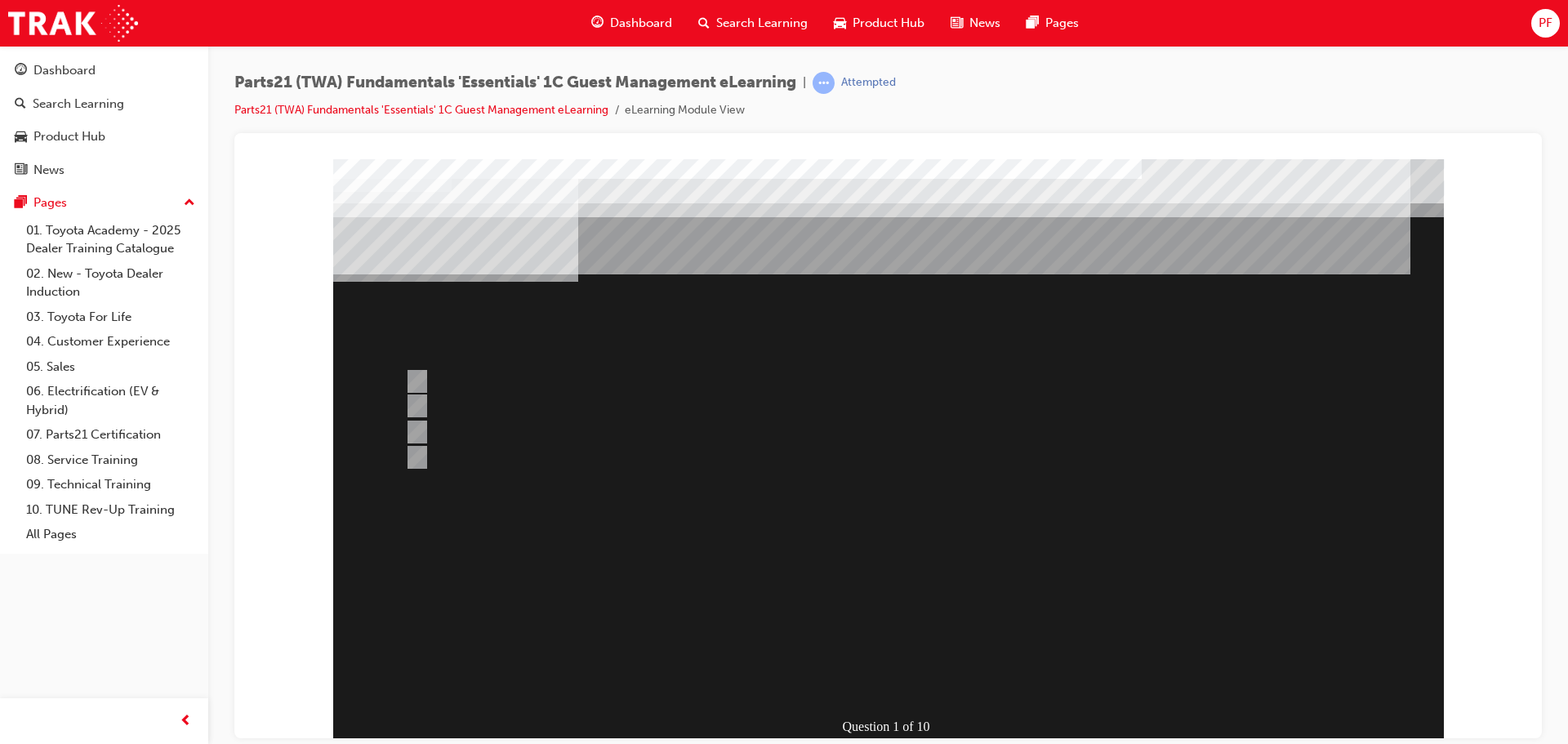
click at [893, 635] on div at bounding box center [889, 452] width 1111 height 588
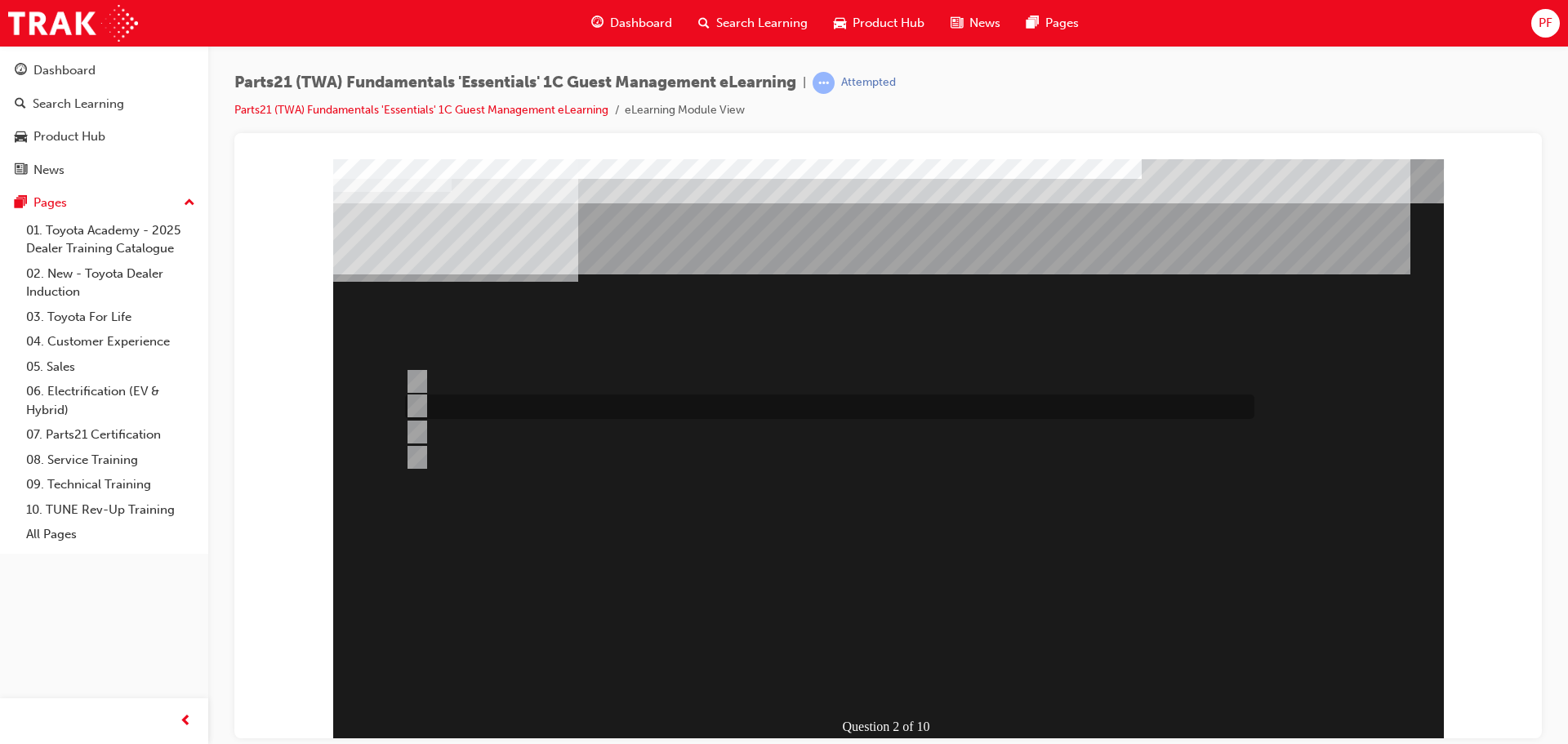
click at [414, 401] on input "TAPS" at bounding box center [414, 405] width 18 height 18
radio input "true"
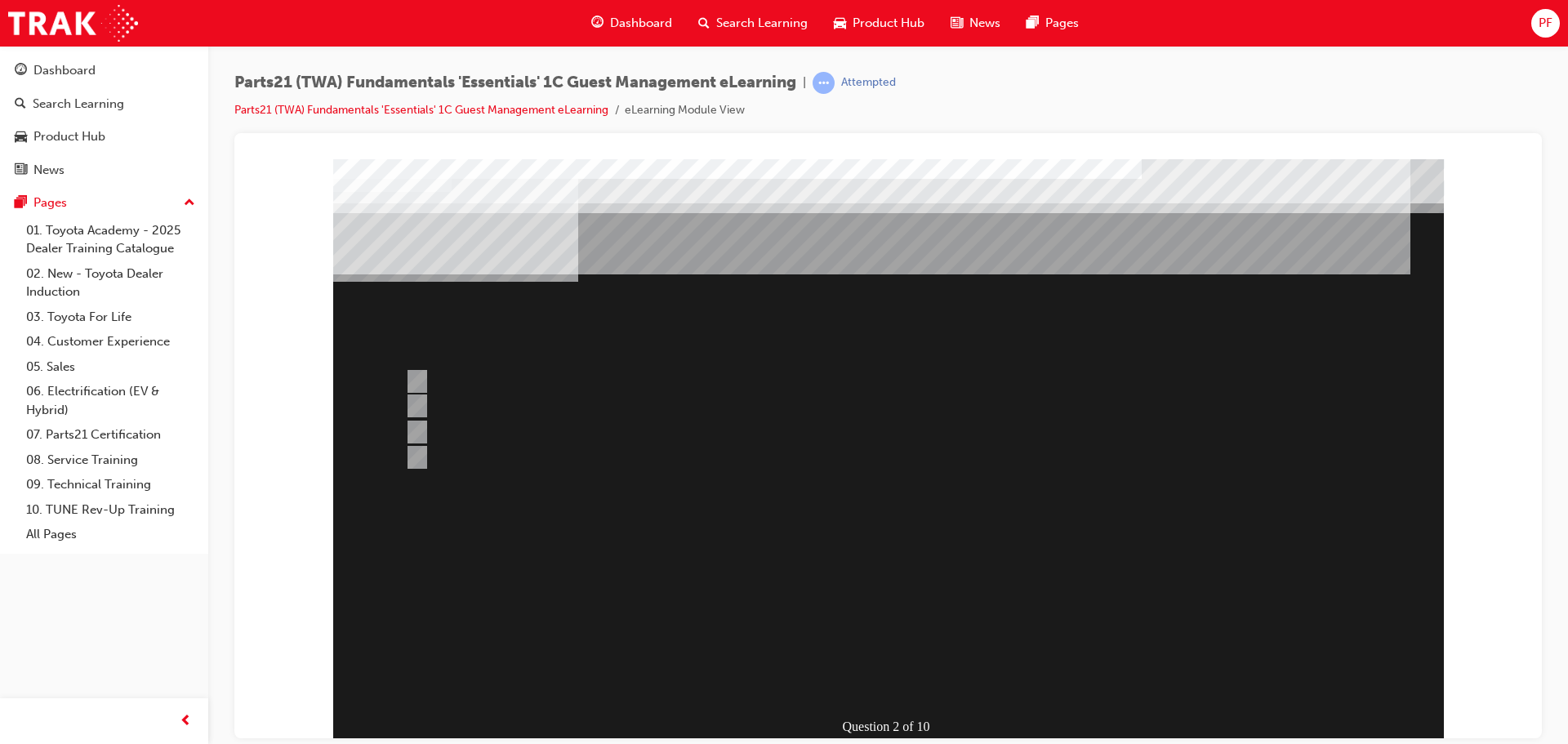
click at [912, 645] on div at bounding box center [889, 452] width 1111 height 588
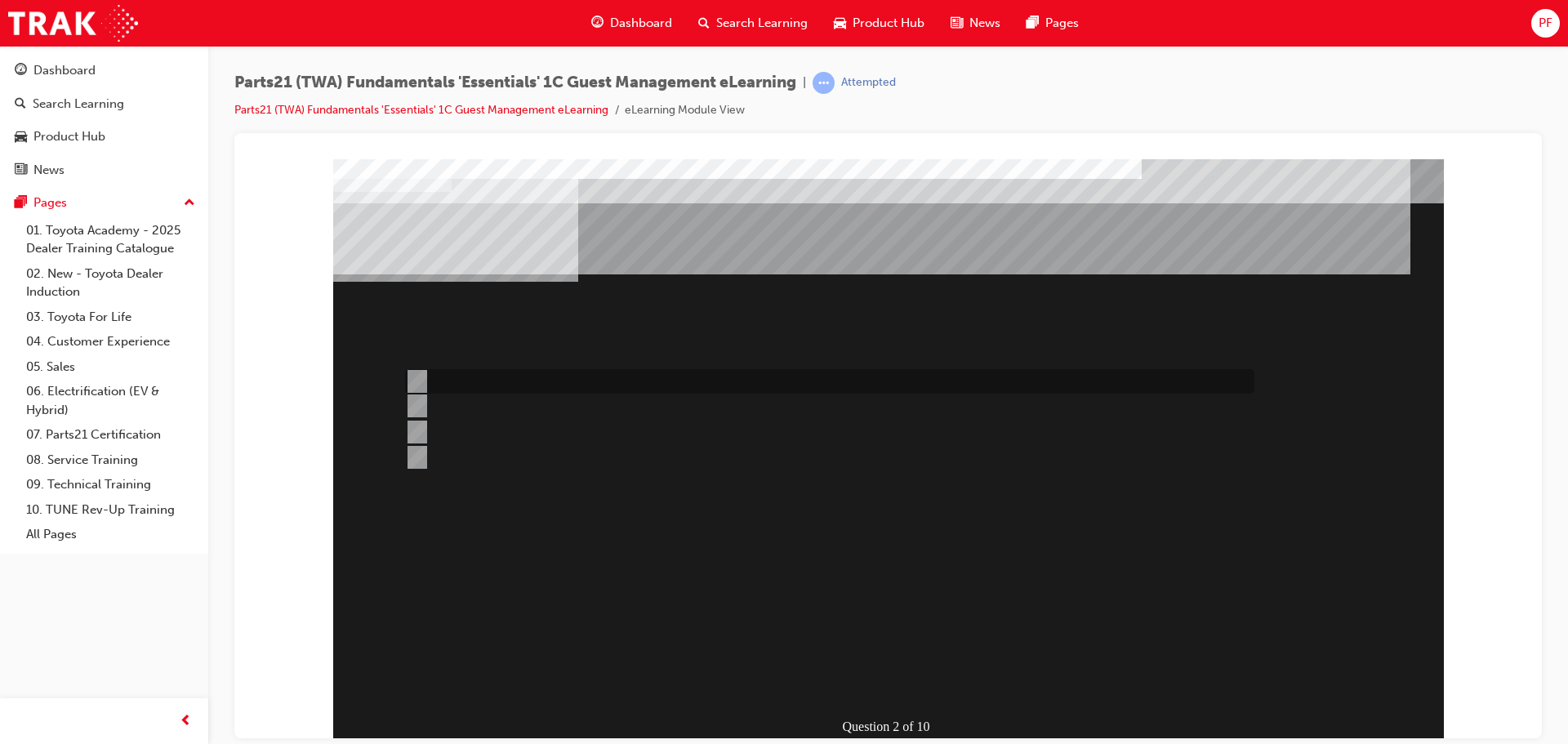
click at [416, 377] on input "Microcat EPC" at bounding box center [414, 381] width 18 height 18
radio input "true"
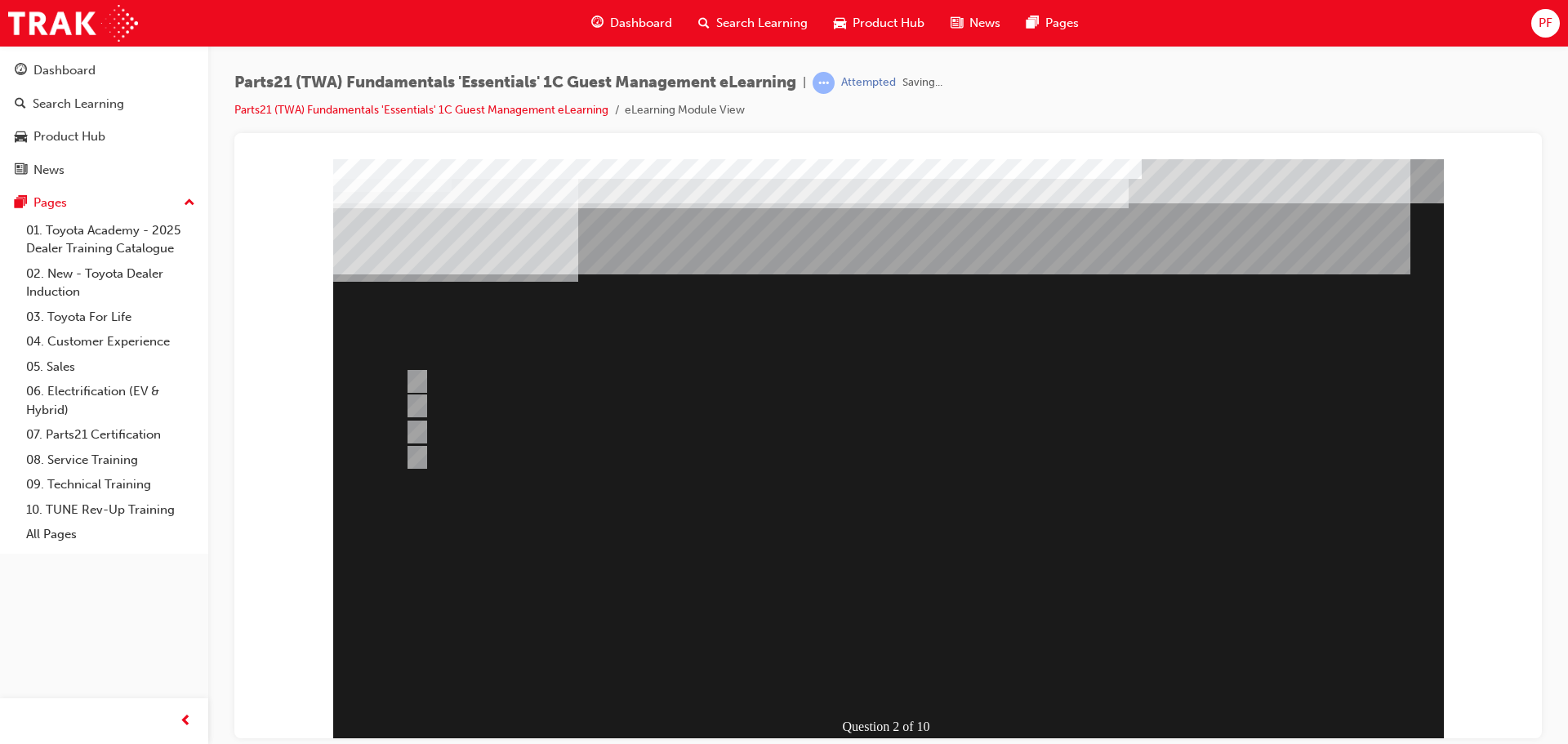
click at [898, 634] on div at bounding box center [889, 452] width 1111 height 588
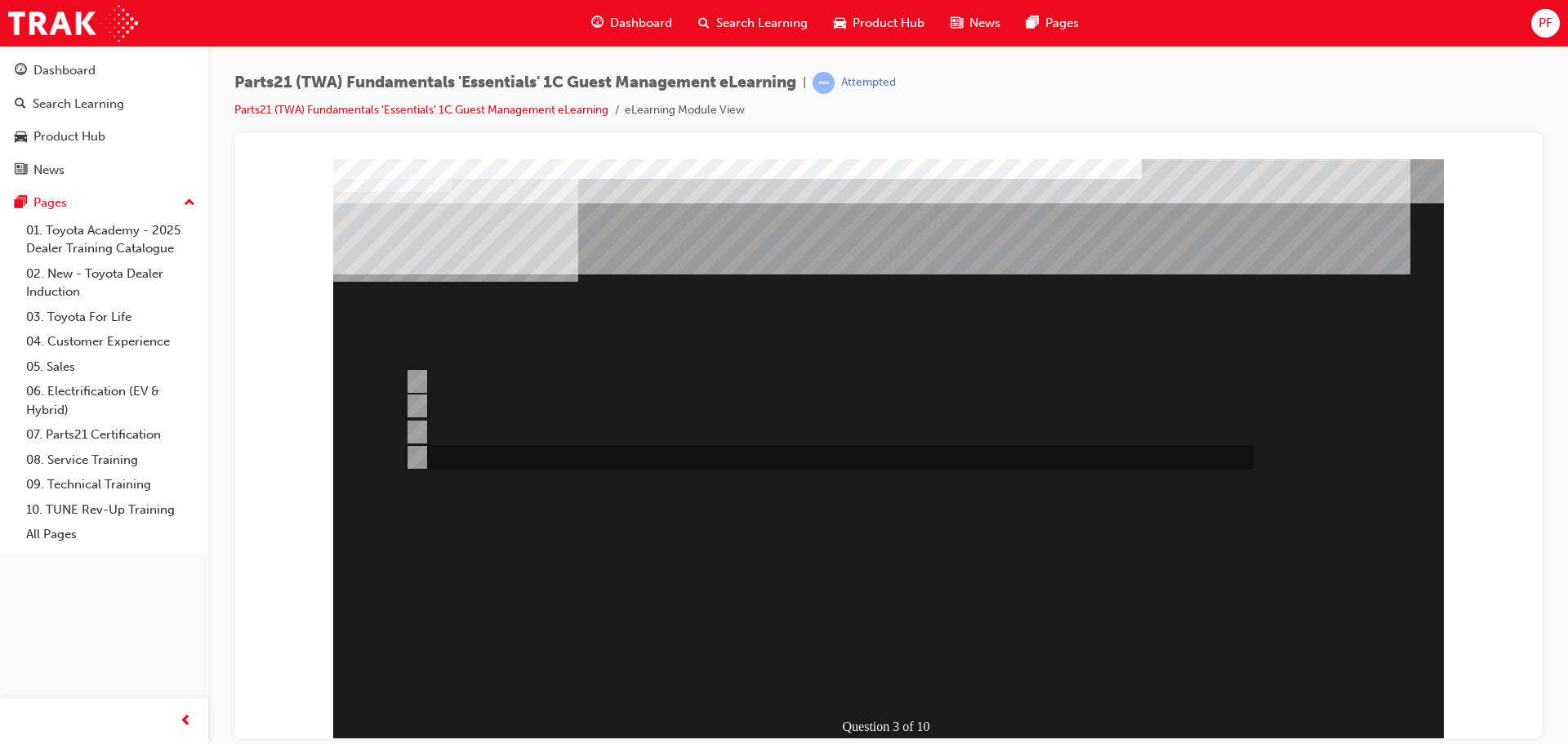
click at [421, 451] on input "Email the Autoparts Inventory Department with all required details" at bounding box center [414, 457] width 18 height 18
radio input "true"
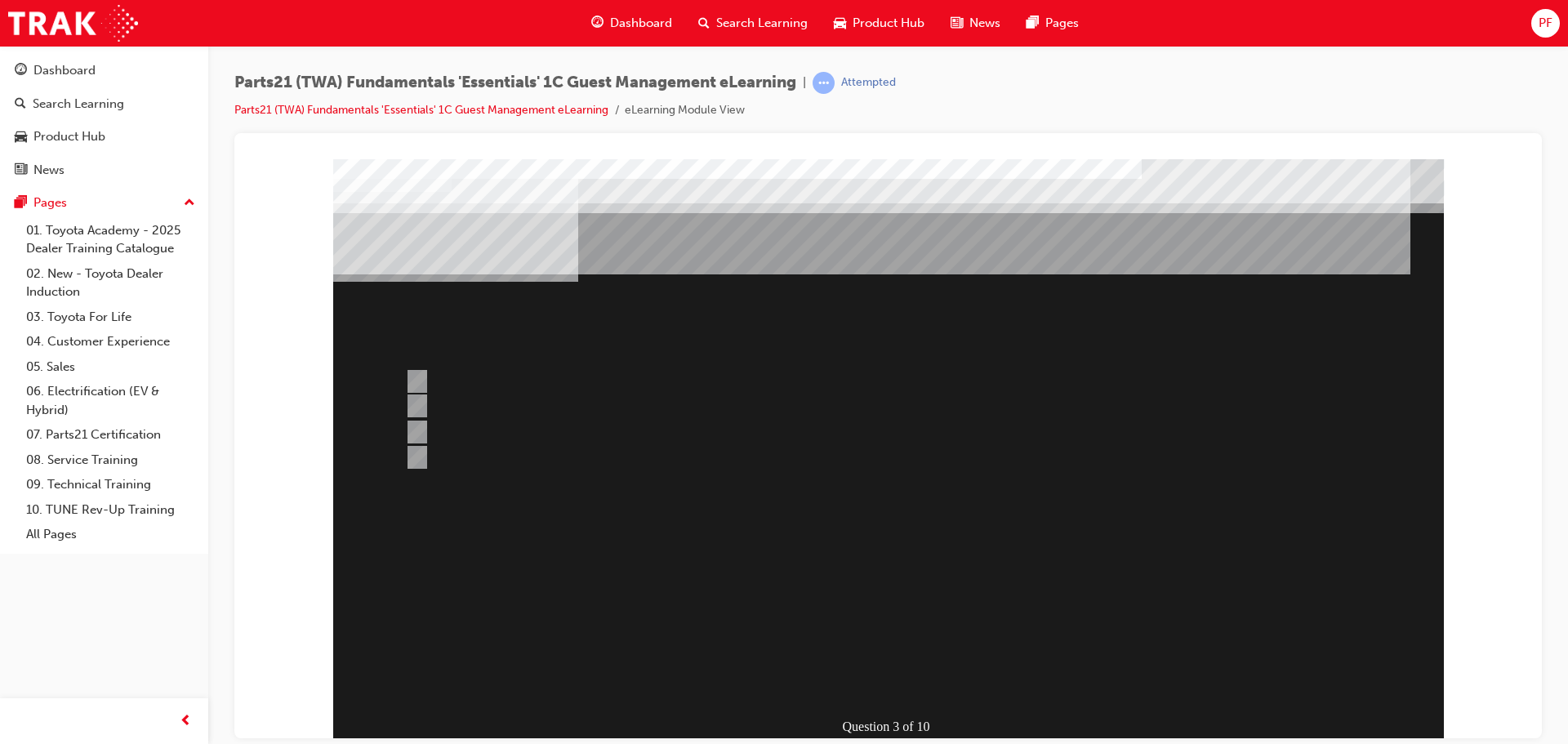
click at [918, 644] on div at bounding box center [889, 452] width 1111 height 588
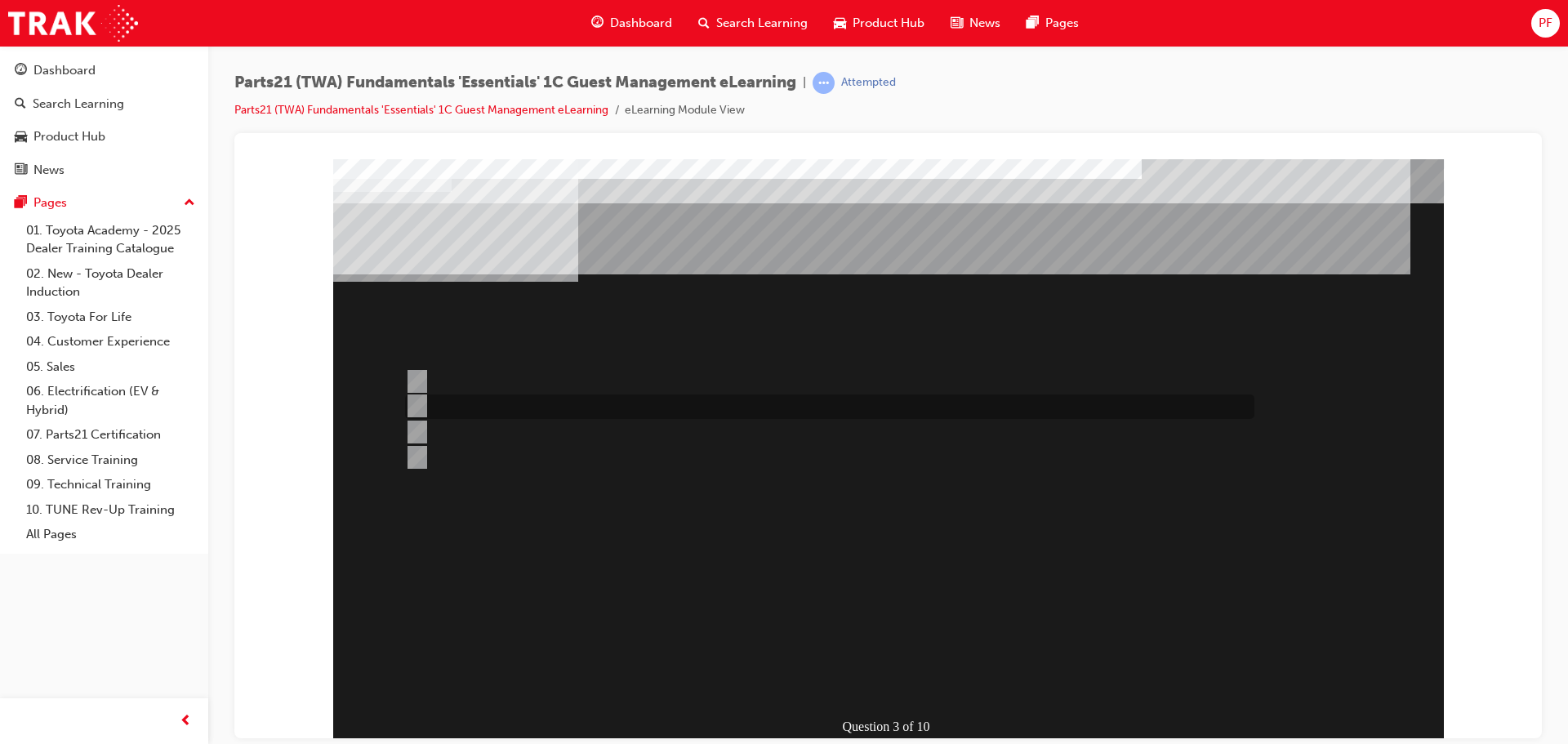
click at [411, 396] on div at bounding box center [826, 406] width 850 height 25
radio input "true"
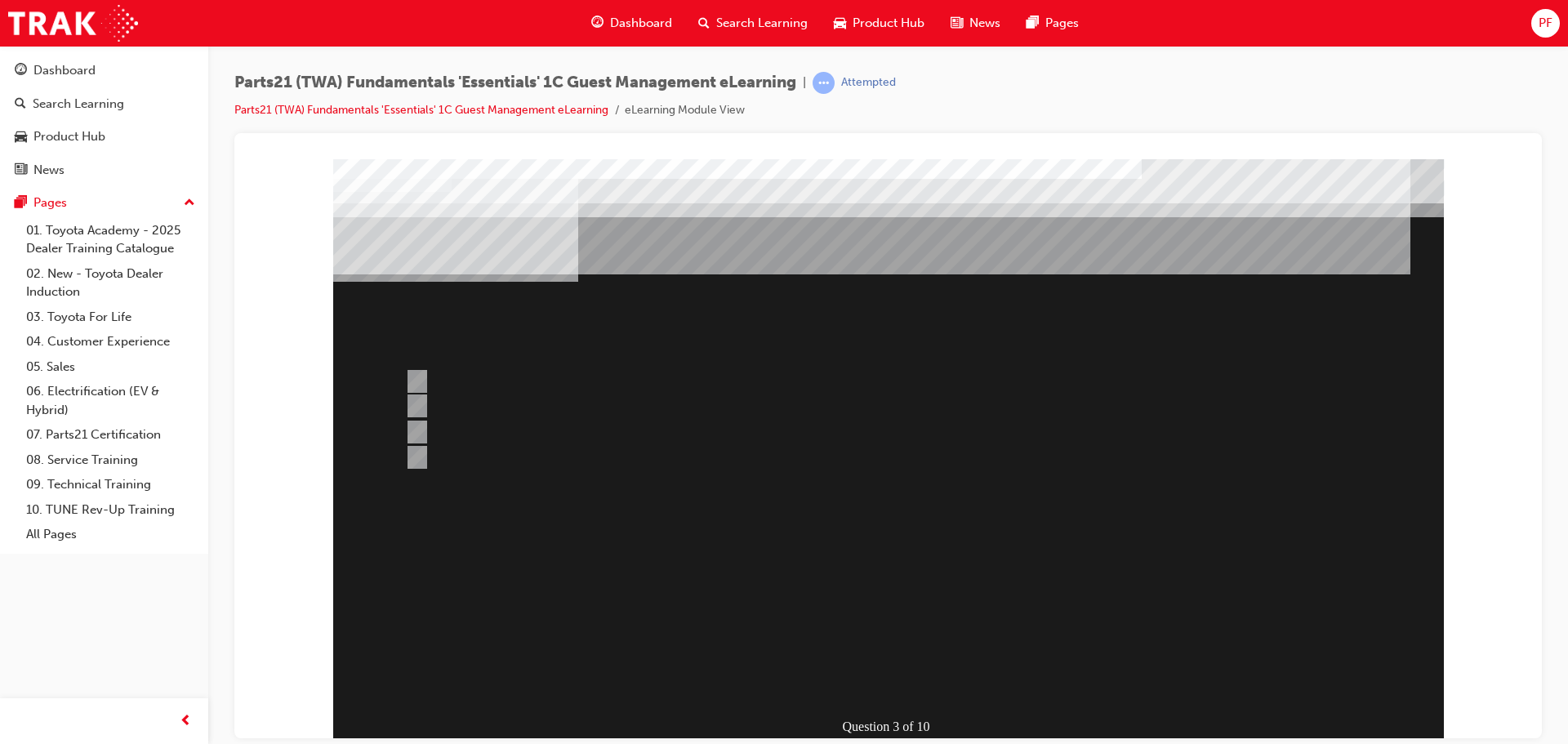
click at [899, 641] on div at bounding box center [889, 452] width 1111 height 588
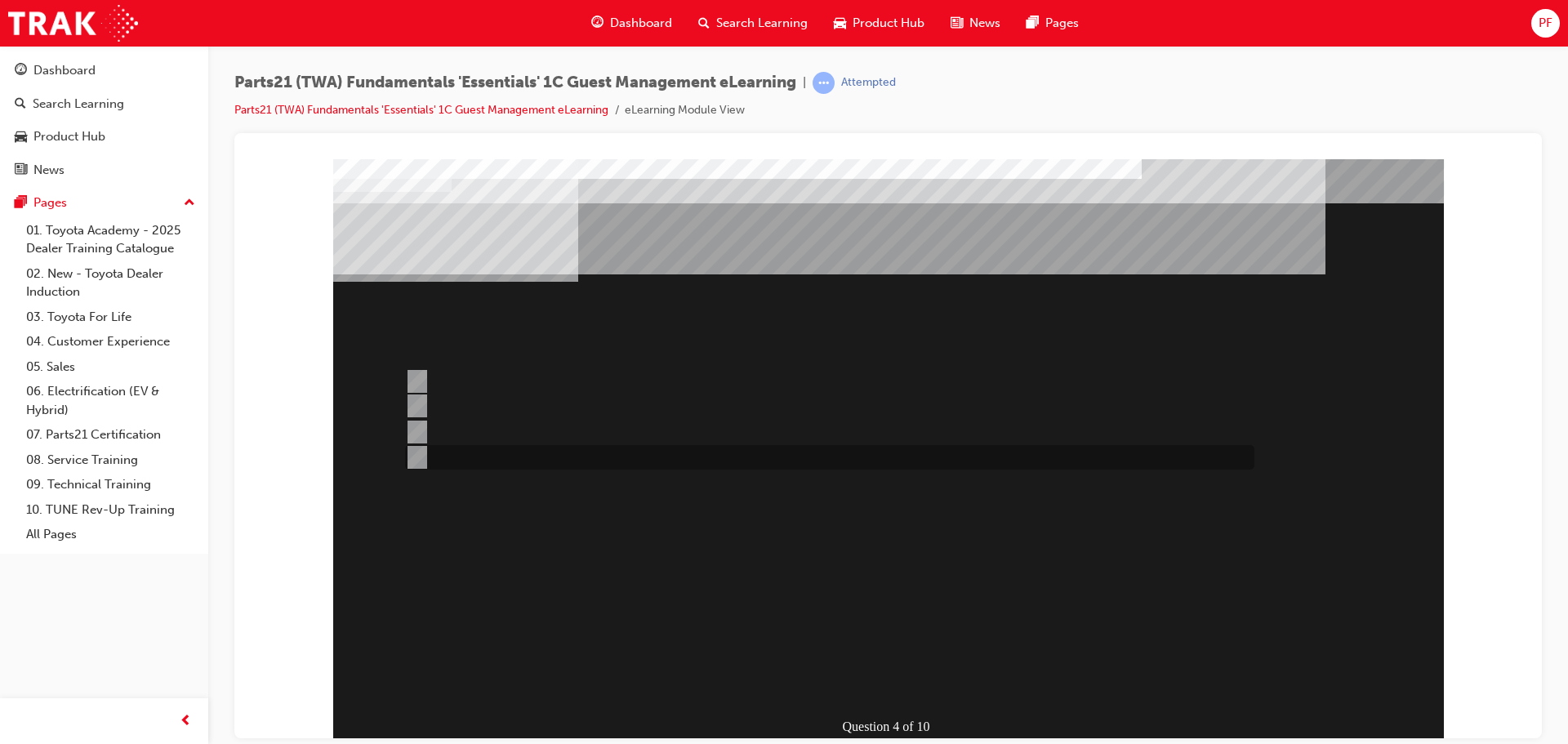
click at [547, 458] on div at bounding box center [826, 457] width 850 height 25
radio input "true"
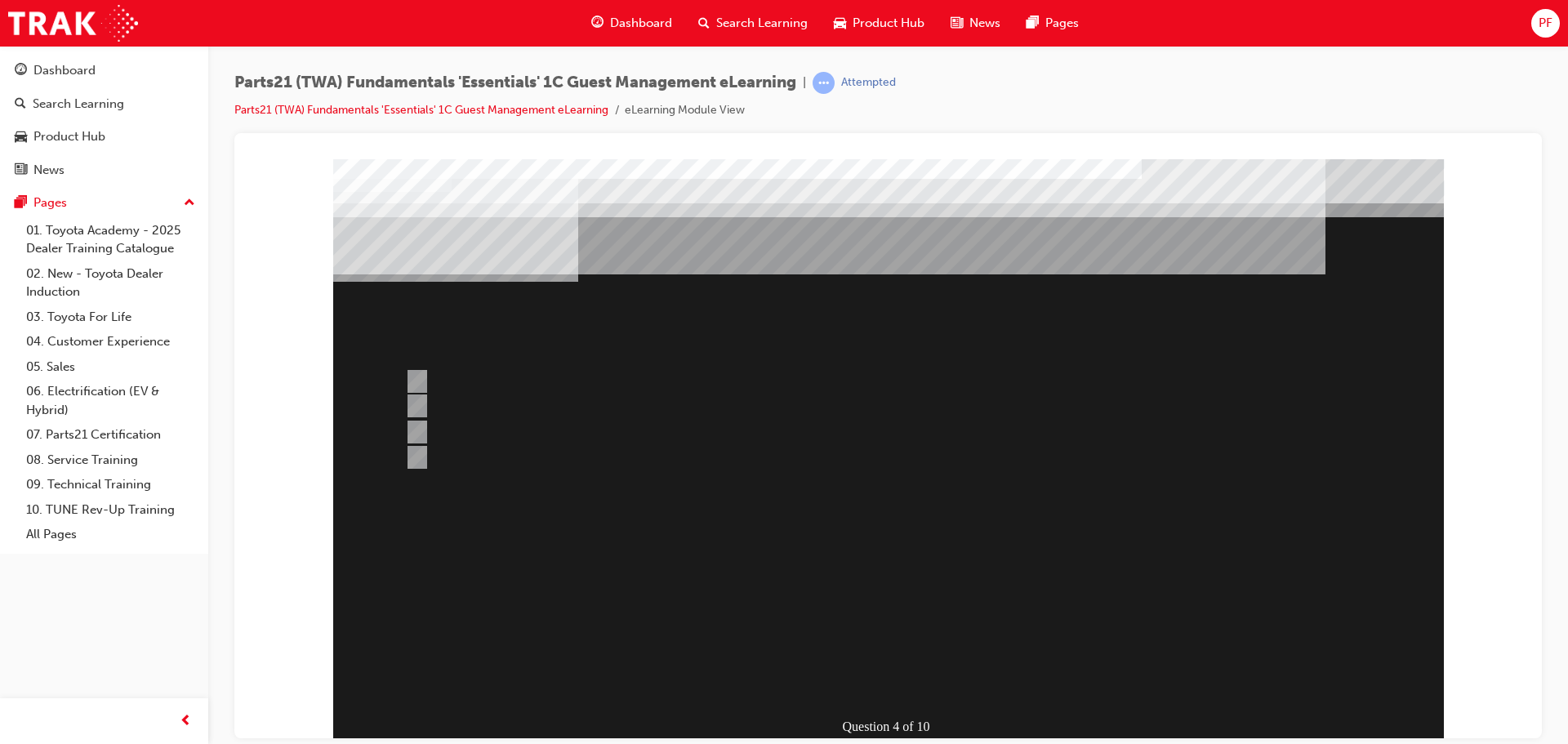
click at [925, 636] on div at bounding box center [889, 452] width 1111 height 588
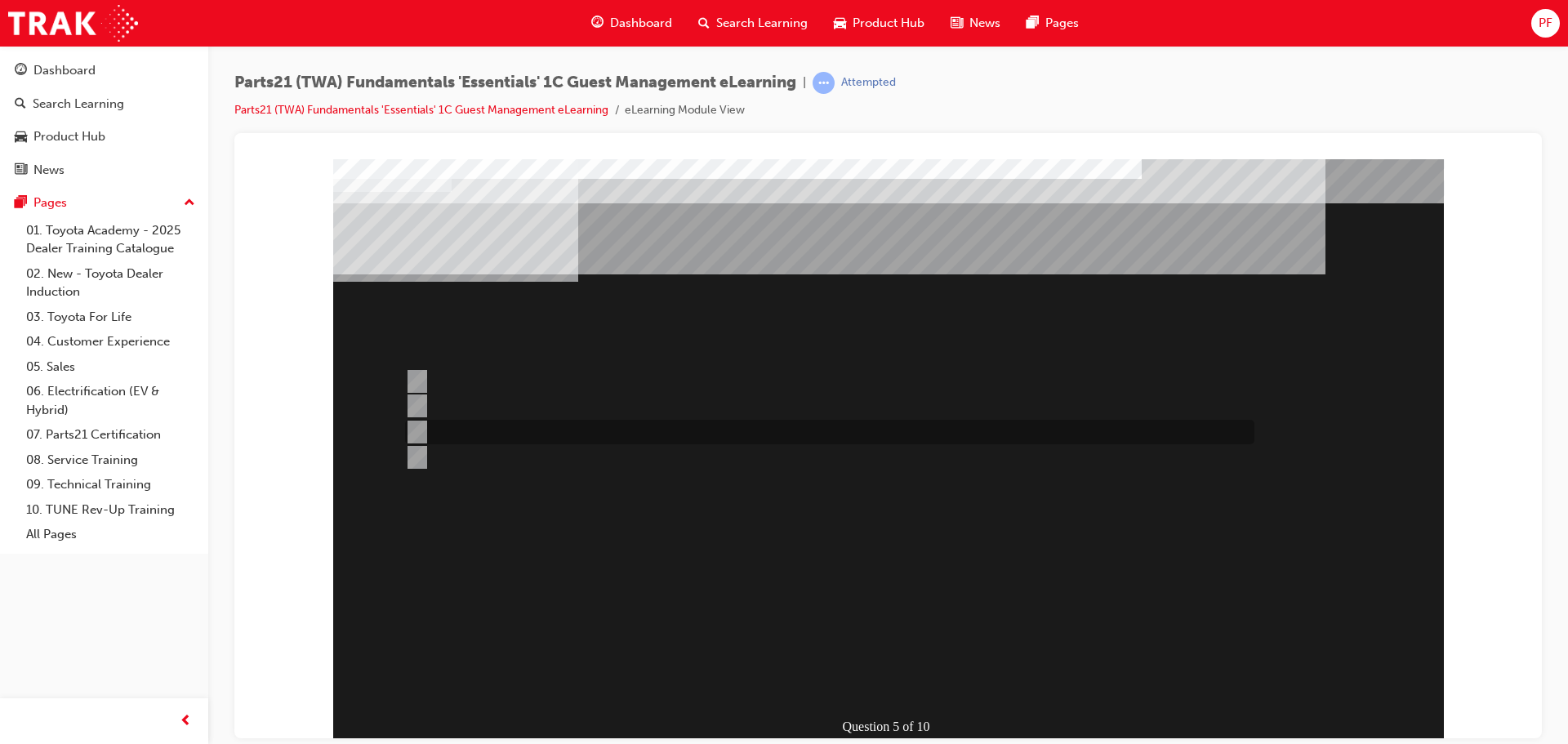
click at [409, 433] on input "Submit a “Parts Availability” STAR Request" at bounding box center [414, 432] width 18 height 18
radio input "true"
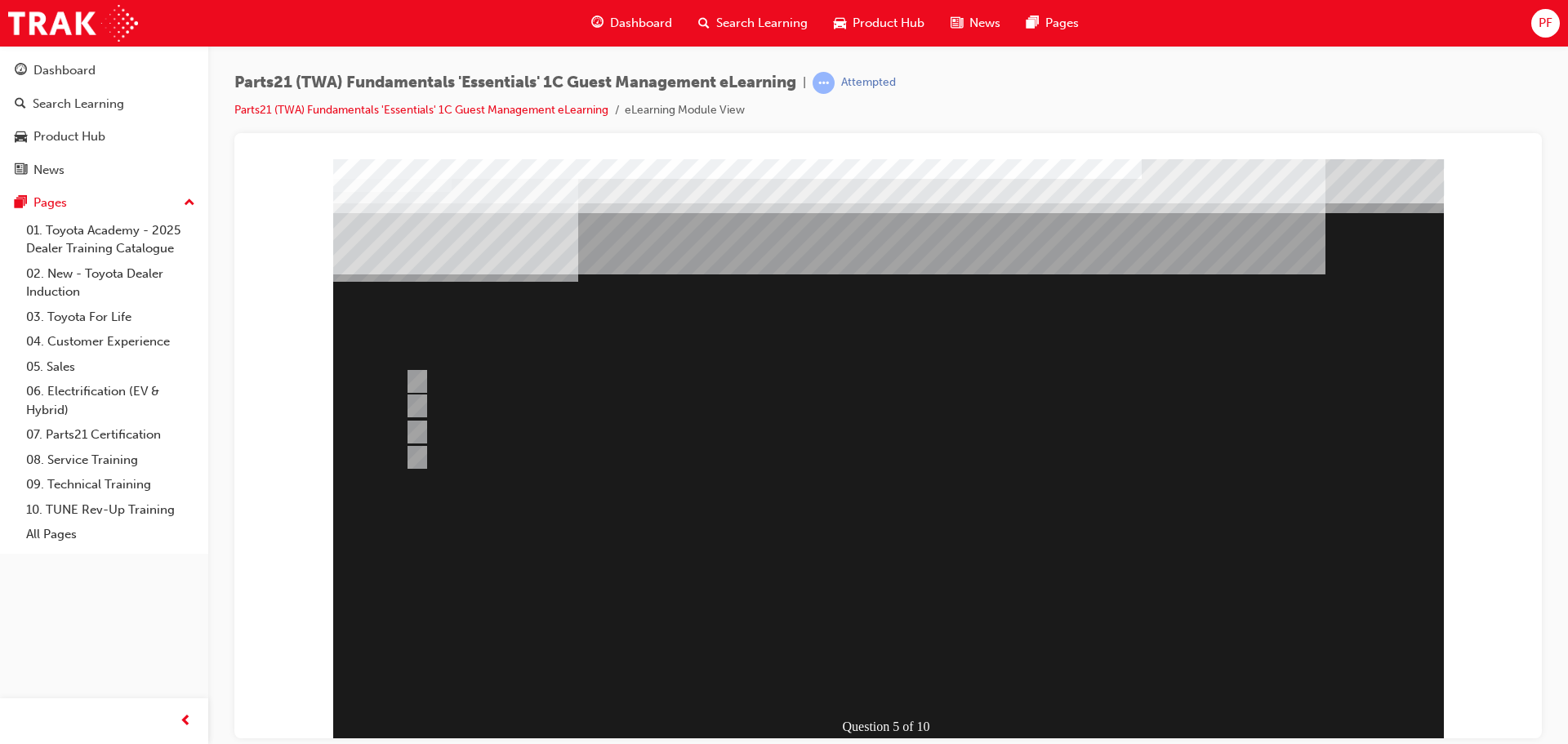
click at [906, 642] on div at bounding box center [889, 452] width 1111 height 588
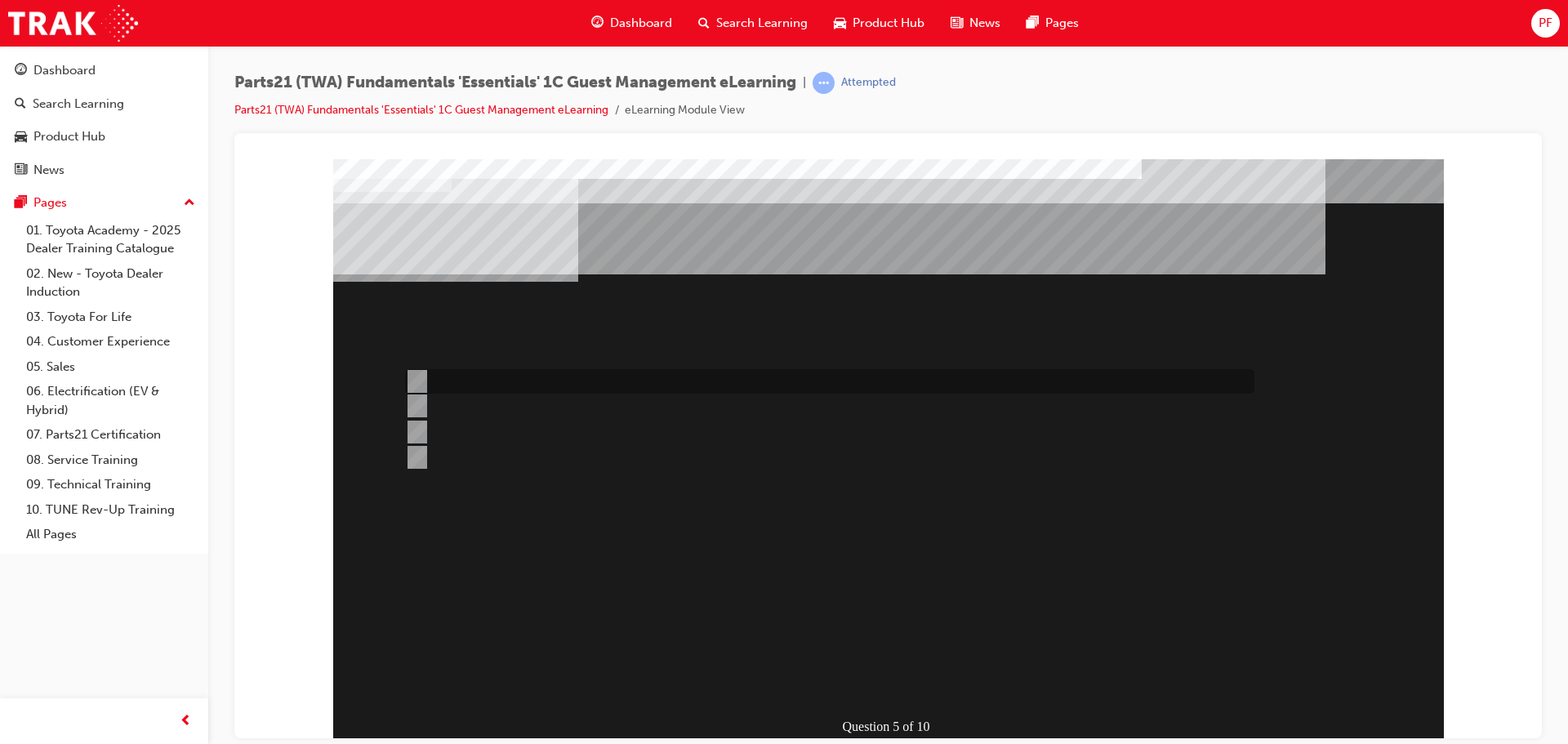
click at [549, 391] on div at bounding box center [826, 381] width 850 height 25
radio input "true"
click at [421, 457] on input "Submit an “ETA at Dealer” STAR Request" at bounding box center [414, 457] width 18 height 18
radio input "true"
click at [901, 694] on div "Question 5 of 10" at bounding box center [889, 452] width 1111 height 588
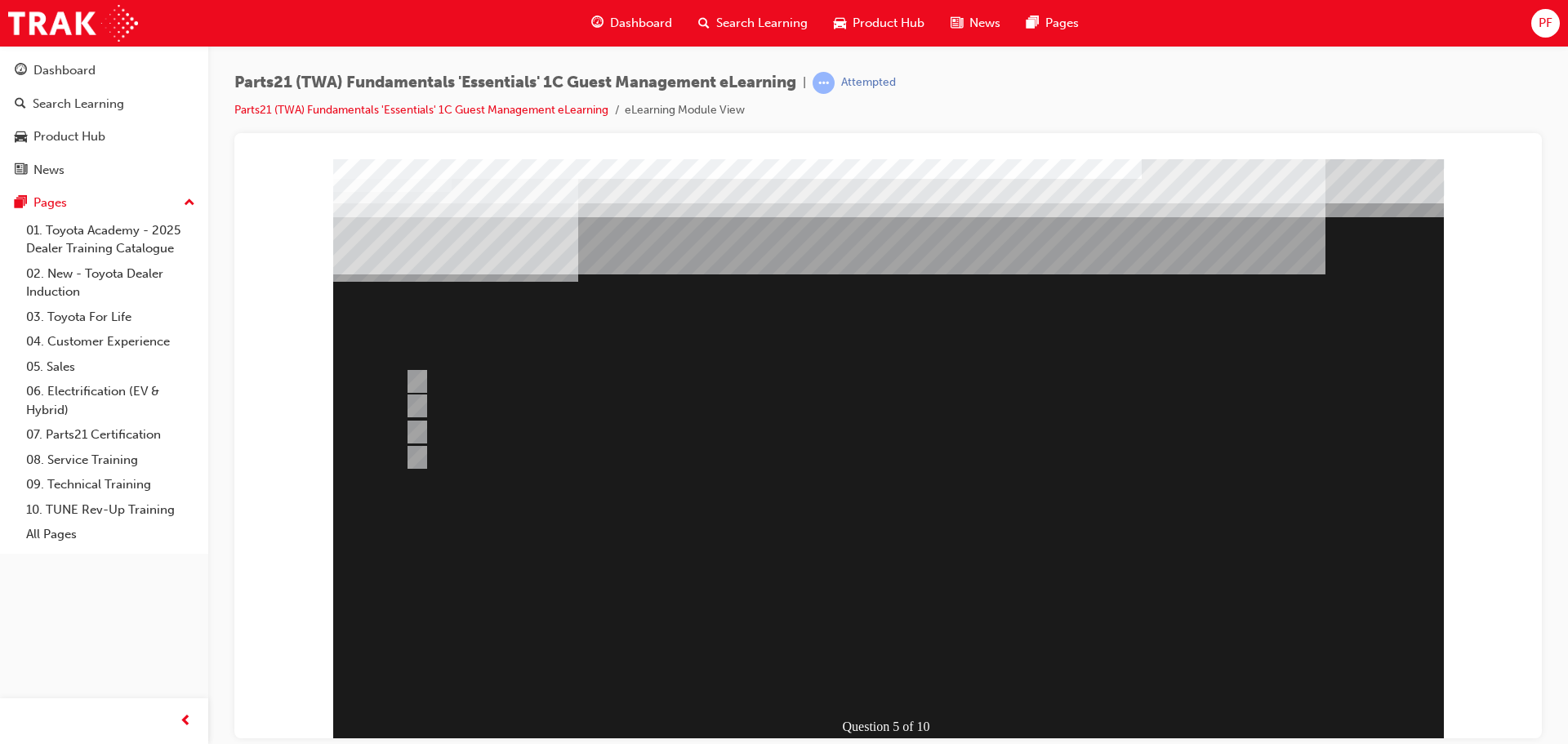
click at [925, 630] on div at bounding box center [889, 452] width 1111 height 588
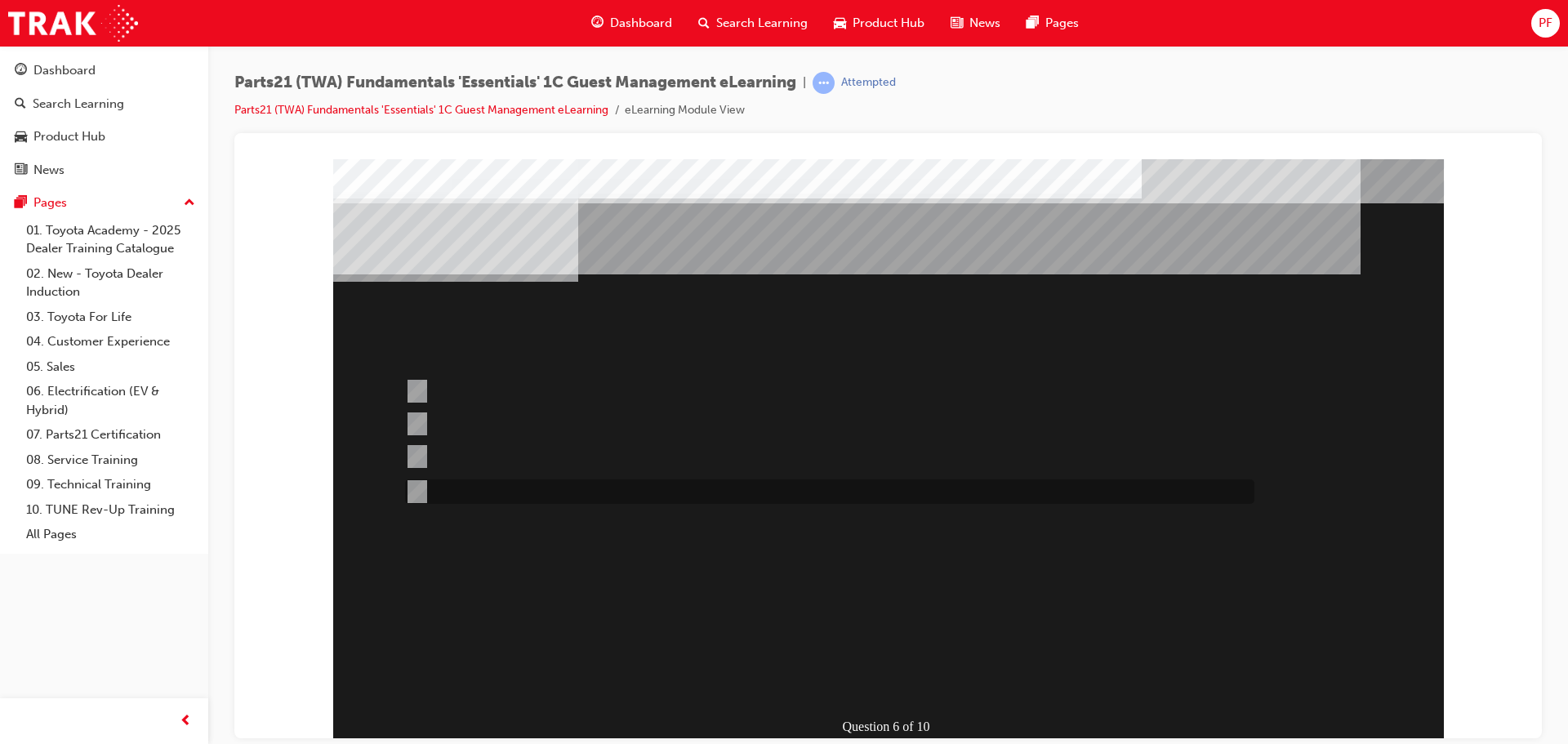
drag, startPoint x: 839, startPoint y: 482, endPoint x: 839, endPoint y: 495, distance: 13.0
click at [837, 485] on div at bounding box center [826, 492] width 850 height 25
radio input "true"
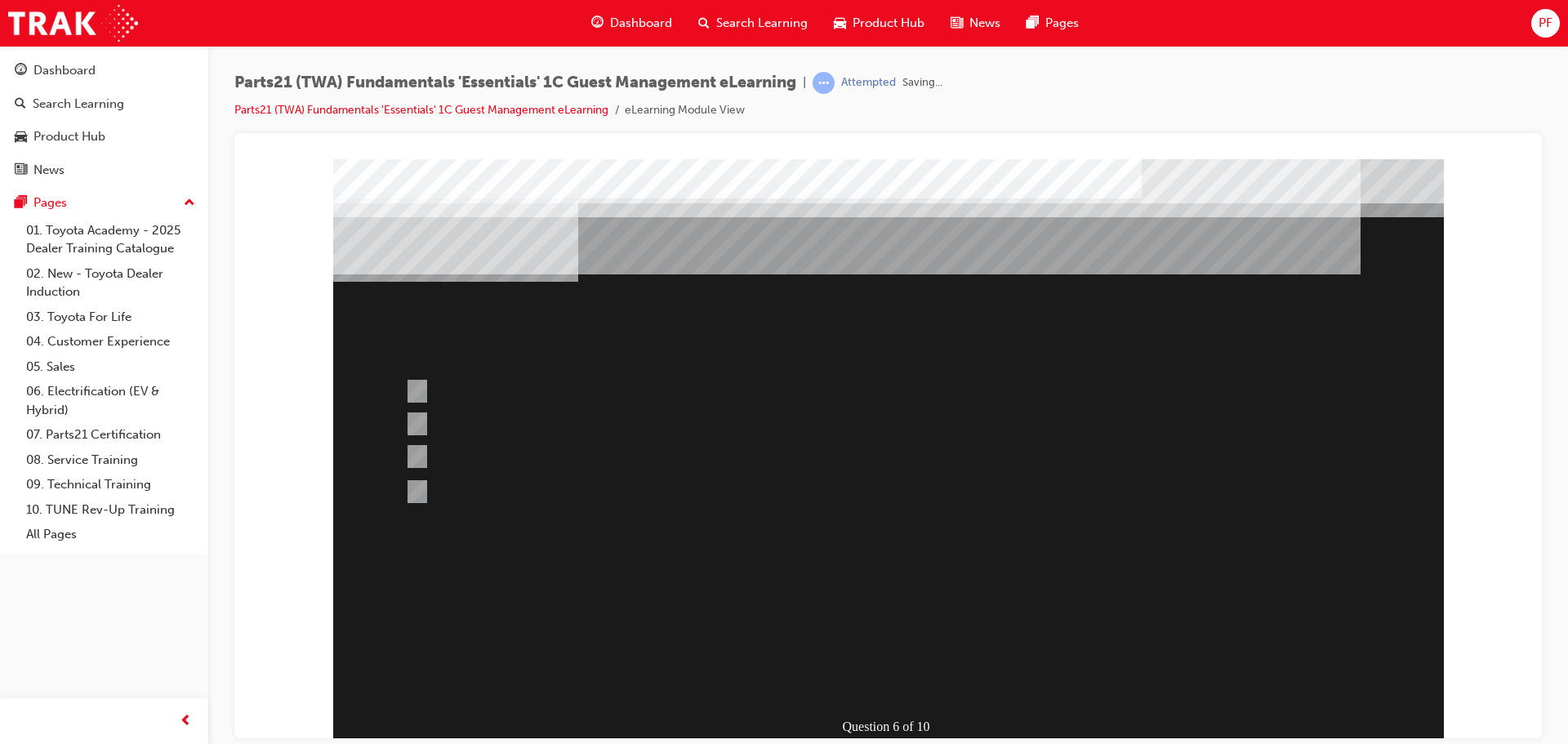
click at [909, 640] on div at bounding box center [889, 452] width 1111 height 588
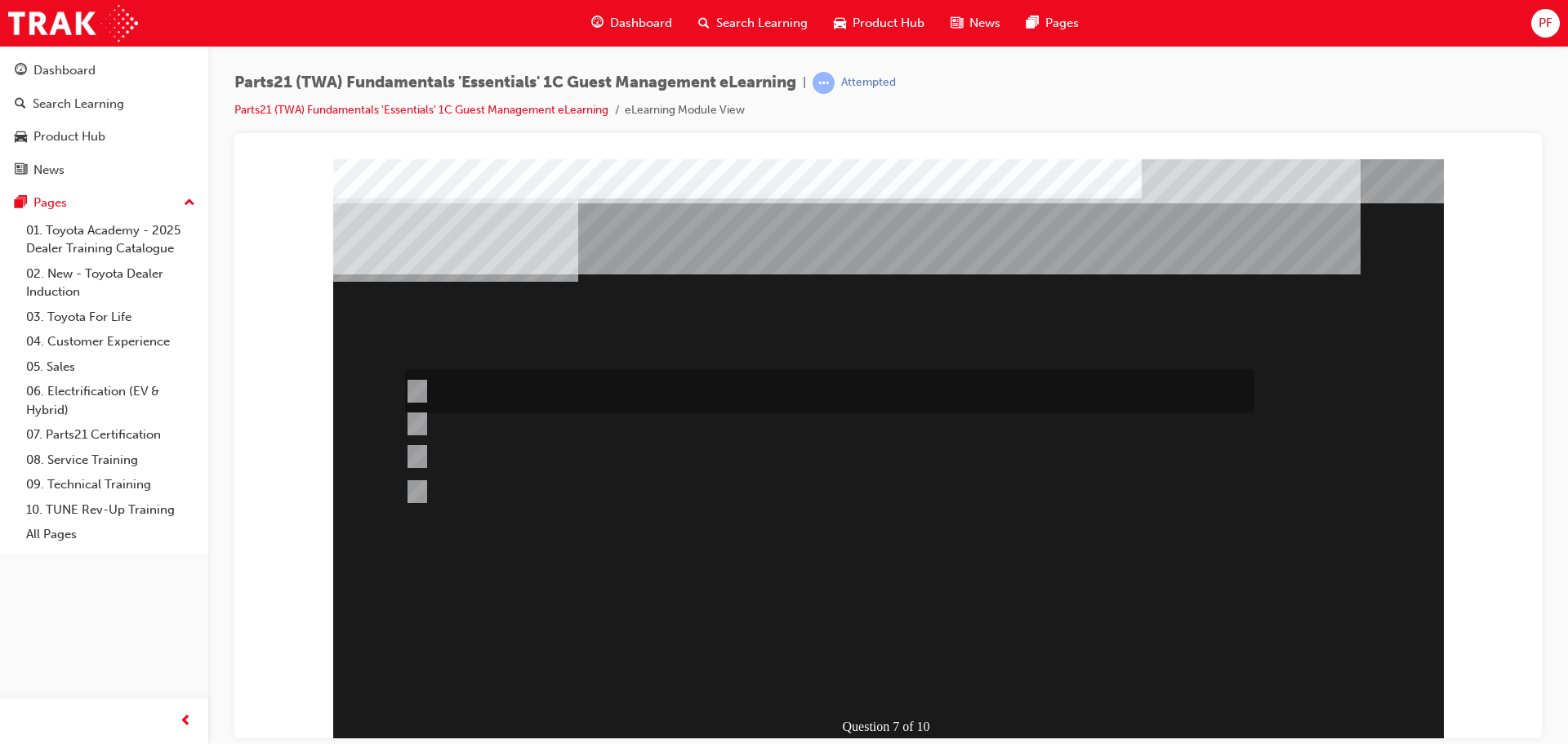
drag, startPoint x: 428, startPoint y: 391, endPoint x: 411, endPoint y: 392, distance: 17.0
click at [411, 392] on input "When parts have arrived at the dealership." at bounding box center [414, 391] width 18 height 18
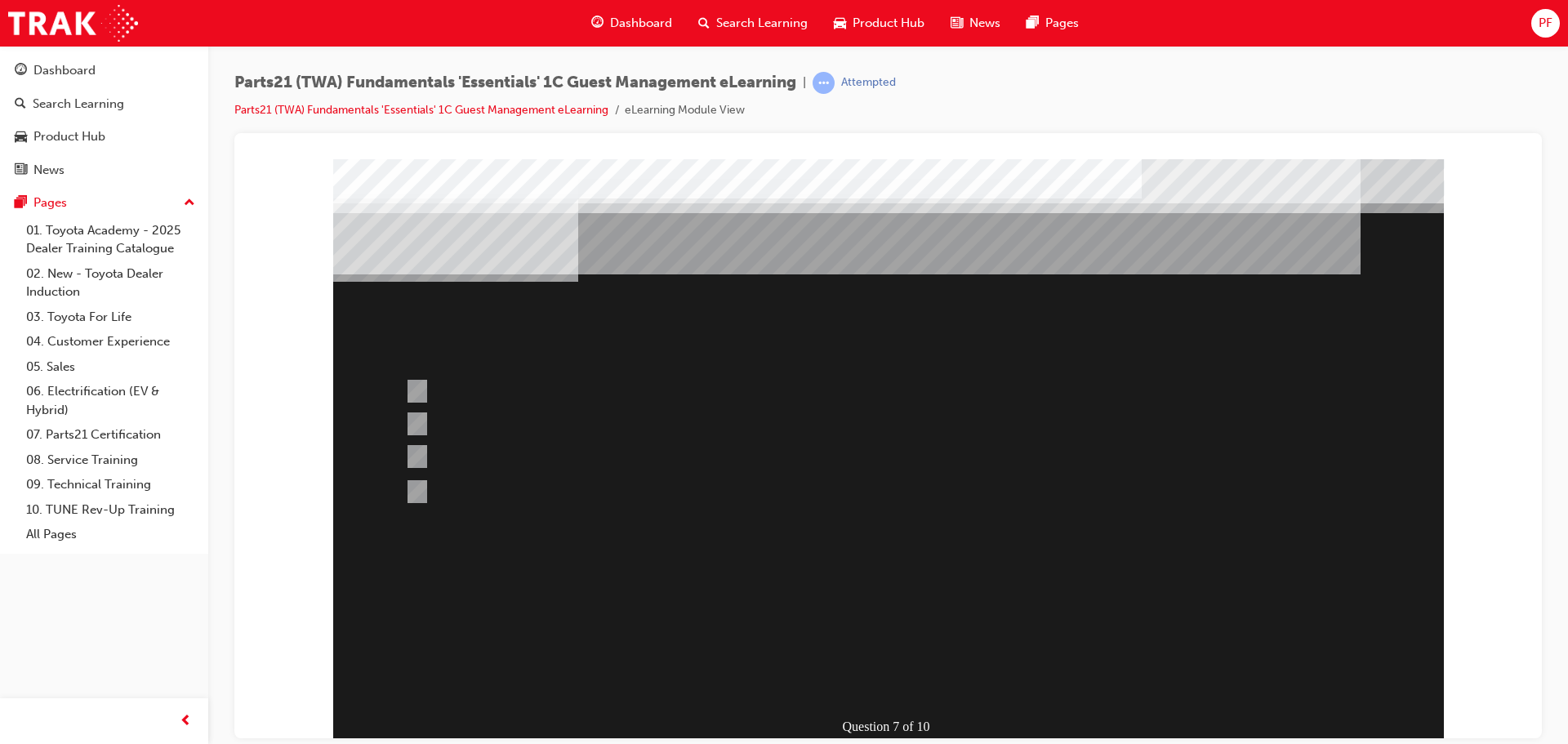
click at [899, 639] on div at bounding box center [889, 452] width 1111 height 588
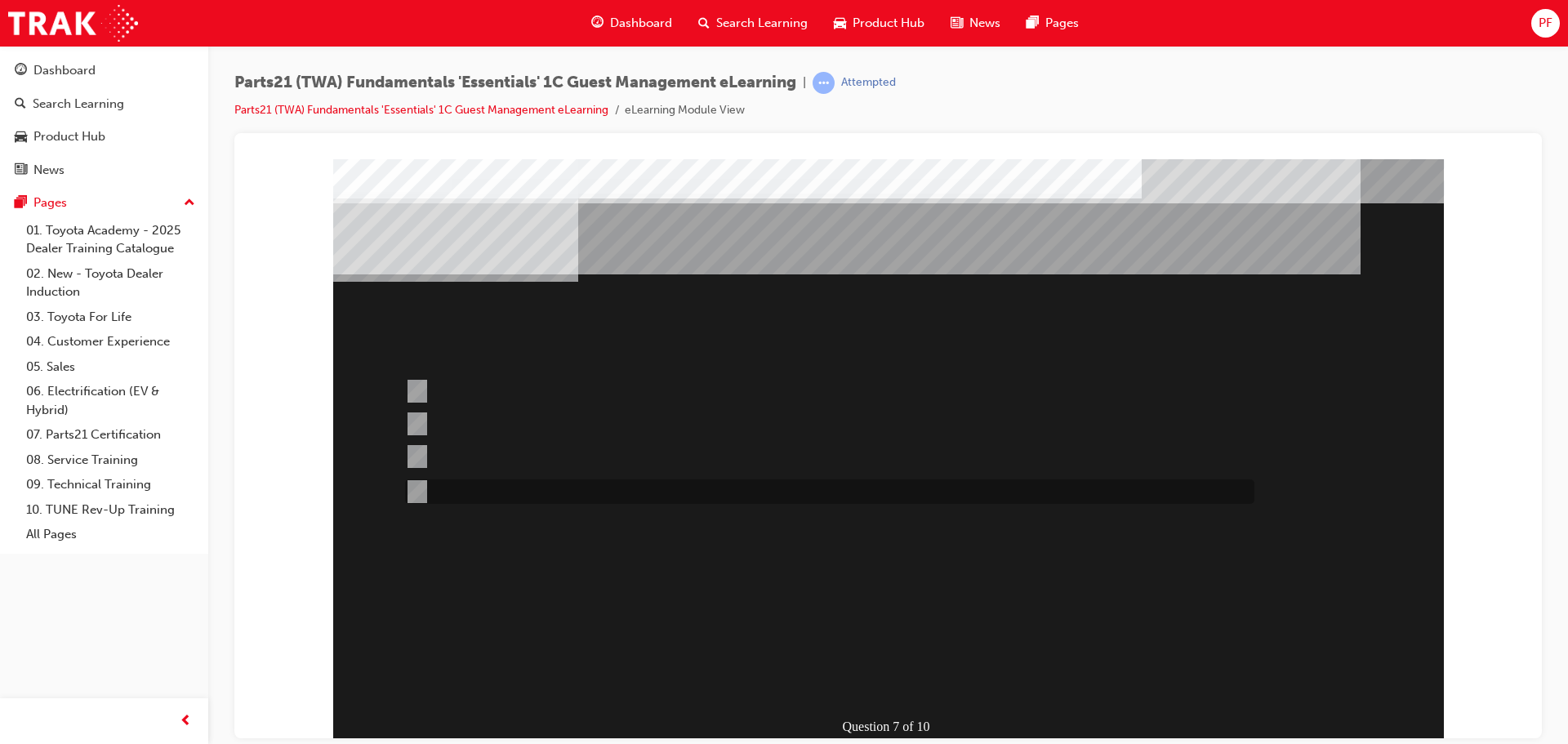
click at [445, 485] on div at bounding box center [826, 492] width 850 height 25
radio input "false"
radio input "true"
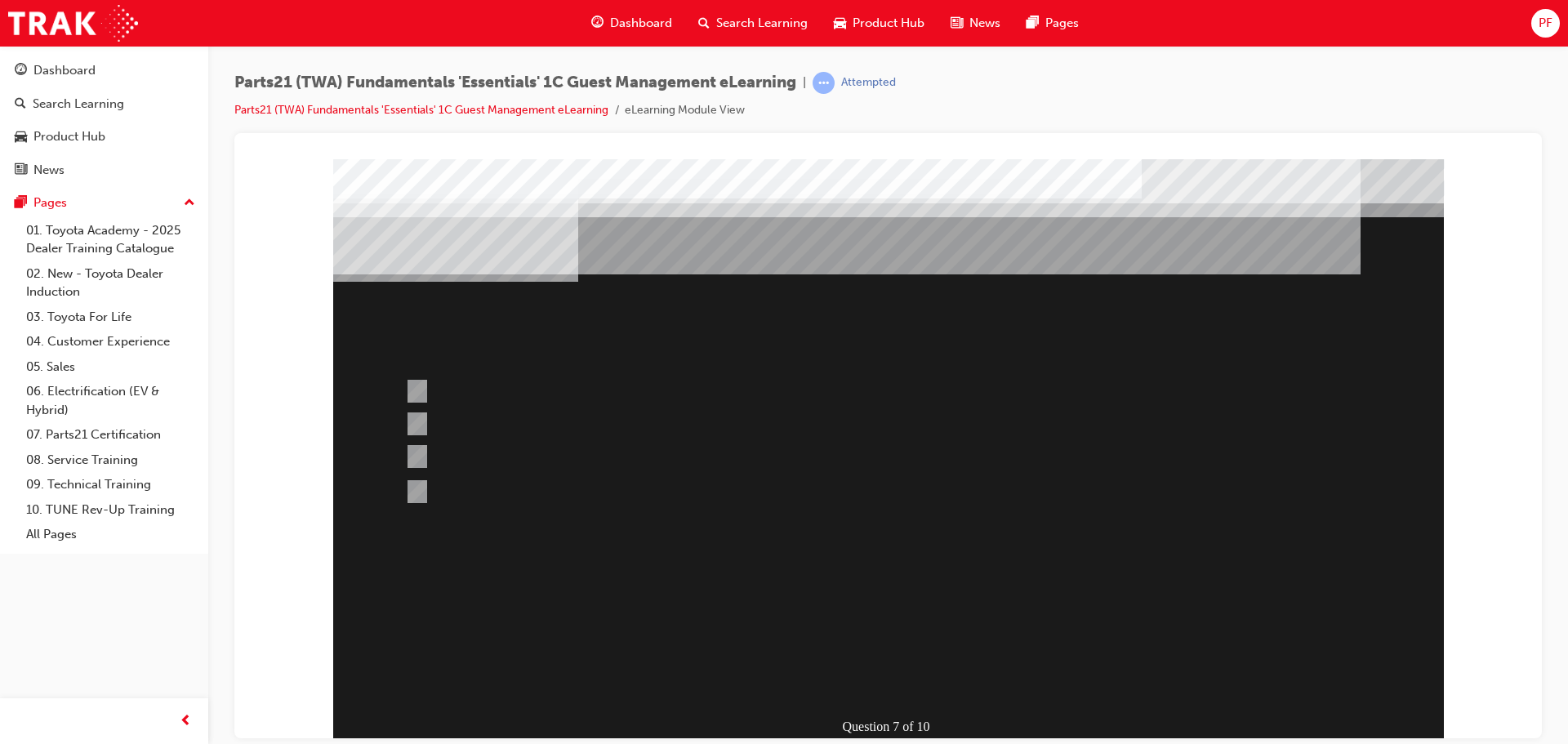
click at [890, 640] on div at bounding box center [889, 452] width 1111 height 588
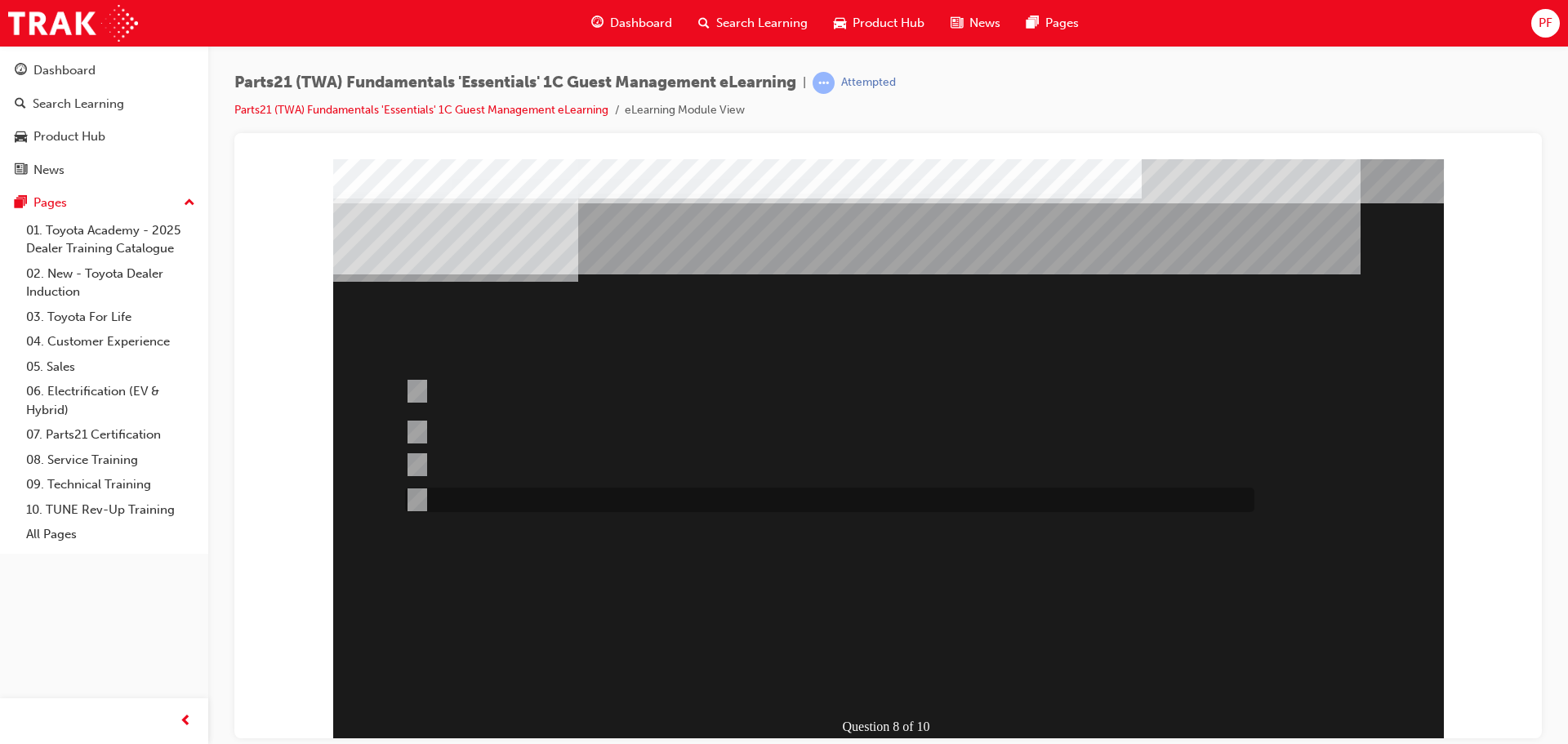
click at [503, 494] on div at bounding box center [826, 500] width 850 height 25
radio input "true"
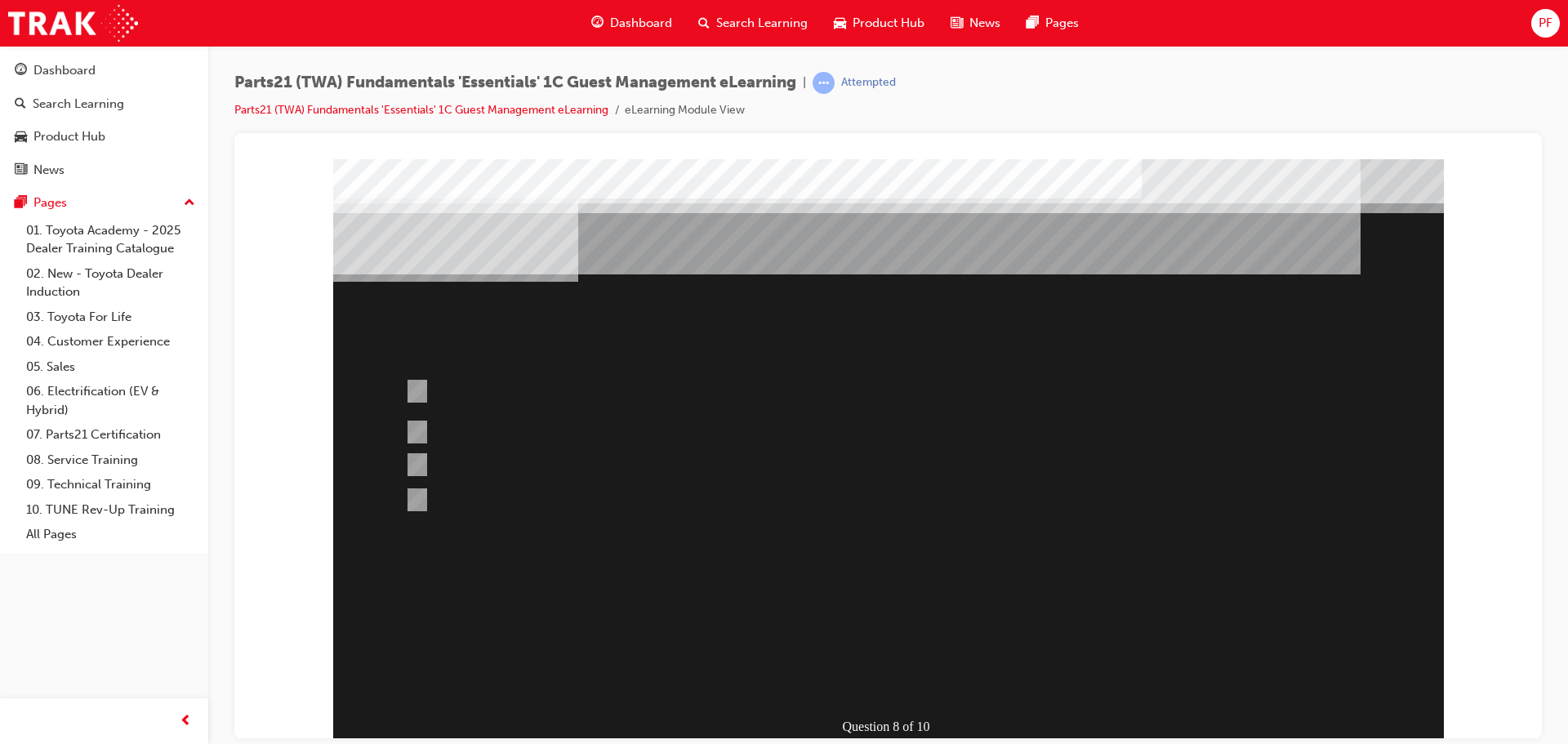
click at [920, 636] on div at bounding box center [889, 452] width 1111 height 588
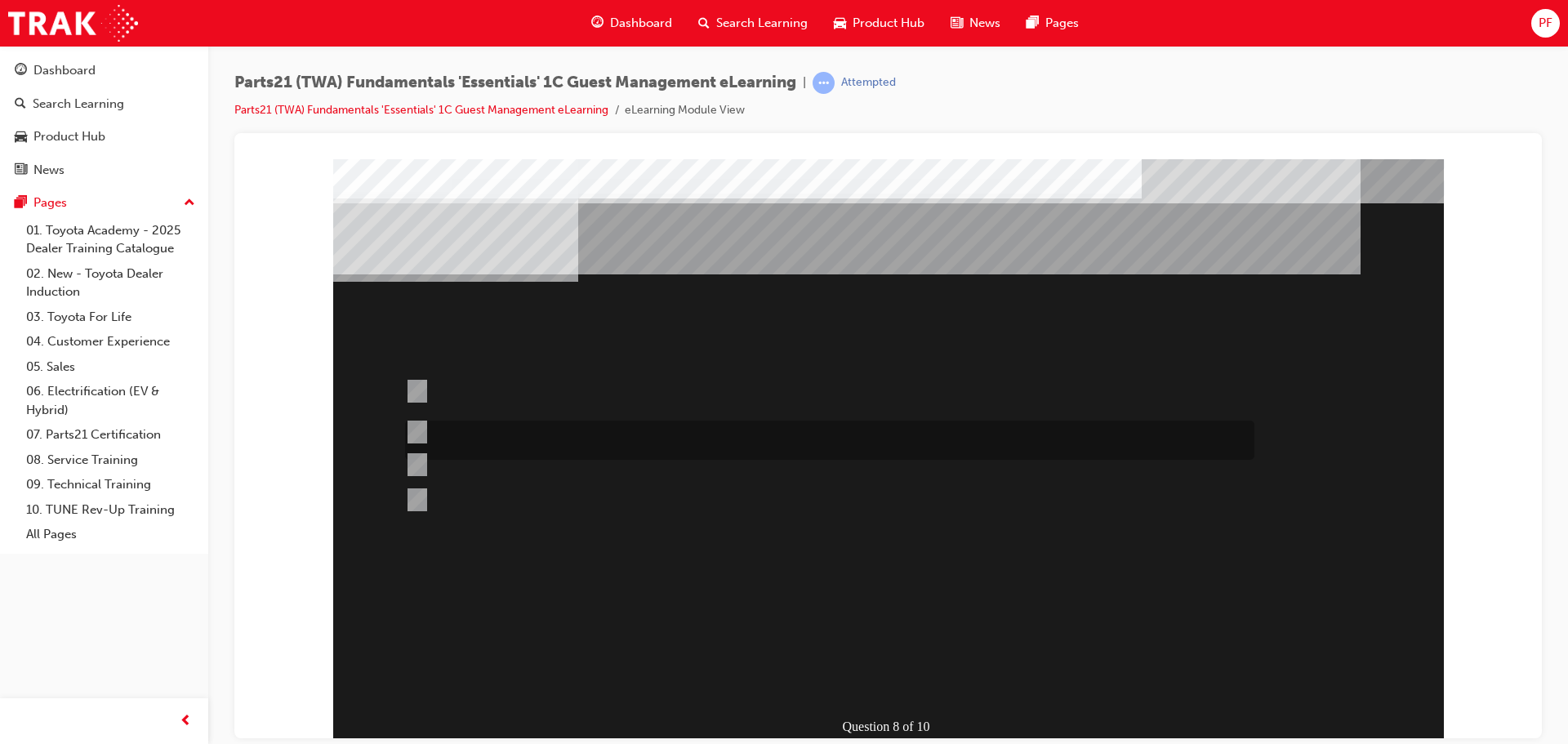
click at [813, 436] on div at bounding box center [826, 441] width 850 height 39
radio input "true"
click at [893, 629] on div at bounding box center [889, 452] width 1111 height 588
click at [457, 459] on div at bounding box center [826, 456] width 850 height 44
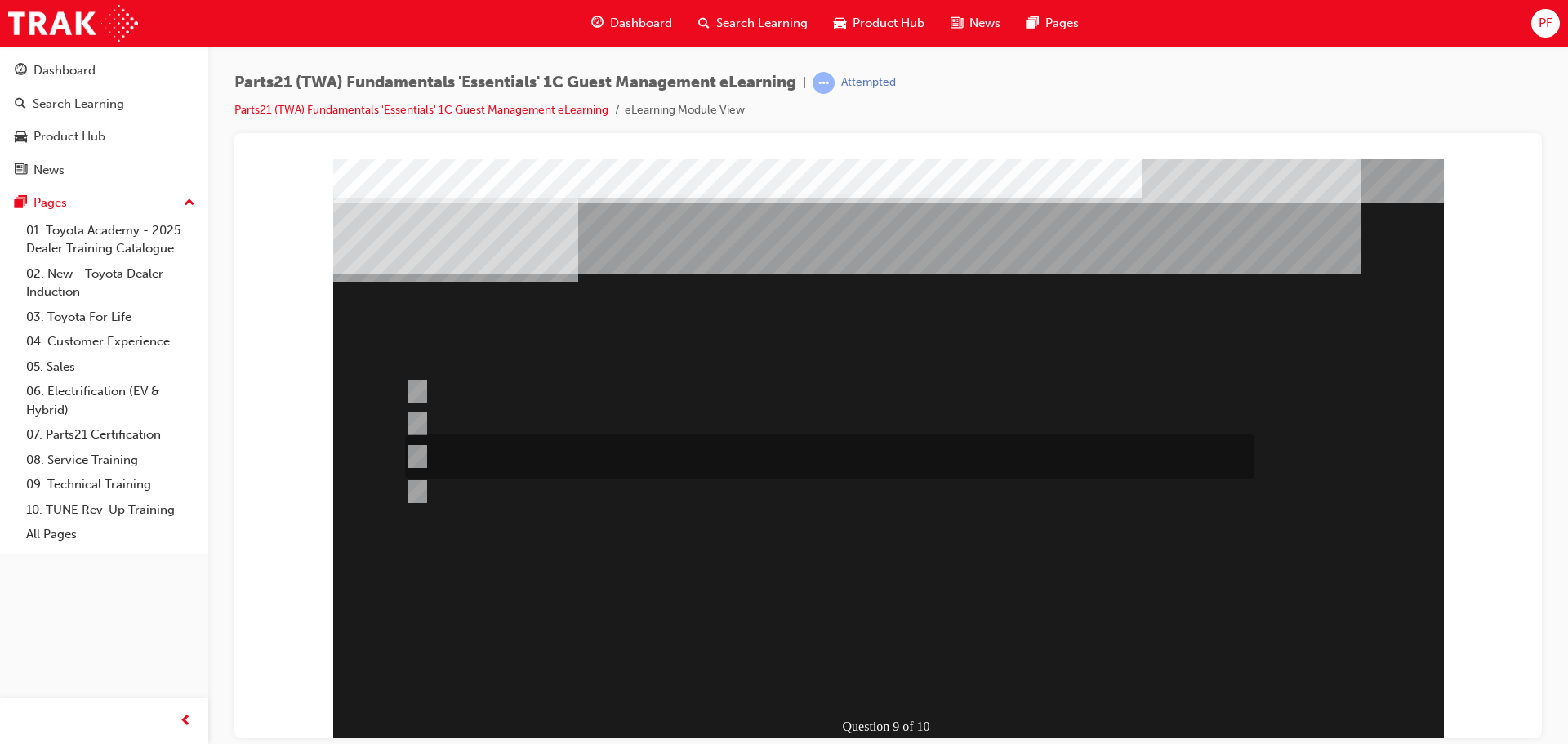
radio input "true"
click at [479, 383] on div at bounding box center [826, 391] width 850 height 44
radio input "true"
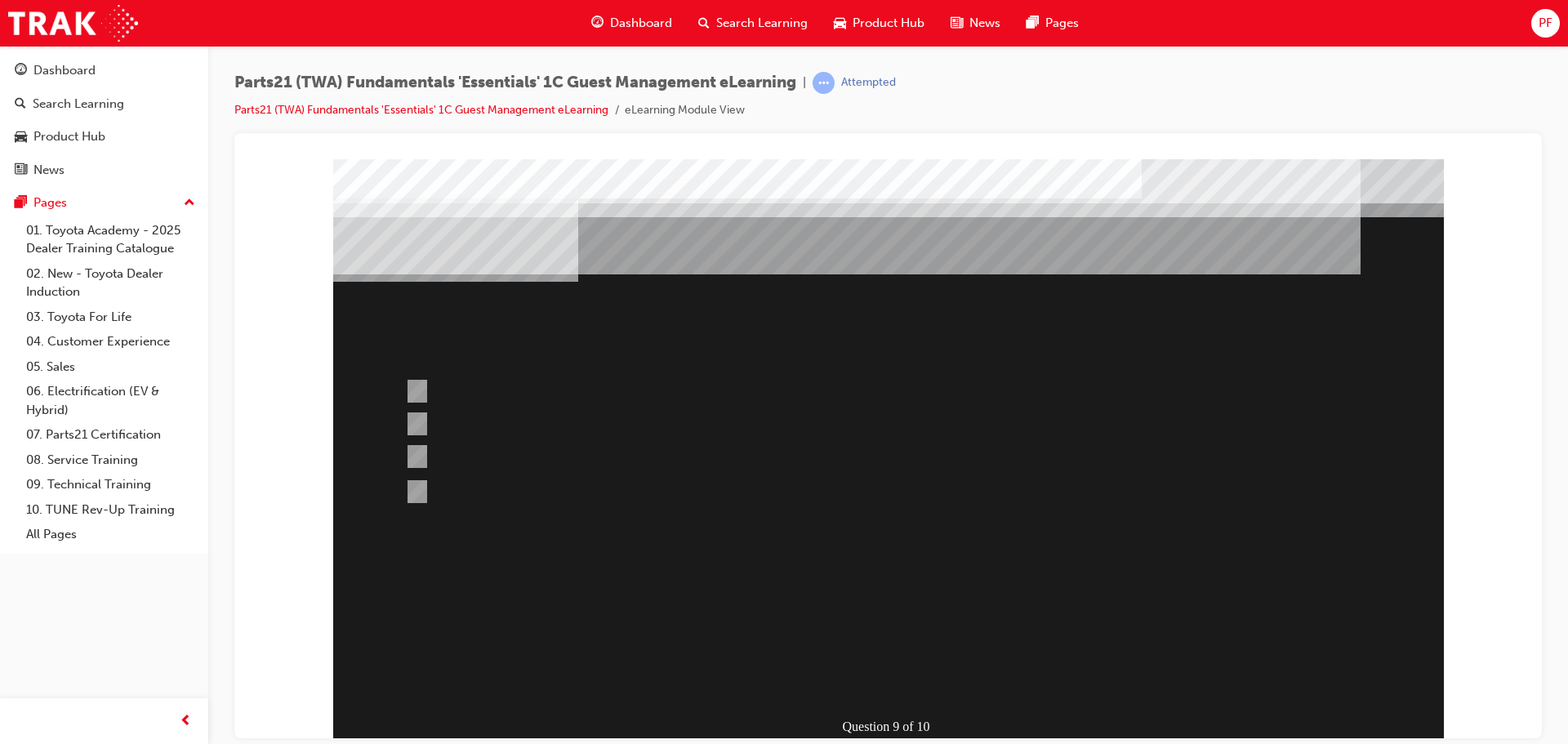
click at [891, 640] on div at bounding box center [889, 452] width 1111 height 588
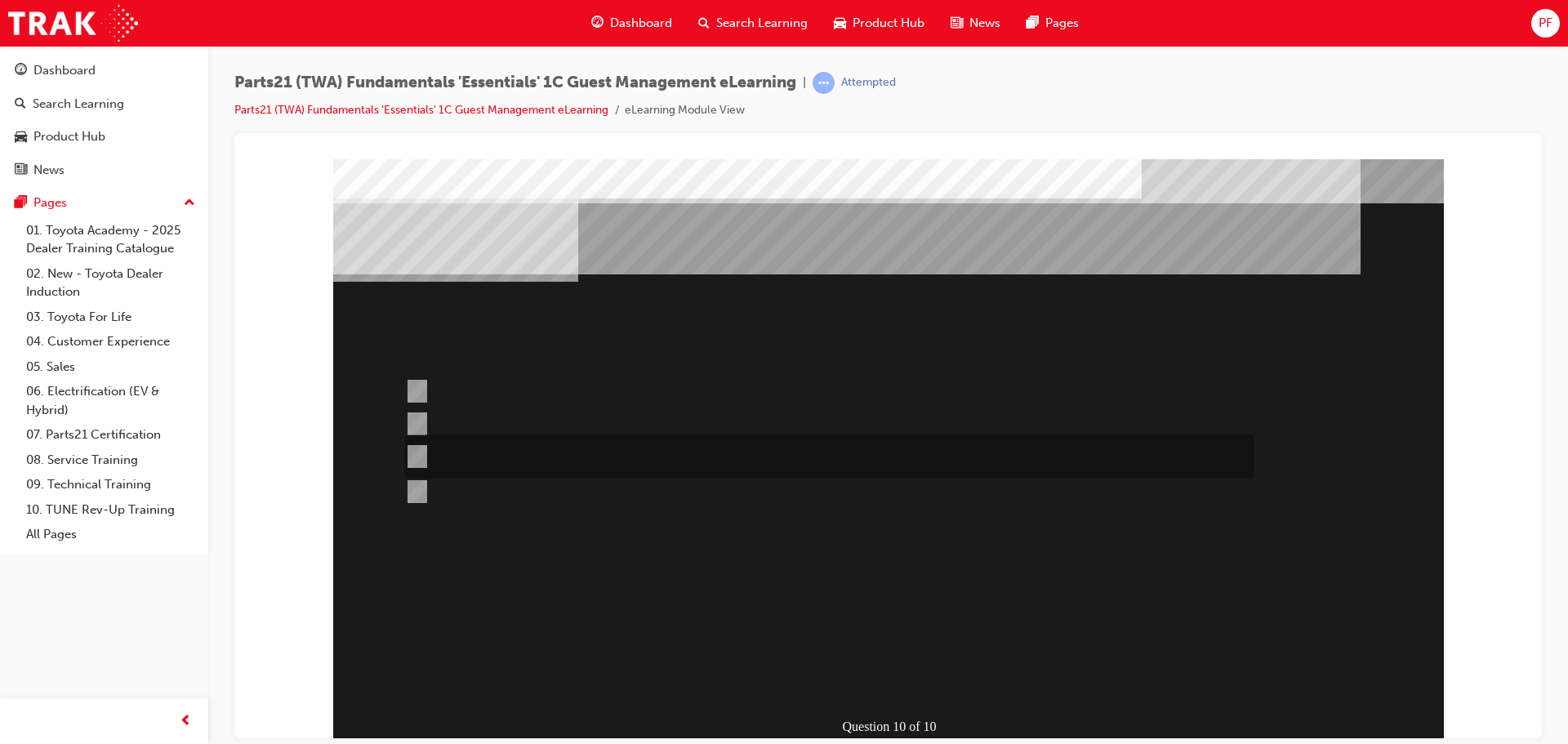
click at [479, 456] on div at bounding box center [826, 456] width 850 height 44
radio input "true"
drag, startPoint x: 723, startPoint y: 424, endPoint x: 740, endPoint y: 483, distance: 61.4
click at [723, 425] on div at bounding box center [826, 432] width 850 height 39
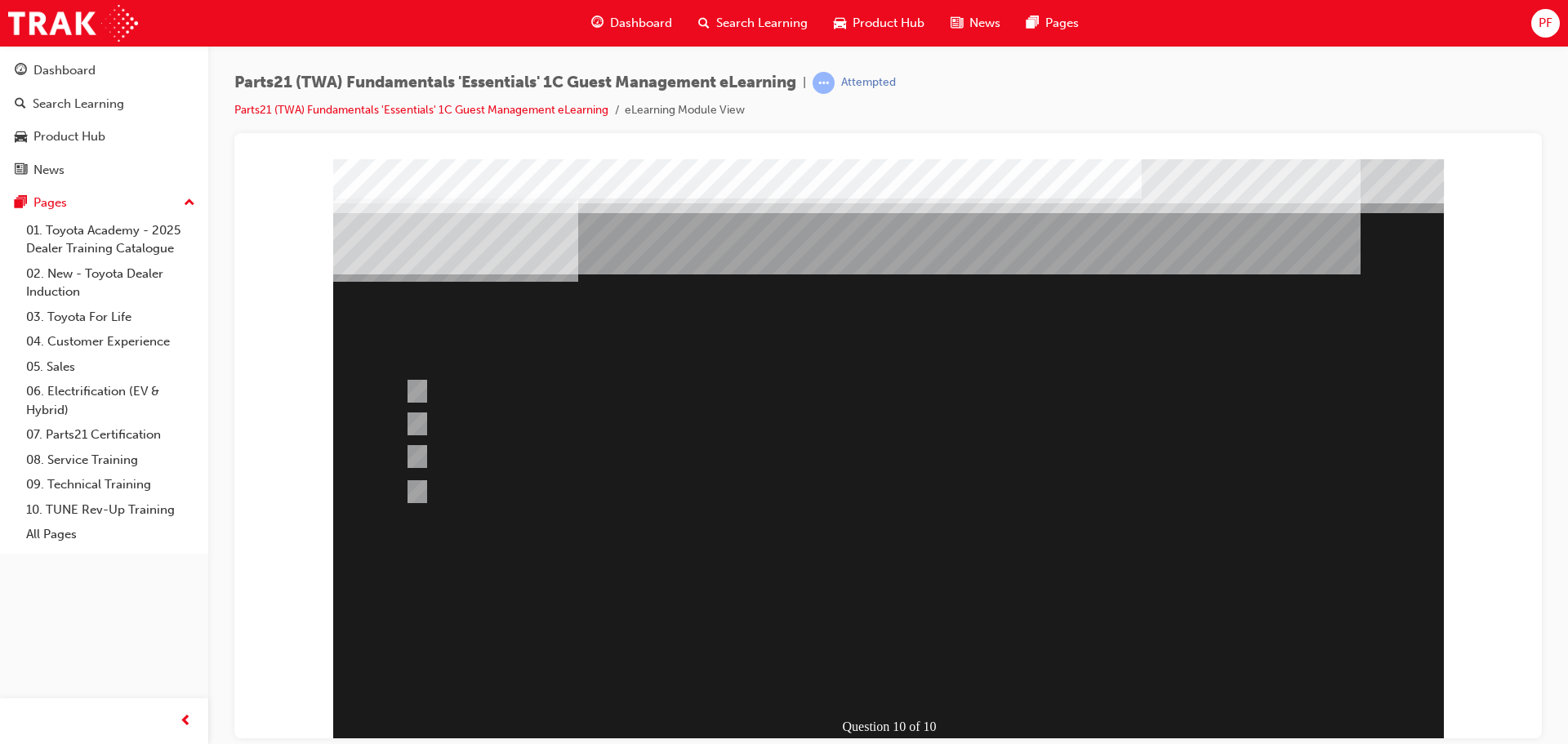
click at [870, 633] on div at bounding box center [889, 452] width 1111 height 588
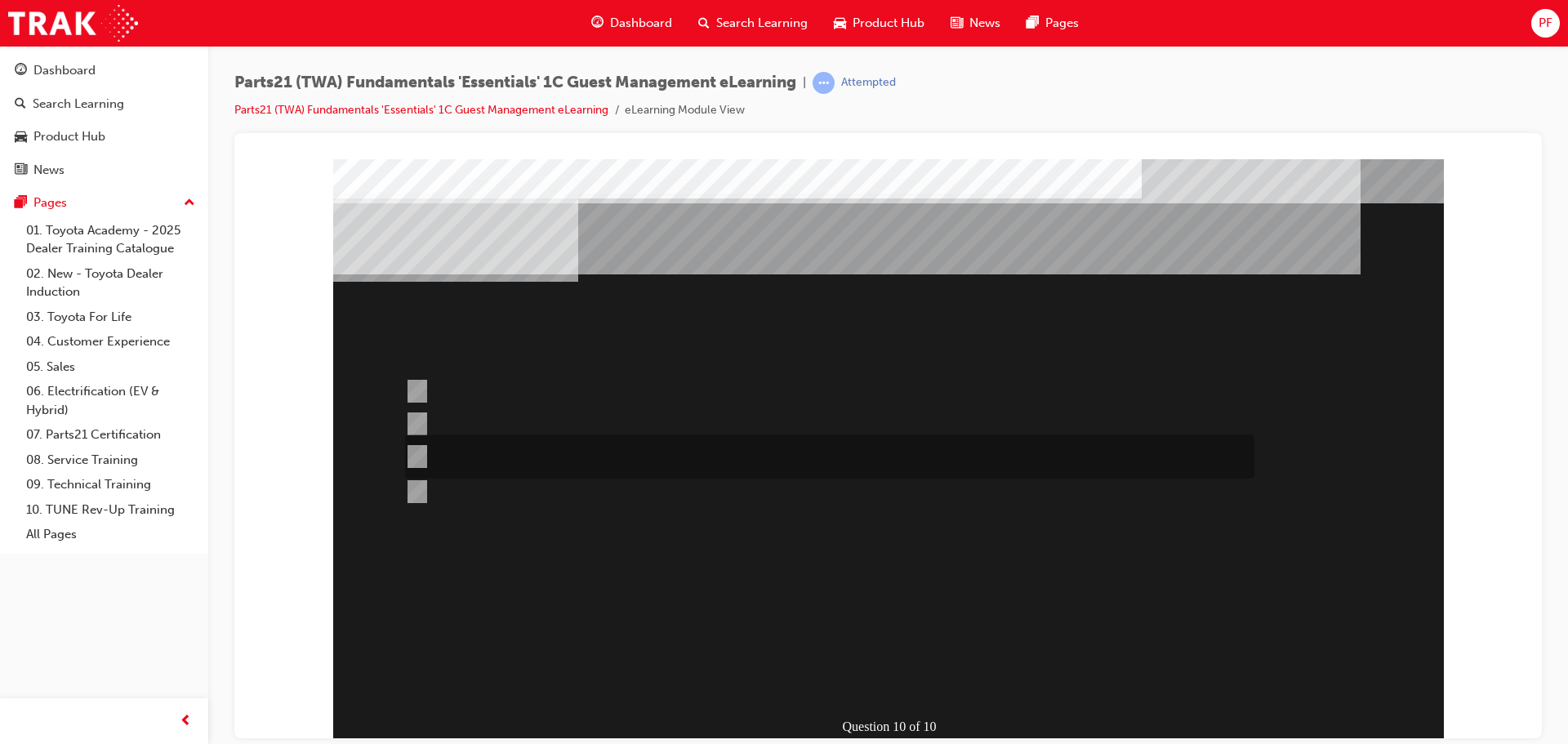
click at [468, 451] on div at bounding box center [826, 456] width 850 height 44
radio input "false"
radio input "true"
drag, startPoint x: 909, startPoint y: 634, endPoint x: 915, endPoint y: 626, distance: 10.0
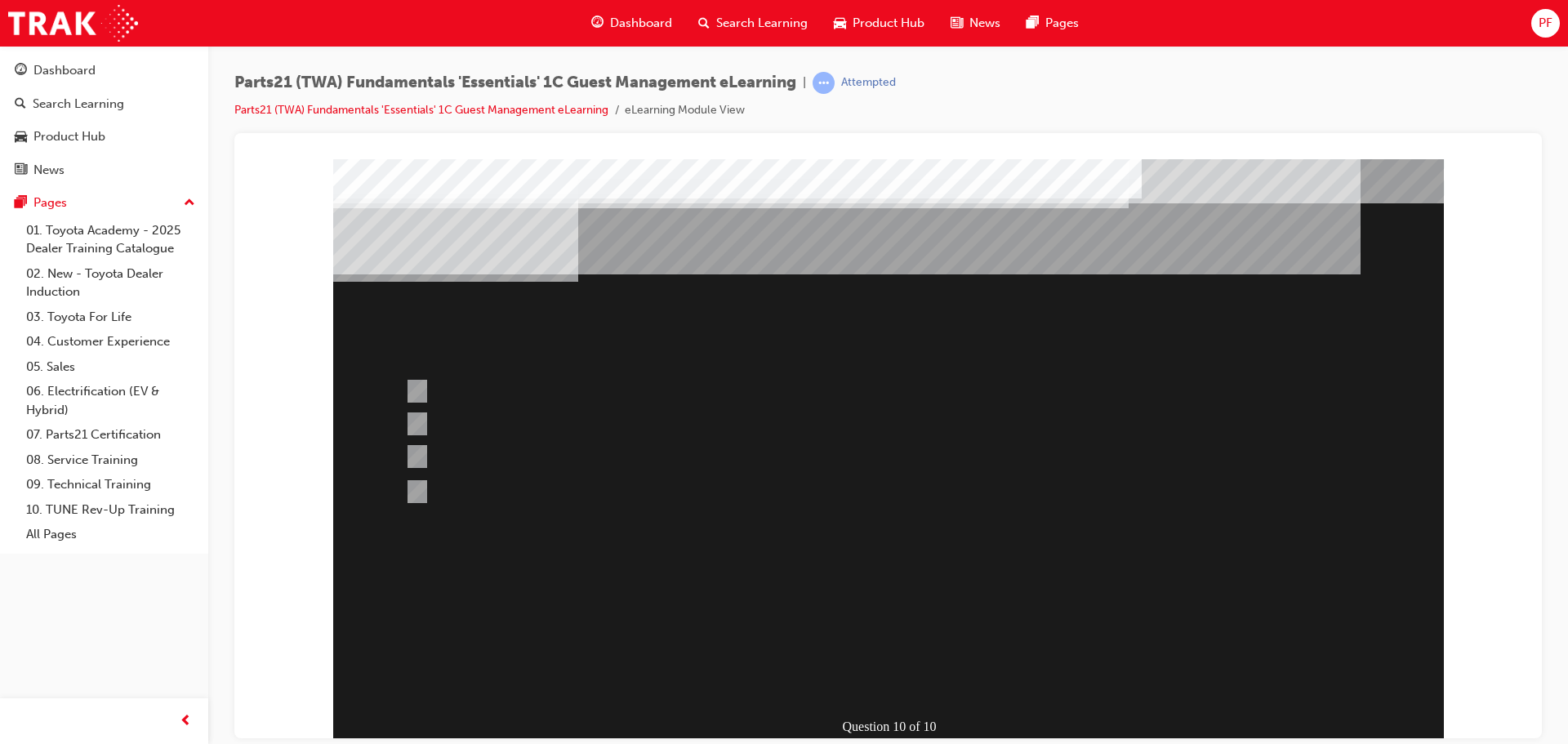
click at [912, 630] on div at bounding box center [889, 452] width 1111 height 588
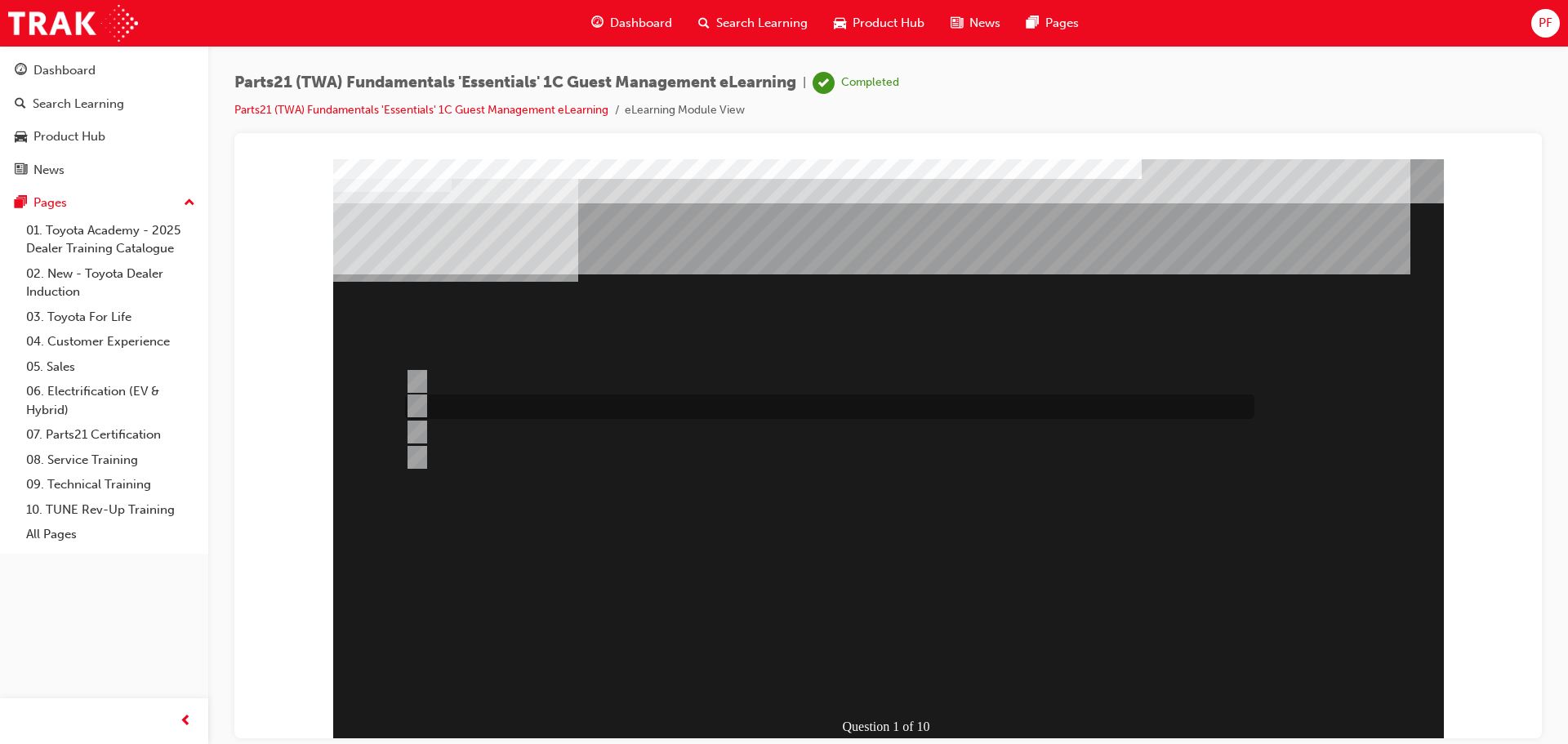
click at [728, 408] on div at bounding box center [826, 406] width 850 height 25
radio input "true"
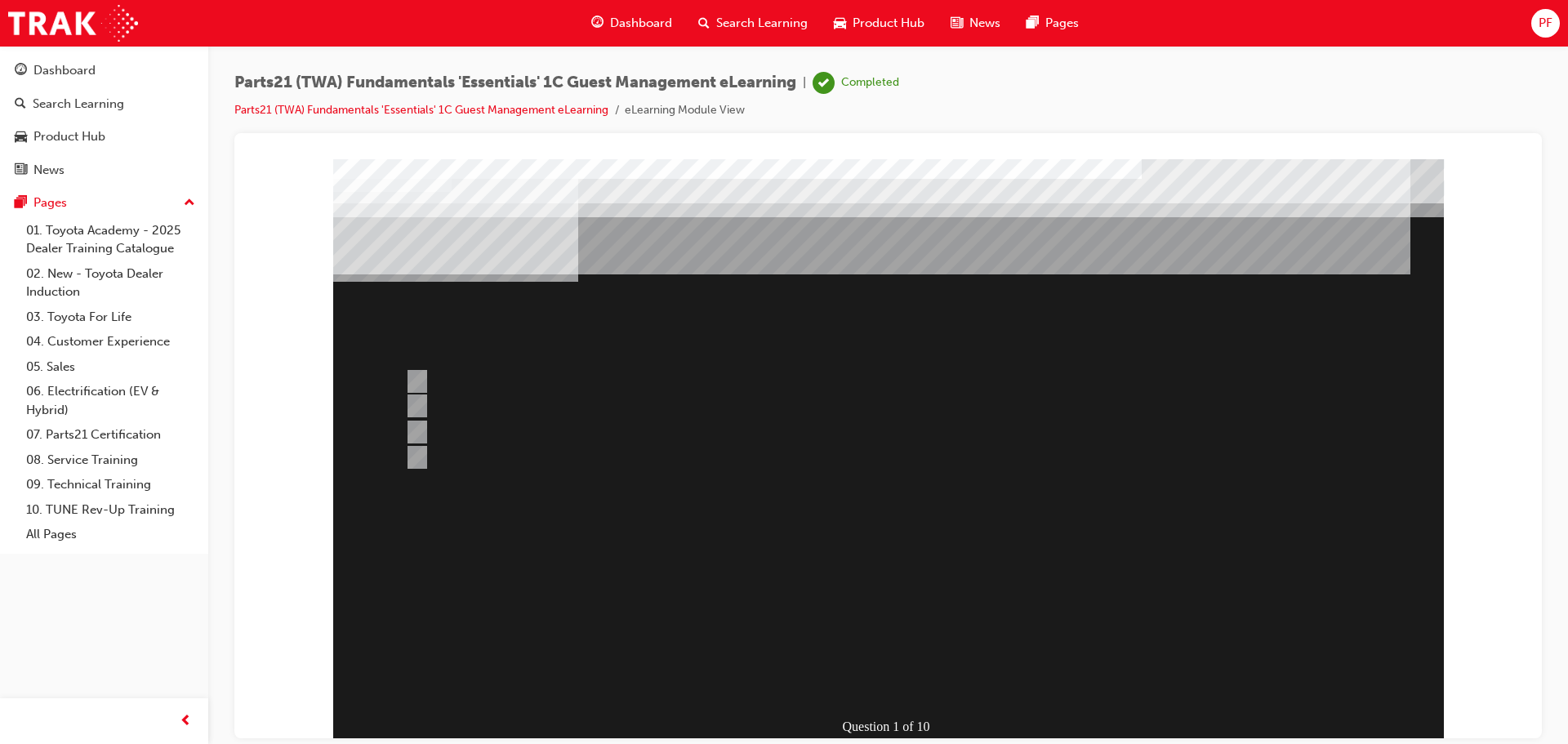
click at [900, 640] on div at bounding box center [889, 452] width 1111 height 588
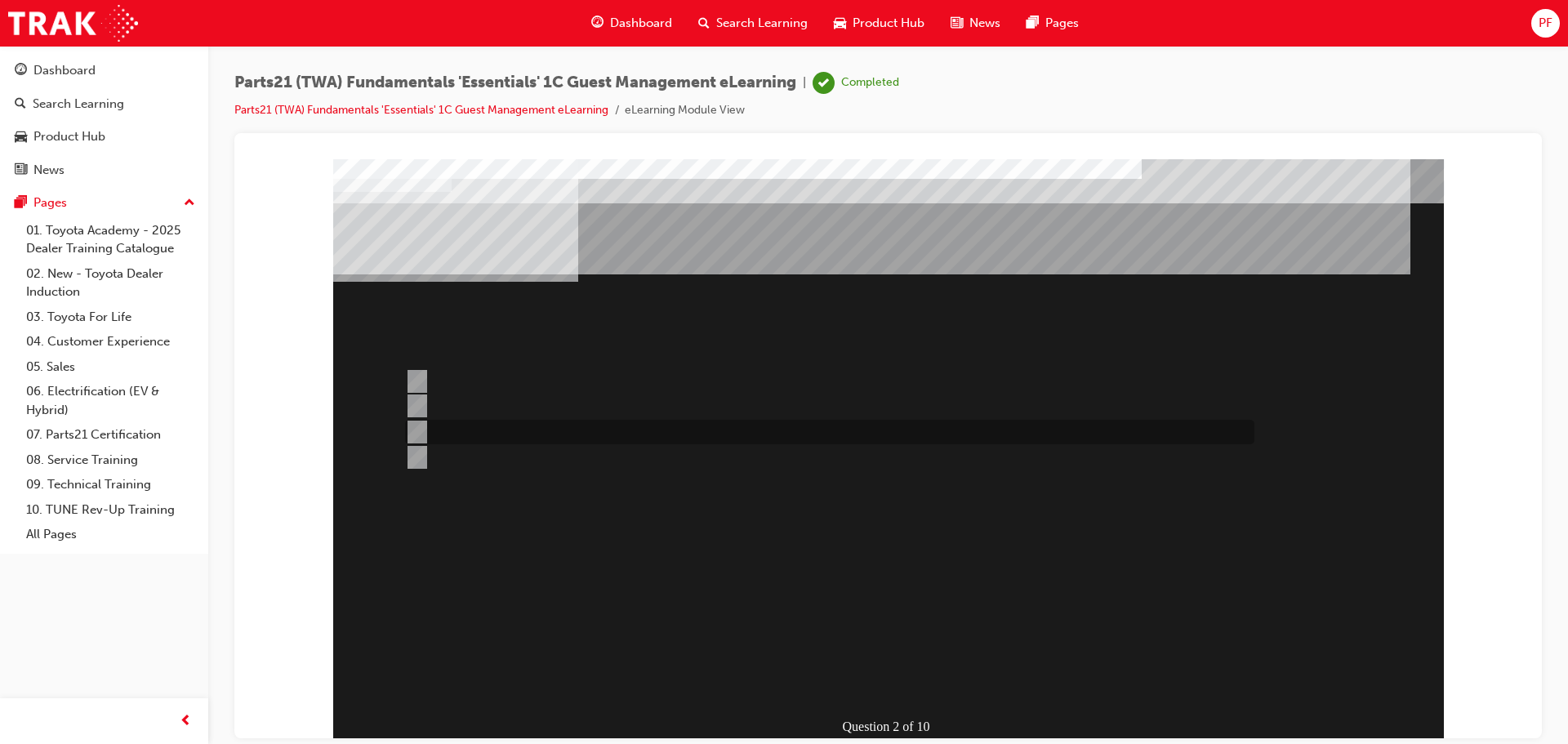
drag, startPoint x: 527, startPoint y: 437, endPoint x: 546, endPoint y: 457, distance: 27.6
click at [528, 437] on div at bounding box center [826, 432] width 850 height 25
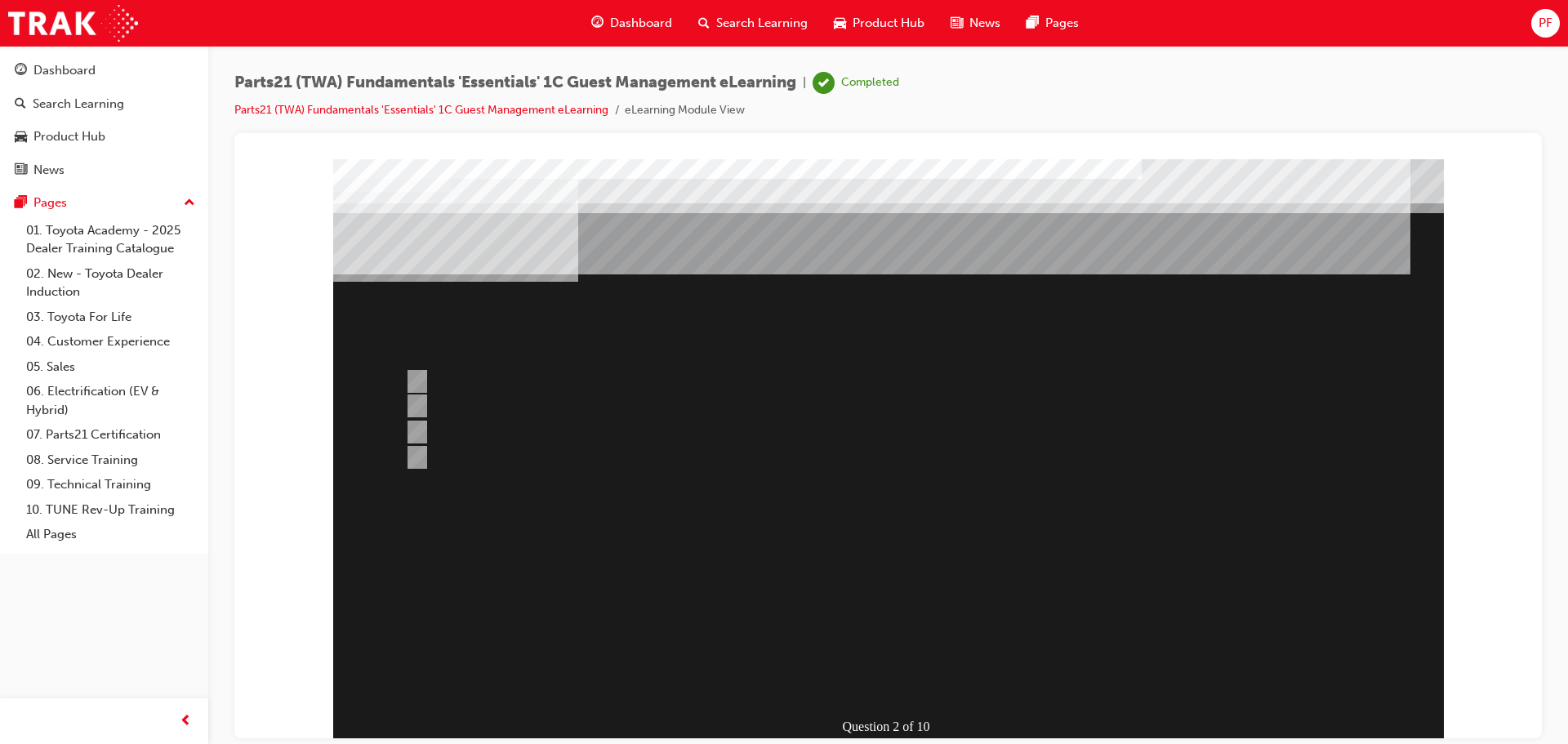
click at [856, 637] on div at bounding box center [889, 452] width 1111 height 588
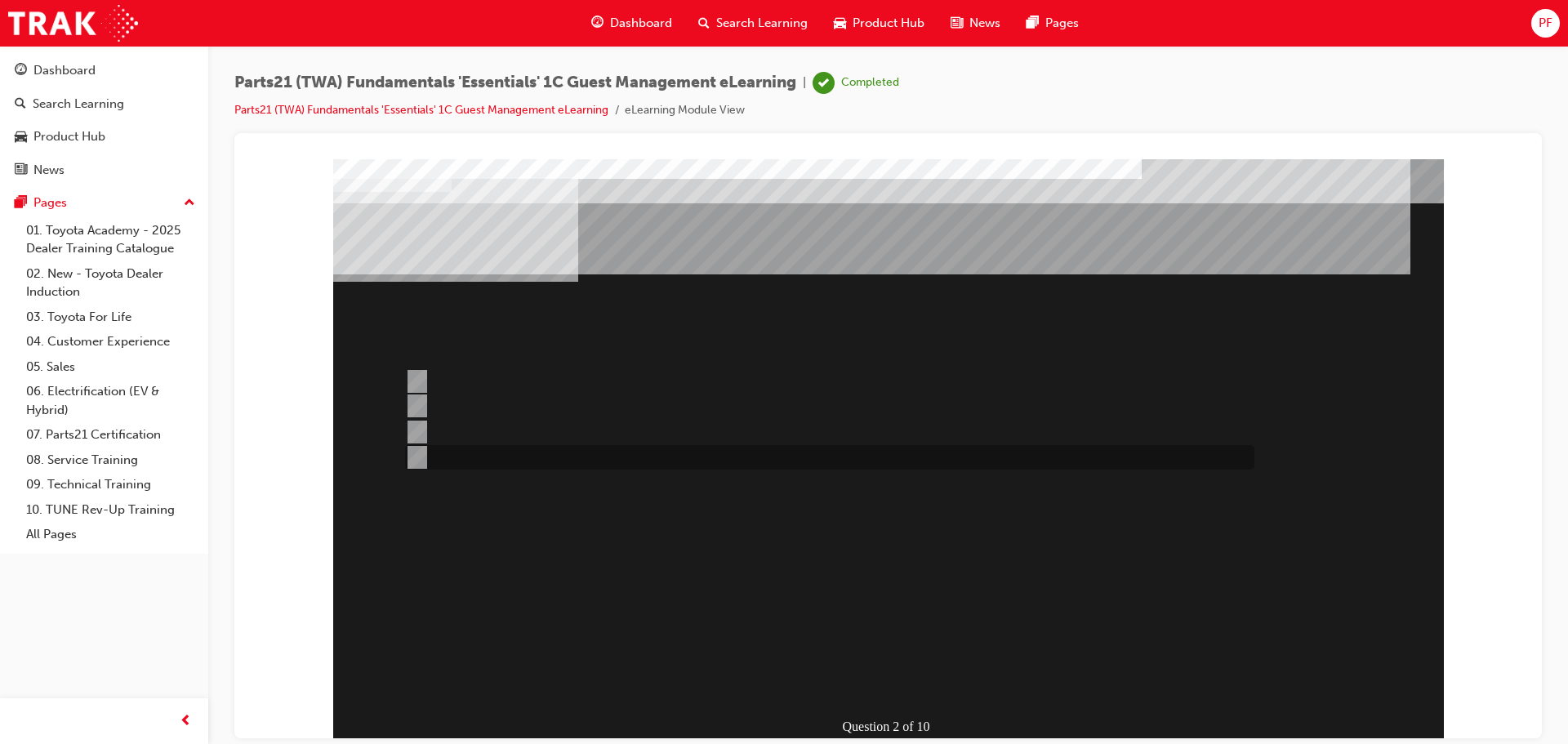
click at [506, 452] on div at bounding box center [826, 457] width 850 height 25
radio input "false"
radio input "true"
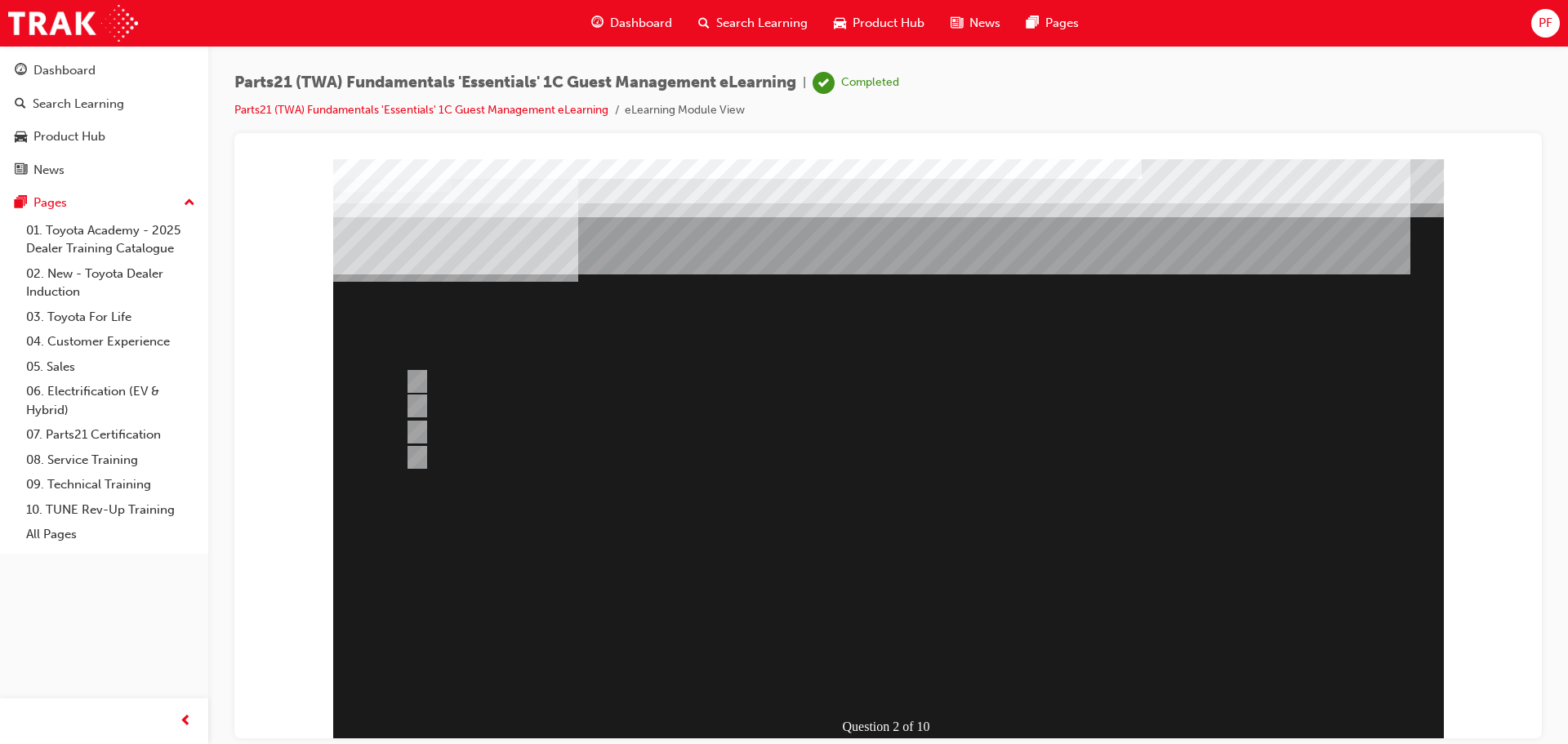
click at [919, 634] on div at bounding box center [889, 452] width 1111 height 588
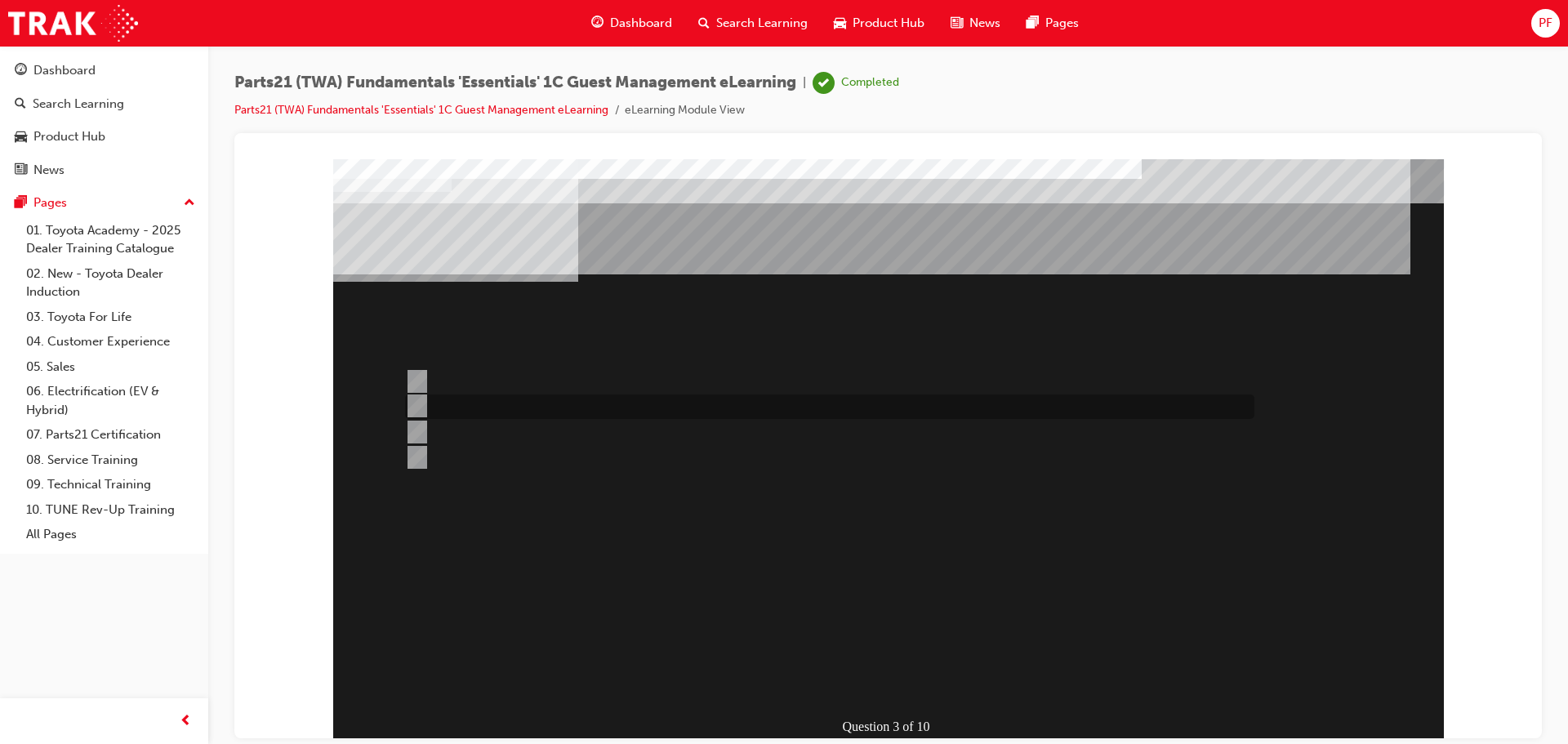
click at [713, 395] on div at bounding box center [826, 406] width 850 height 25
radio input "true"
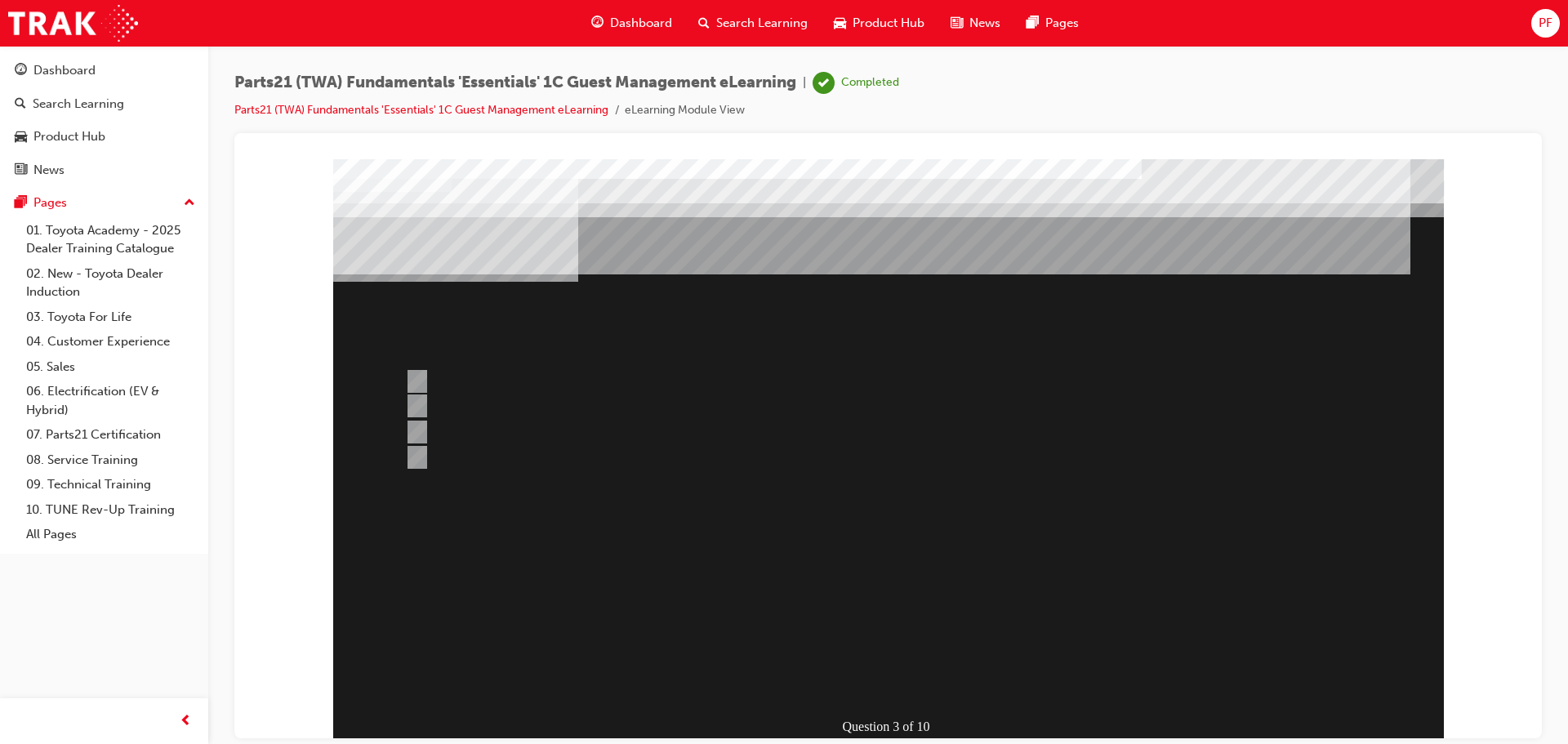
click at [906, 641] on div at bounding box center [889, 452] width 1111 height 588
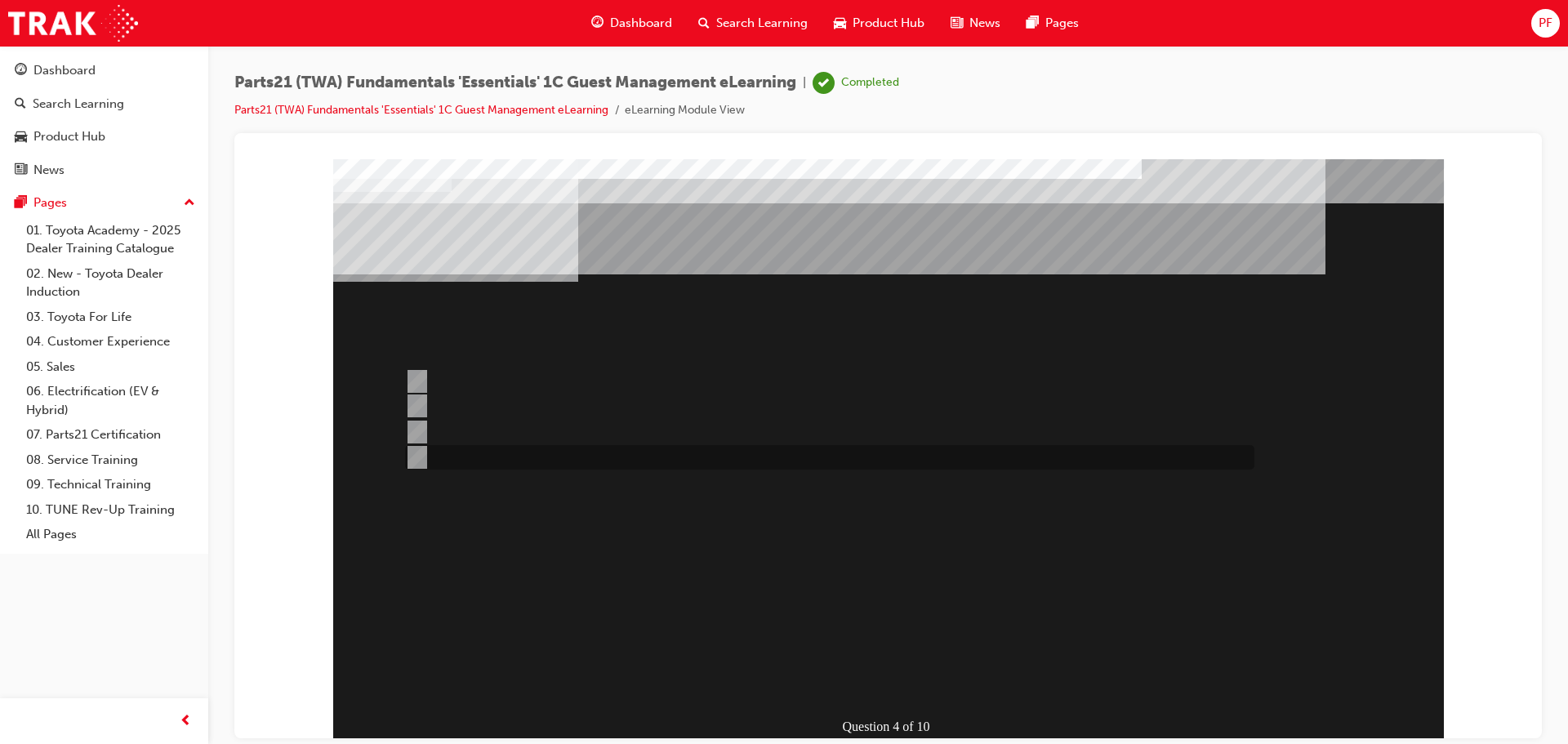
click at [558, 459] on div at bounding box center [826, 457] width 850 height 25
radio input "true"
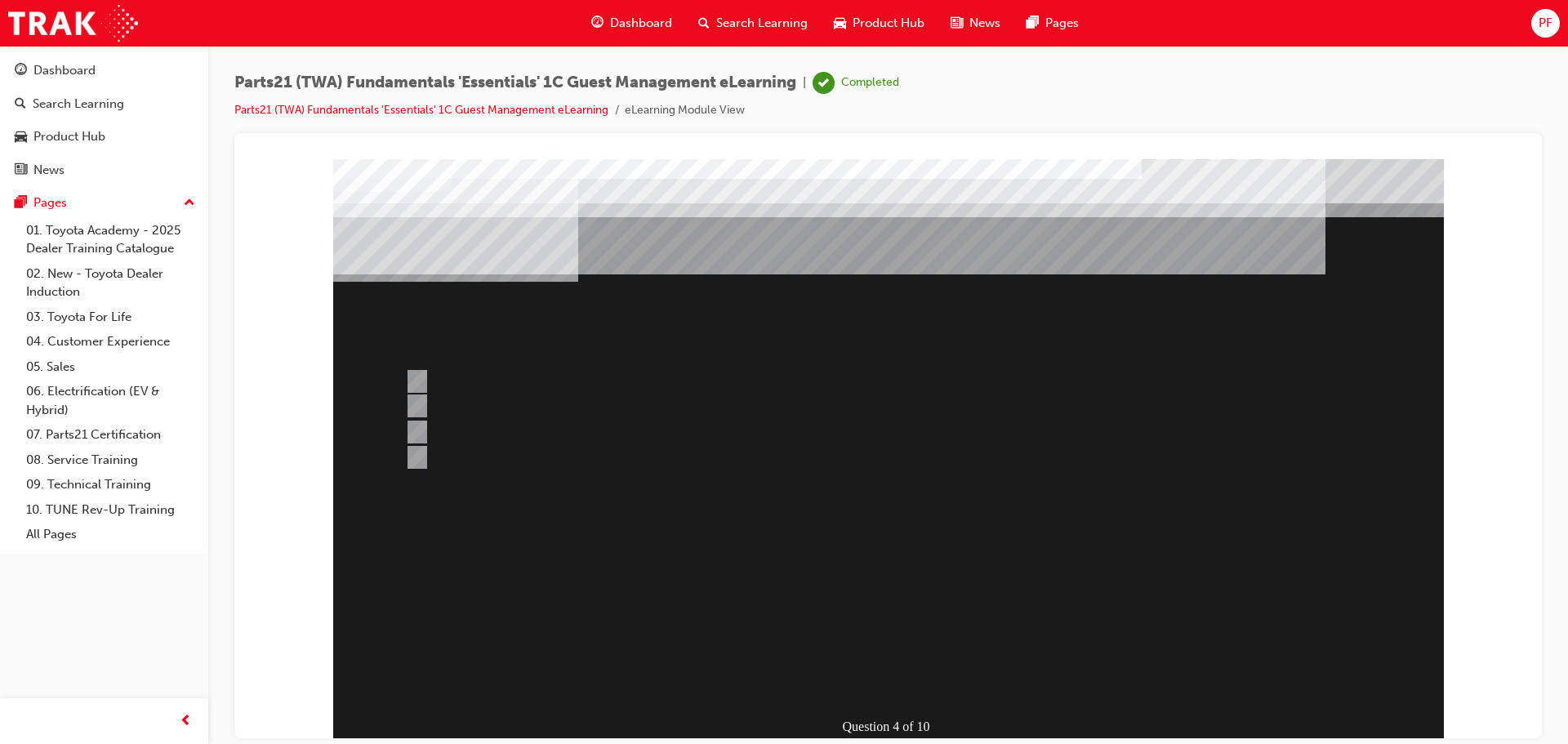
click at [937, 650] on div at bounding box center [889, 452] width 1111 height 588
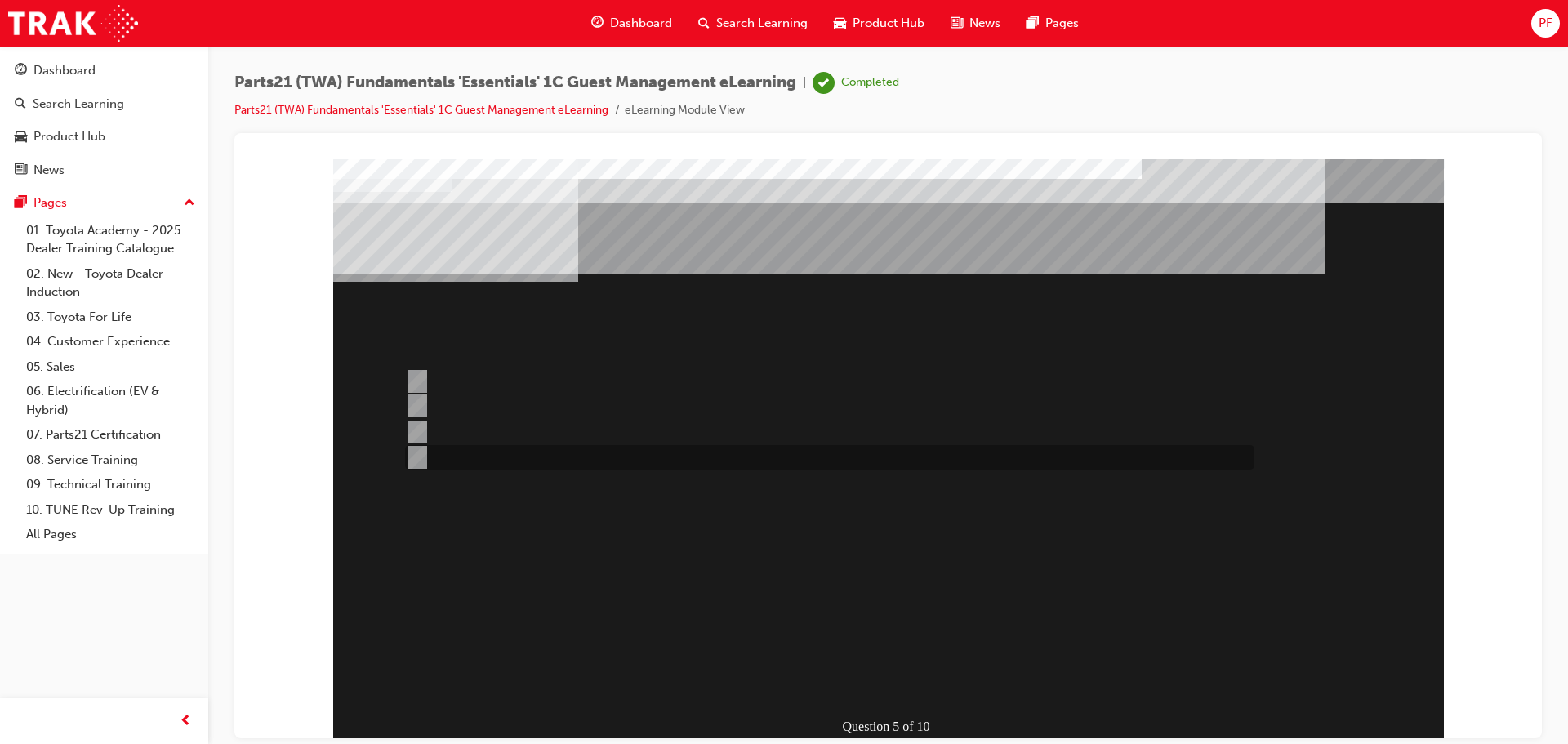
click at [587, 455] on div at bounding box center [826, 457] width 850 height 25
radio input "true"
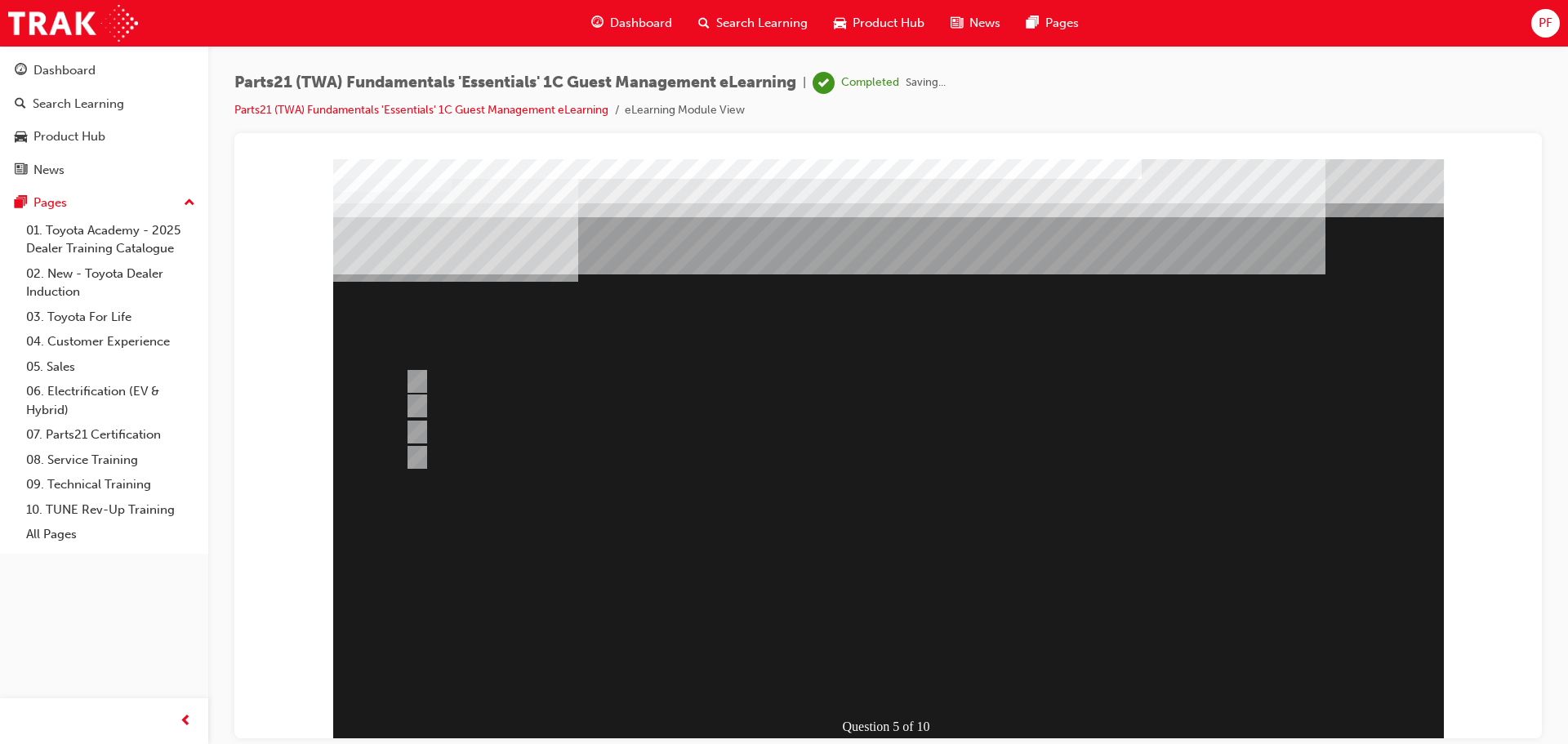
click at [908, 627] on div at bounding box center [889, 452] width 1111 height 588
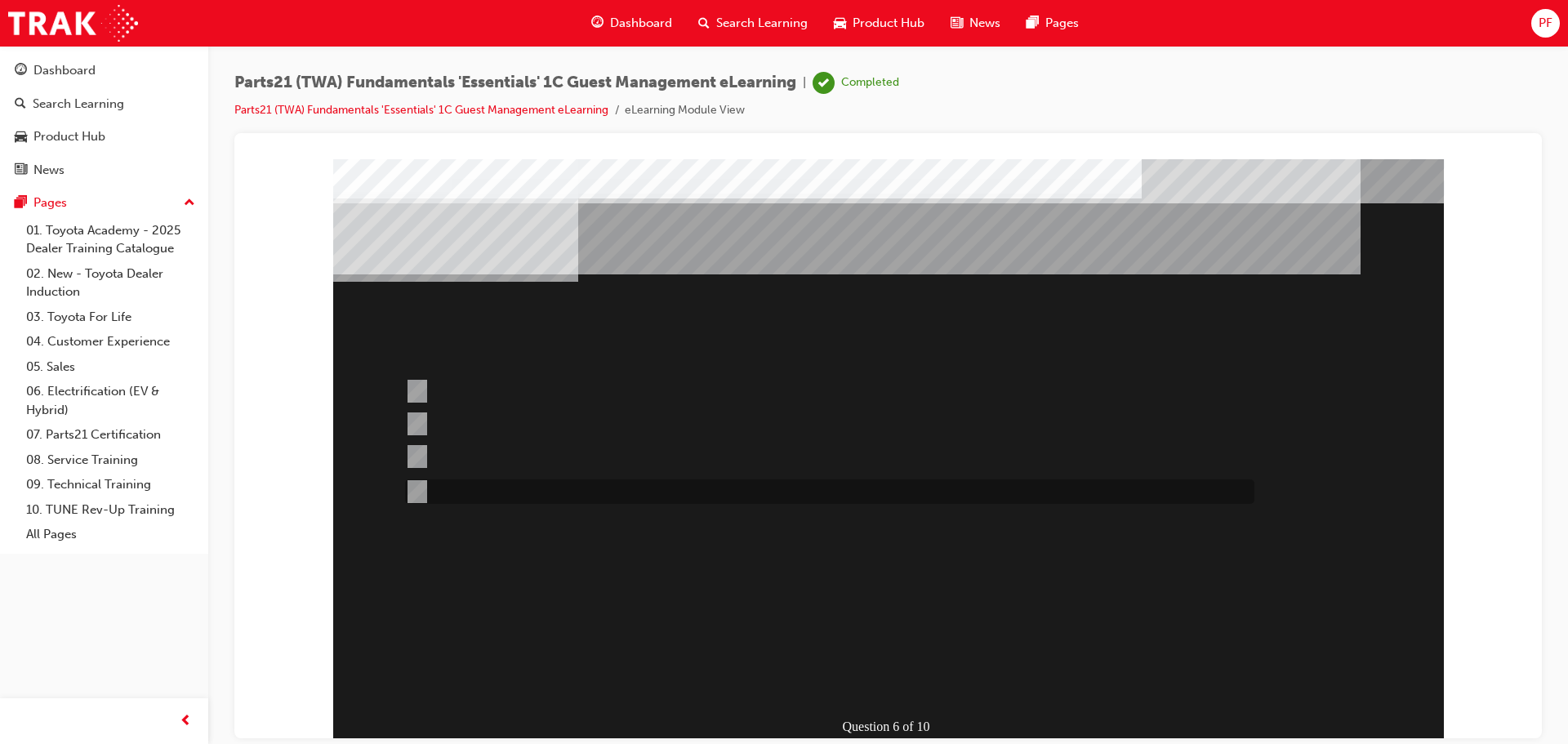
click at [880, 483] on div at bounding box center [826, 492] width 850 height 25
radio input "true"
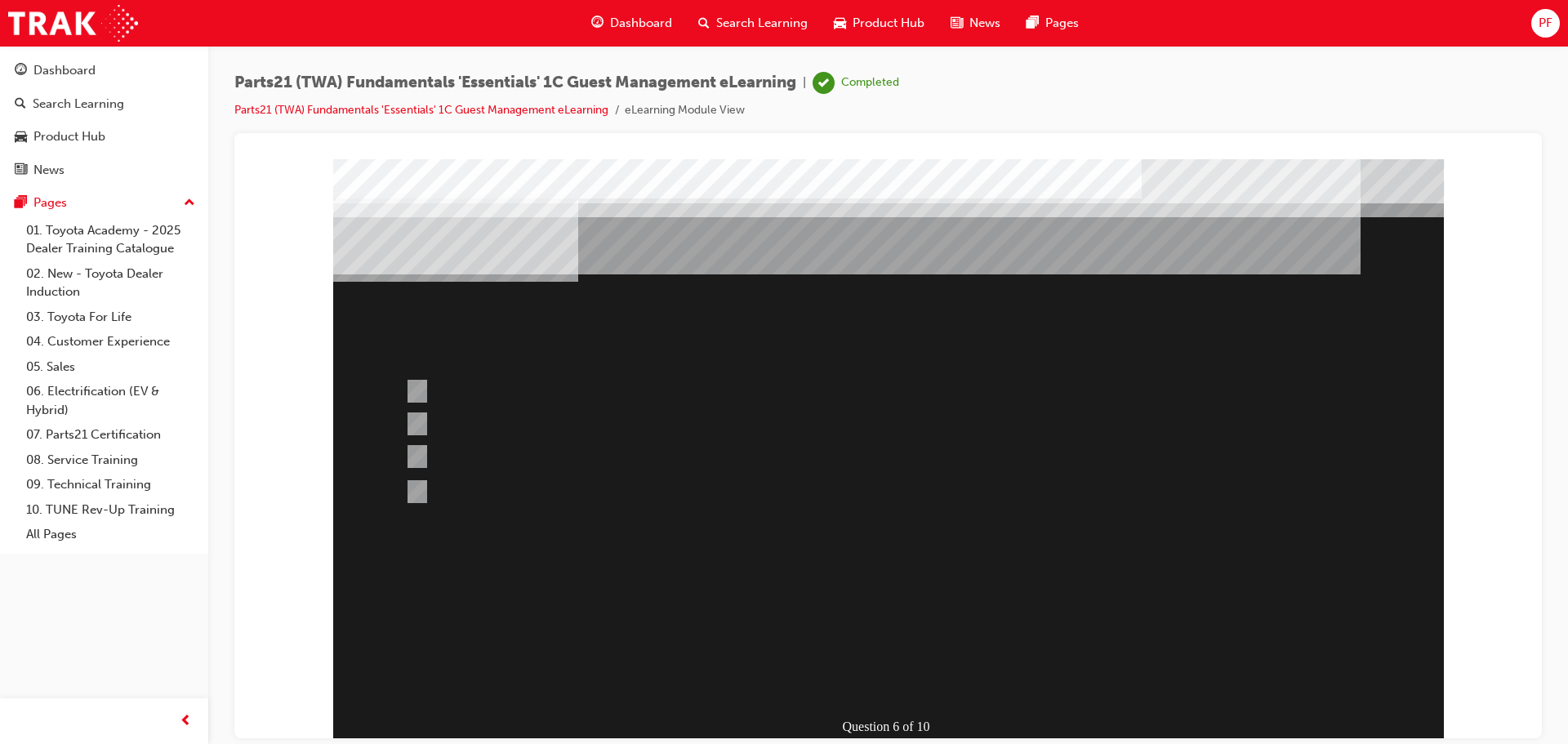
click at [894, 635] on div at bounding box center [889, 452] width 1111 height 588
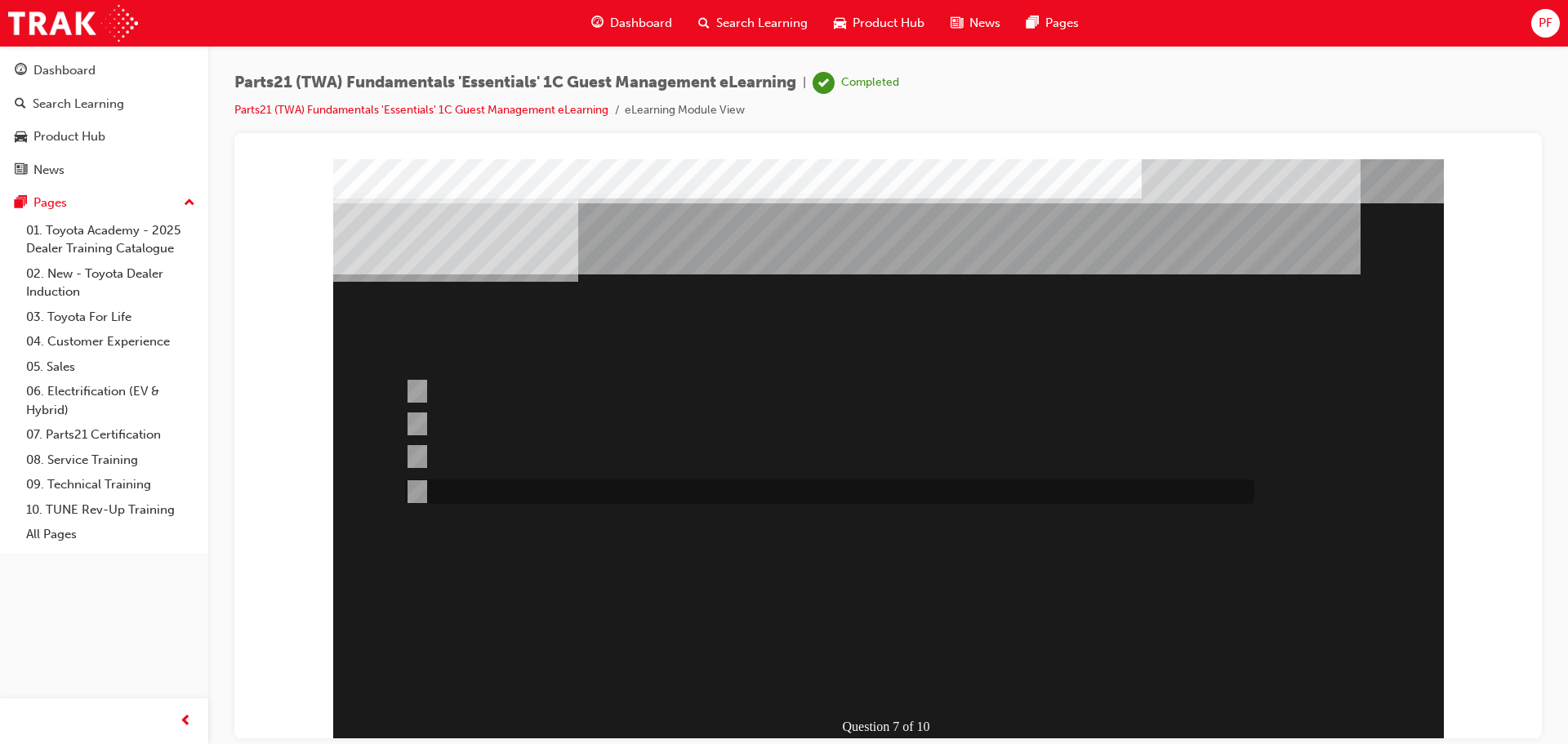
click at [695, 498] on div at bounding box center [826, 492] width 850 height 25
radio input "true"
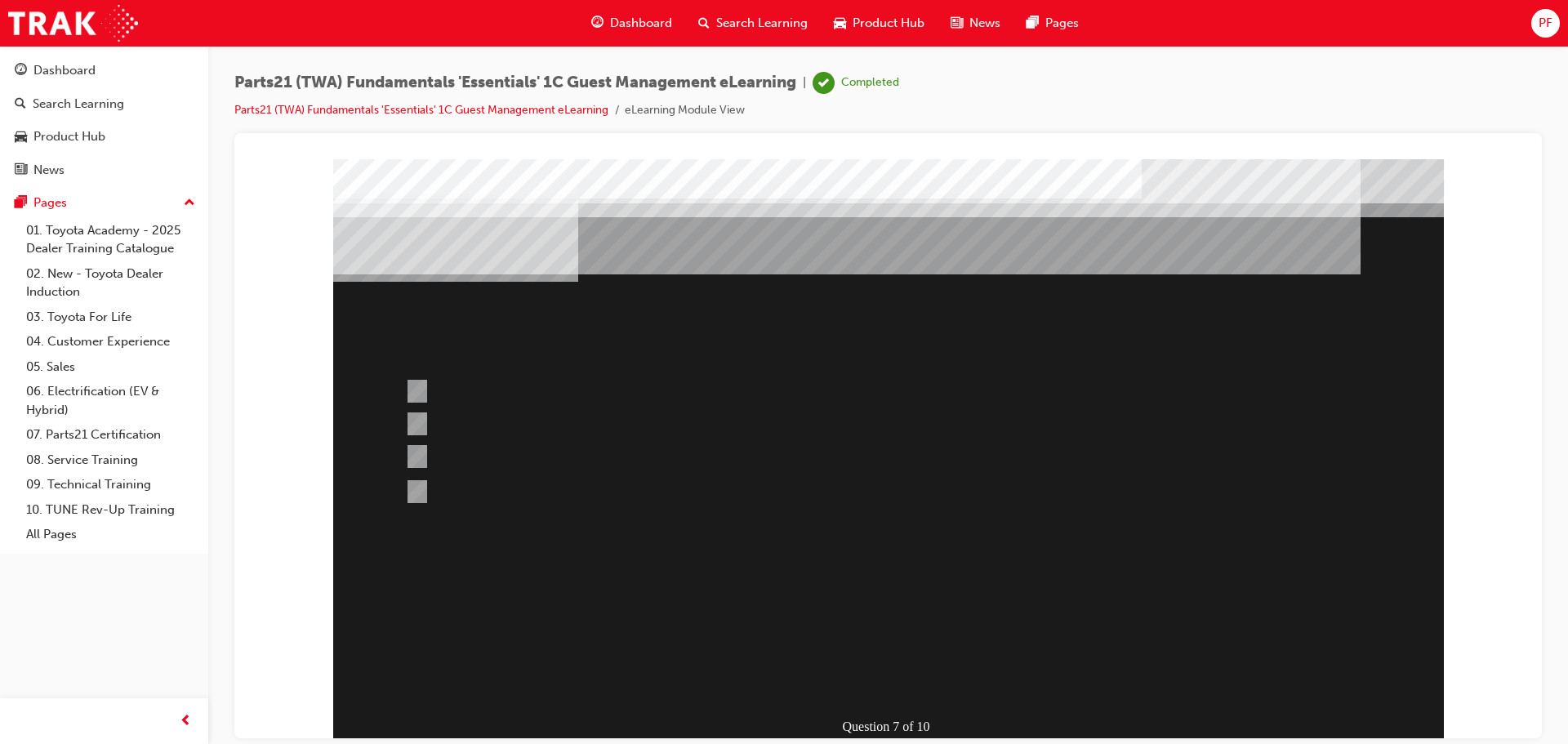
click at [876, 644] on div at bounding box center [889, 452] width 1111 height 588
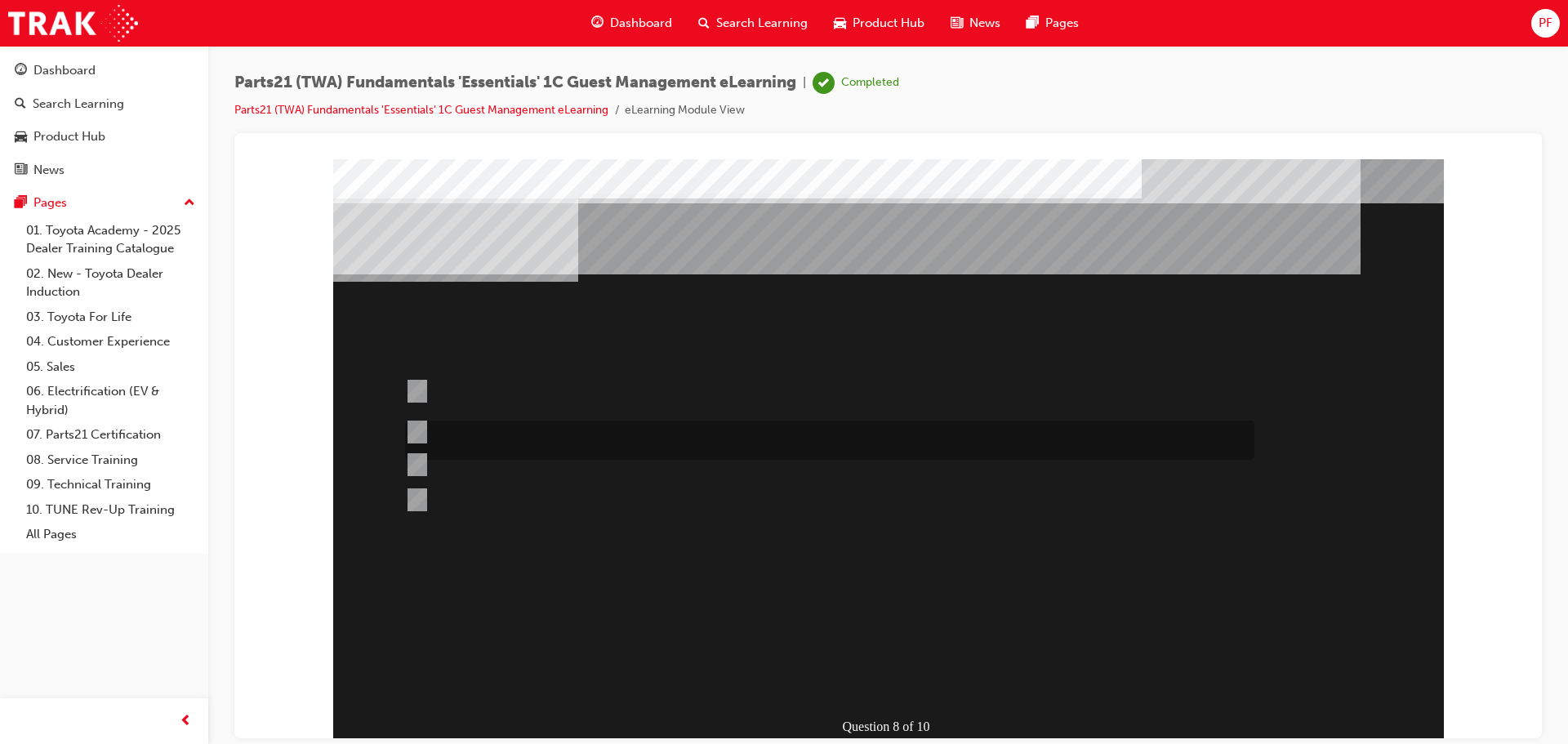
click at [655, 435] on div at bounding box center [826, 441] width 850 height 39
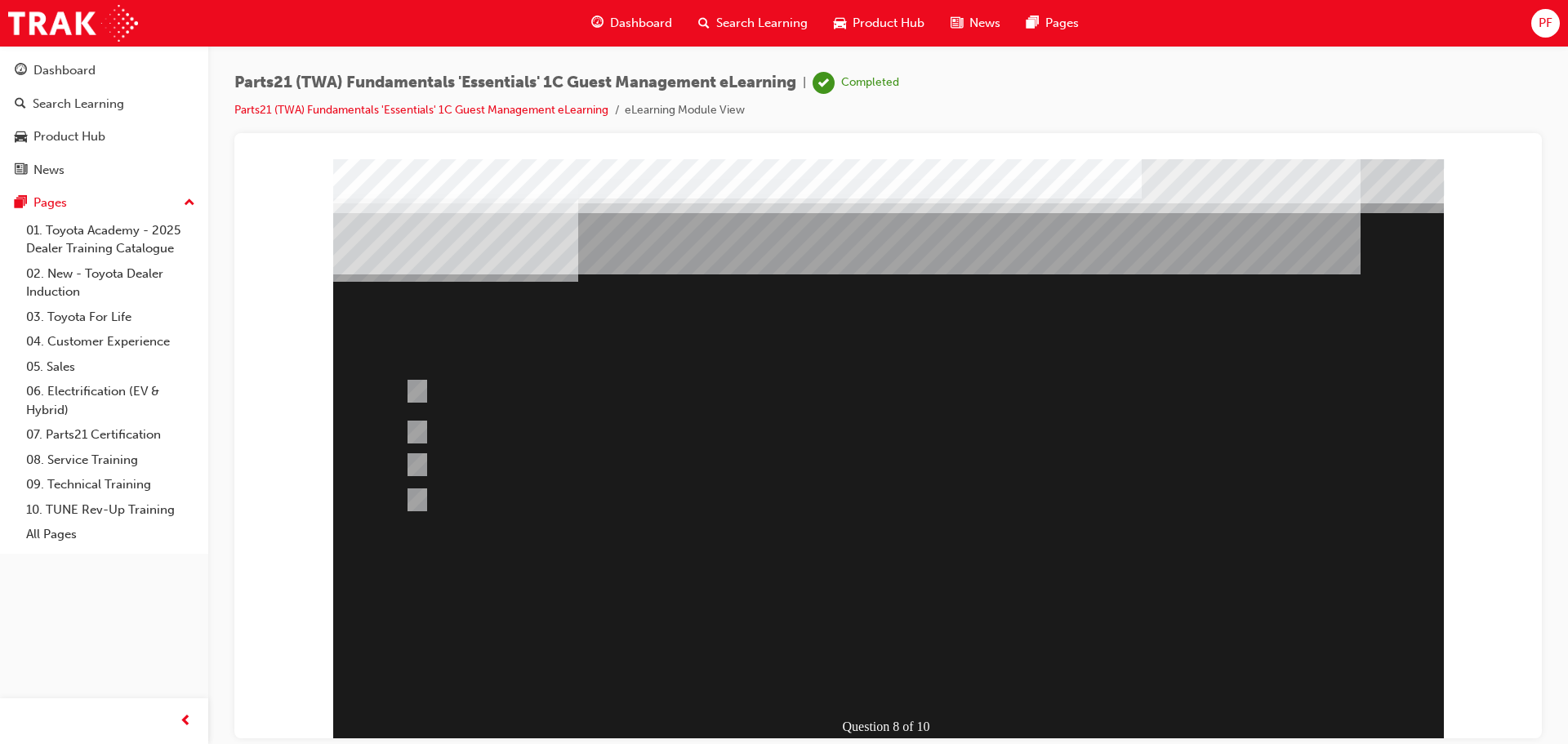
click at [886, 642] on div at bounding box center [889, 452] width 1111 height 588
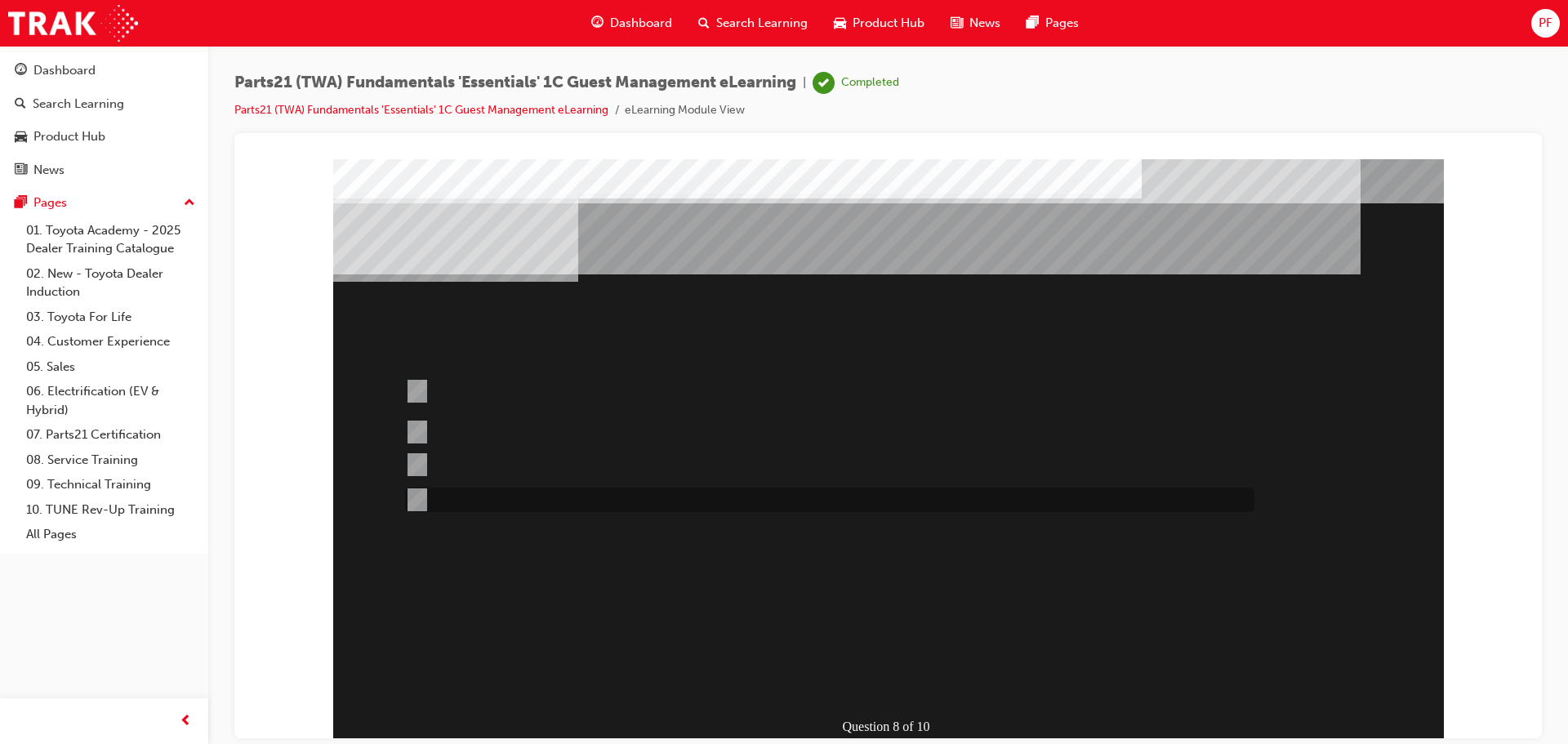
click at [785, 494] on div at bounding box center [826, 500] width 850 height 25
radio input "false"
radio input "true"
click at [909, 640] on div at bounding box center [889, 452] width 1111 height 588
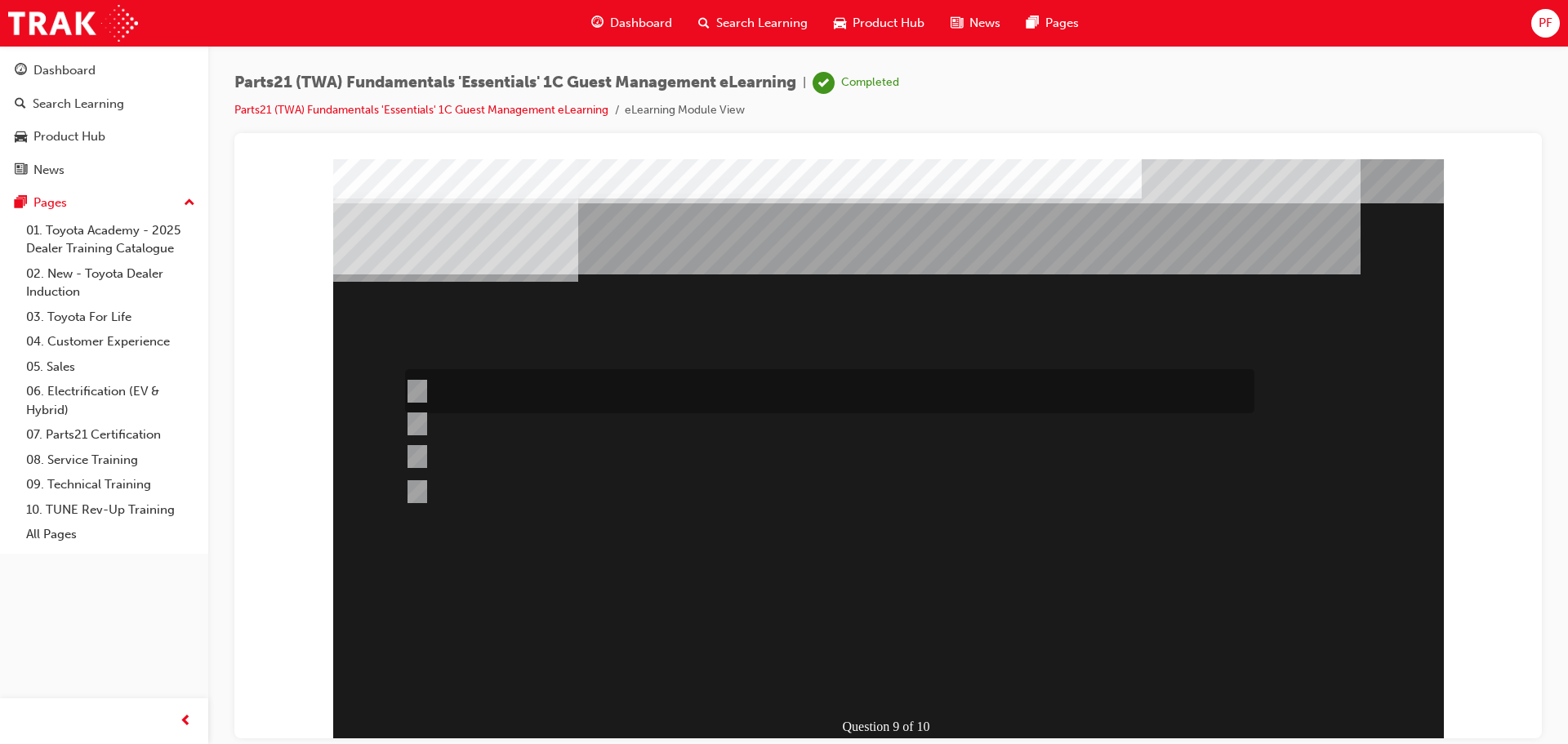
click at [630, 393] on div at bounding box center [826, 391] width 850 height 44
radio input "true"
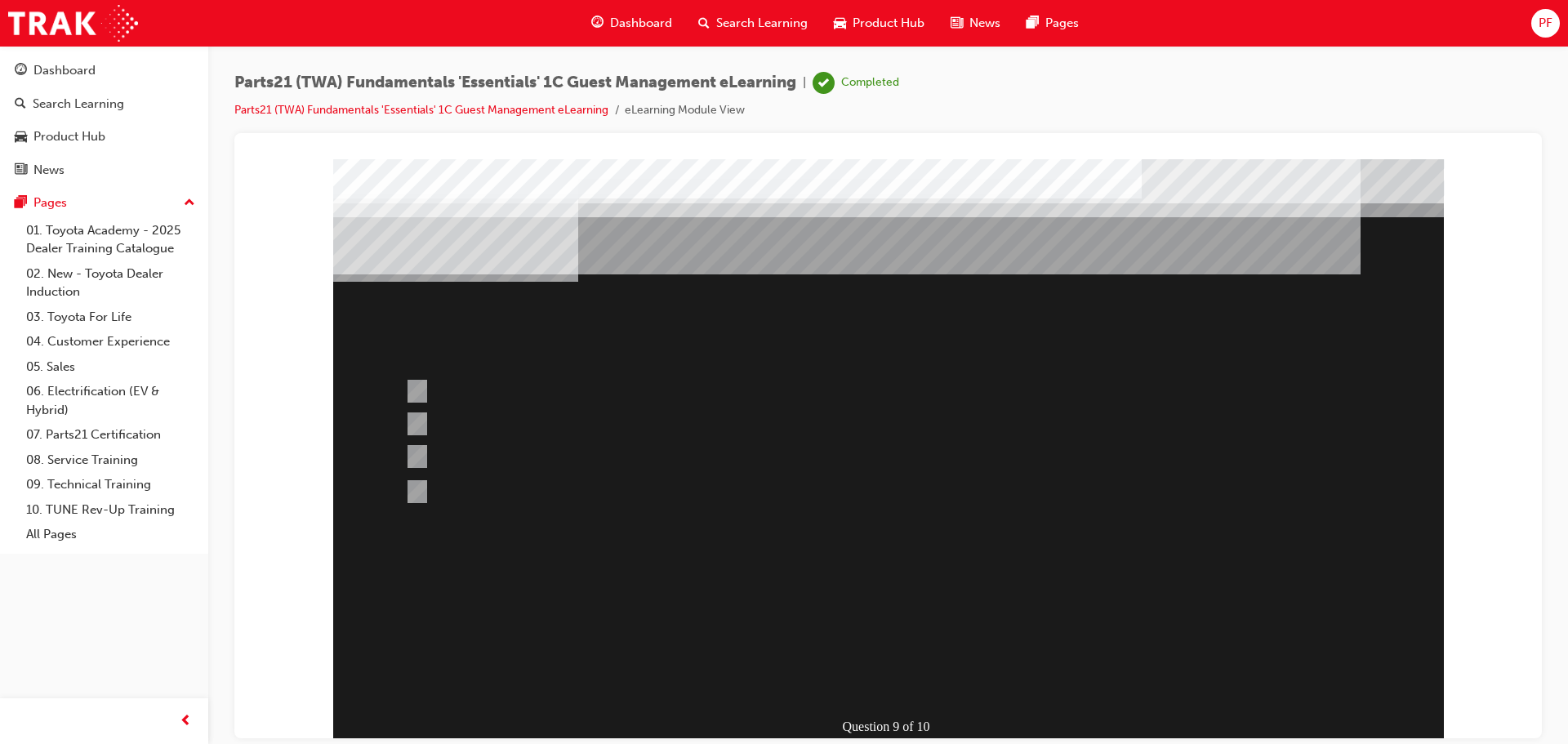
click at [852, 641] on div at bounding box center [889, 452] width 1111 height 588
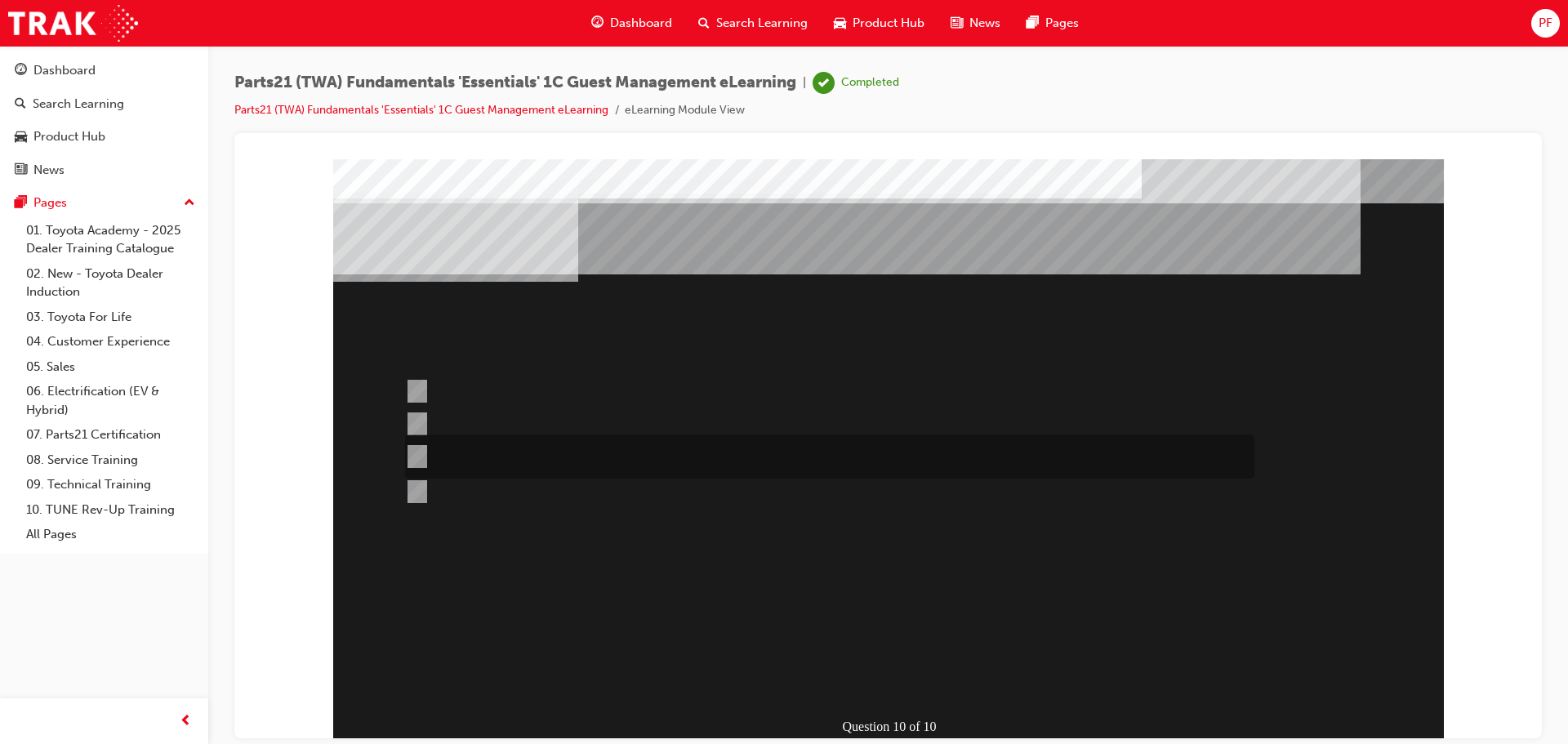
click at [481, 450] on div at bounding box center [826, 456] width 850 height 44
radio input "true"
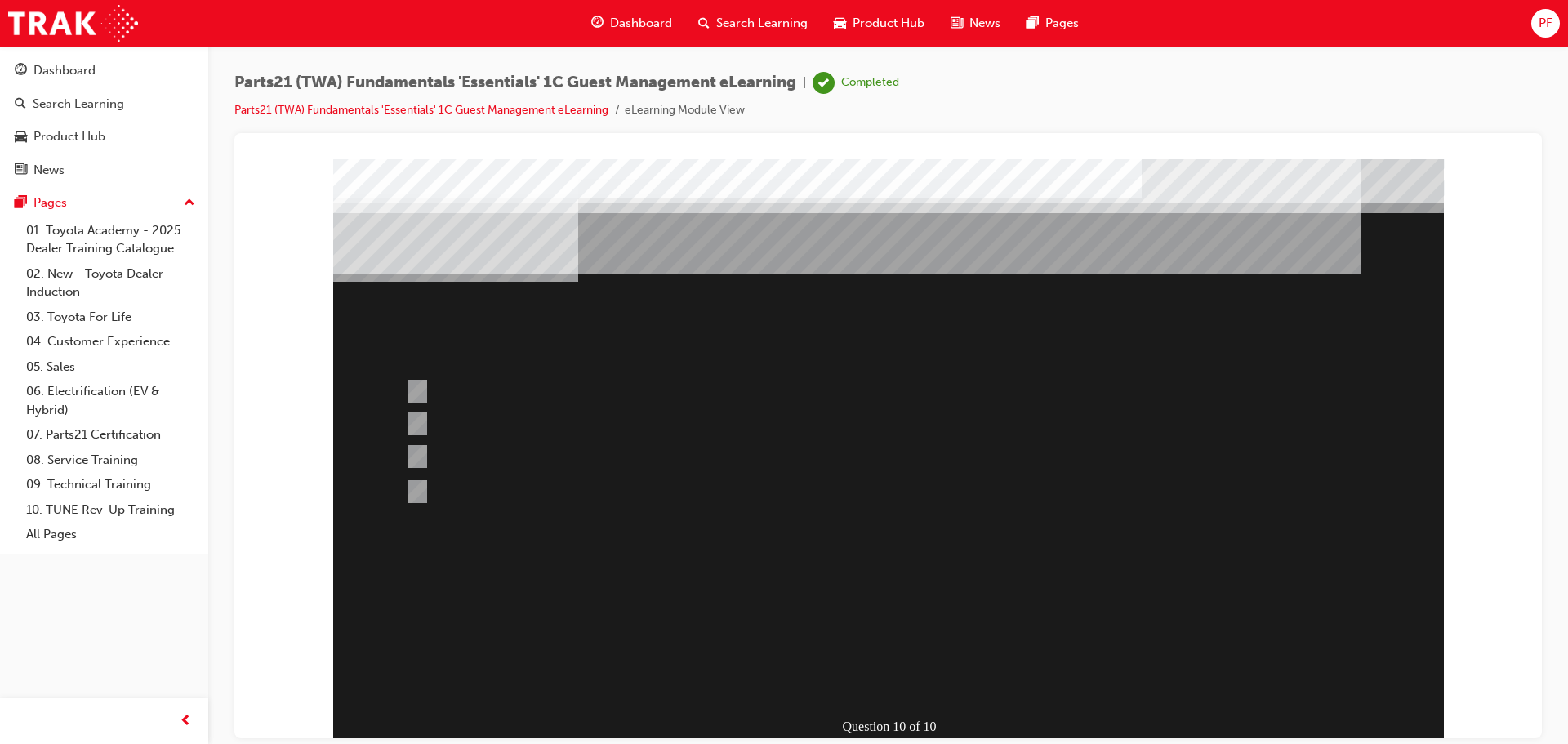
click at [875, 635] on div at bounding box center [889, 452] width 1111 height 588
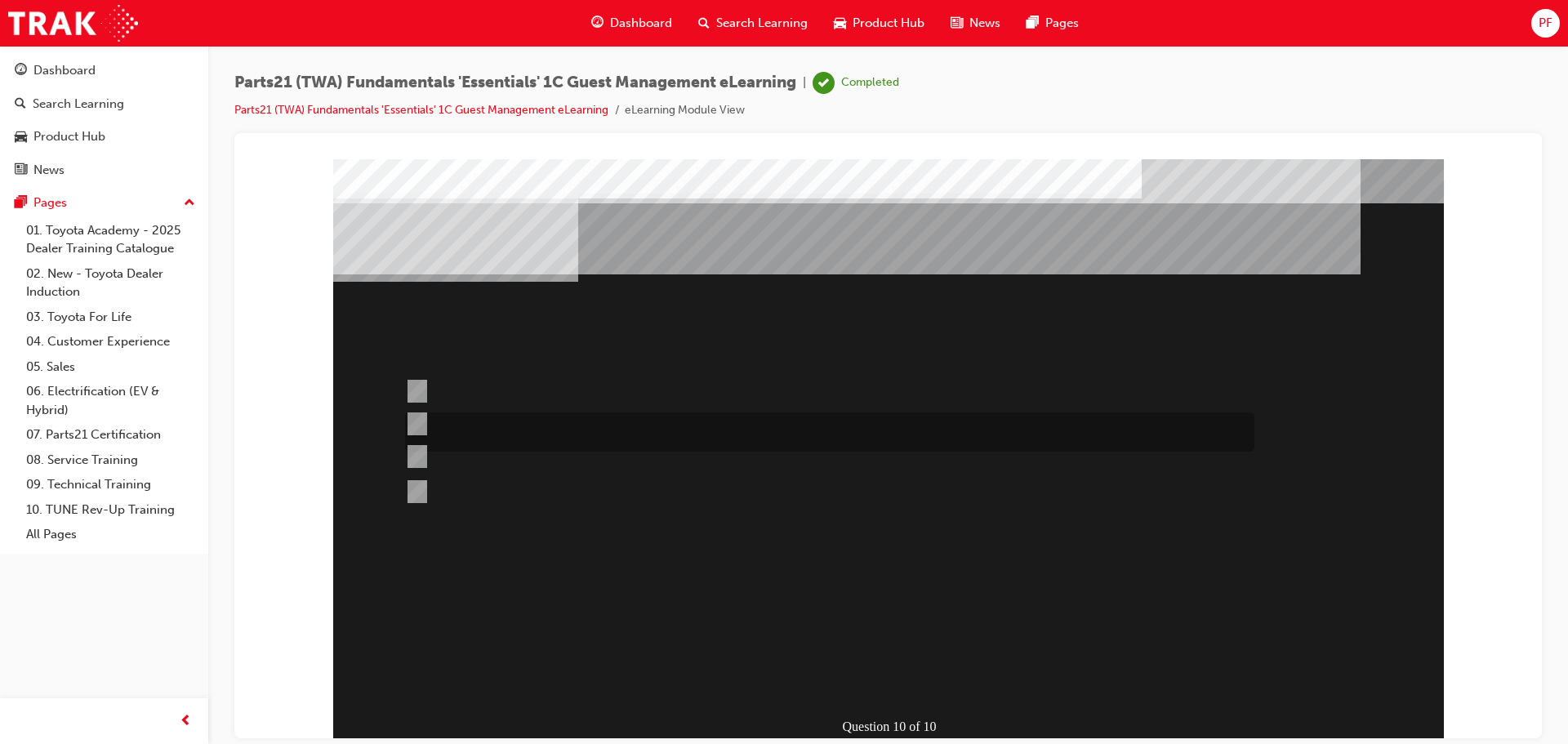
click at [495, 419] on div at bounding box center [826, 432] width 850 height 39
radio input "true"
click at [905, 634] on div at bounding box center [889, 452] width 1111 height 588
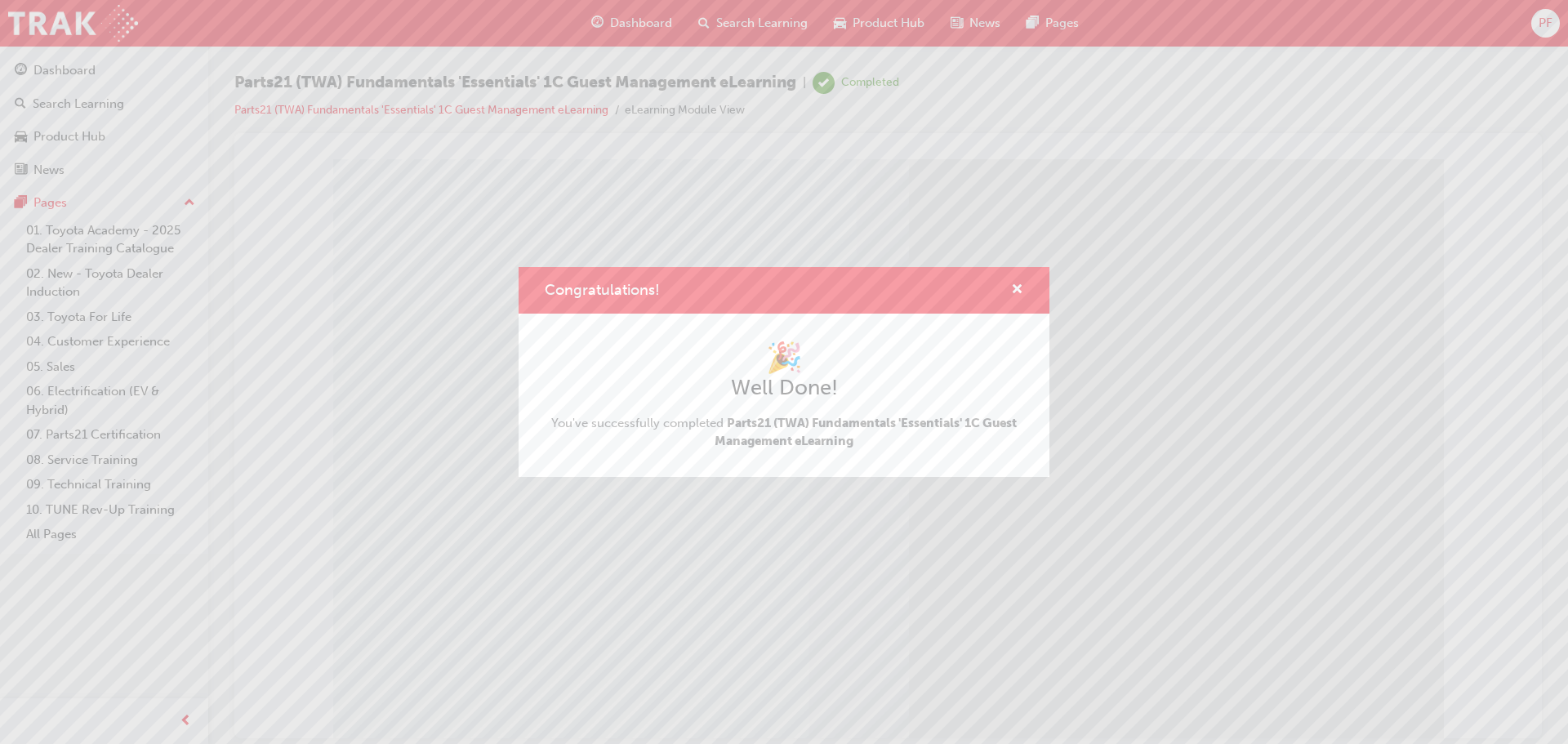
click at [1024, 290] on div "Congratulations!" at bounding box center [783, 290] width 531 height 46
click at [1015, 292] on span "cross-icon" at bounding box center [1017, 291] width 12 height 15
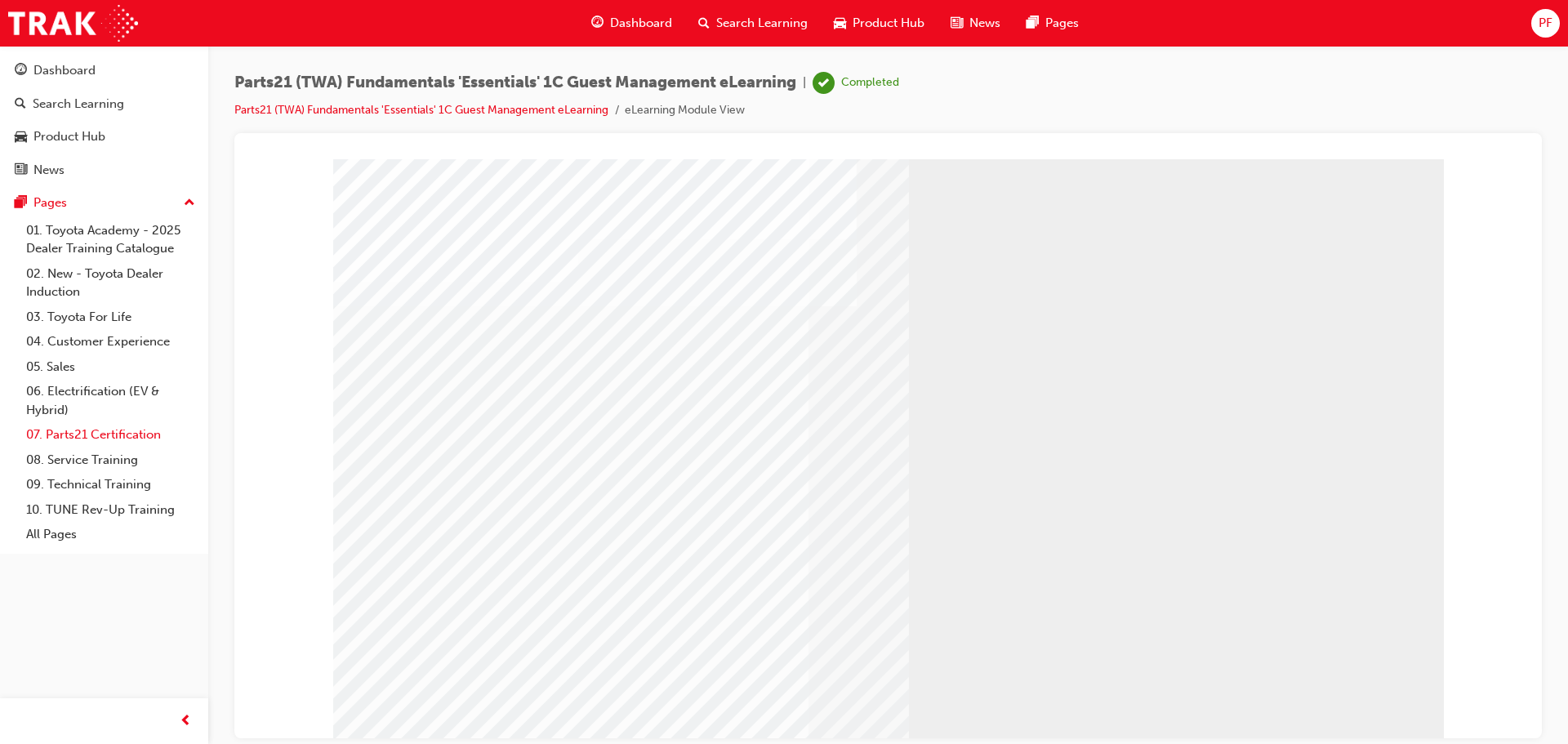
click at [84, 431] on link "07. Parts21 Certification" at bounding box center [111, 435] width 183 height 26
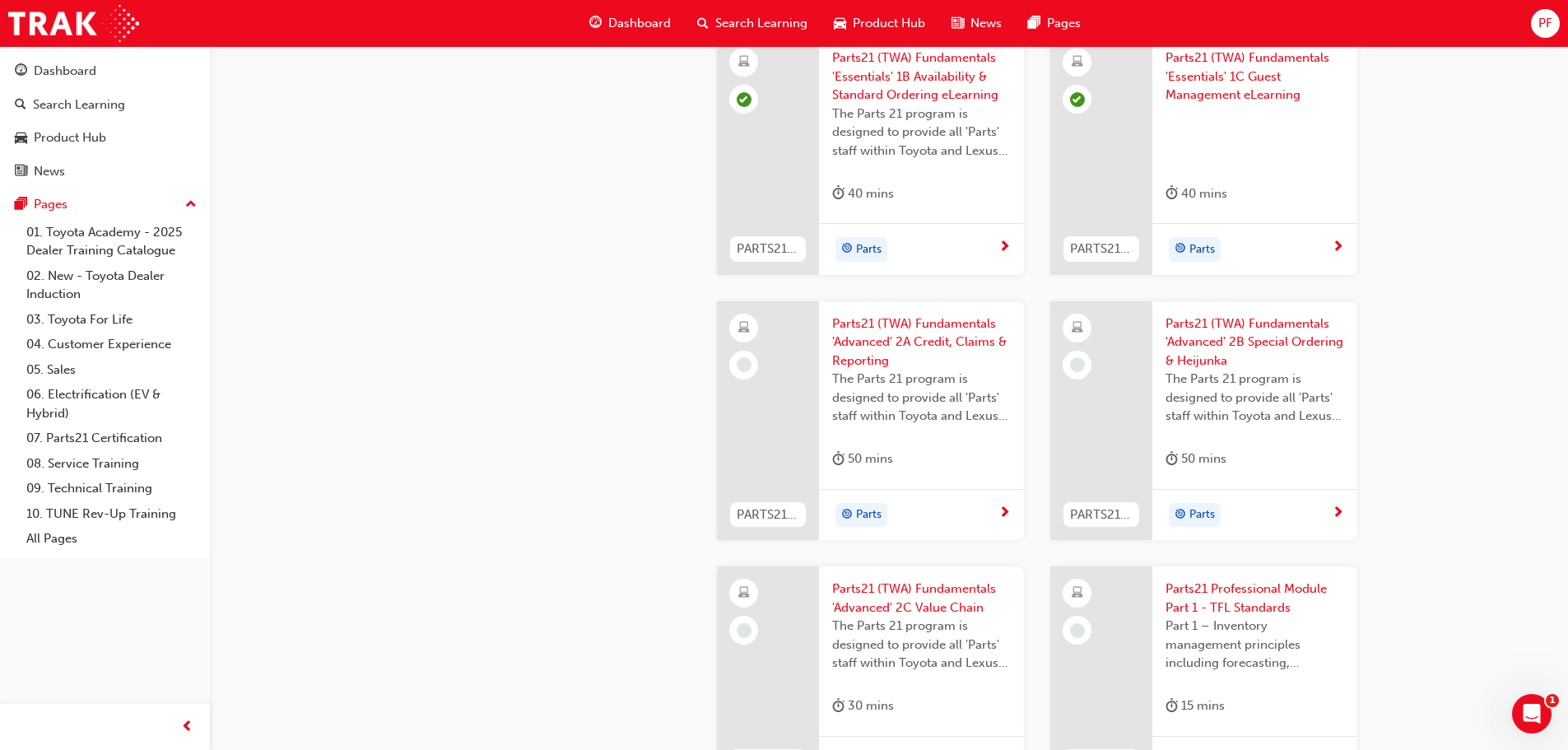
scroll to position [1884, 0]
